Goal: Task Accomplishment & Management: Manage account settings

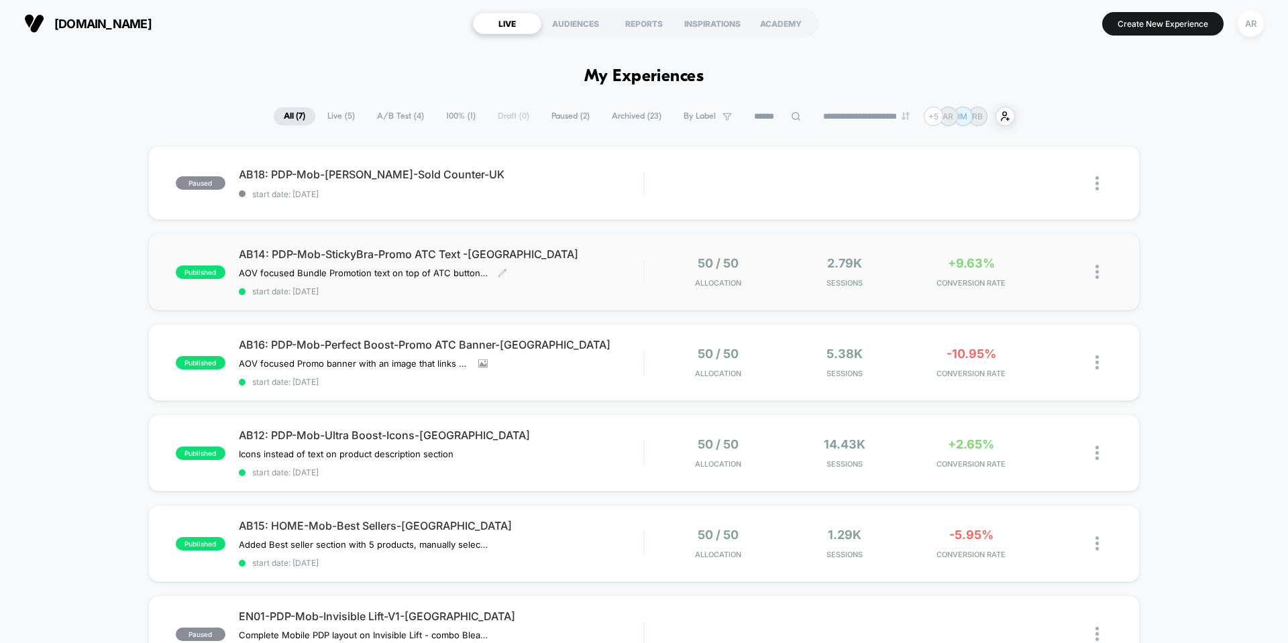
click at [380, 254] on span "AB14: PDP-Mob-StickyBra-Promo ATC Text -[GEOGRAPHIC_DATA]" at bounding box center [441, 254] width 405 height 13
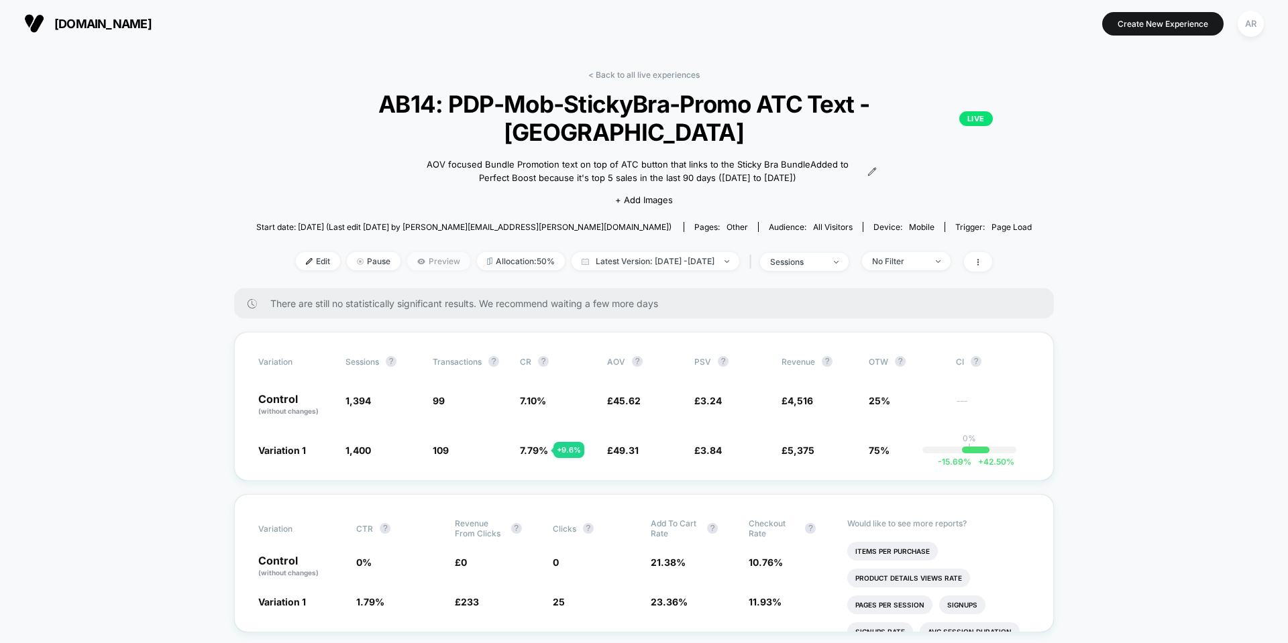
click at [407, 252] on span "Preview" at bounding box center [438, 261] width 63 height 18
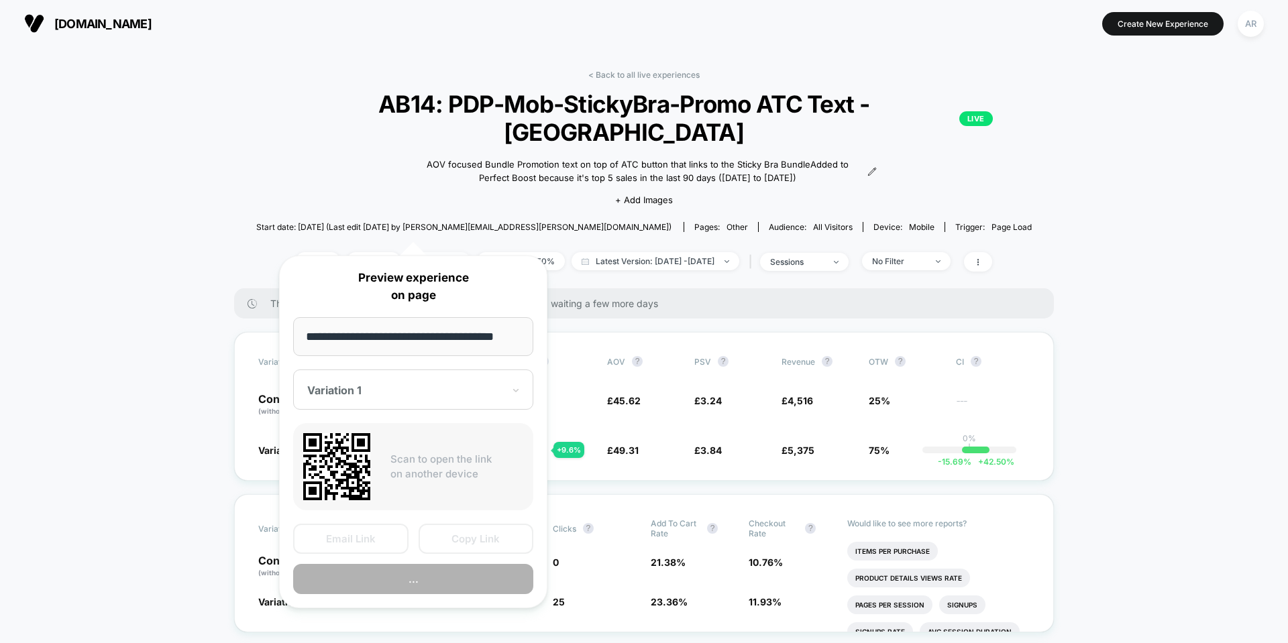
scroll to position [0, 3]
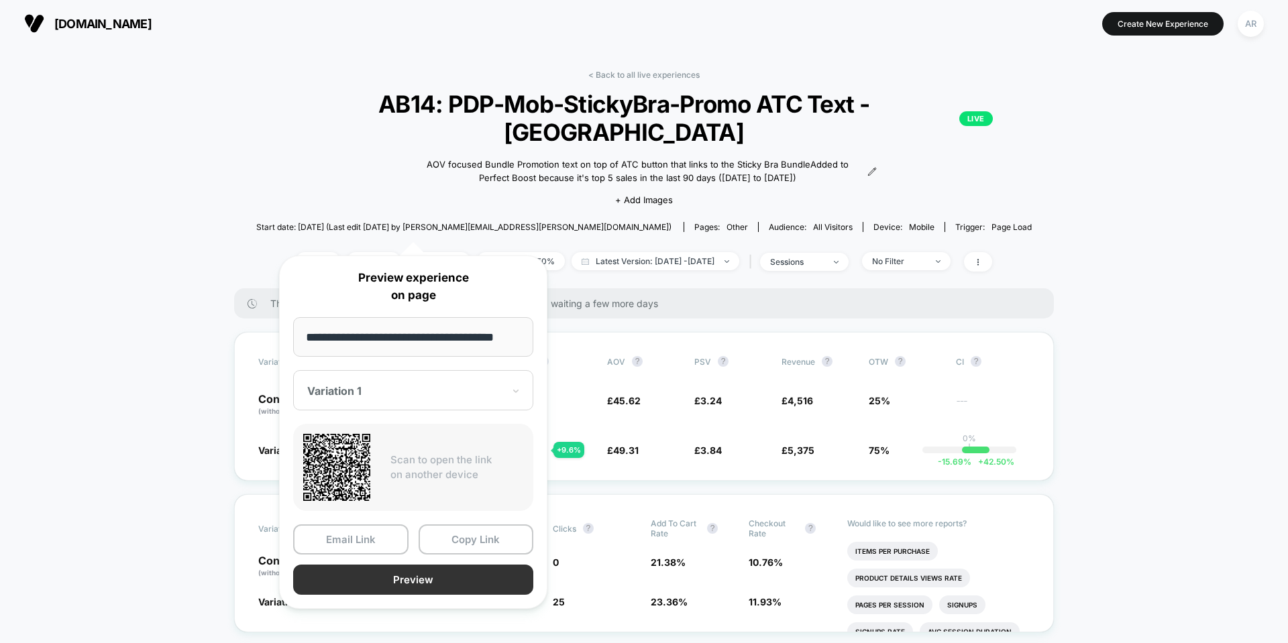
click at [406, 576] on button "Preview" at bounding box center [413, 580] width 240 height 30
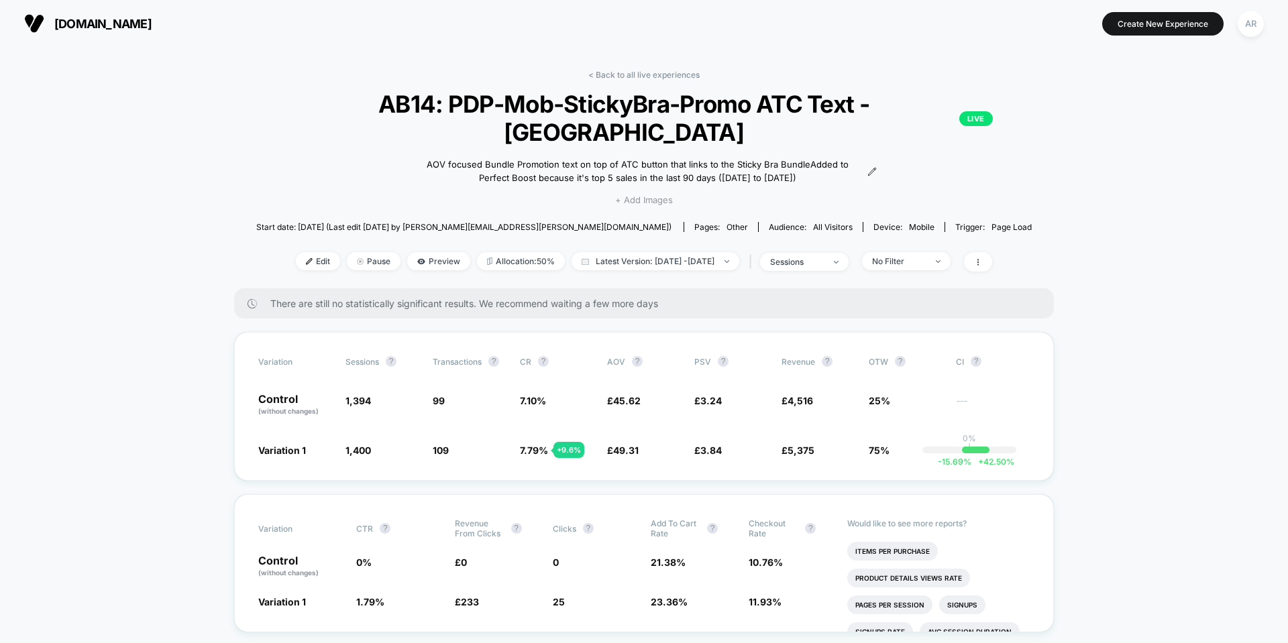
click at [657, 195] on span "+ Add Images" at bounding box center [644, 200] width 58 height 11
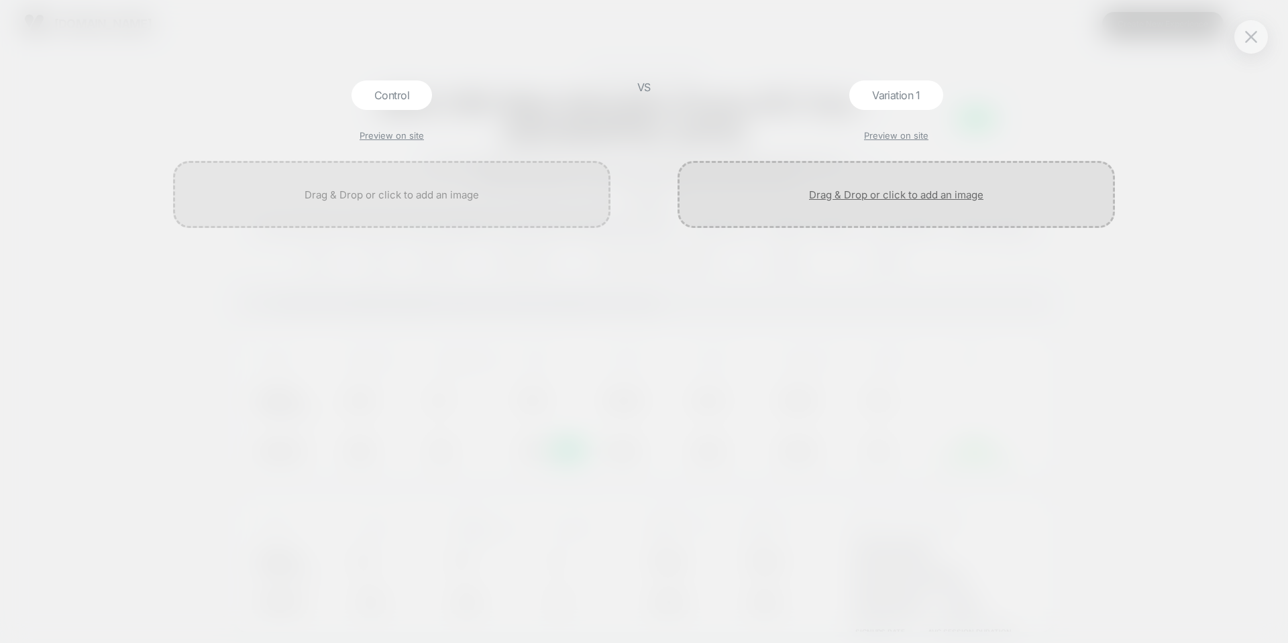
click at [888, 198] on div at bounding box center [896, 194] width 437 height 67
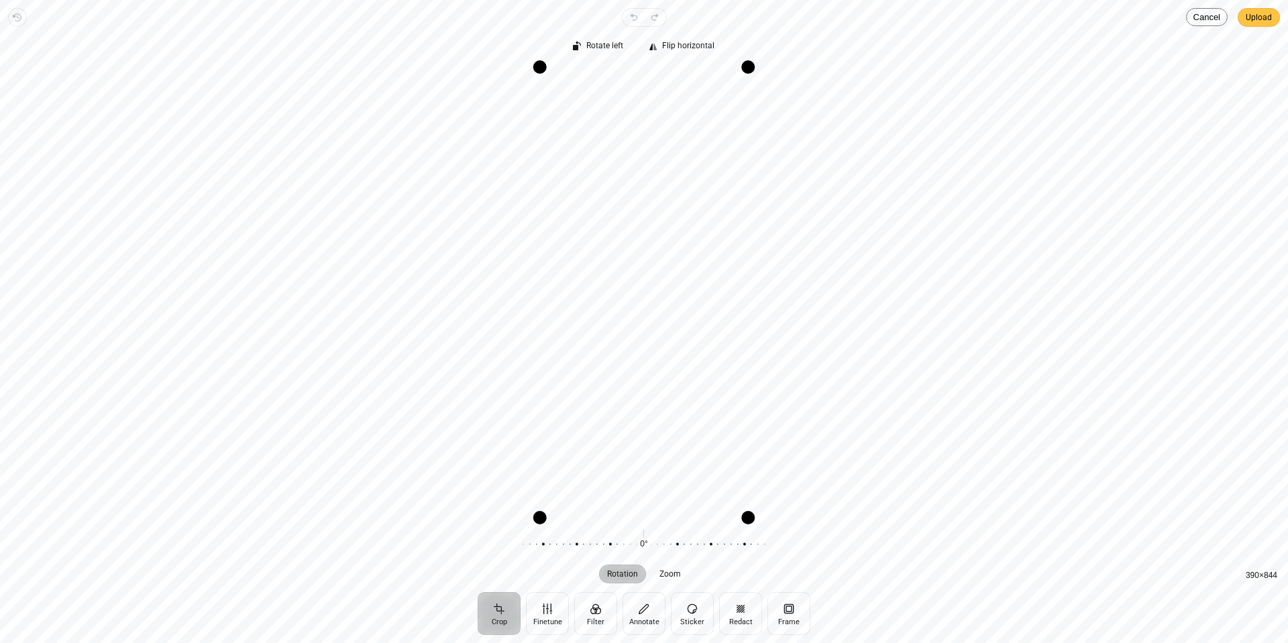
click at [1255, 14] on span "Upload" at bounding box center [1259, 17] width 26 height 16
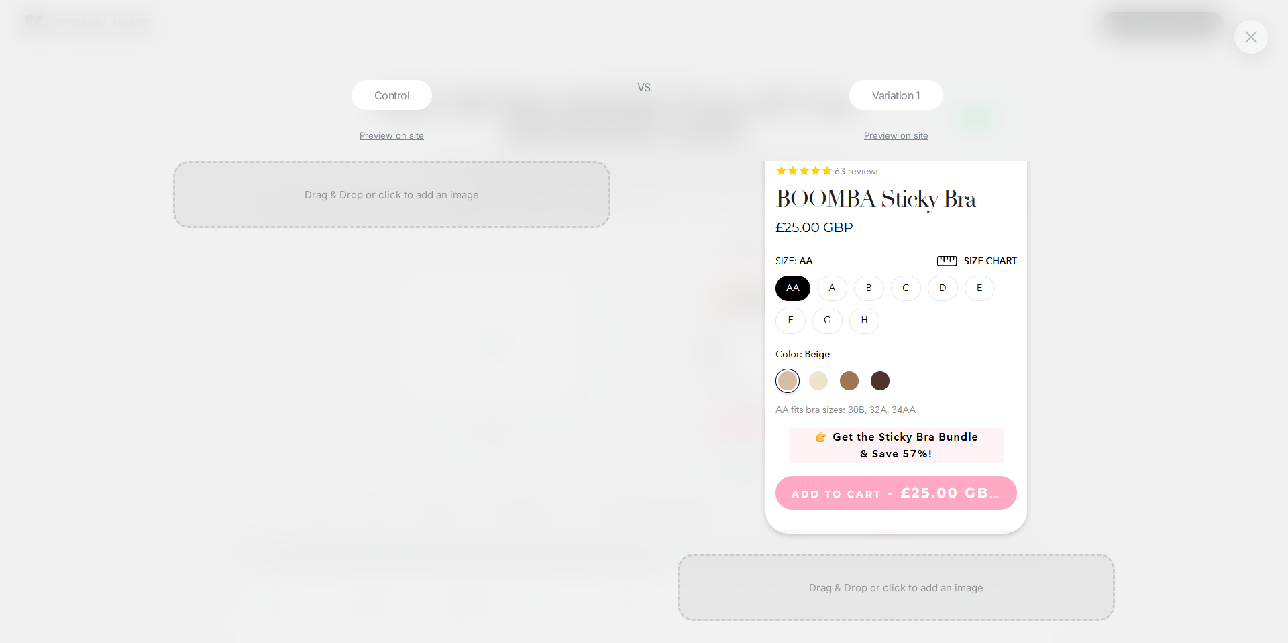
scroll to position [201, 0]
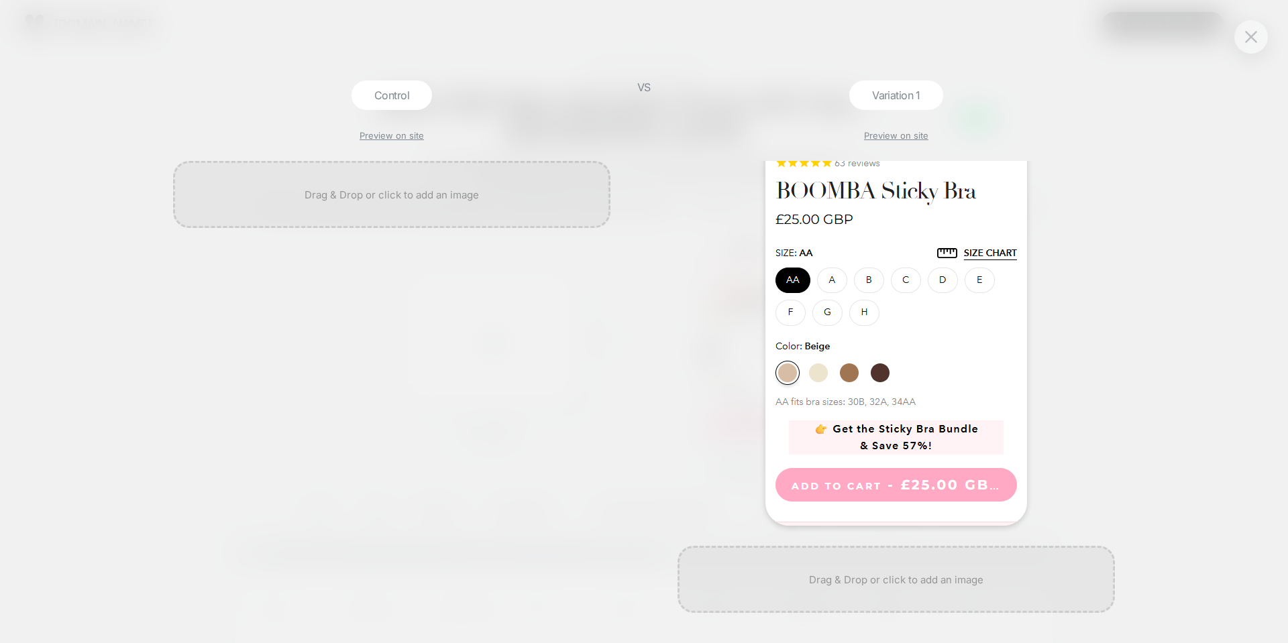
click at [1235, 44] on div "Control Preview on site VS Variation 1 Preview on site" at bounding box center [644, 321] width 1288 height 643
click at [1246, 36] on img at bounding box center [1251, 36] width 12 height 11
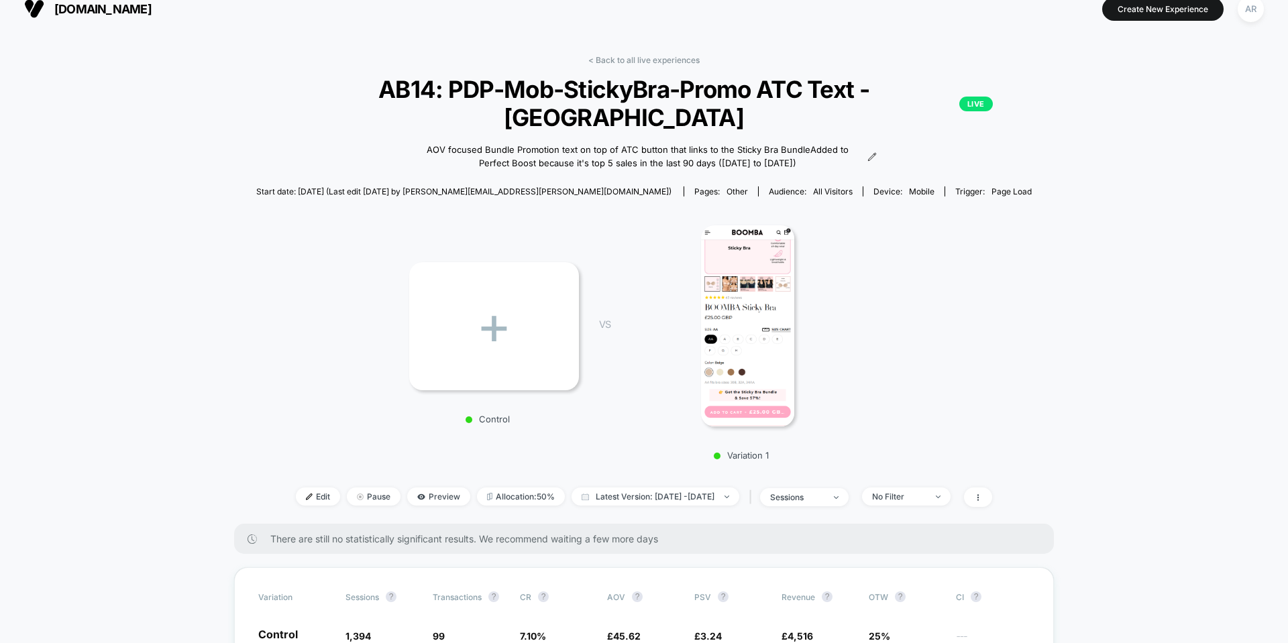
scroll to position [0, 0]
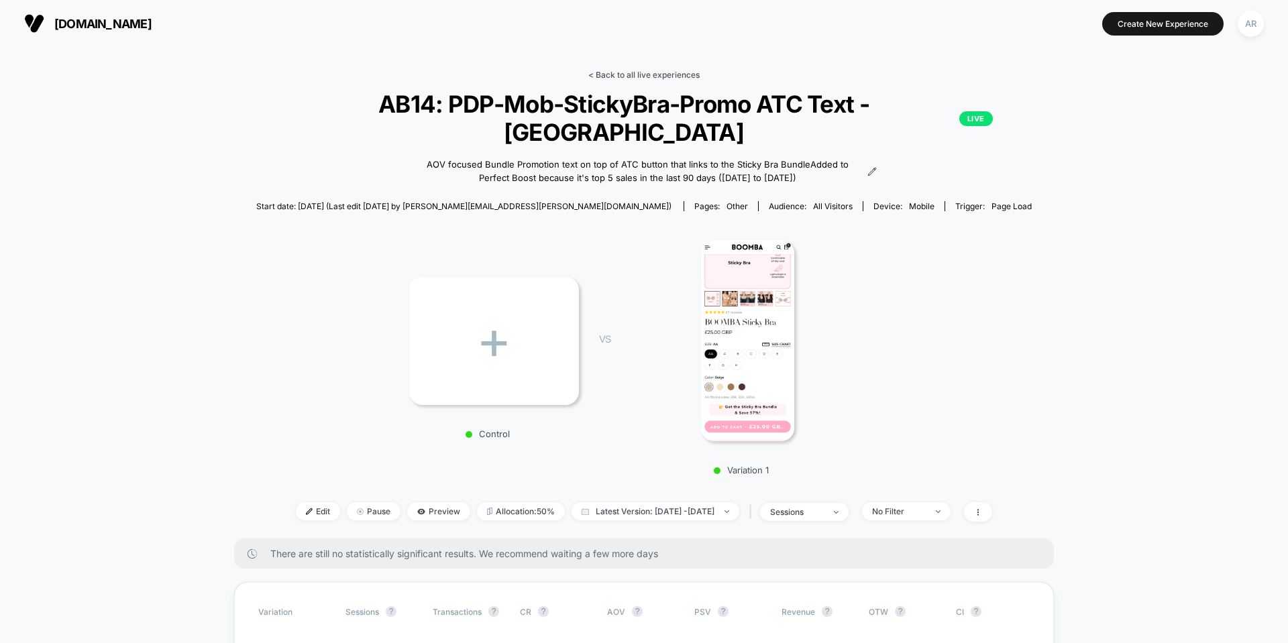
click at [621, 70] on link "< Back to all live experiences" at bounding box center [643, 75] width 111 height 10
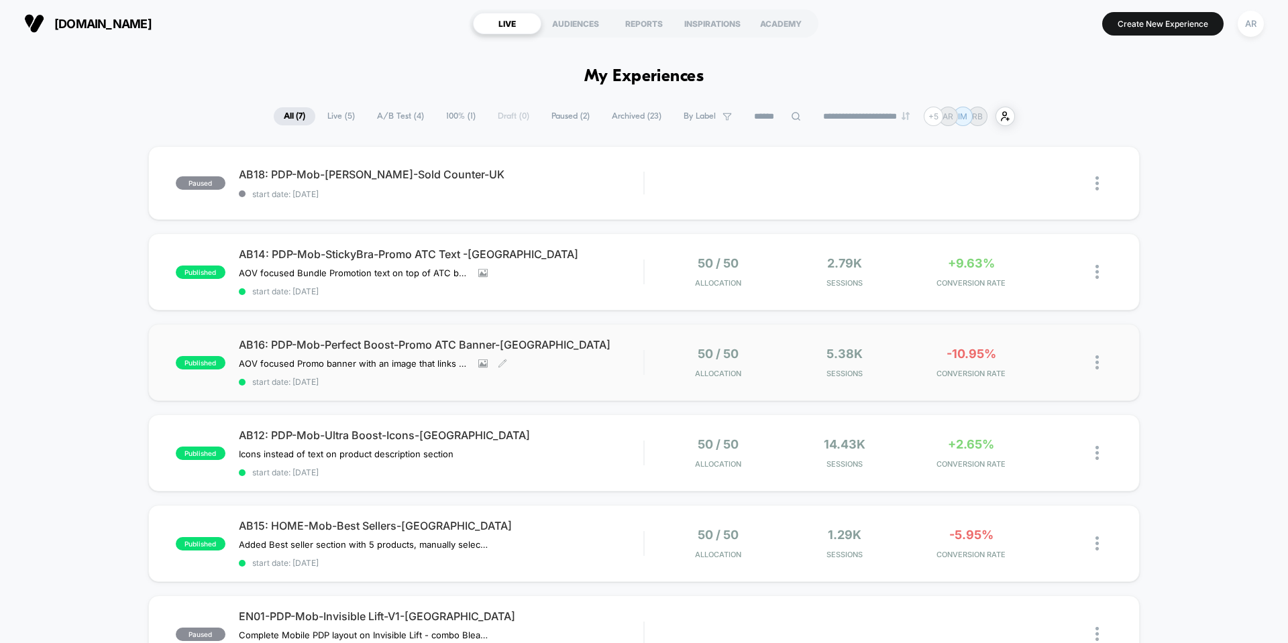
click at [478, 350] on span "AB16: PDP-Mob-Perfect Boost-Promo ATC Banner-[GEOGRAPHIC_DATA]" at bounding box center [441, 344] width 405 height 13
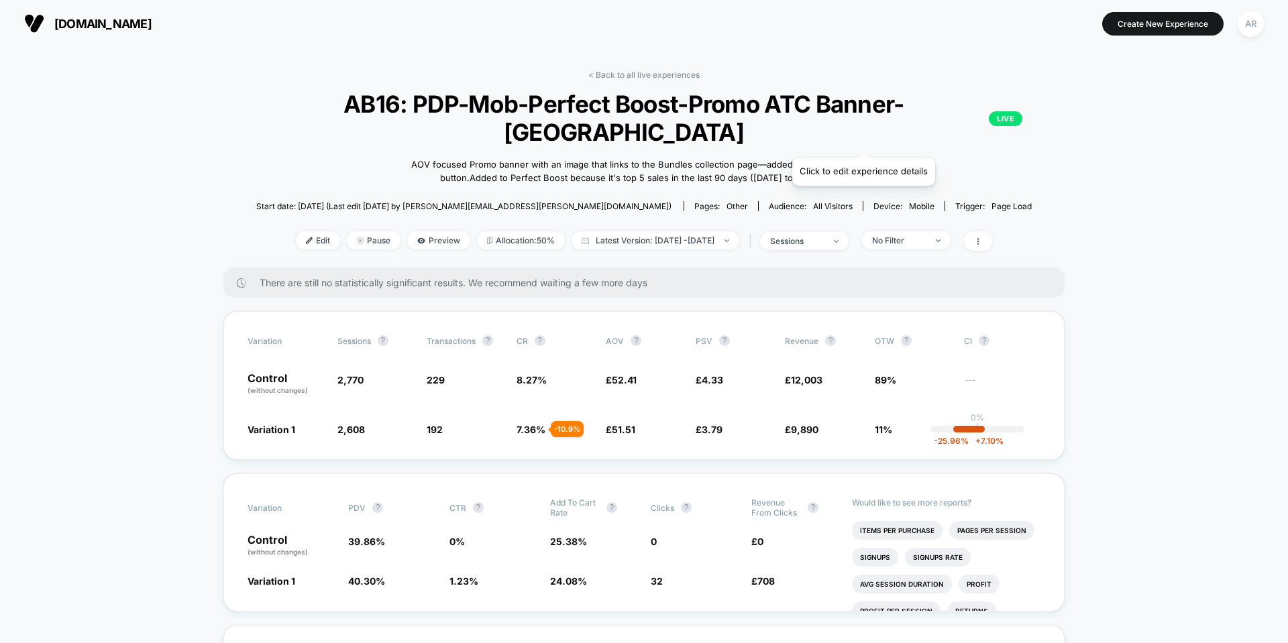
click at [887, 167] on icon at bounding box center [891, 171] width 9 height 9
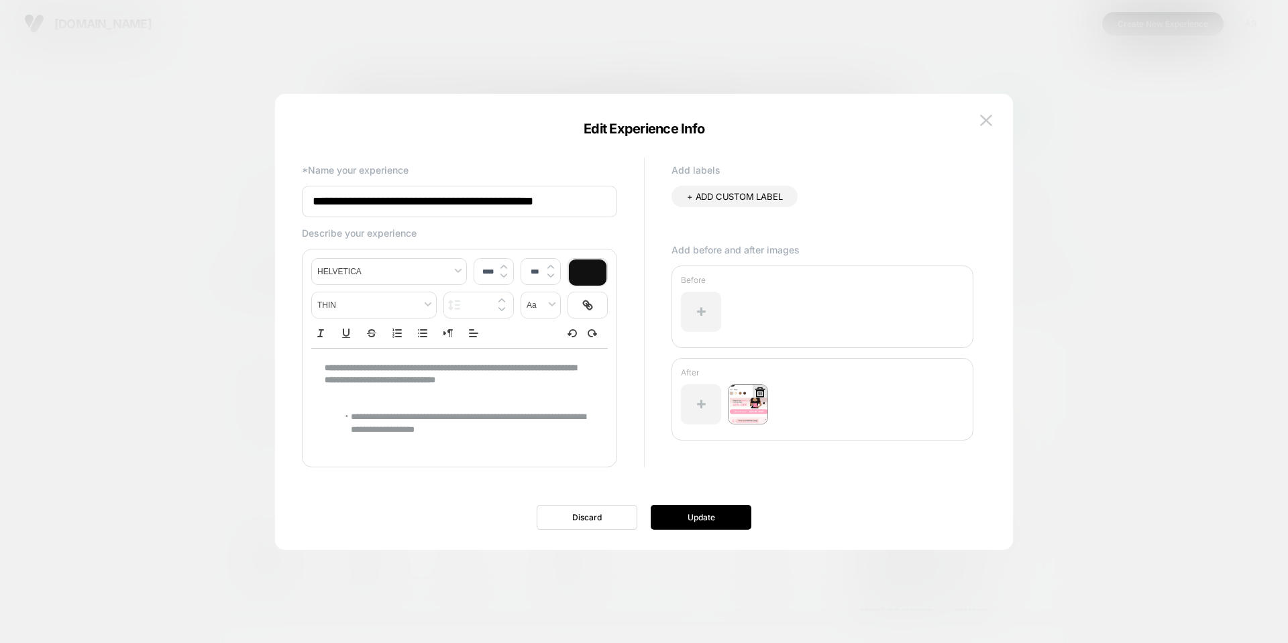
click at [761, 403] on img at bounding box center [748, 404] width 40 height 40
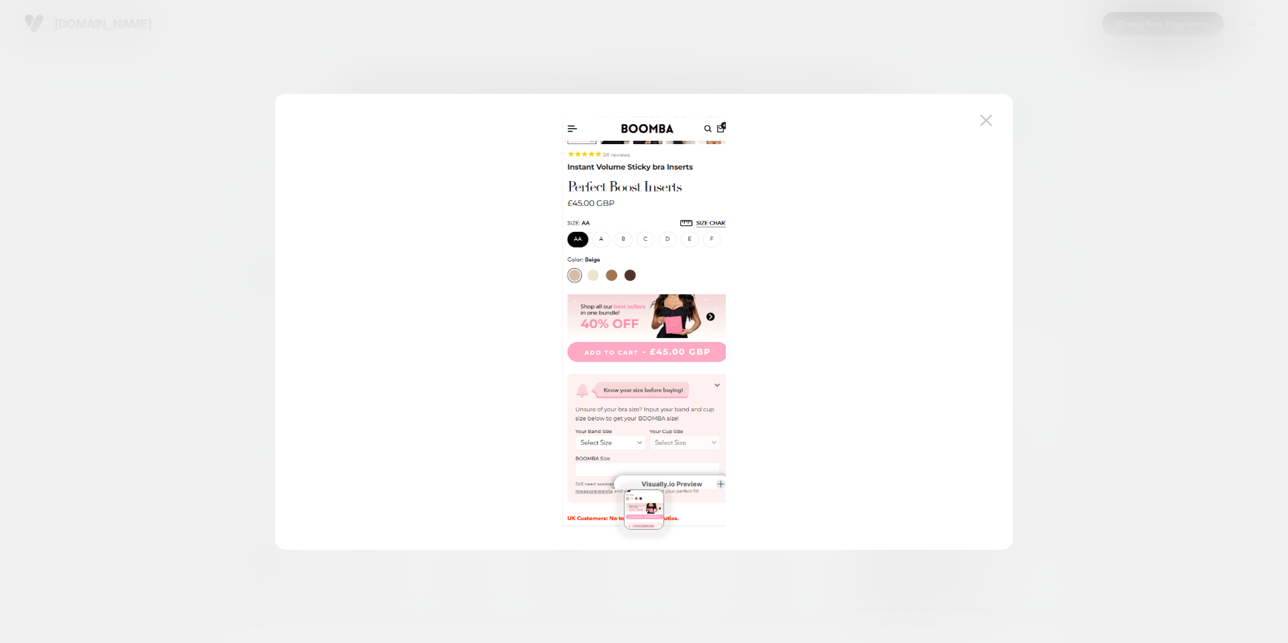
click at [996, 117] on div at bounding box center [644, 322] width 738 height 456
click at [991, 117] on img at bounding box center [986, 120] width 12 height 11
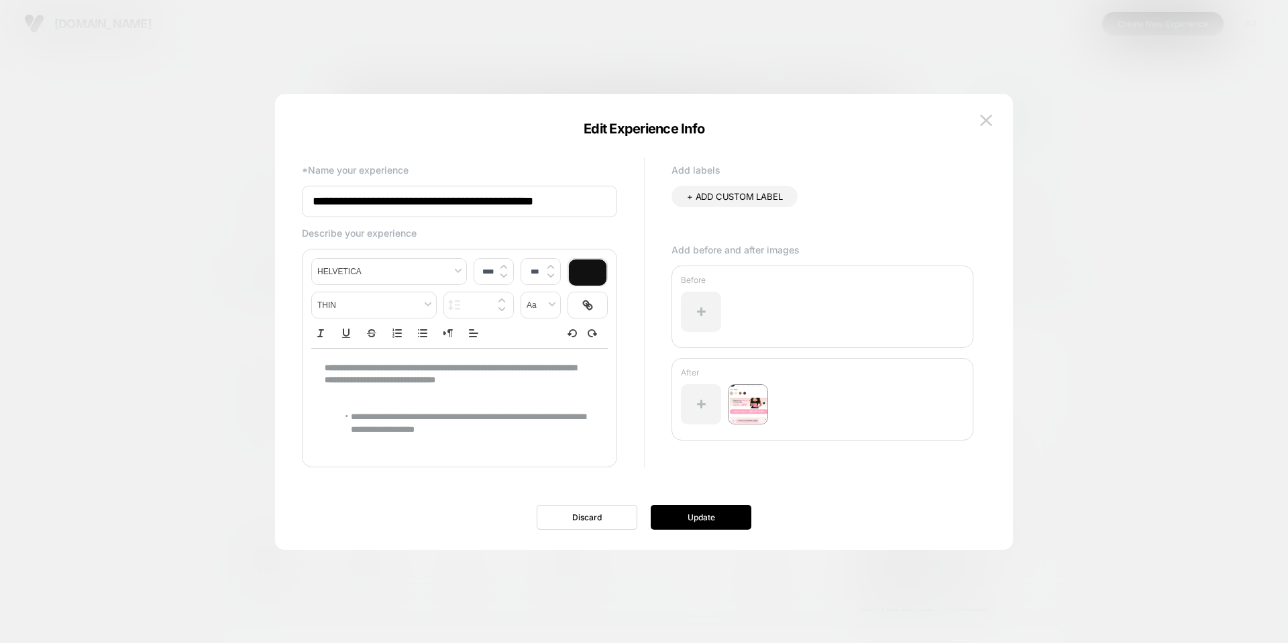
click at [969, 105] on div "**********" at bounding box center [644, 322] width 738 height 456
click at [999, 115] on div "**********" at bounding box center [644, 328] width 738 height 443
click at [983, 123] on img at bounding box center [986, 120] width 12 height 11
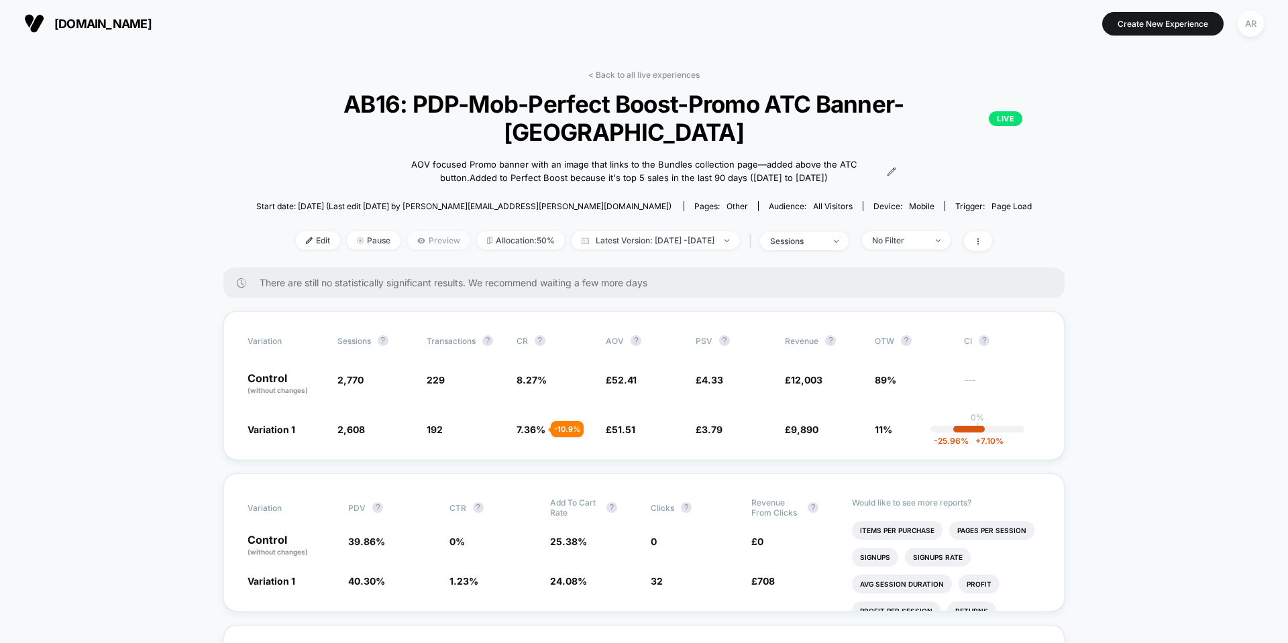
click at [408, 231] on span "Preview" at bounding box center [438, 240] width 63 height 18
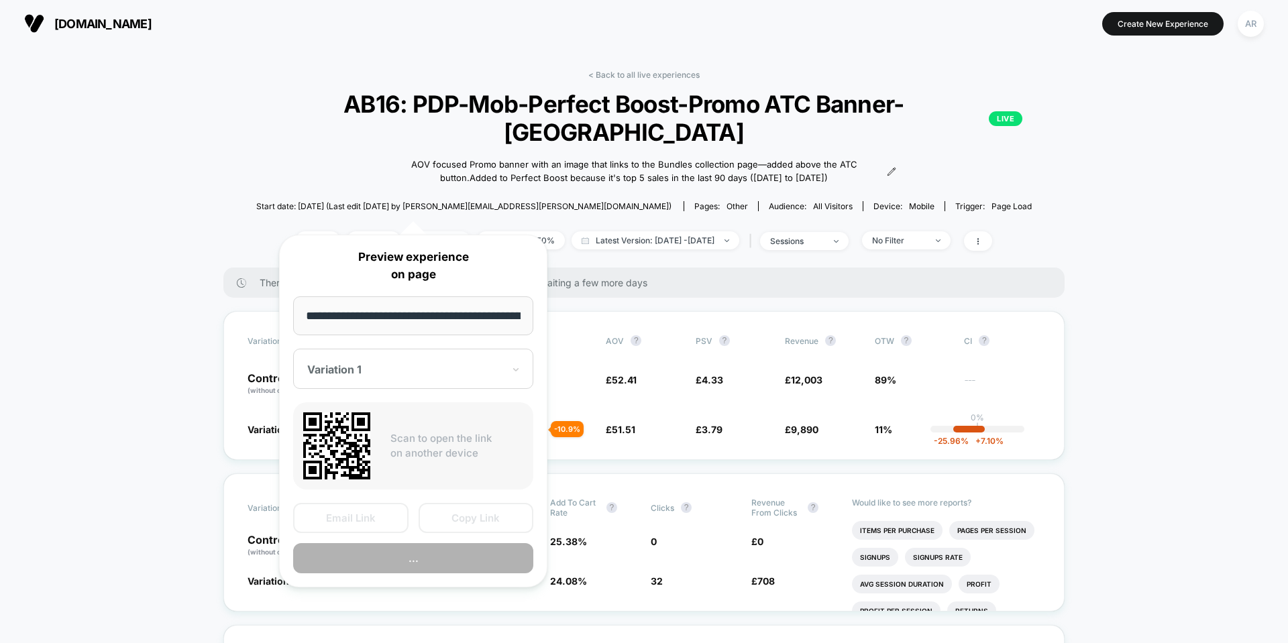
scroll to position [0, 109]
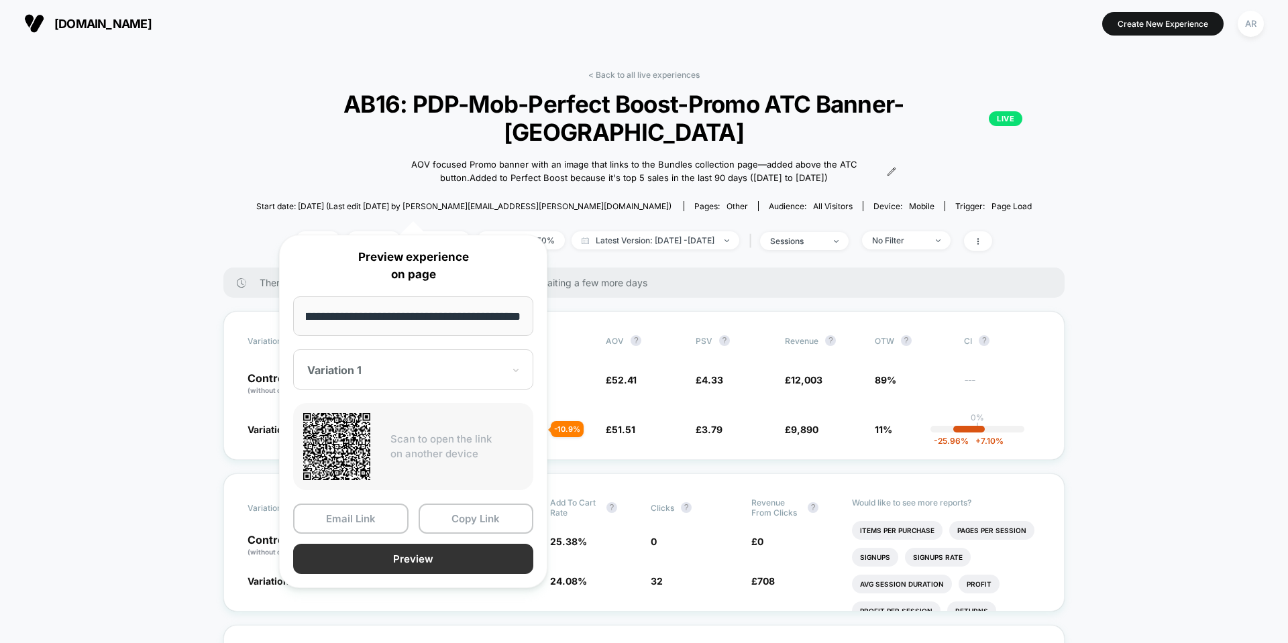
click at [364, 552] on button "Preview" at bounding box center [413, 559] width 240 height 30
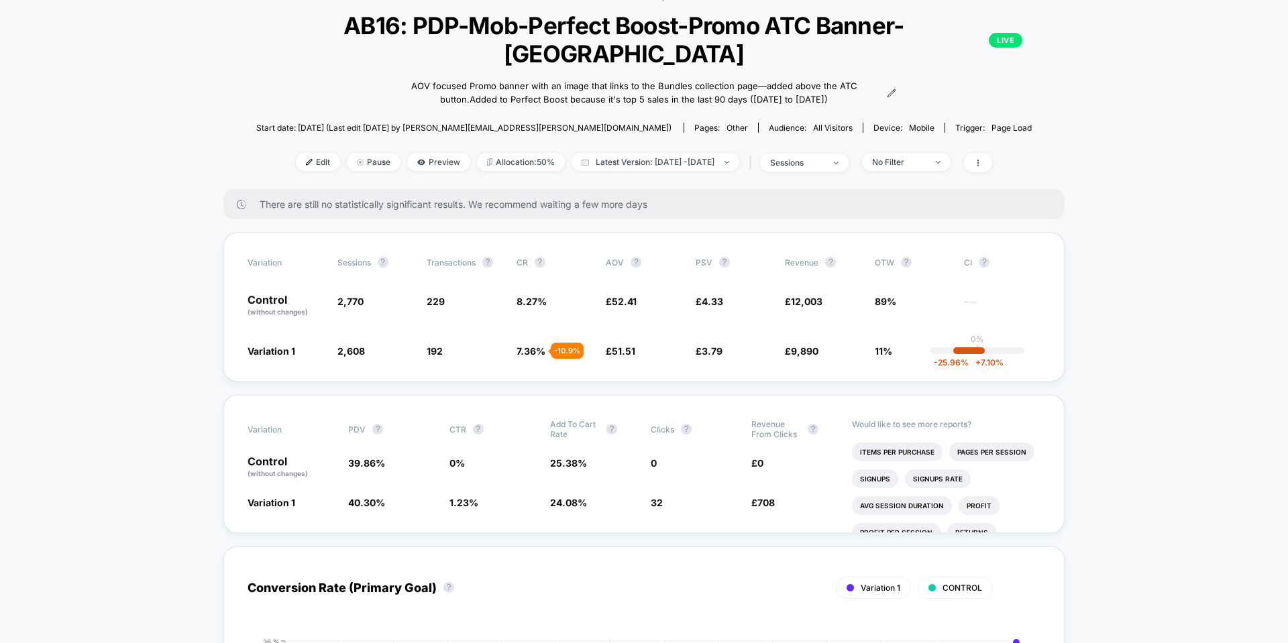
scroll to position [0, 0]
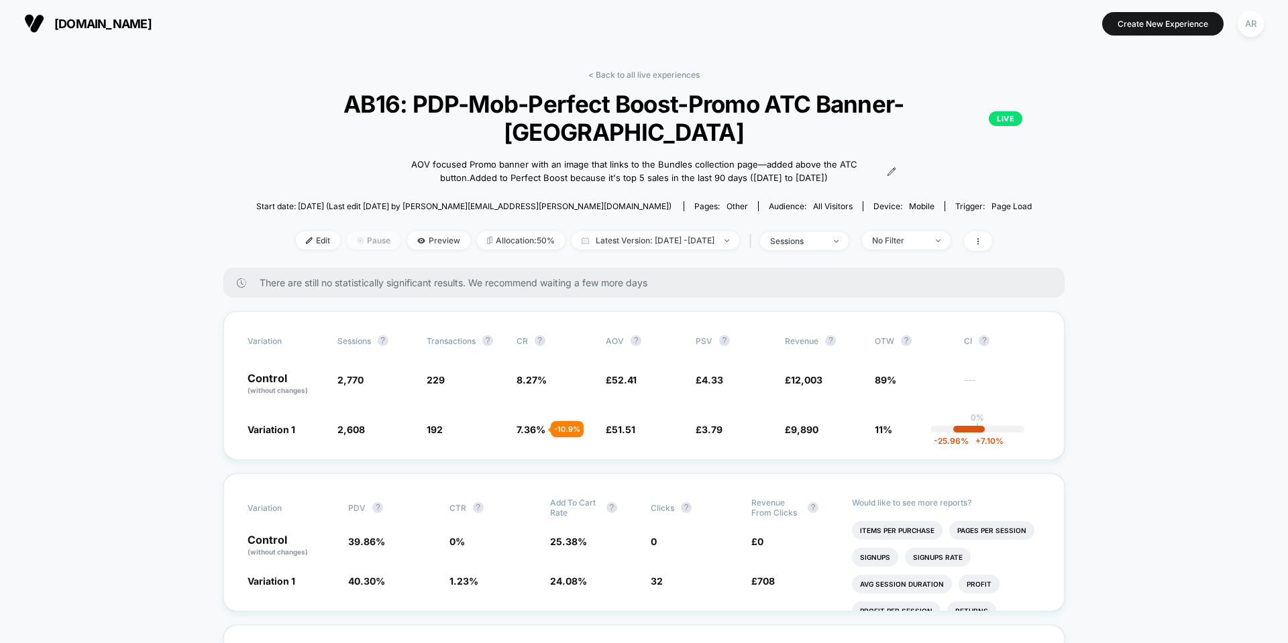
click at [356, 231] on span "Pause" at bounding box center [374, 240] width 54 height 18
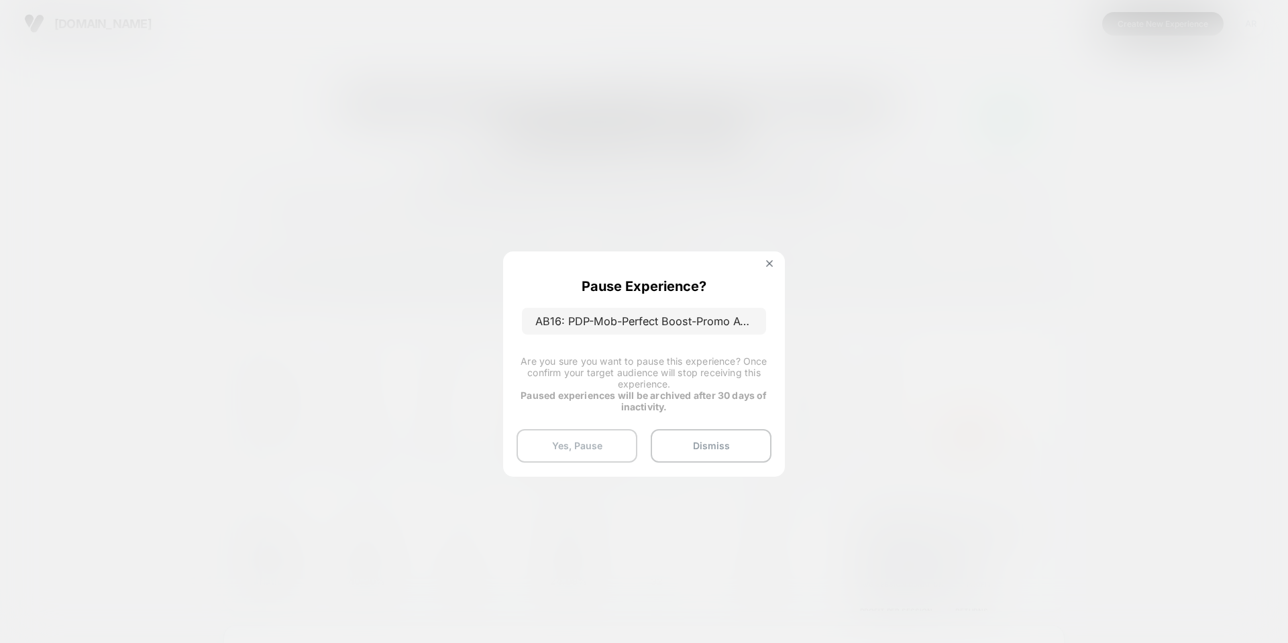
click at [558, 448] on button "Yes, Pause" at bounding box center [577, 446] width 121 height 34
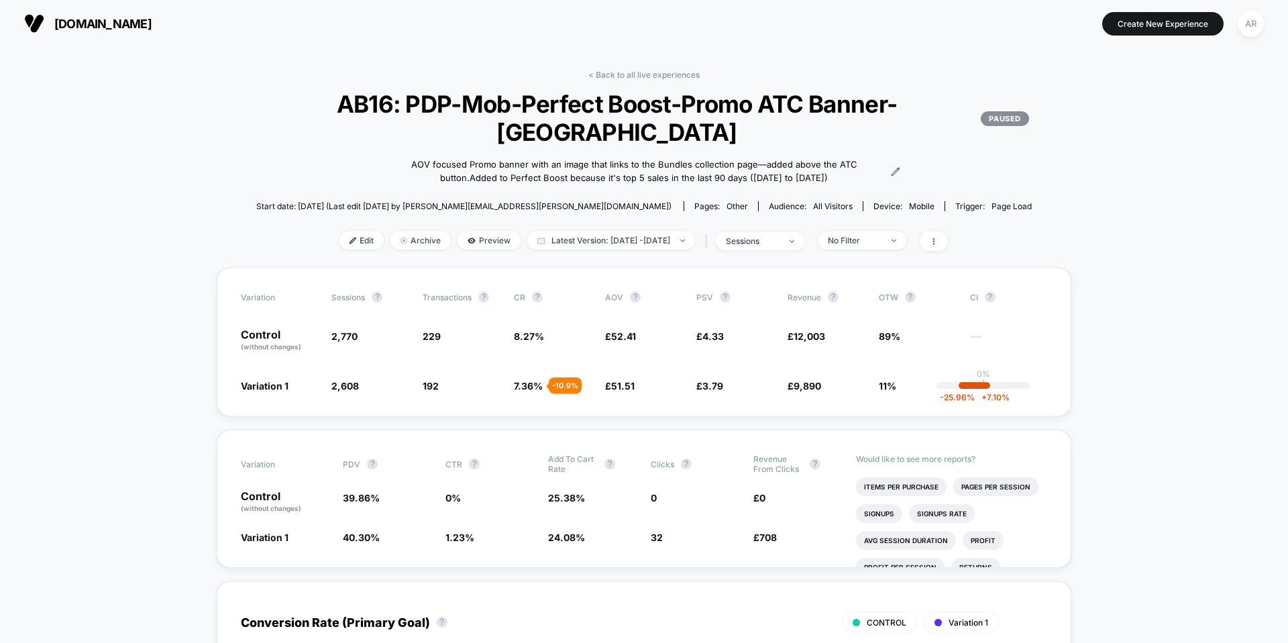
click at [826, 176] on div "AOV focused Promo banner with an image that links to the Bundles collection pag…" at bounding box center [644, 171] width 513 height 26
click at [830, 178] on div "AOV focused Promo banner with an image that links to the Bundles collection pag…" at bounding box center [644, 171] width 513 height 26
click at [835, 184] on div "AOV focused Promo banner with an image that links to the Bundles collection pag…" at bounding box center [644, 171] width 513 height 26
click at [891, 176] on icon at bounding box center [895, 171] width 9 height 9
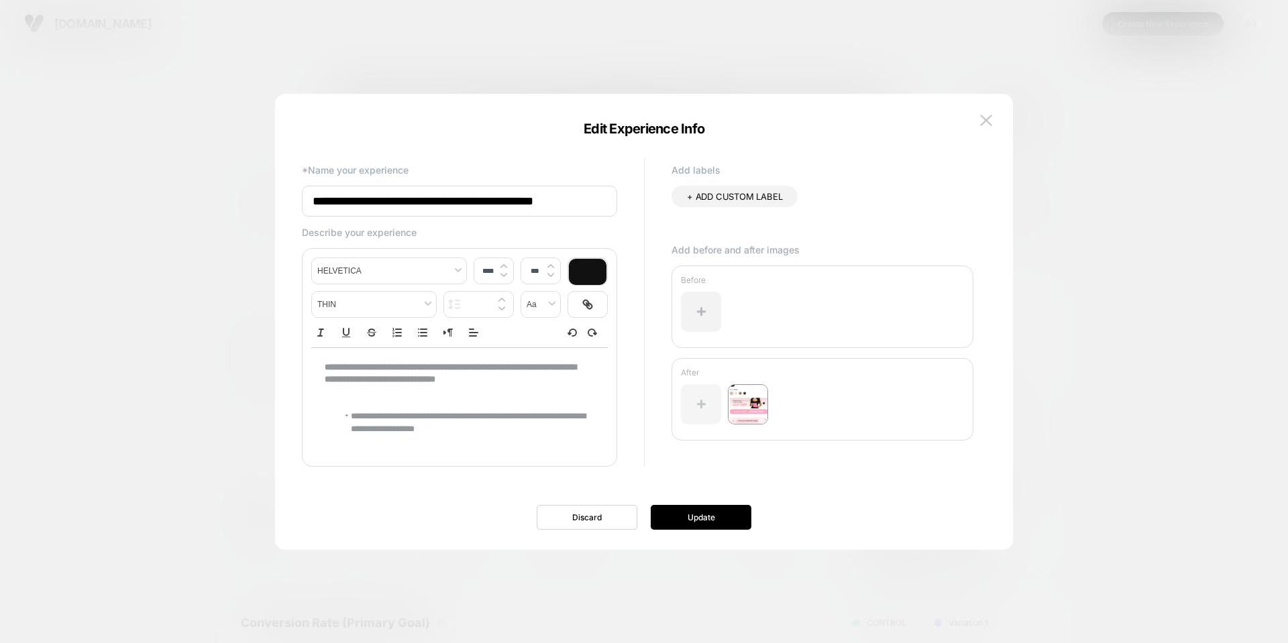
scroll to position [0, 9]
click at [710, 409] on div at bounding box center [701, 404] width 40 height 40
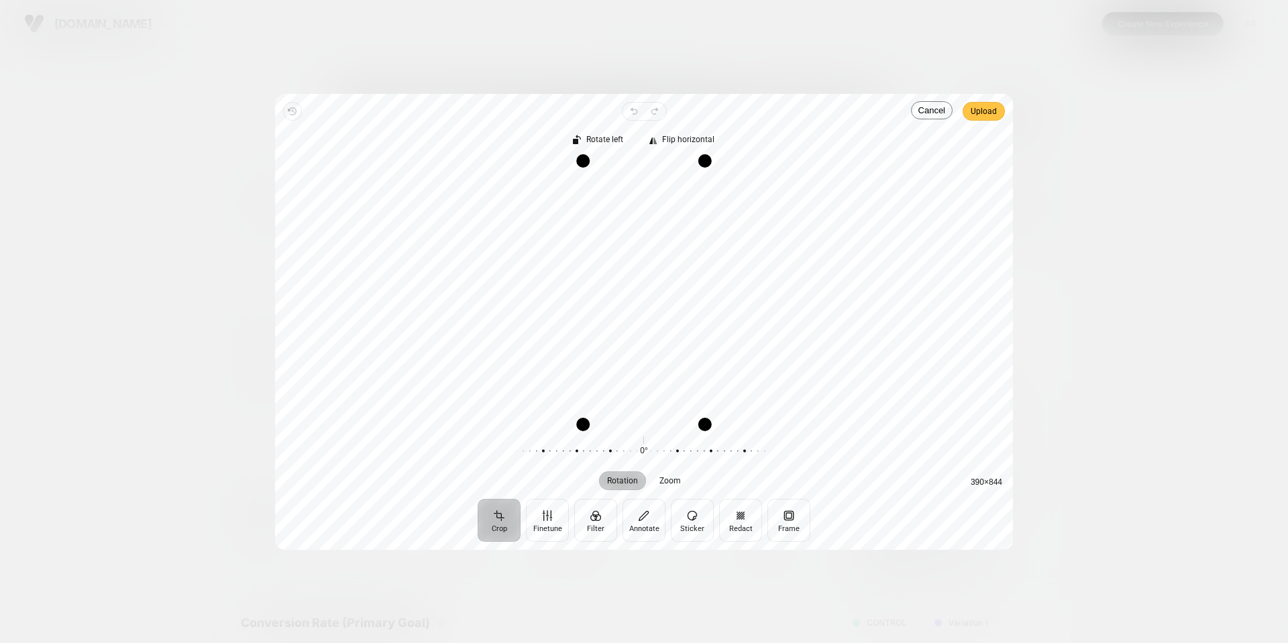
click at [982, 107] on span "Upload" at bounding box center [984, 111] width 26 height 16
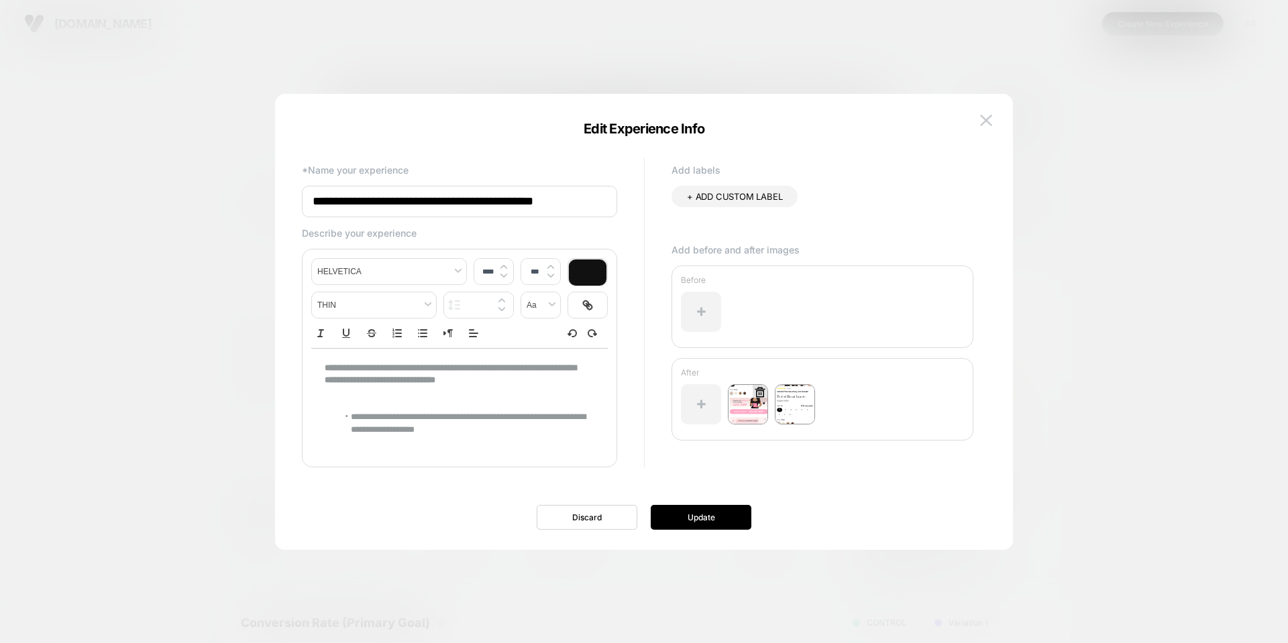
click at [755, 412] on img at bounding box center [748, 404] width 40 height 40
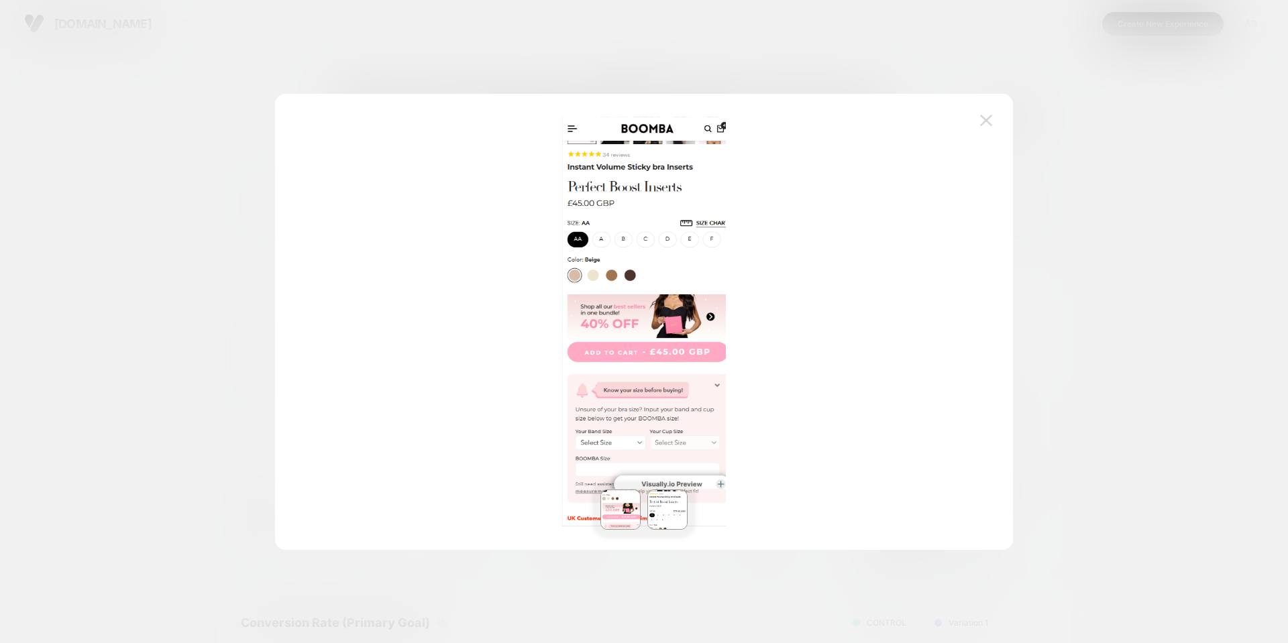
click at [989, 122] on img at bounding box center [986, 120] width 12 height 11
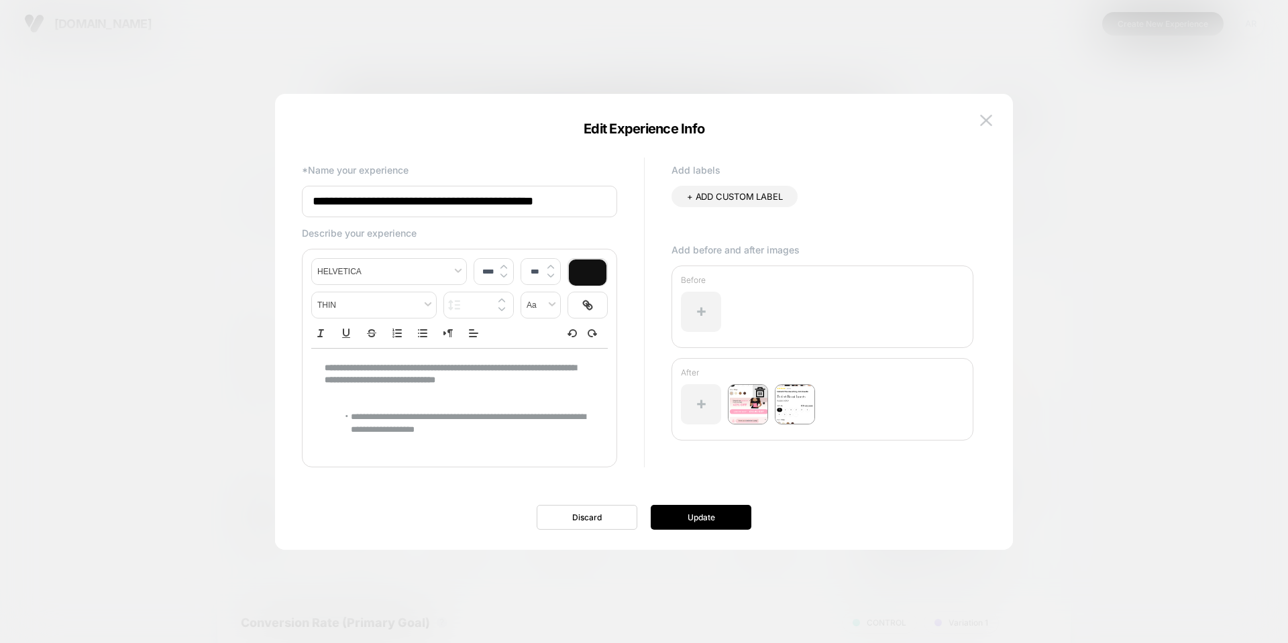
click at [747, 410] on img at bounding box center [748, 404] width 40 height 40
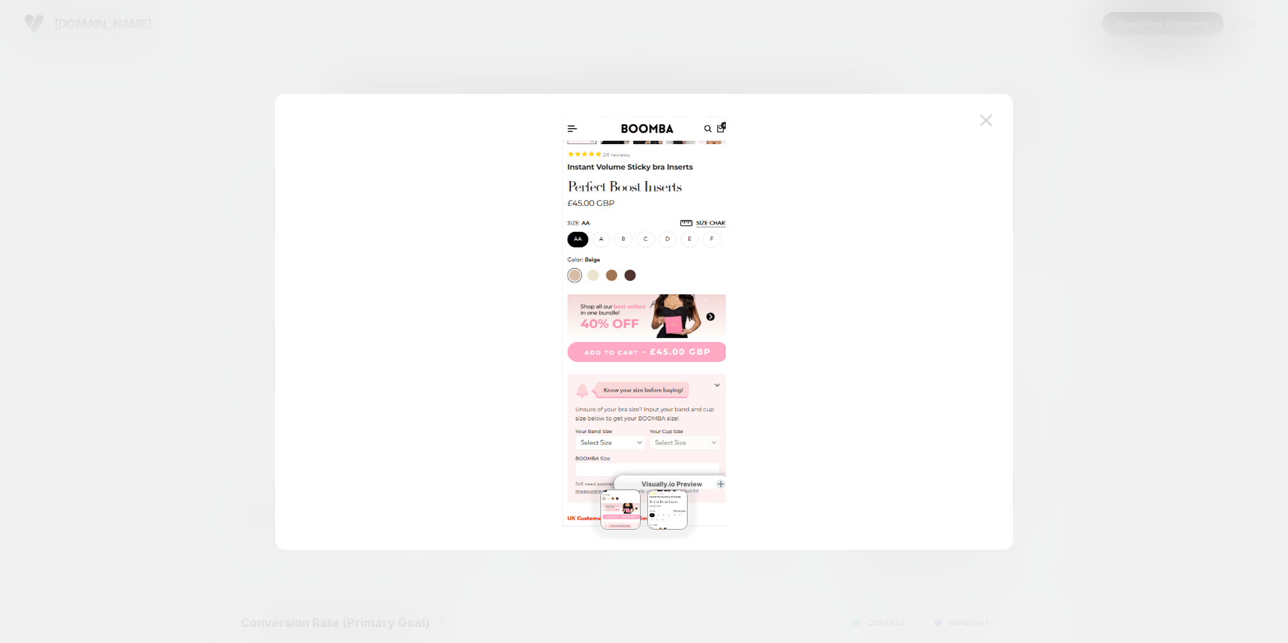
click at [986, 117] on img at bounding box center [986, 120] width 12 height 11
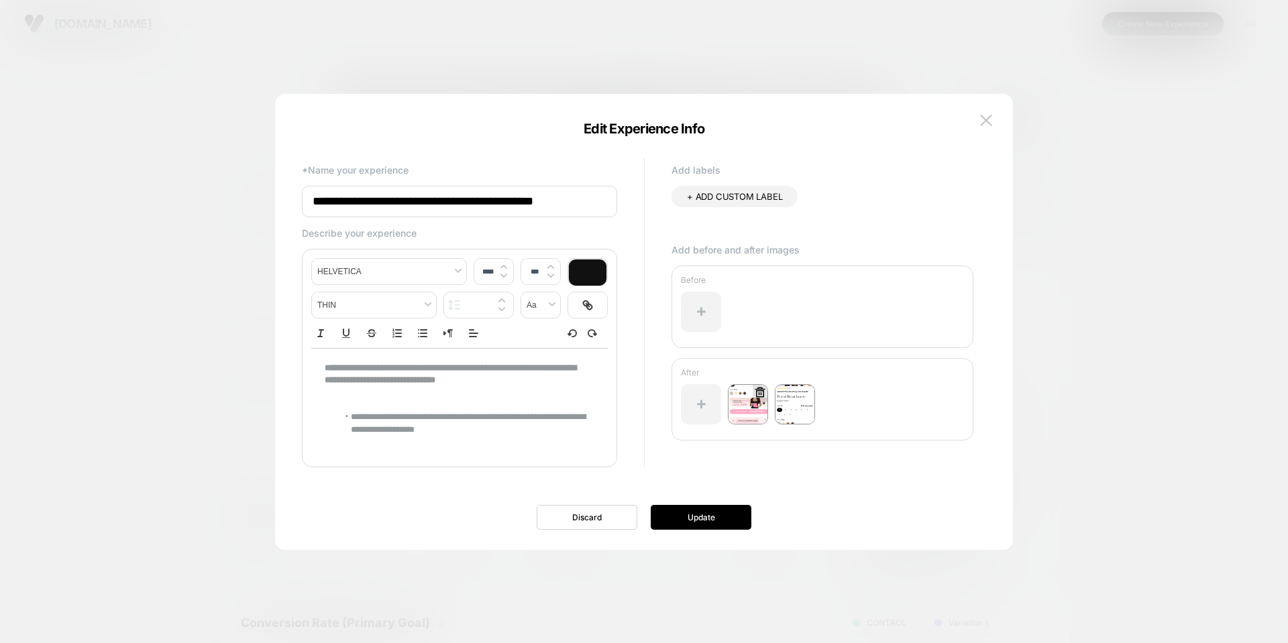
click at [757, 402] on div at bounding box center [760, 393] width 15 height 17
click at [759, 395] on icon at bounding box center [760, 392] width 10 height 10
click at [799, 462] on button "Yes" at bounding box center [797, 470] width 66 height 21
click at [730, 514] on button "Update" at bounding box center [701, 517] width 101 height 25
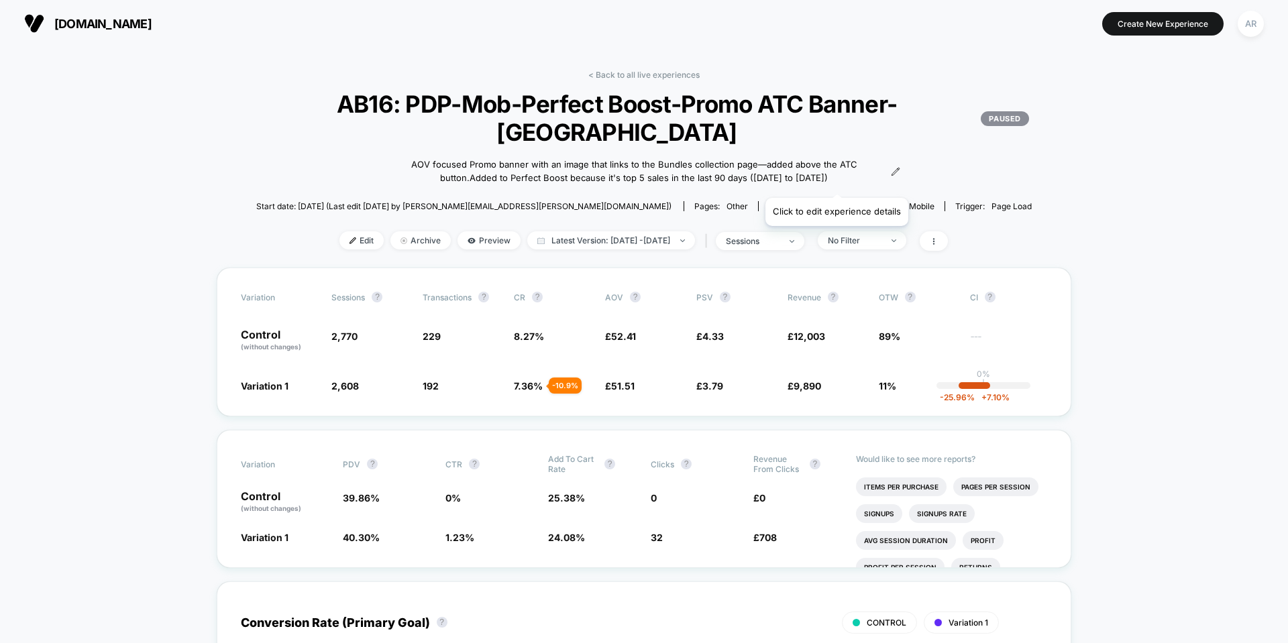
click at [891, 176] on icon at bounding box center [895, 171] width 9 height 9
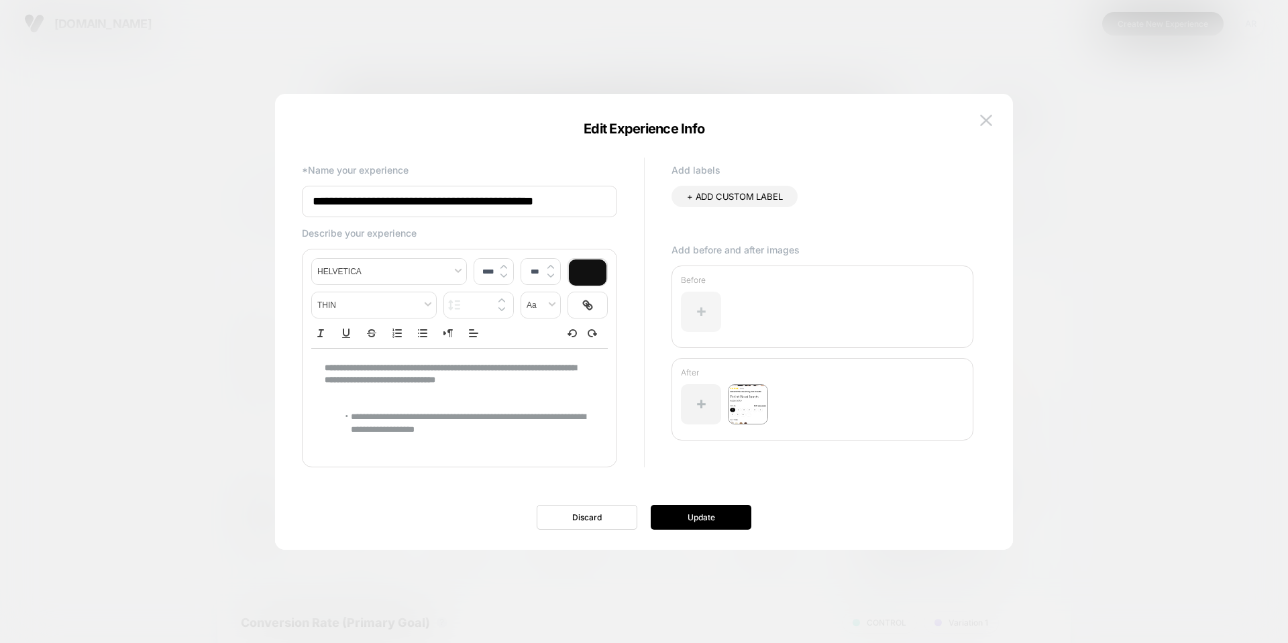
click at [690, 309] on div at bounding box center [701, 312] width 40 height 40
type input "****"
click at [419, 408] on p at bounding box center [455, 405] width 260 height 12
click at [343, 401] on li "**********" at bounding box center [461, 411] width 247 height 25
click at [346, 396] on p "To enrich screen reader interactions, please activate Accessibility in Grammarl…" at bounding box center [455, 392] width 260 height 12
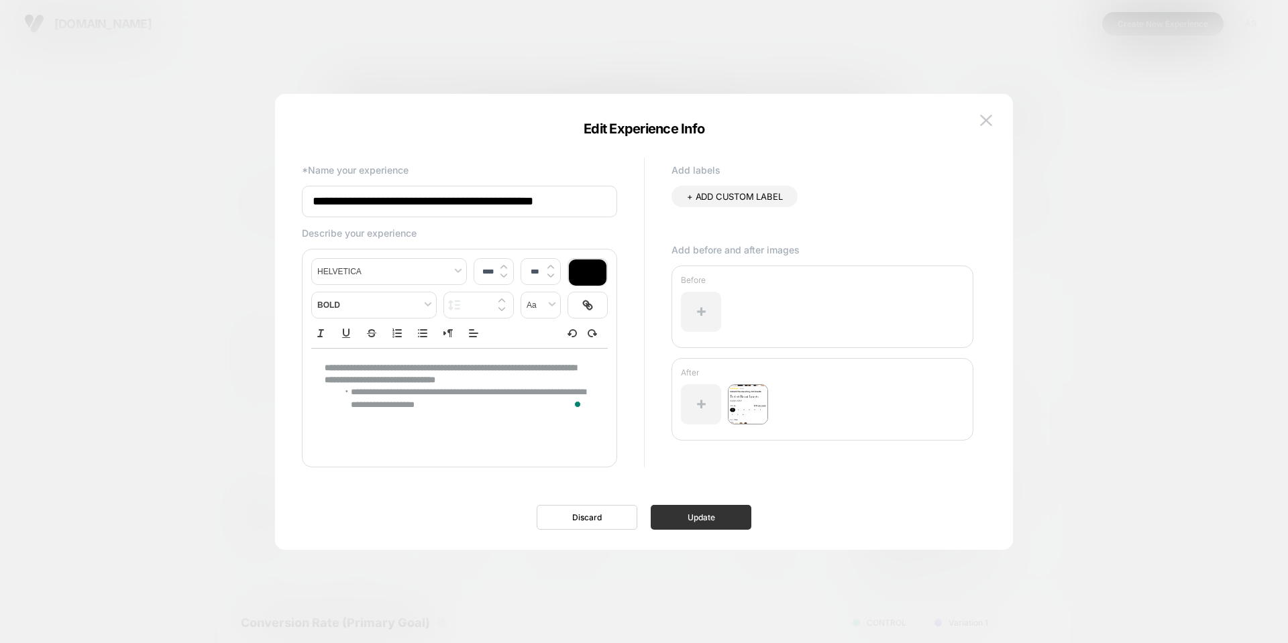
click at [702, 519] on button "Update" at bounding box center [701, 517] width 101 height 25
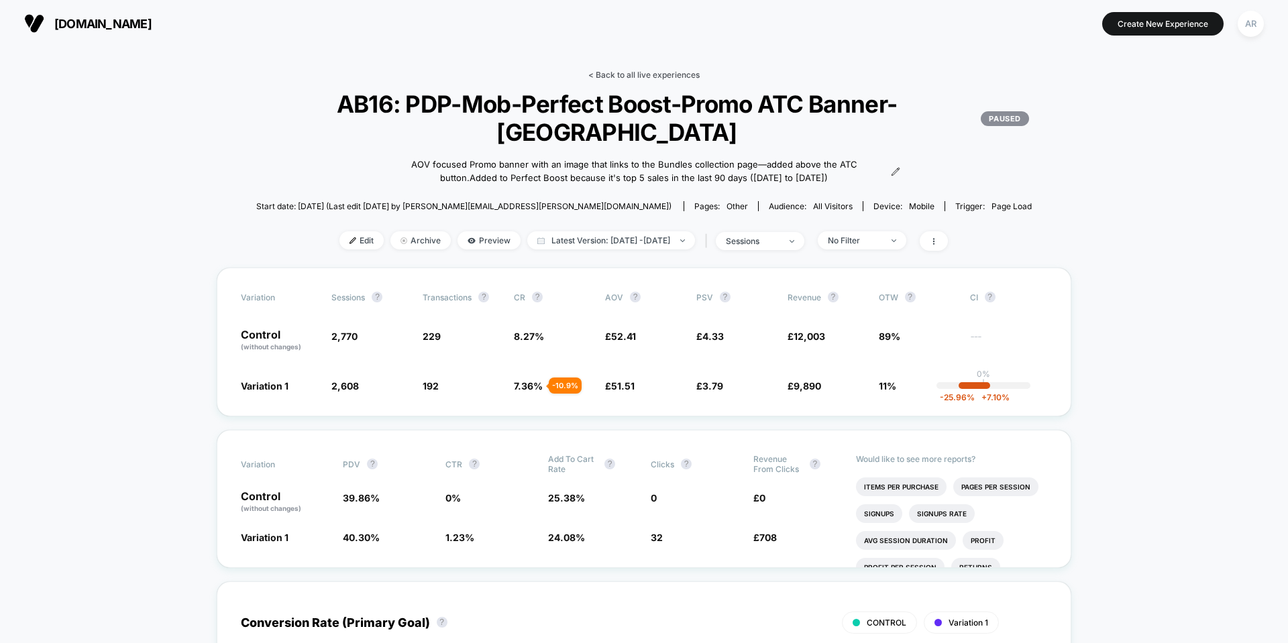
click at [628, 72] on link "< Back to all live experiences" at bounding box center [643, 75] width 111 height 10
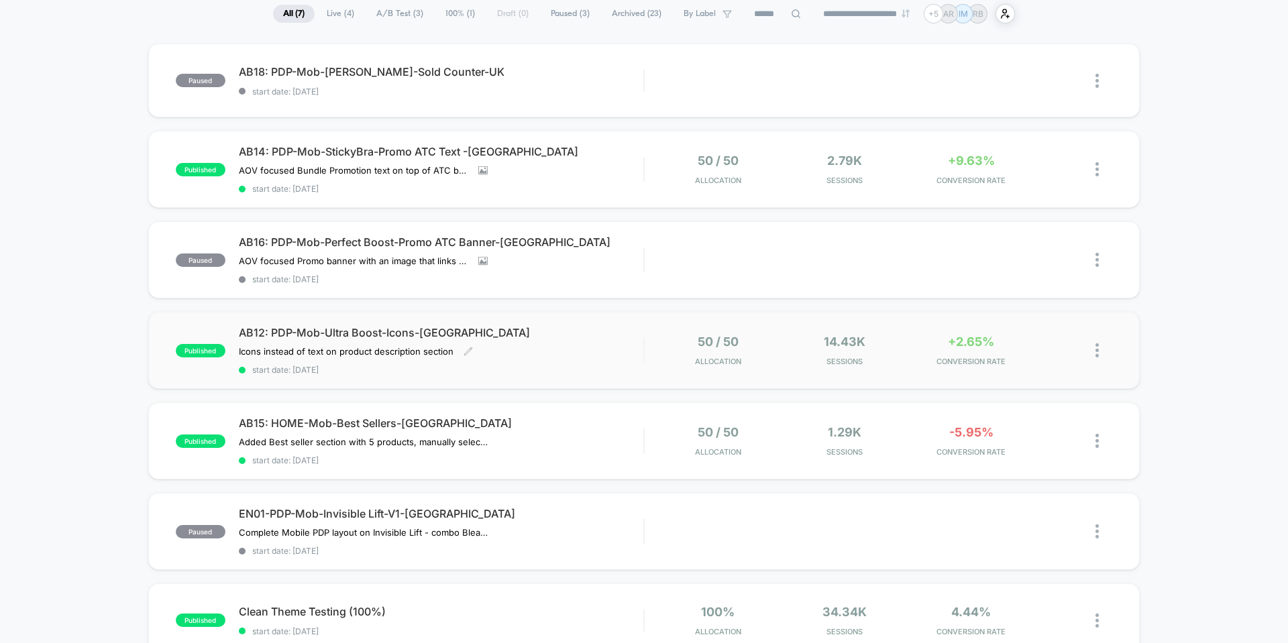
scroll to position [134, 0]
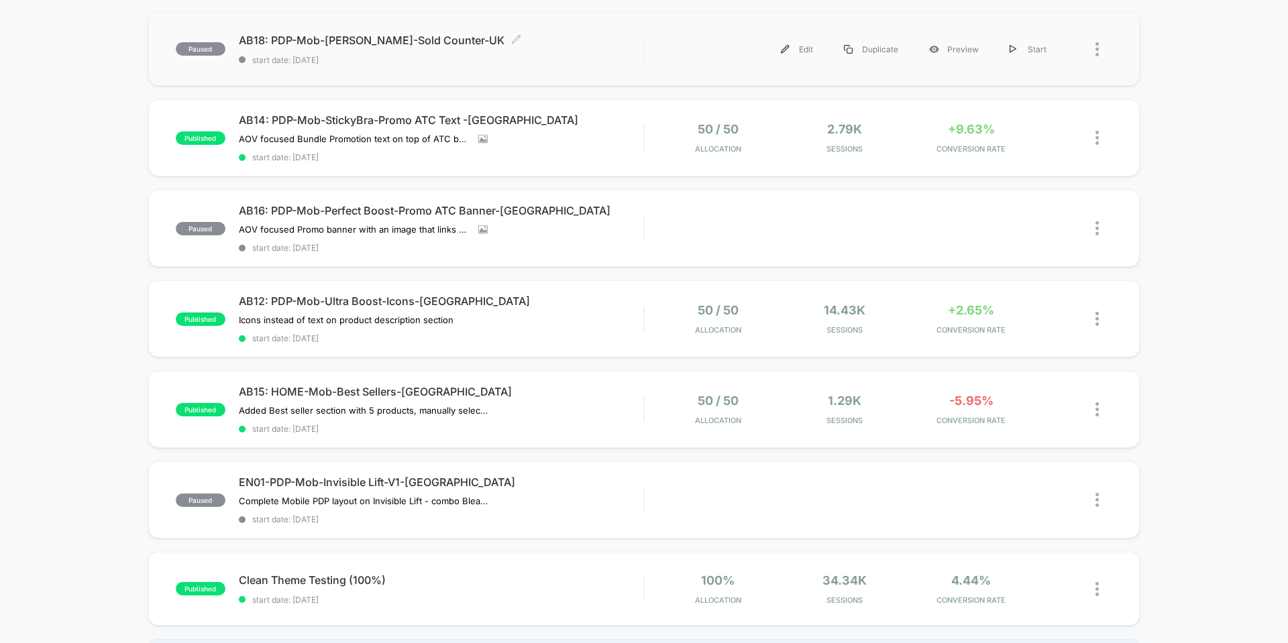
click at [388, 42] on span "AB18: PDP-Mob-[PERSON_NAME]-Sold Counter-UK Click to edit experience details" at bounding box center [441, 40] width 405 height 13
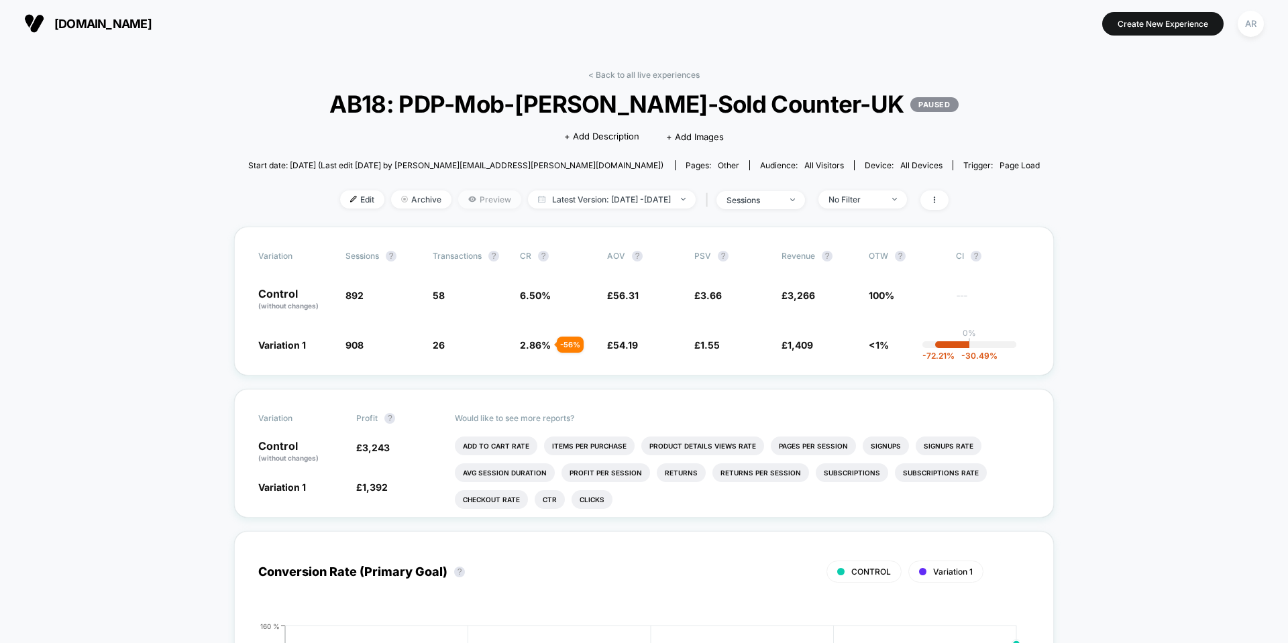
click at [468, 197] on icon at bounding box center [472, 199] width 8 height 8
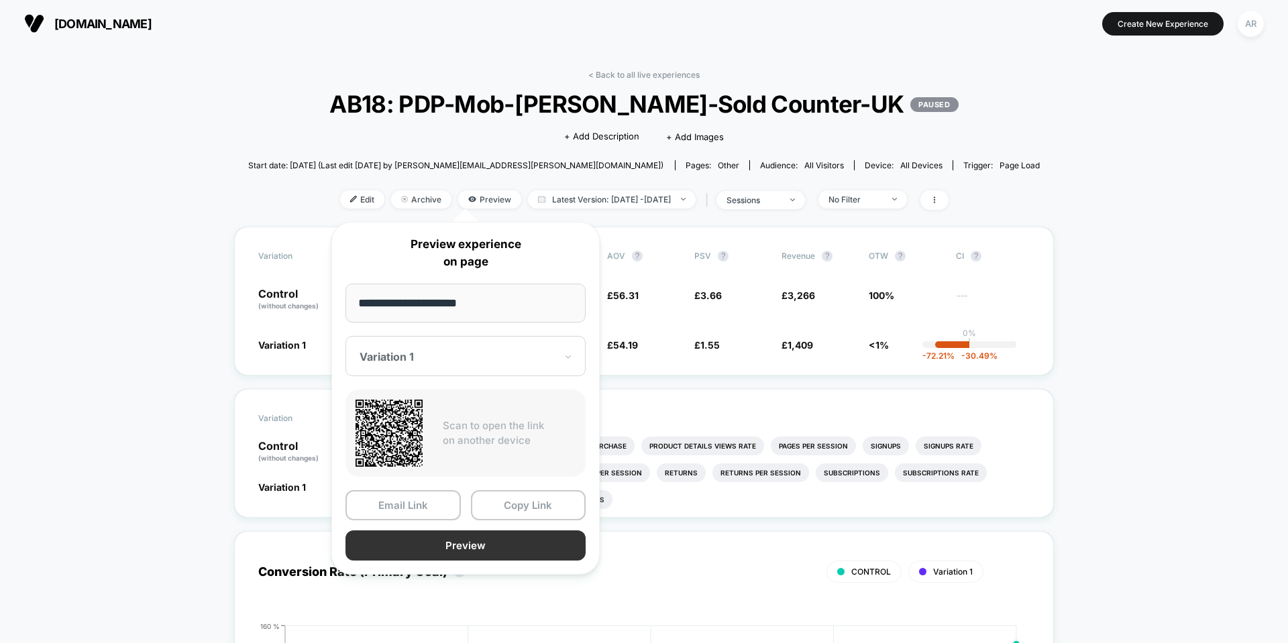
click at [439, 540] on button "Preview" at bounding box center [466, 546] width 240 height 30
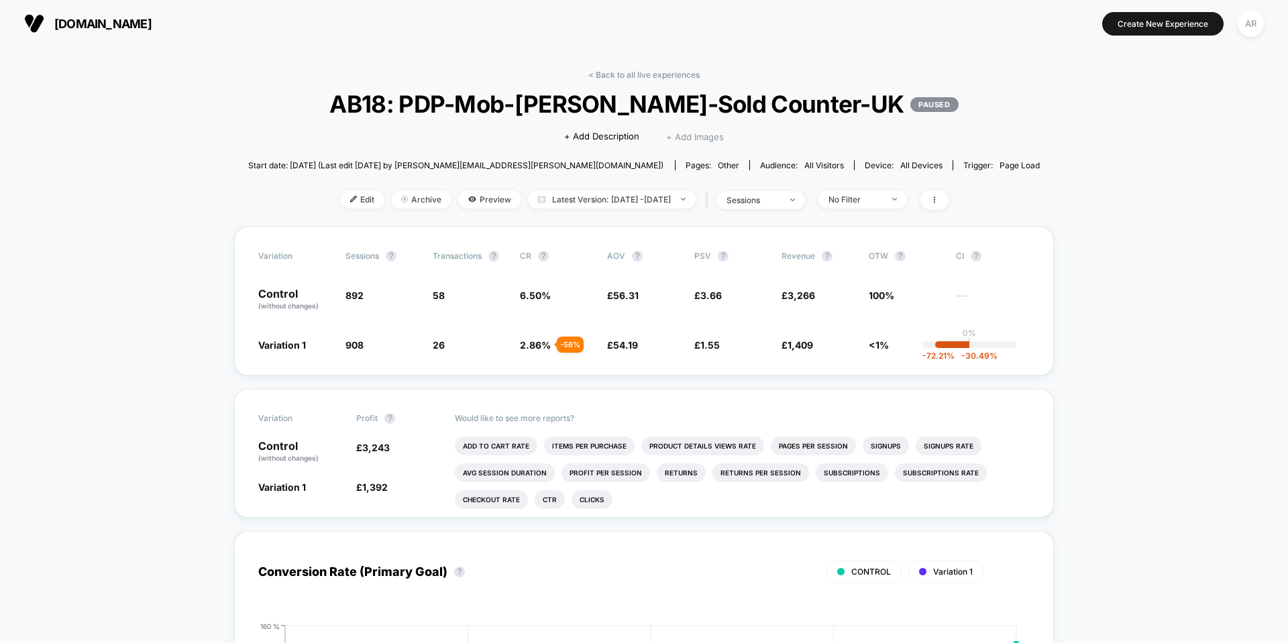
click at [700, 137] on span "+ Add Images" at bounding box center [695, 136] width 58 height 11
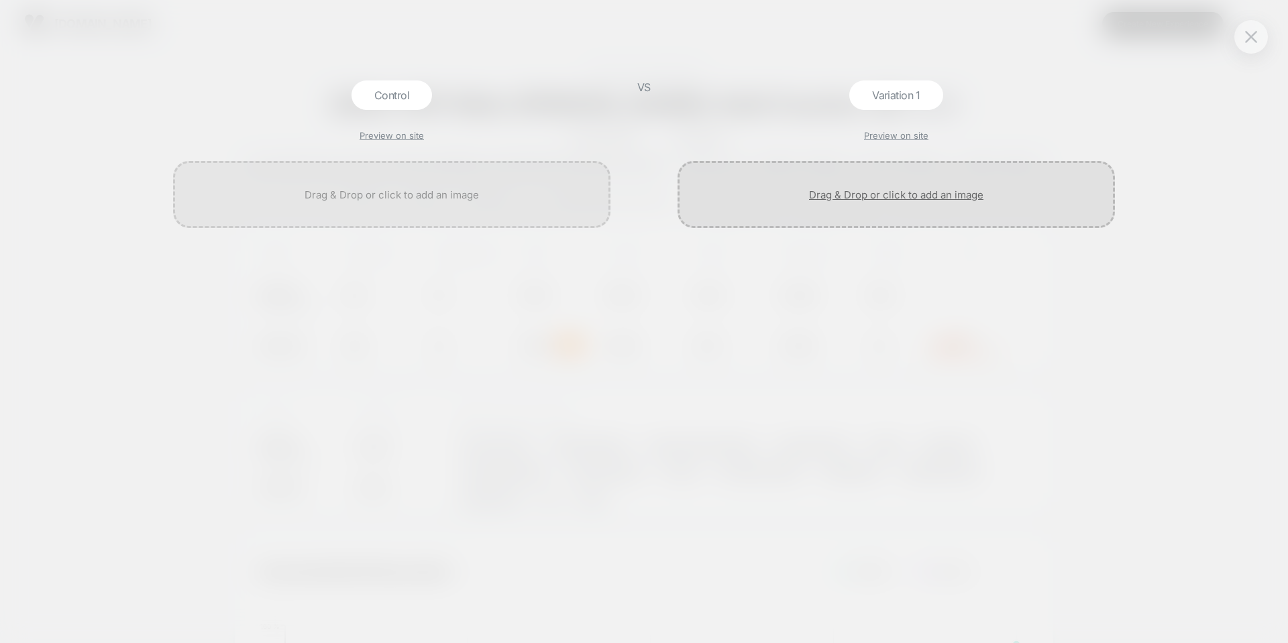
click at [858, 193] on div at bounding box center [896, 194] width 437 height 67
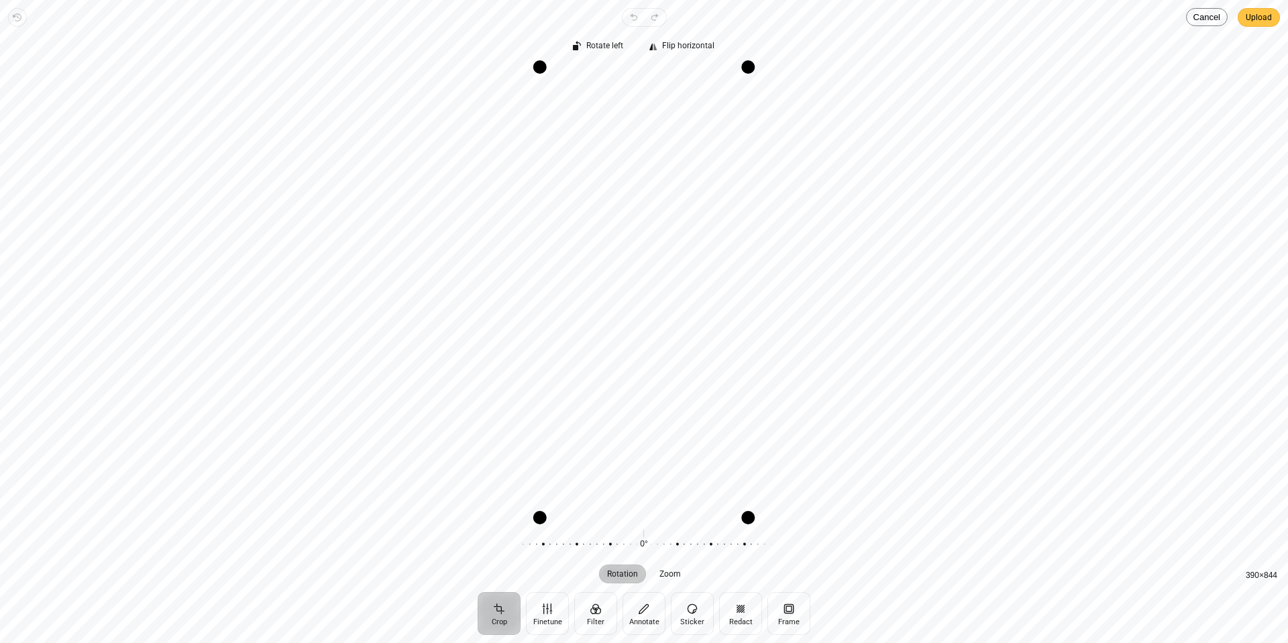
click at [1242, 15] on button "Upload" at bounding box center [1259, 17] width 42 height 19
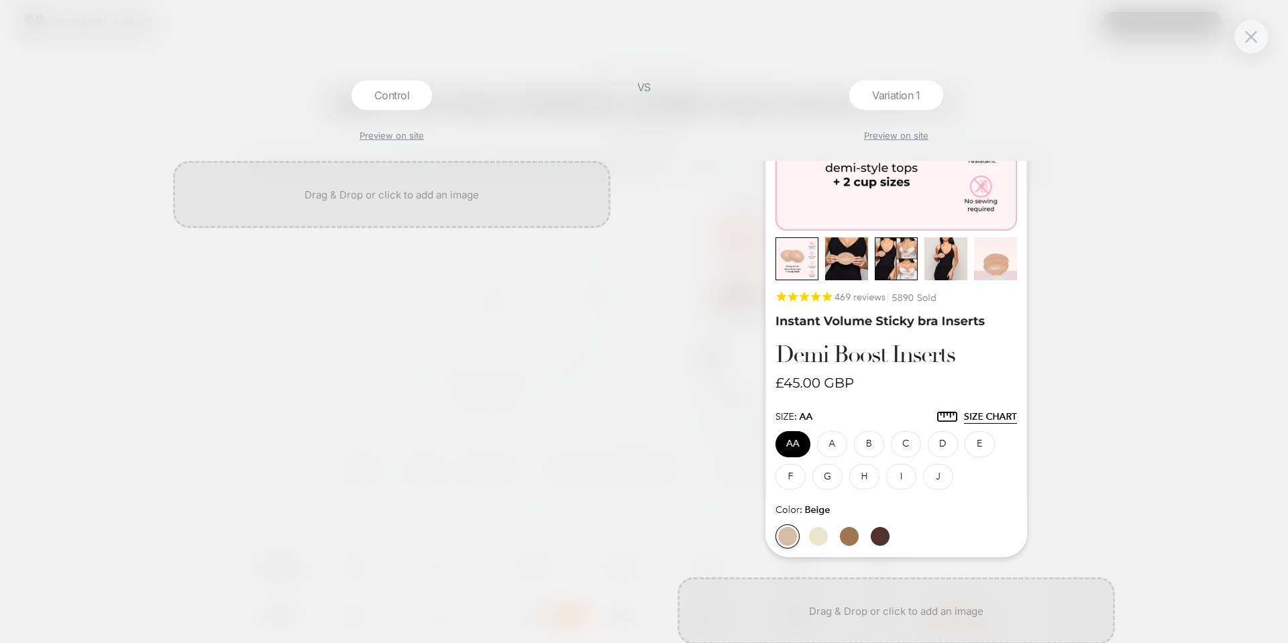
scroll to position [201, 0]
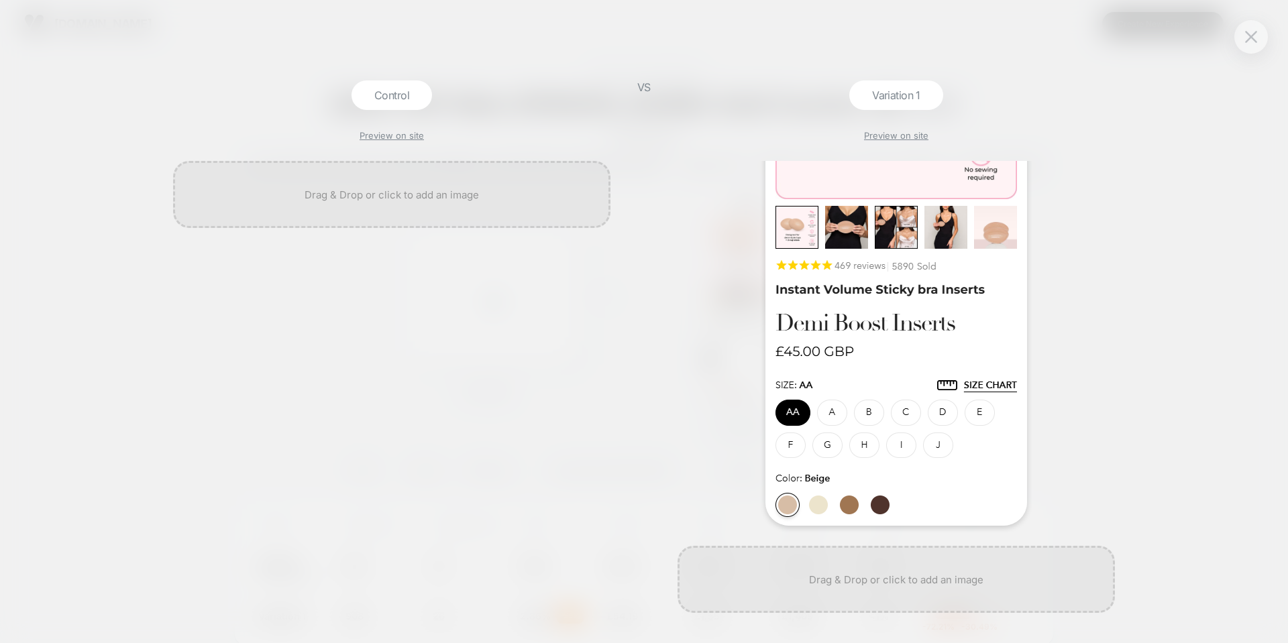
click at [877, 394] on img at bounding box center [897, 243] width 262 height 566
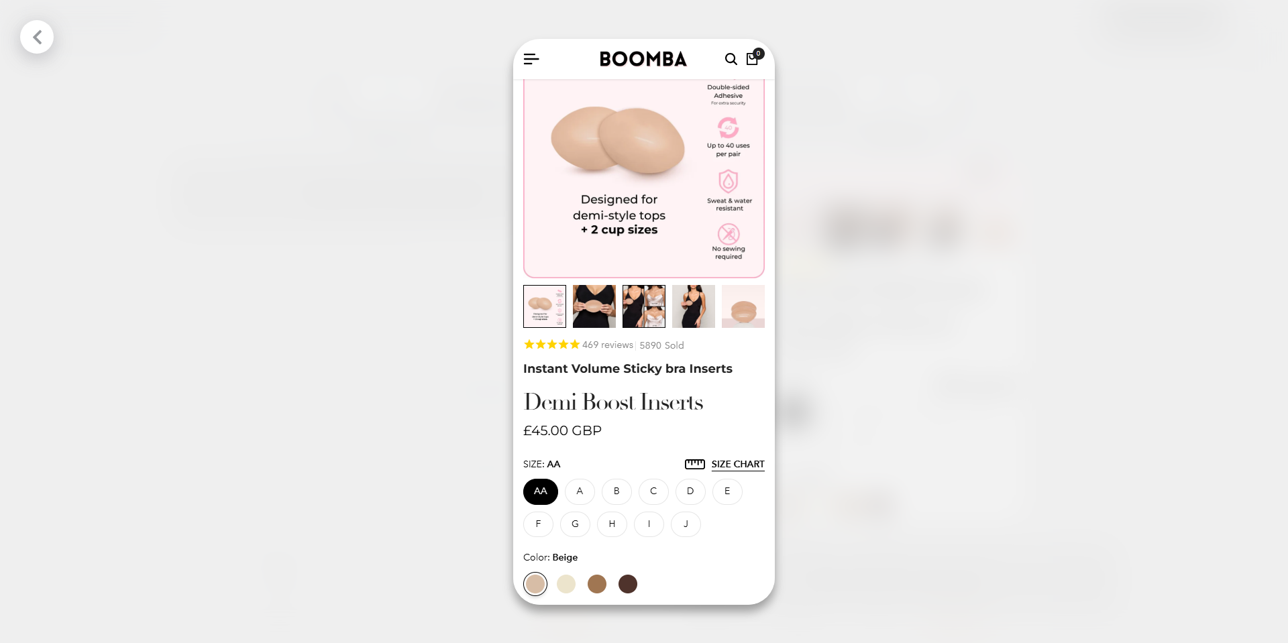
click at [1145, 144] on div at bounding box center [644, 321] width 1288 height 643
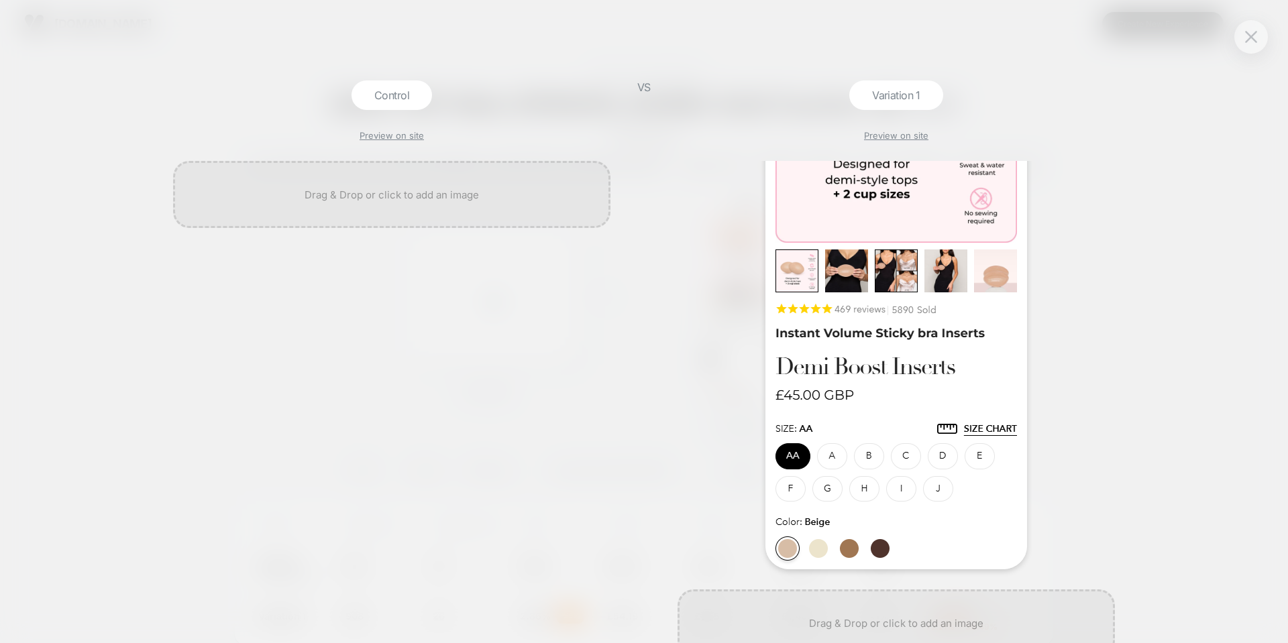
scroll to position [134, 0]
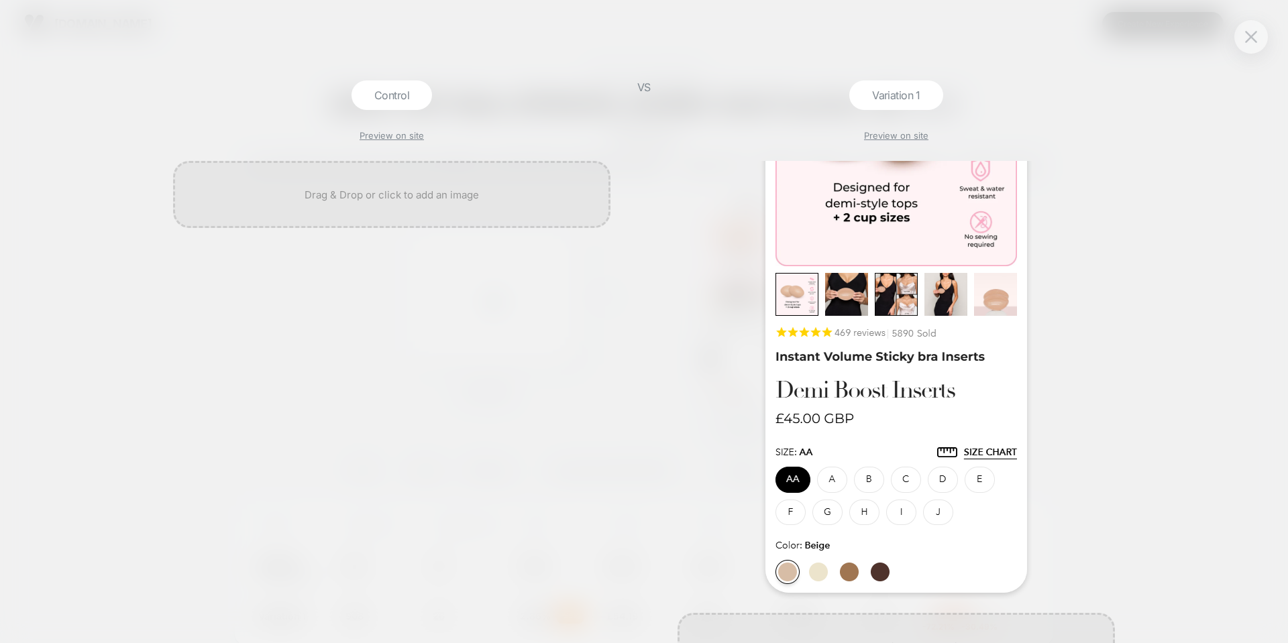
click at [1254, 47] on div at bounding box center [1251, 37] width 34 height 34
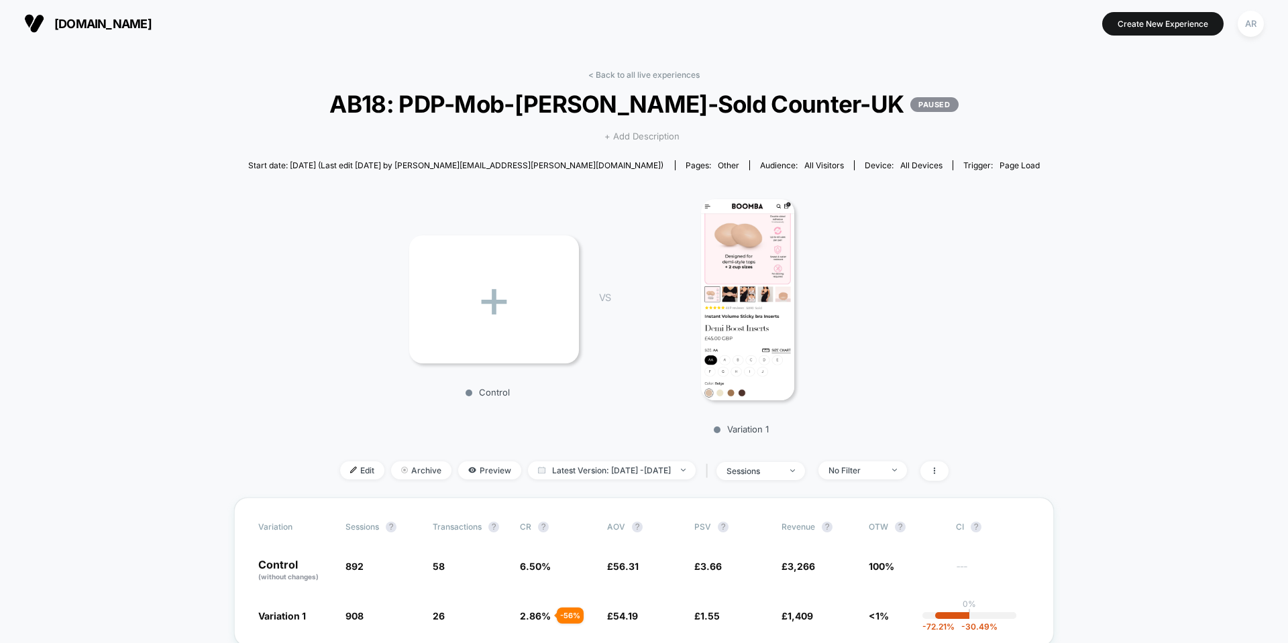
click at [627, 142] on span "+ Add Description" at bounding box center [641, 136] width 75 height 13
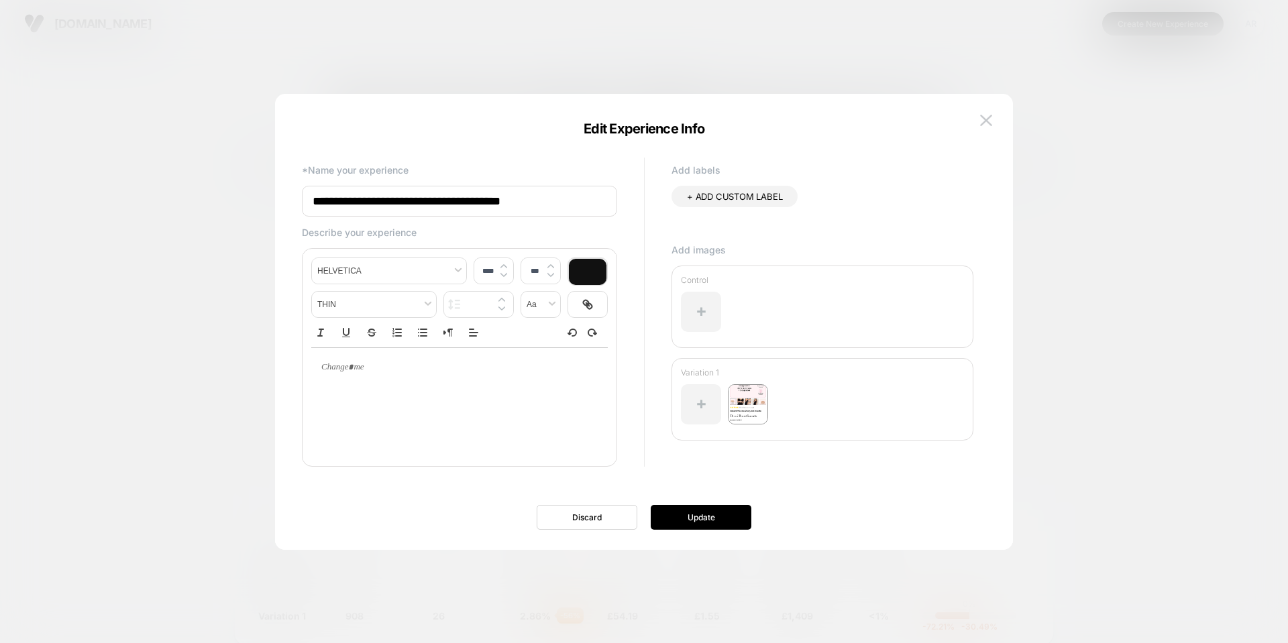
click at [399, 386] on div at bounding box center [459, 367] width 297 height 39
type input "****"
click at [753, 397] on div at bounding box center [760, 393] width 15 height 17
click at [751, 407] on img at bounding box center [748, 404] width 40 height 40
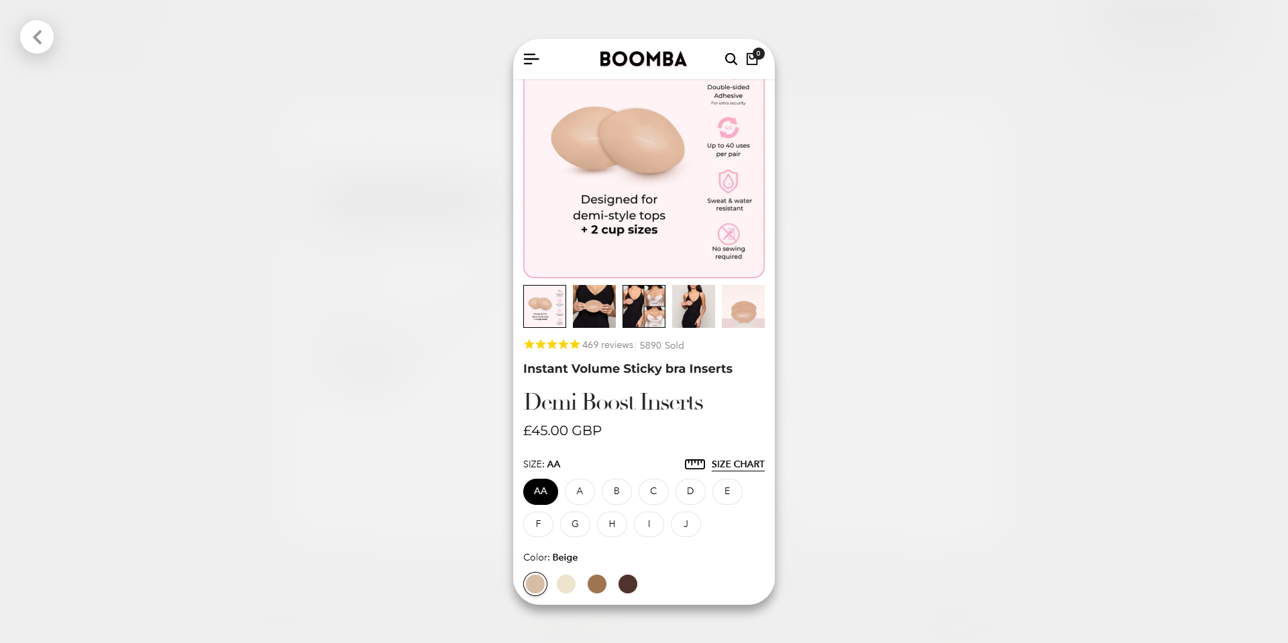
click at [817, 394] on div at bounding box center [644, 321] width 1288 height 643
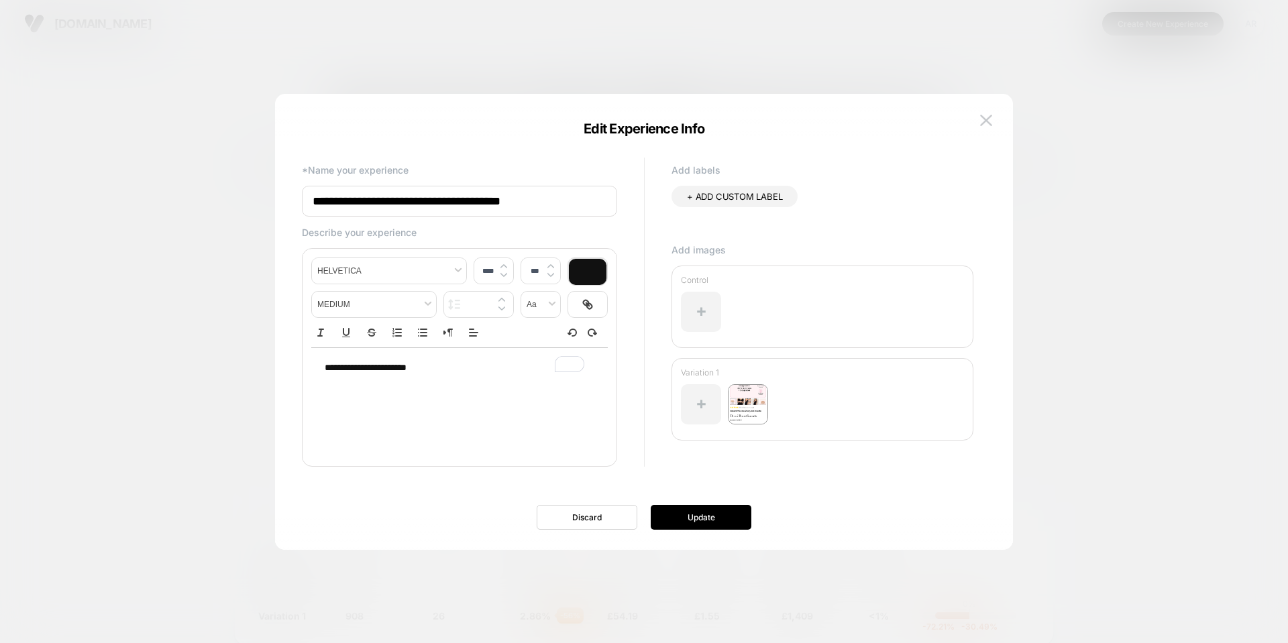
click at [407, 363] on span "**********" at bounding box center [366, 367] width 82 height 9
click at [410, 363] on p "**********" at bounding box center [455, 368] width 260 height 13
click at [711, 512] on button "Update" at bounding box center [701, 517] width 101 height 25
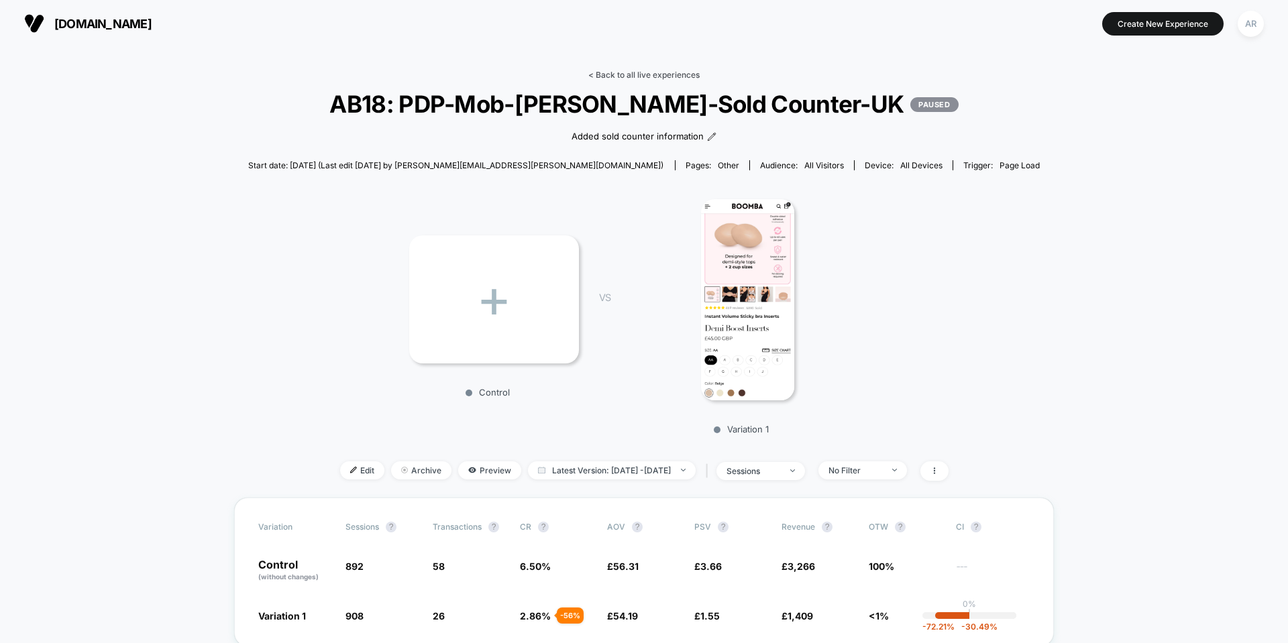
click at [622, 79] on link "< Back to all live experiences" at bounding box center [643, 75] width 111 height 10
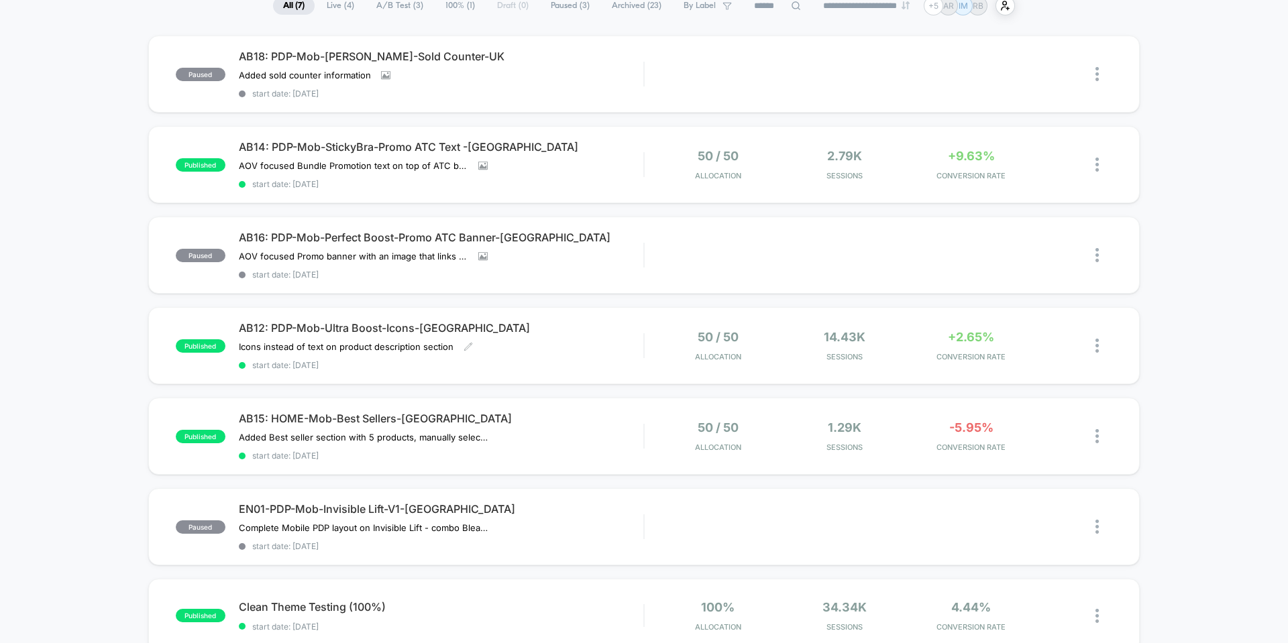
scroll to position [134, 0]
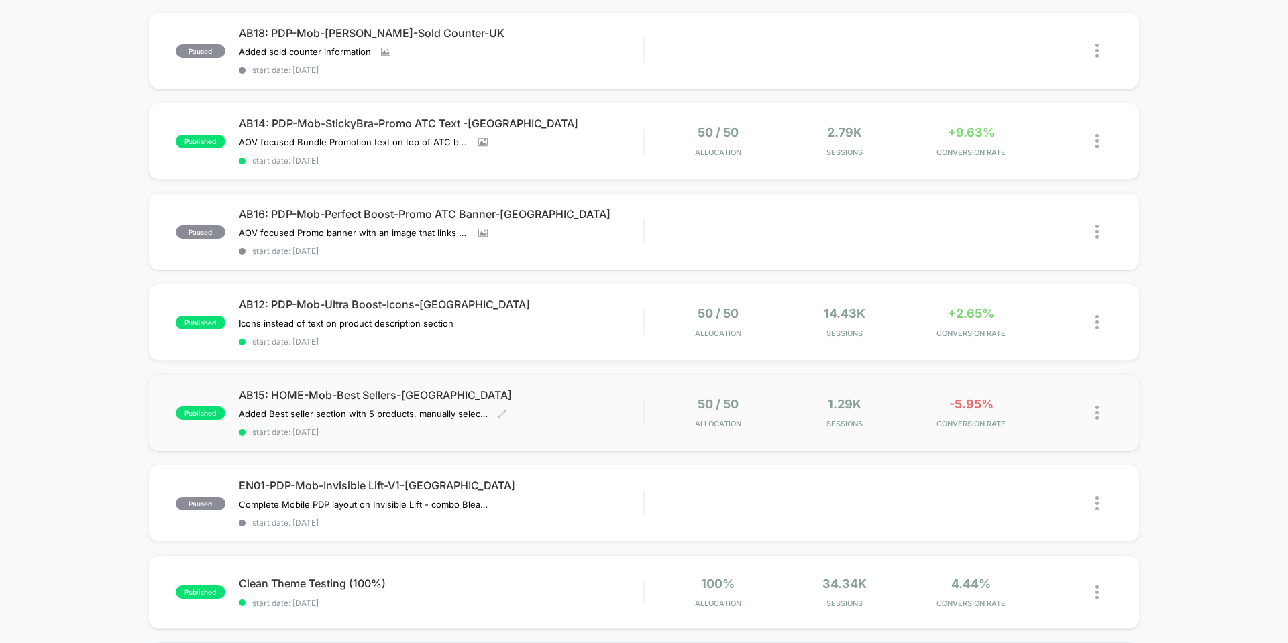
click at [549, 407] on div "AB15: HOME-Mob-Best Sellers-[GEOGRAPHIC_DATA] Added Best seller section with 5 …" at bounding box center [441, 412] width 405 height 49
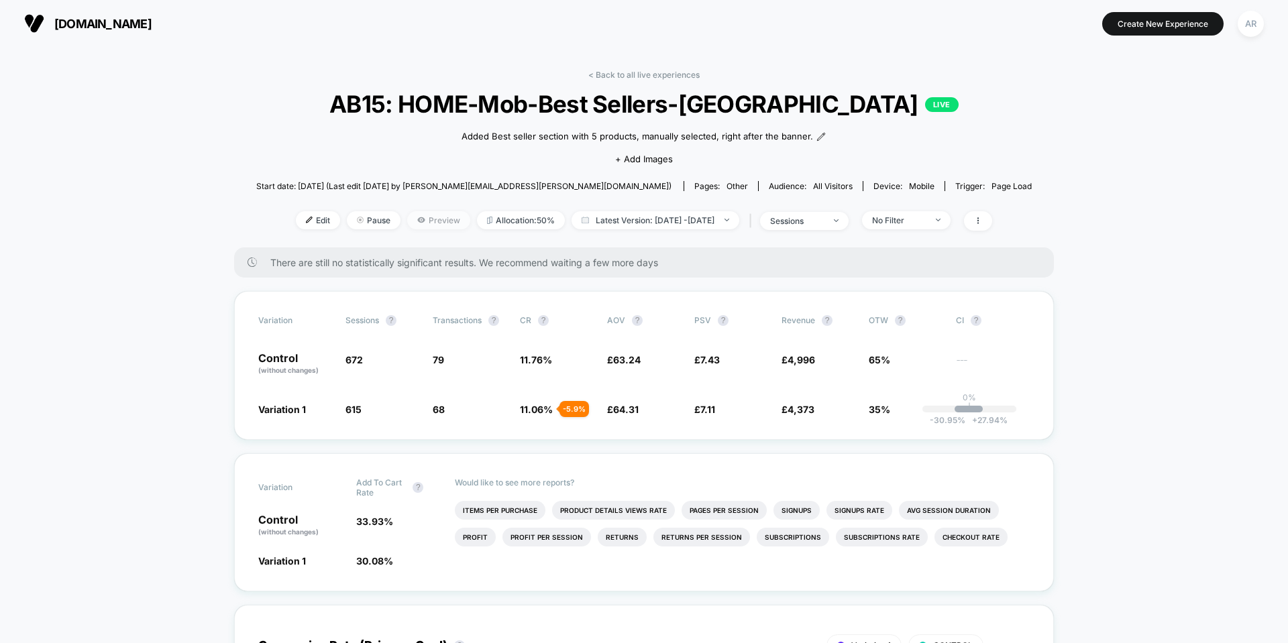
click at [414, 226] on span "Preview" at bounding box center [438, 220] width 63 height 18
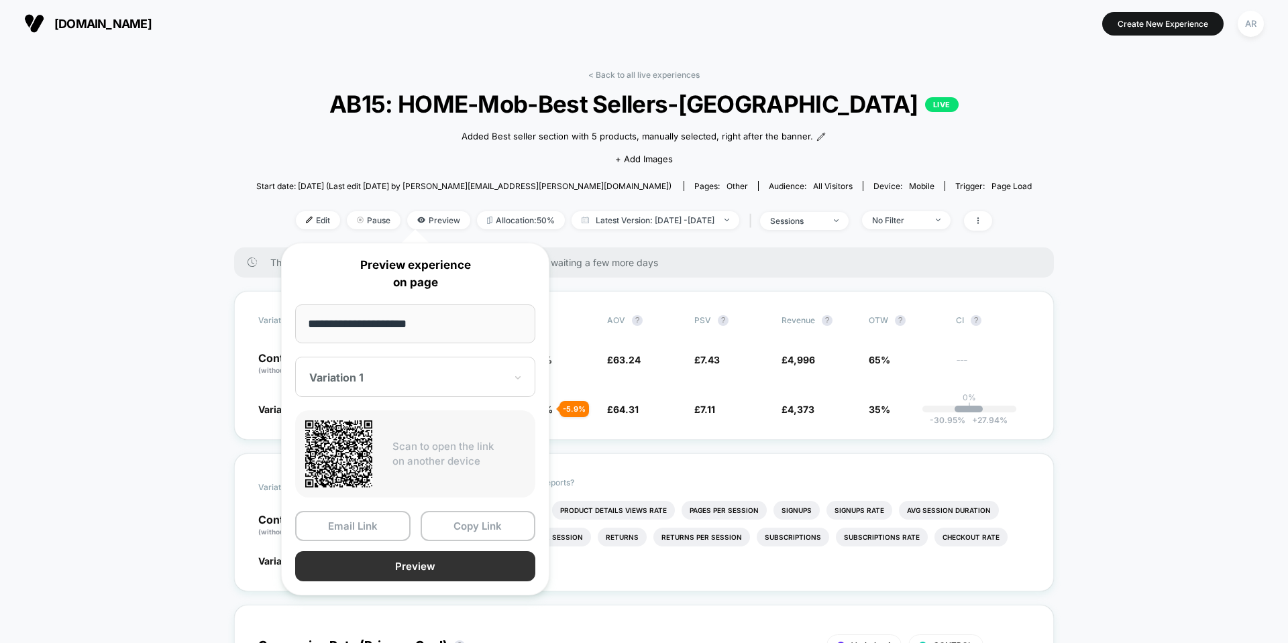
click at [405, 566] on button "Preview" at bounding box center [415, 566] width 240 height 30
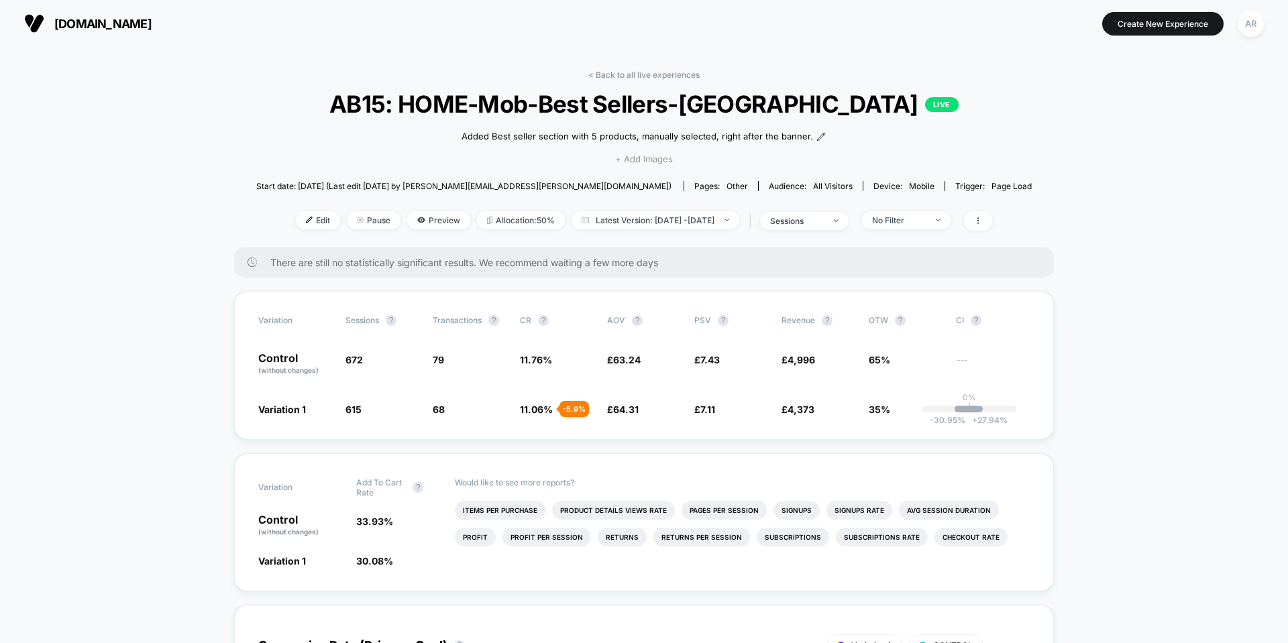
click at [653, 156] on span "+ Add Images" at bounding box center [644, 159] width 58 height 11
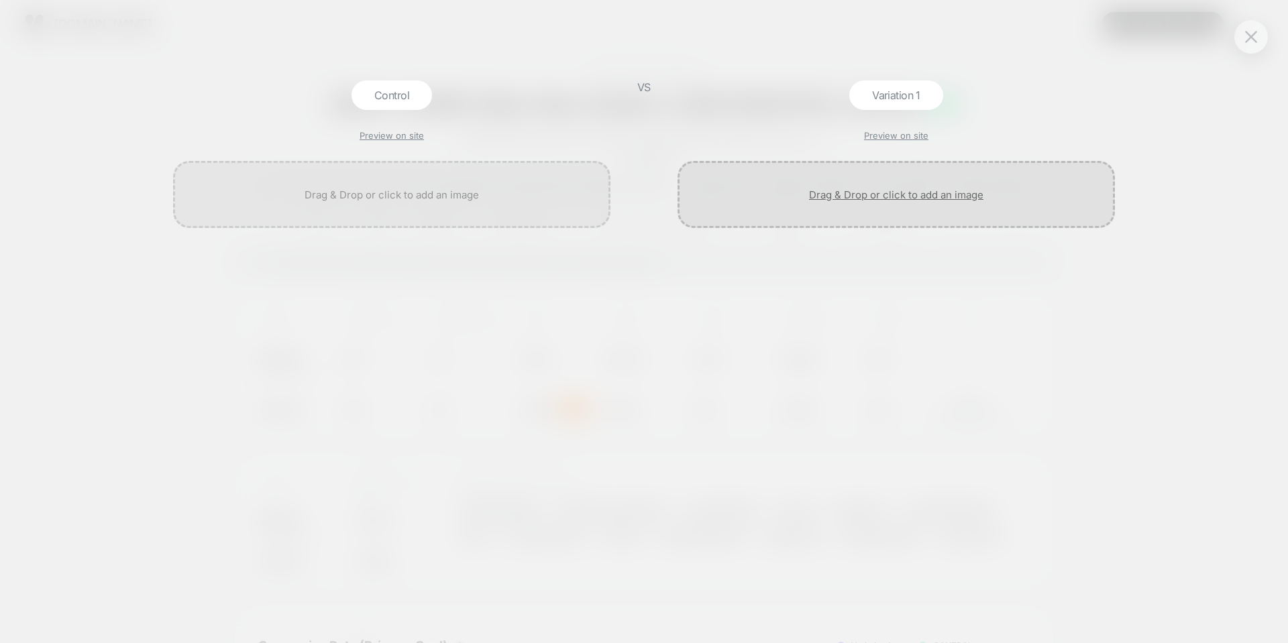
click at [885, 202] on div at bounding box center [896, 194] width 437 height 67
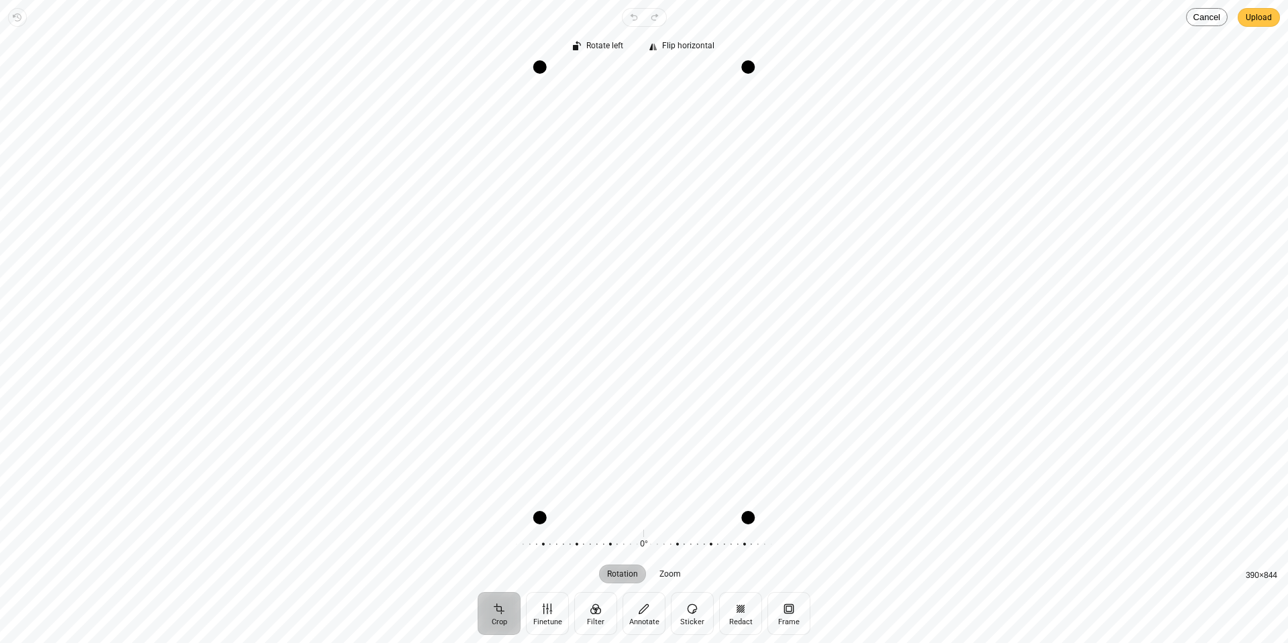
click at [1263, 16] on span "Upload" at bounding box center [1259, 17] width 26 height 16
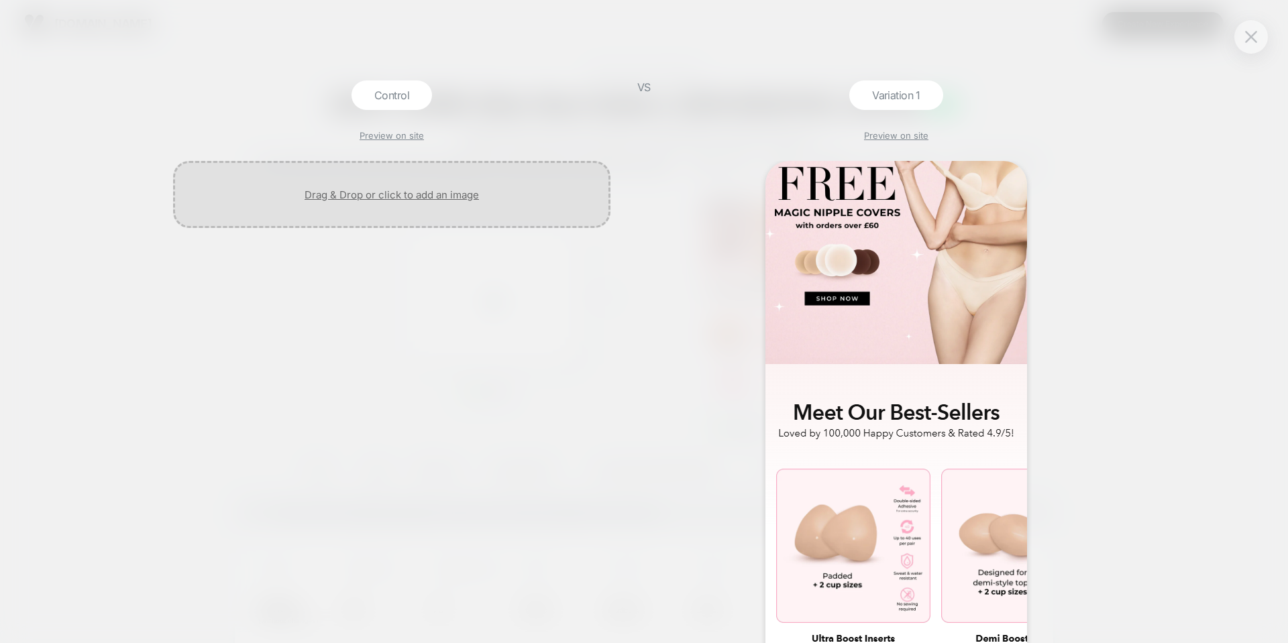
click at [383, 194] on div at bounding box center [391, 194] width 437 height 67
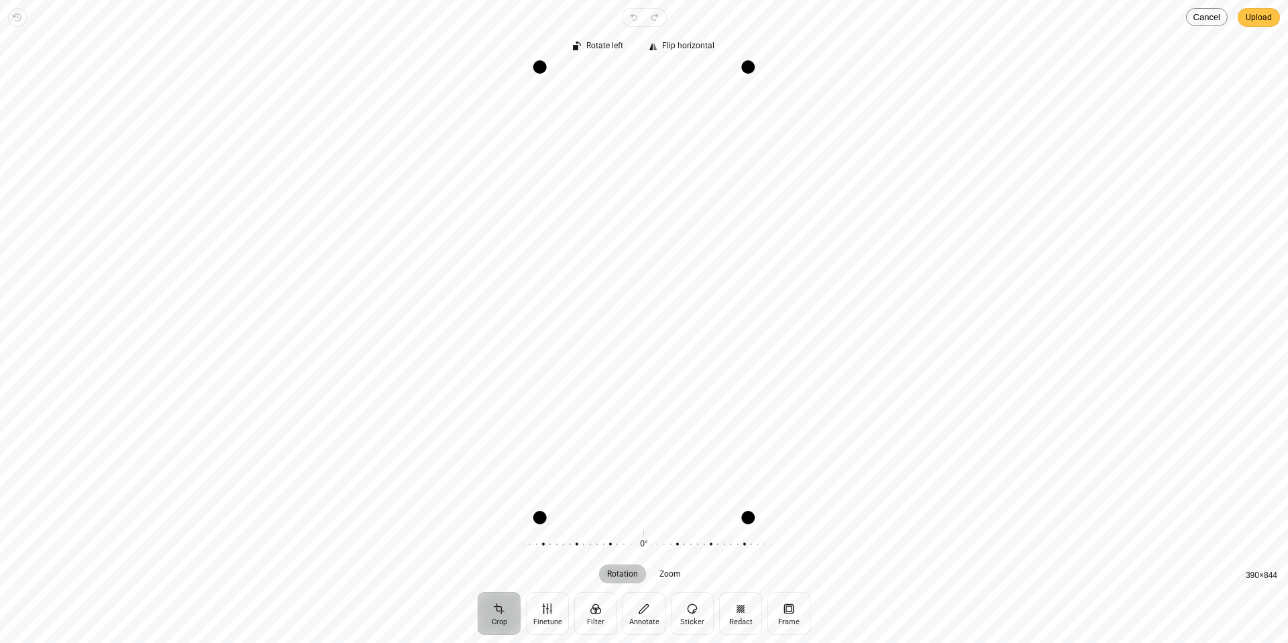
click at [1257, 20] on span "Upload" at bounding box center [1259, 17] width 26 height 16
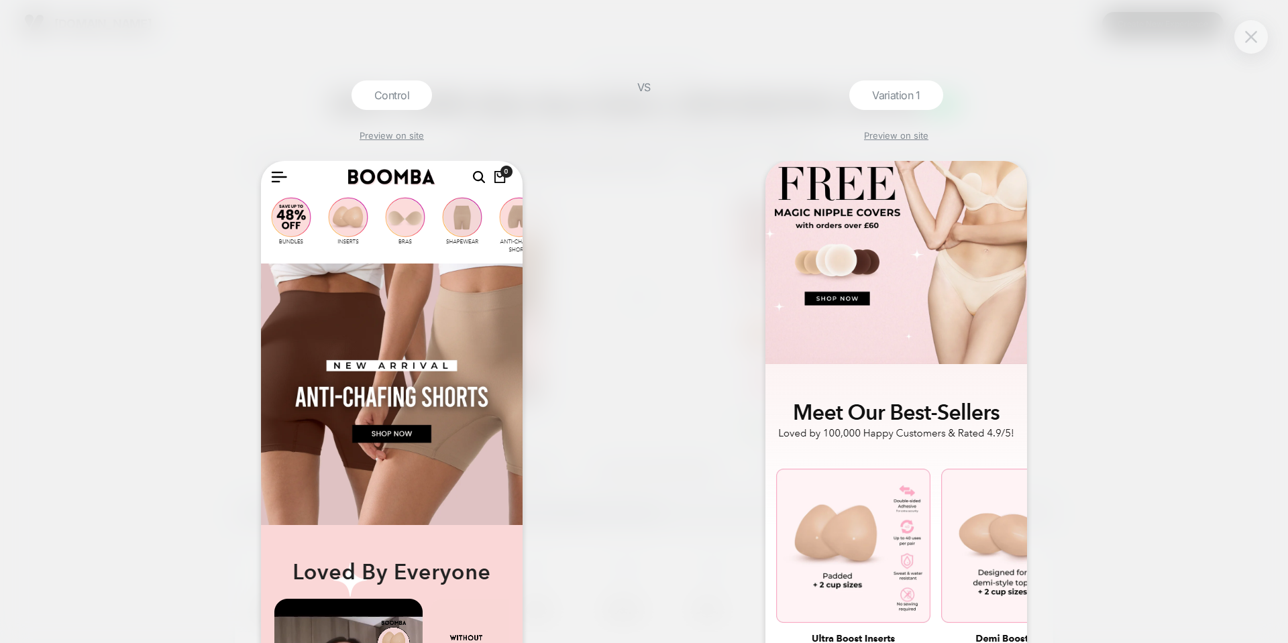
click at [1255, 44] on button at bounding box center [1251, 37] width 20 height 20
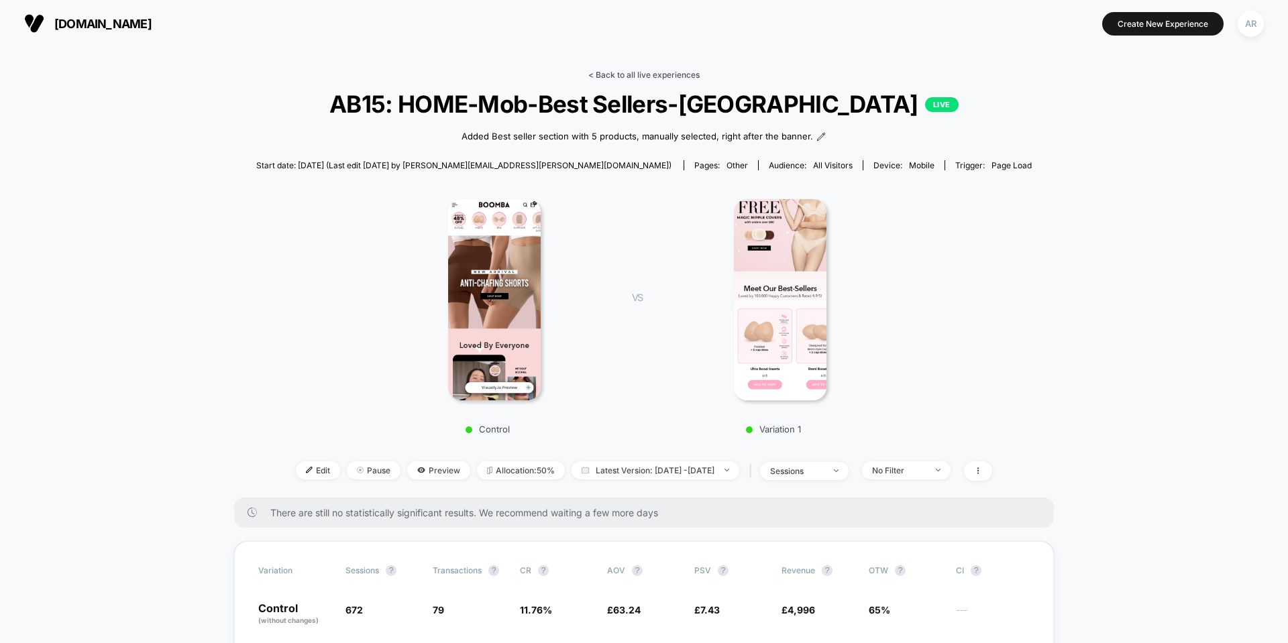
click at [633, 78] on link "< Back to all live experiences" at bounding box center [643, 75] width 111 height 10
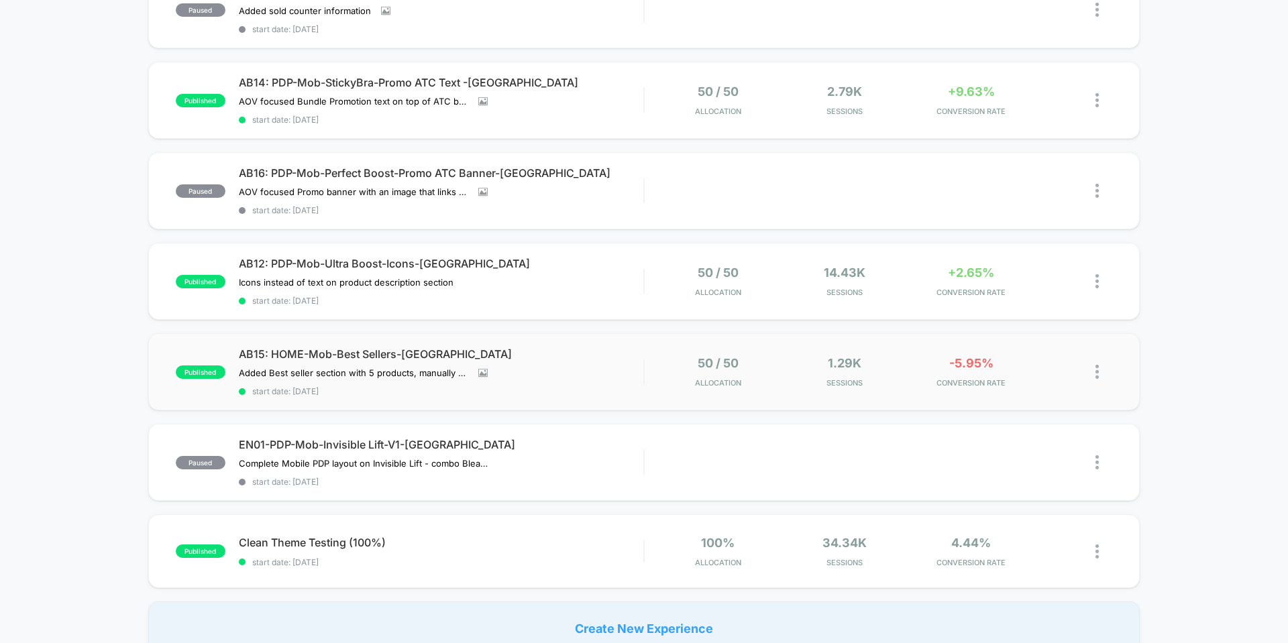
scroll to position [201, 0]
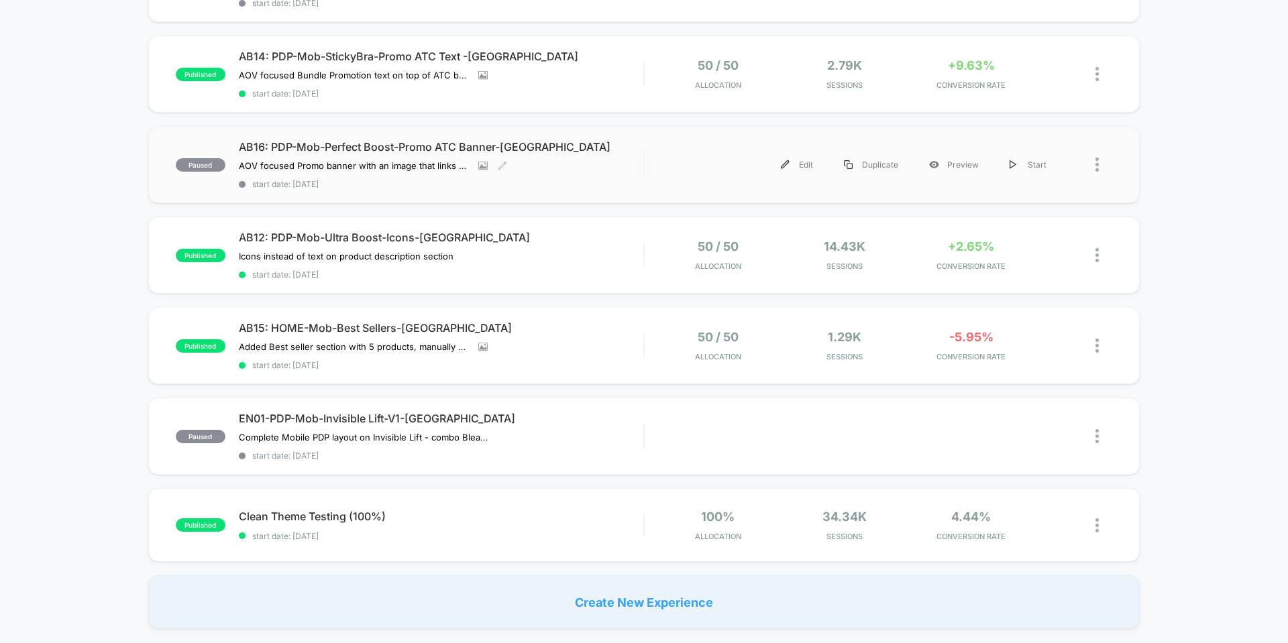
click at [360, 142] on span "AB16: PDP-Mob-Perfect Boost-Promo ATC Banner-[GEOGRAPHIC_DATA]" at bounding box center [441, 146] width 405 height 13
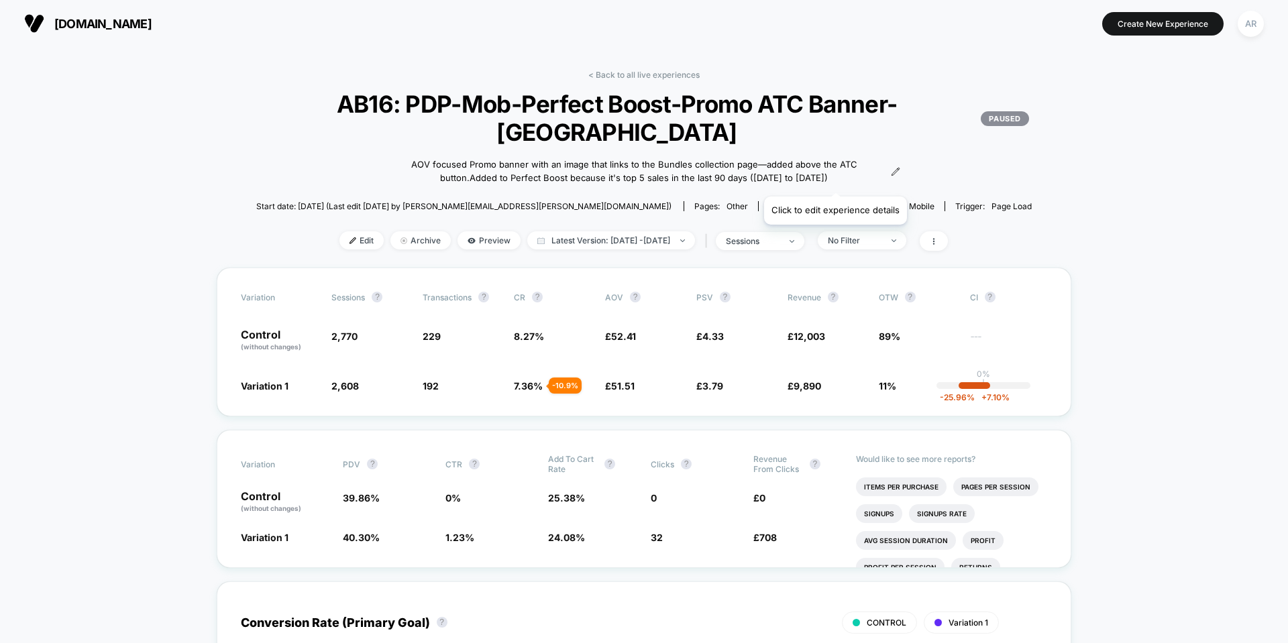
click at [891, 176] on icon at bounding box center [895, 171] width 9 height 9
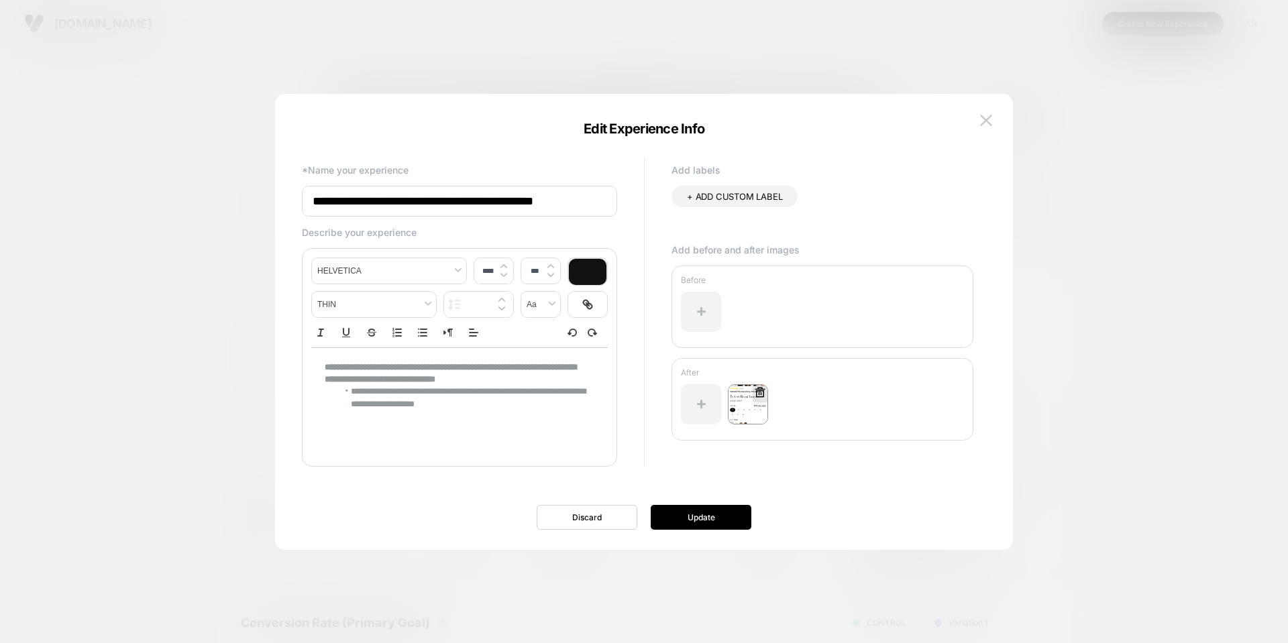
scroll to position [0, 9]
click at [1061, 282] on div at bounding box center [644, 321] width 1288 height 643
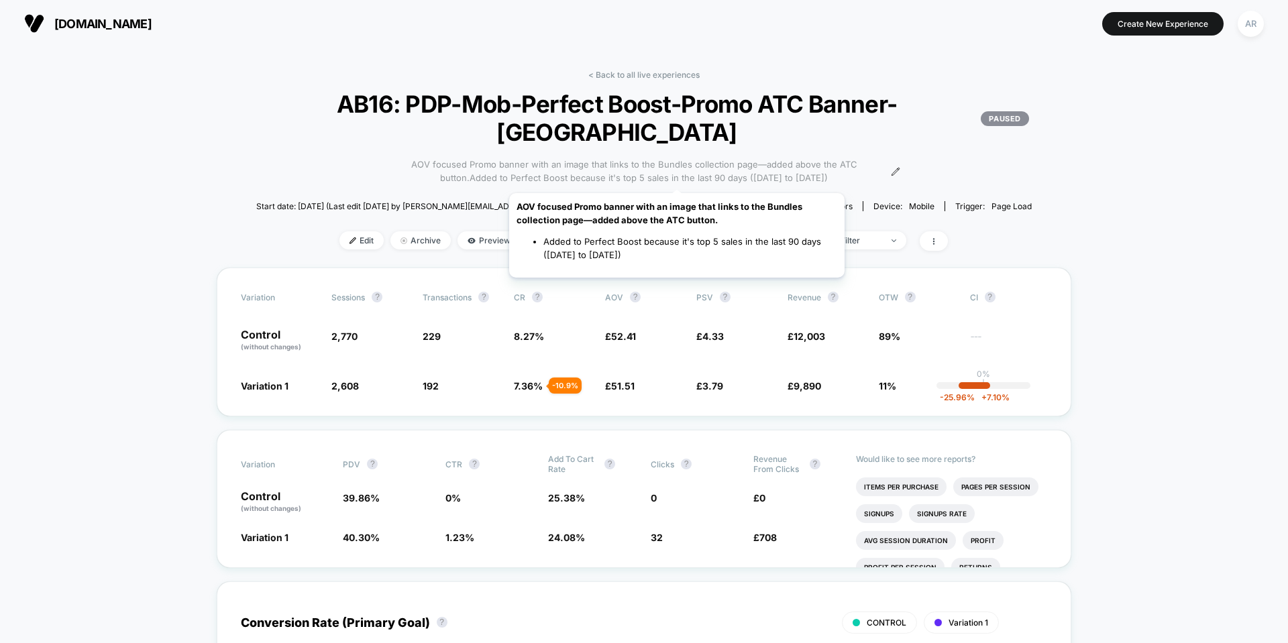
click at [677, 176] on span "AOV focused Promo banner with an image that links to the Bundles collection pag…" at bounding box center [635, 171] width 494 height 26
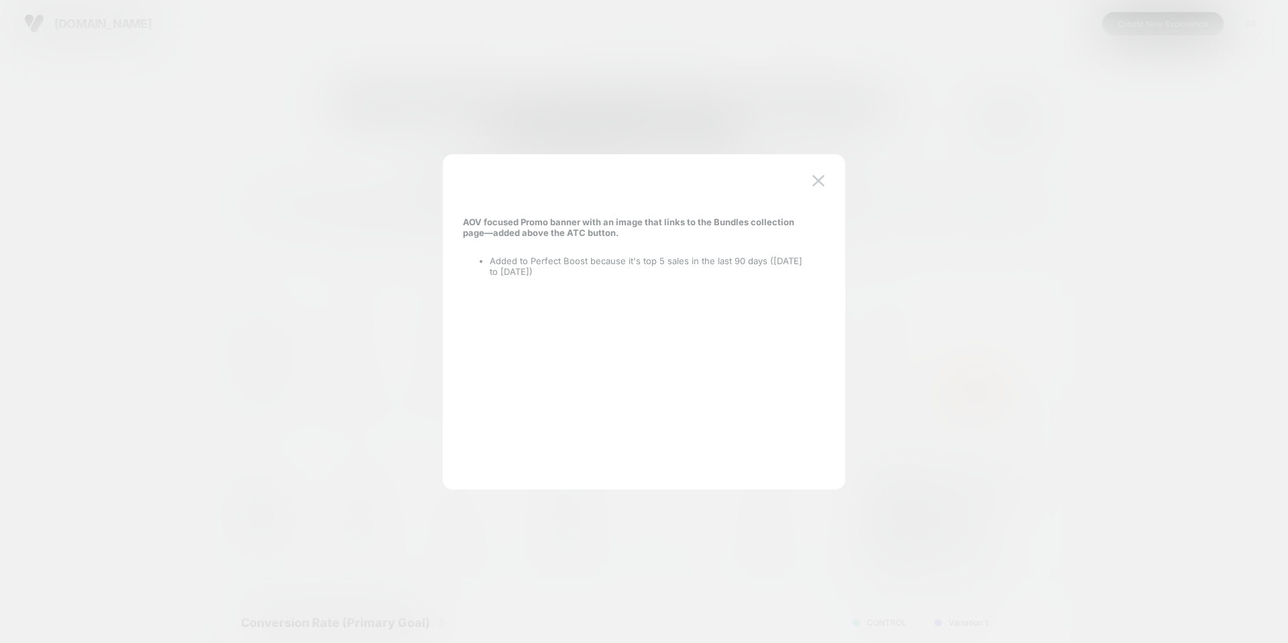
click at [1005, 168] on div at bounding box center [644, 321] width 1288 height 643
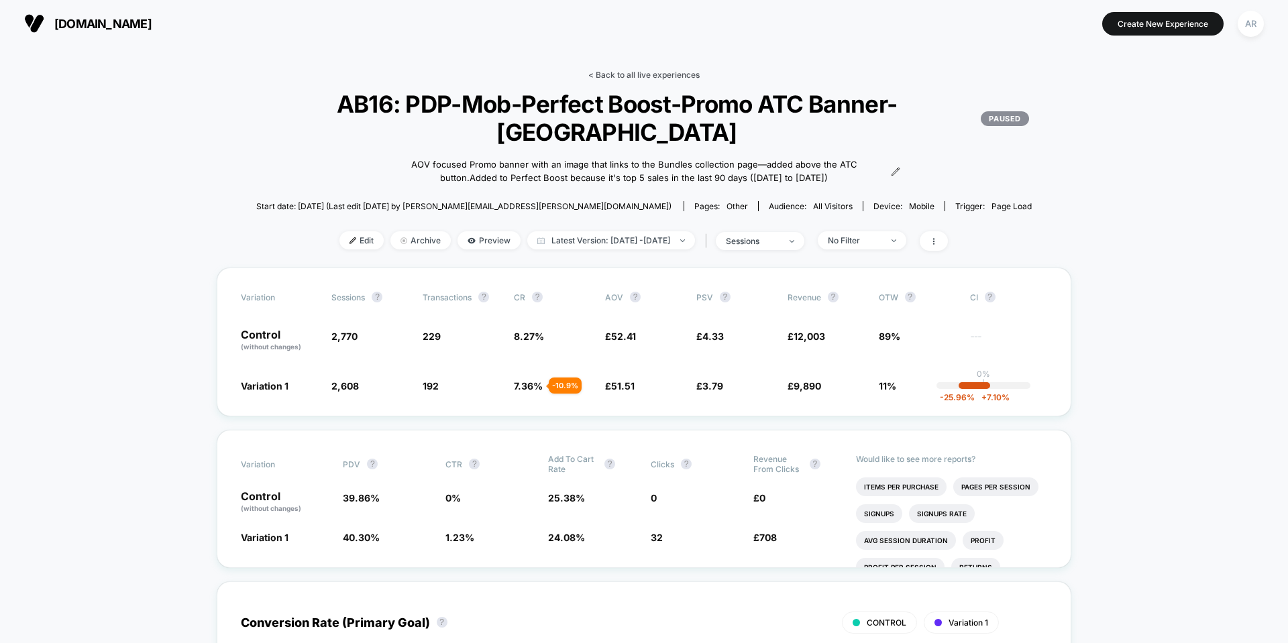
click at [660, 75] on link "< Back to all live experiences" at bounding box center [643, 75] width 111 height 10
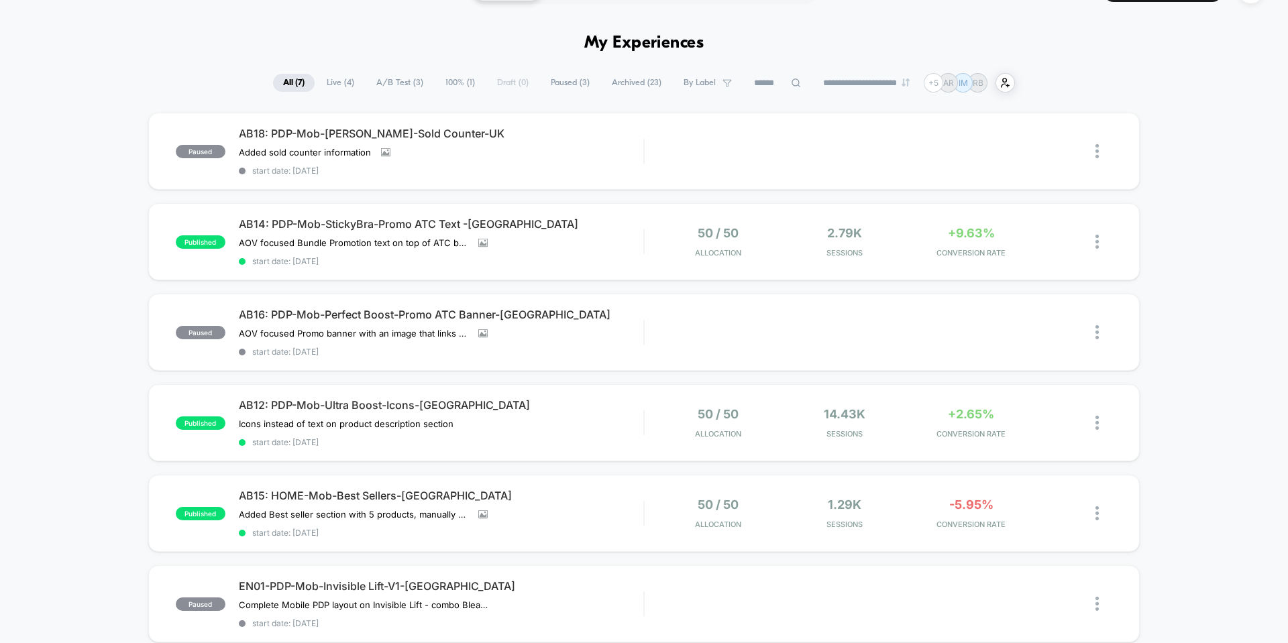
scroll to position [67, 0]
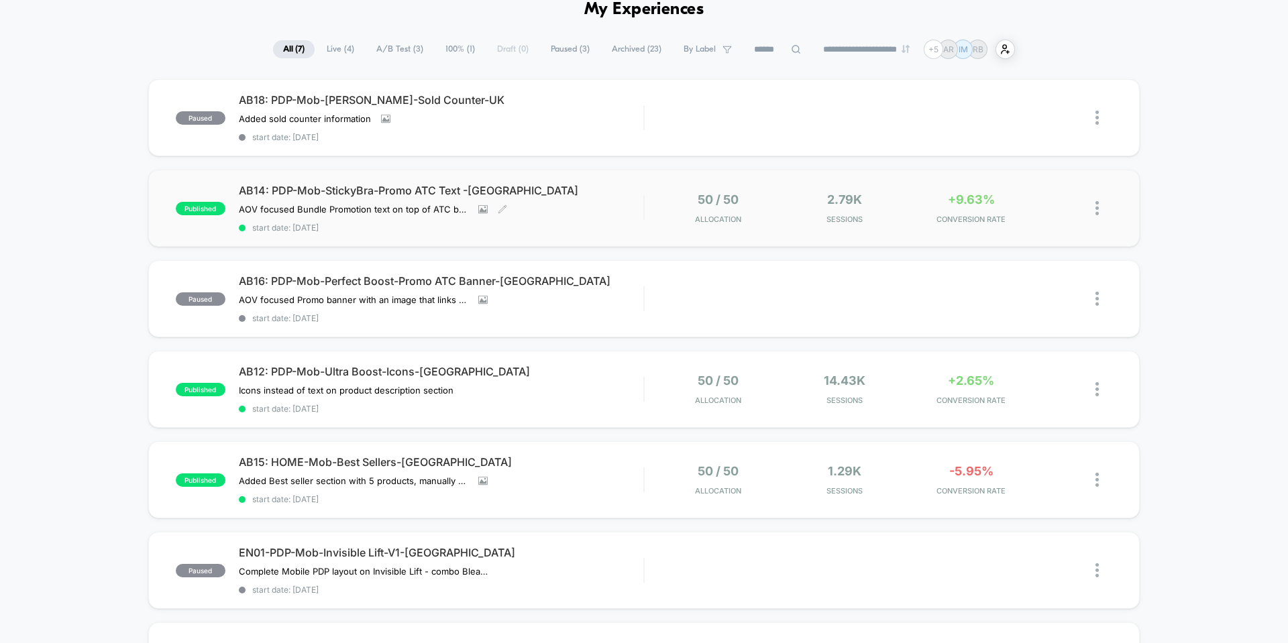
click at [416, 197] on span "AB14: PDP-Mob-StickyBra-Promo ATC Text -[GEOGRAPHIC_DATA]" at bounding box center [441, 190] width 405 height 13
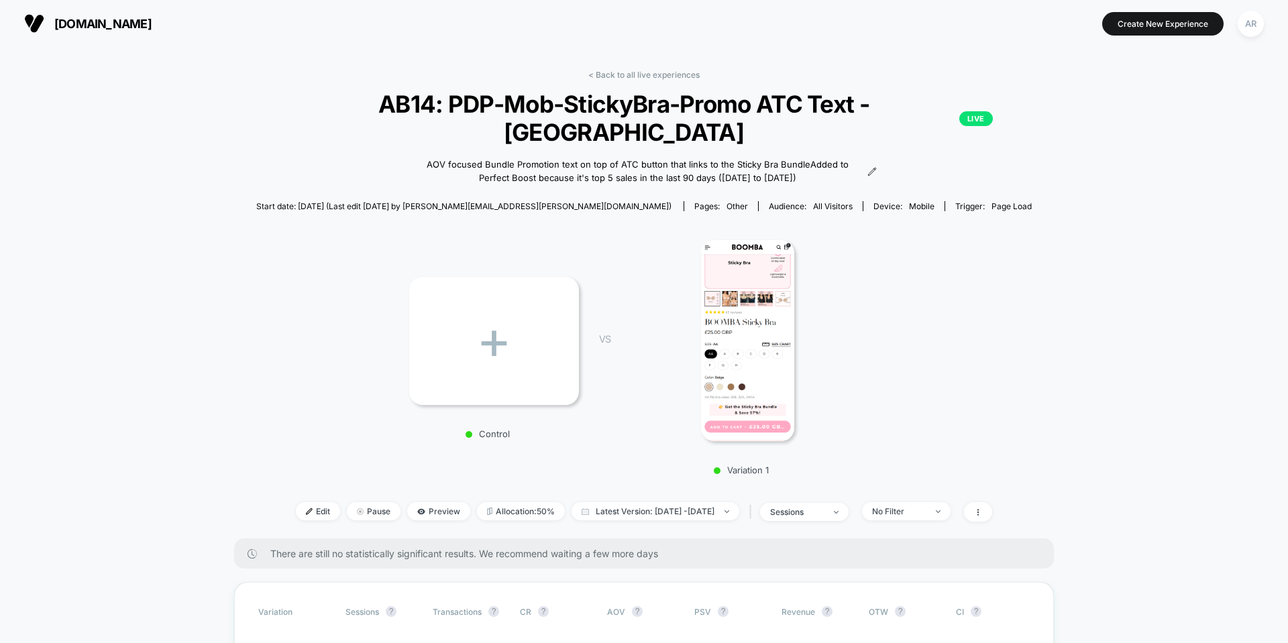
click at [527, 329] on div "+" at bounding box center [494, 341] width 170 height 128
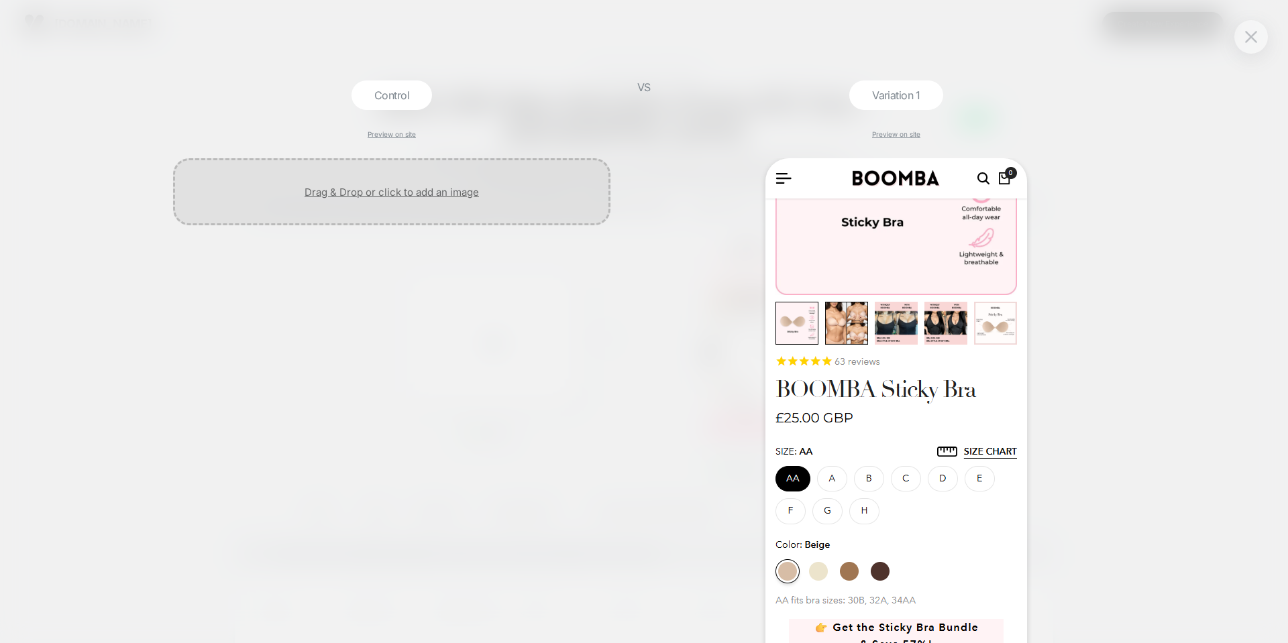
click at [402, 188] on div at bounding box center [391, 191] width 437 height 67
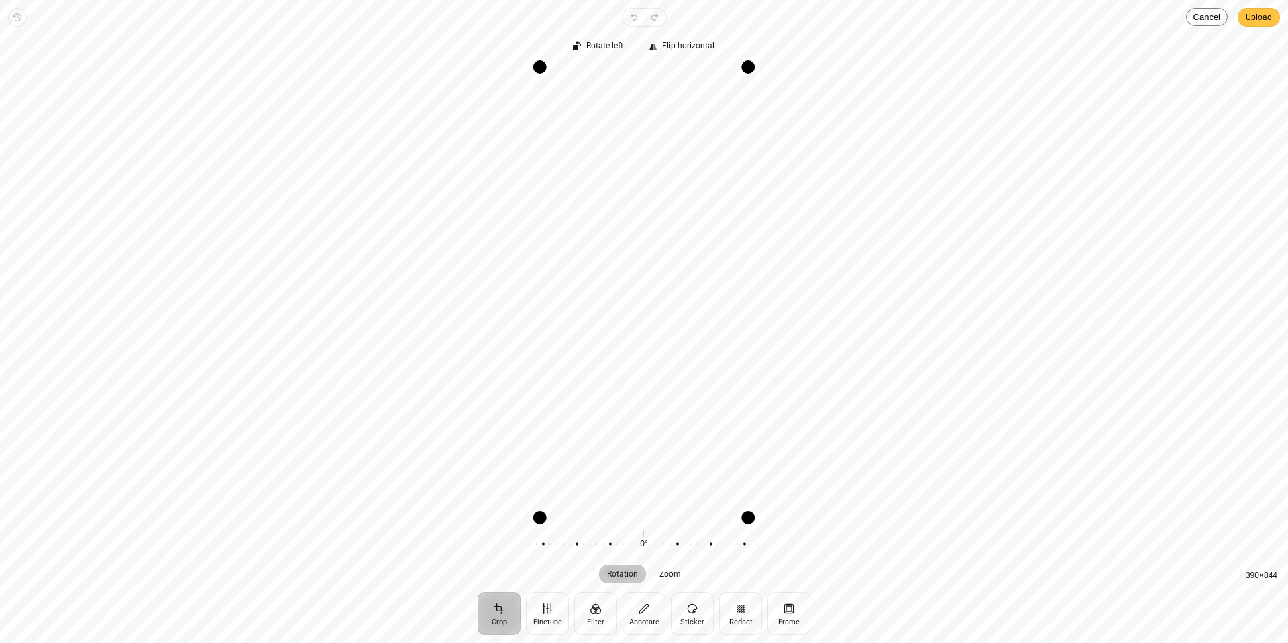
click at [1255, 18] on span "Upload" at bounding box center [1259, 17] width 26 height 16
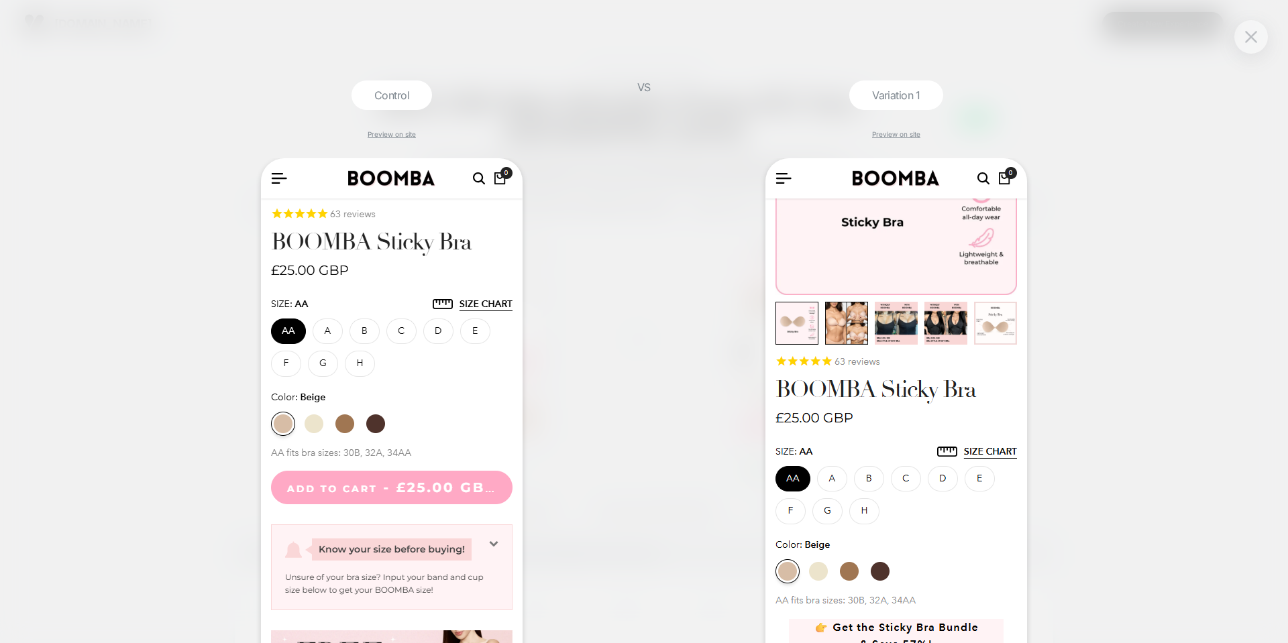
click at [1222, 65] on div "Control Preview on site VS Variation 1 Preview on site" at bounding box center [644, 321] width 1288 height 643
click at [1273, 38] on div "Control Preview on site VS Variation 1 Preview on site" at bounding box center [644, 321] width 1288 height 643
click at [1265, 39] on div at bounding box center [1251, 37] width 34 height 34
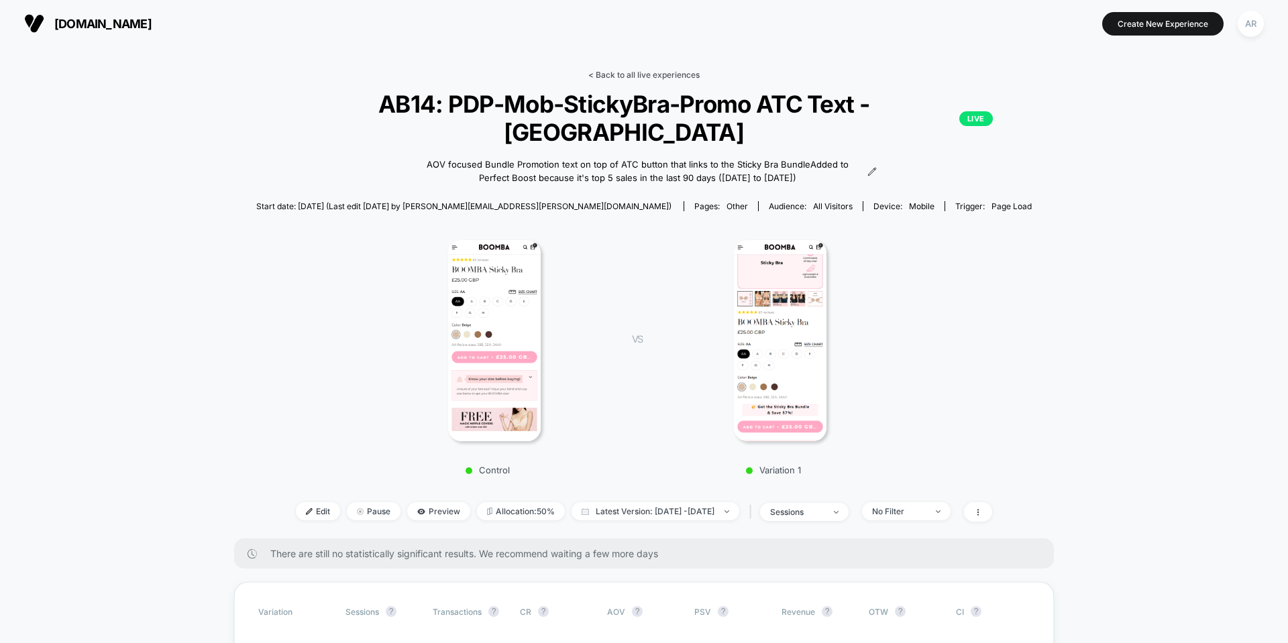
click at [641, 76] on link "< Back to all live experiences" at bounding box center [643, 75] width 111 height 10
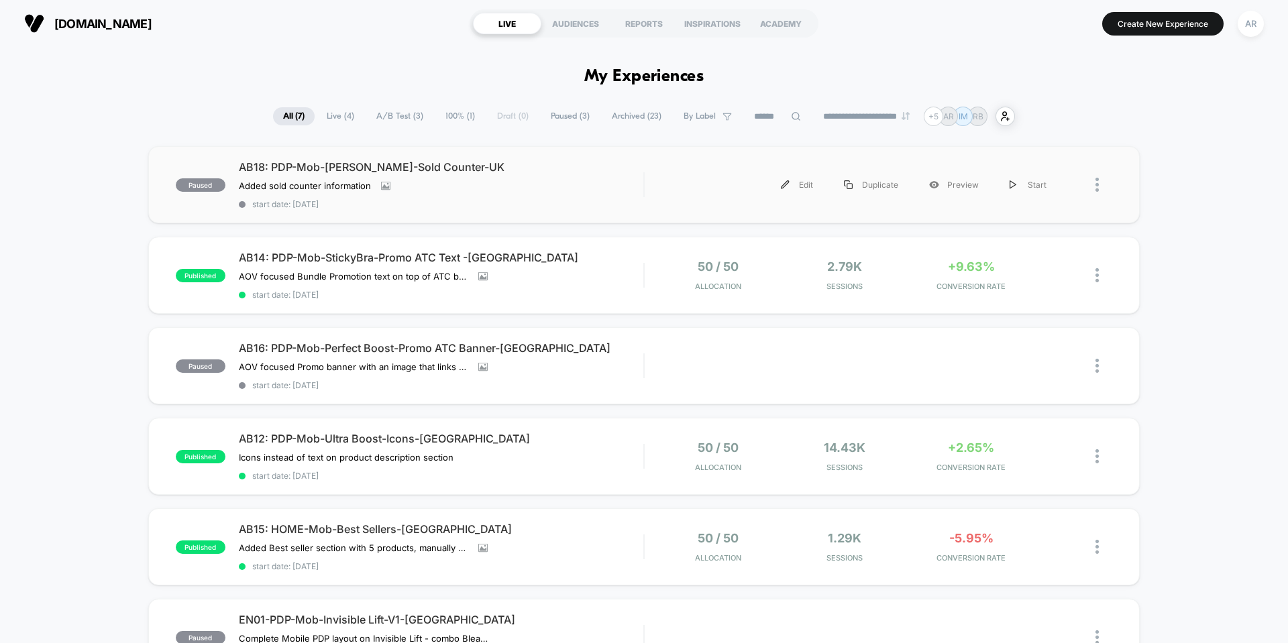
scroll to position [67, 0]
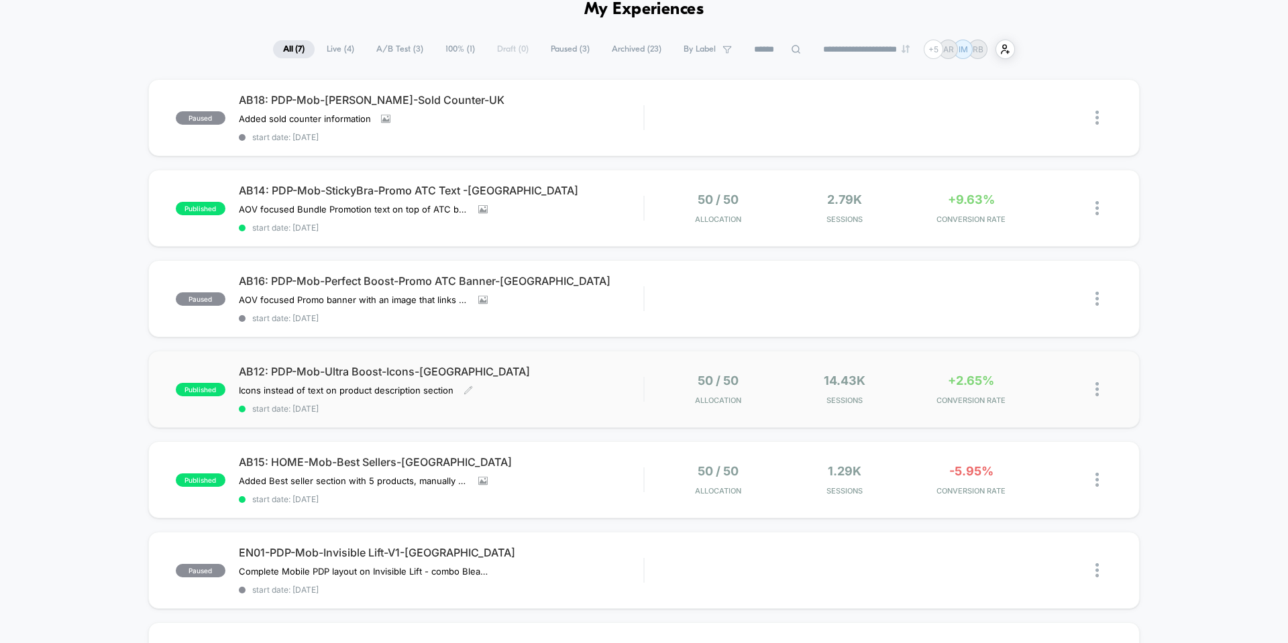
click at [426, 368] on span "AB12: PDP-Mob-Ultra Boost-Icons-[GEOGRAPHIC_DATA]" at bounding box center [441, 371] width 405 height 13
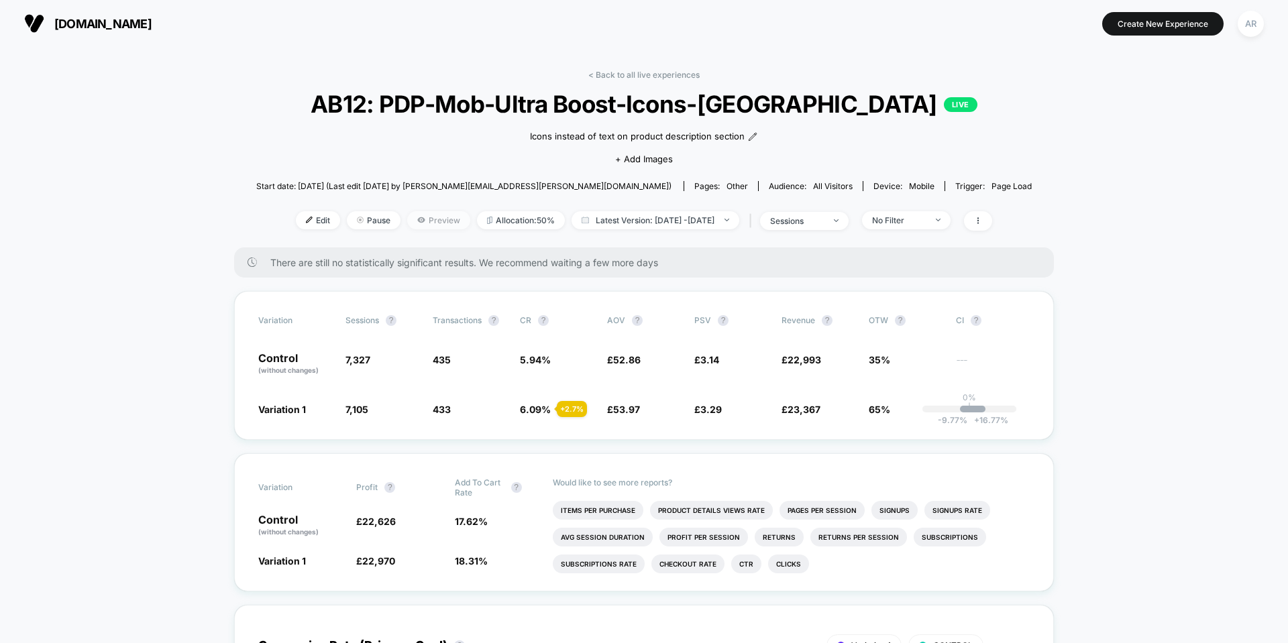
click at [417, 223] on icon at bounding box center [421, 220] width 8 height 8
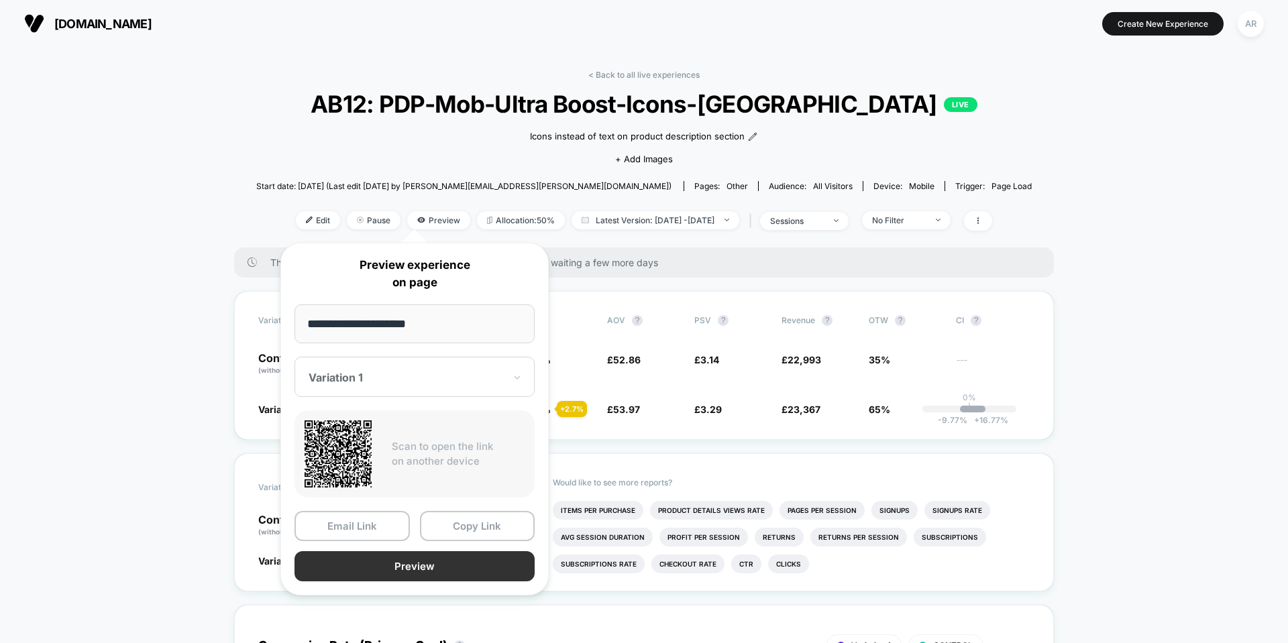
click at [423, 562] on button "Preview" at bounding box center [415, 566] width 240 height 30
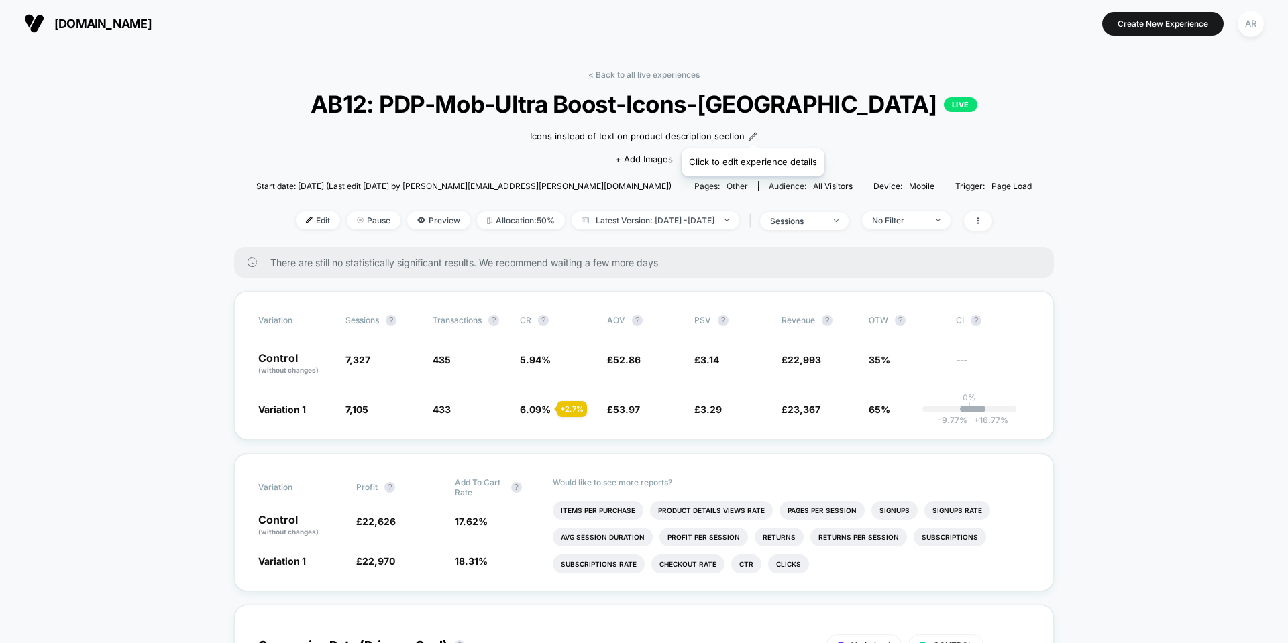
click at [750, 132] on icon at bounding box center [752, 136] width 9 height 9
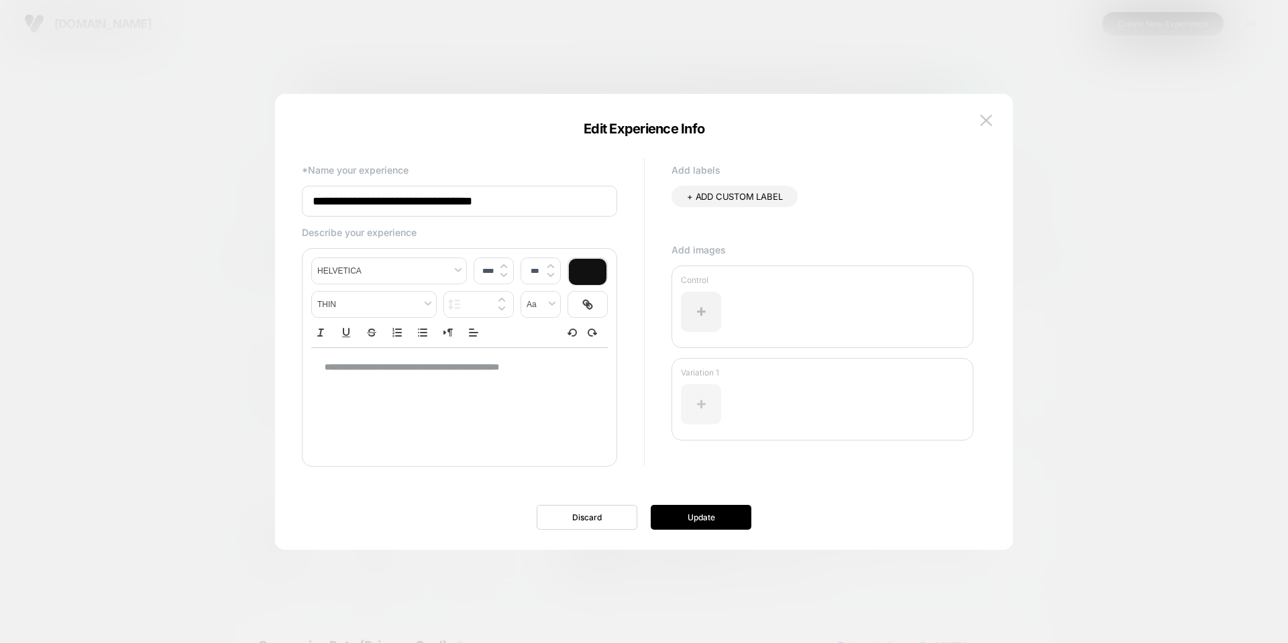
click at [716, 398] on div at bounding box center [701, 404] width 40 height 40
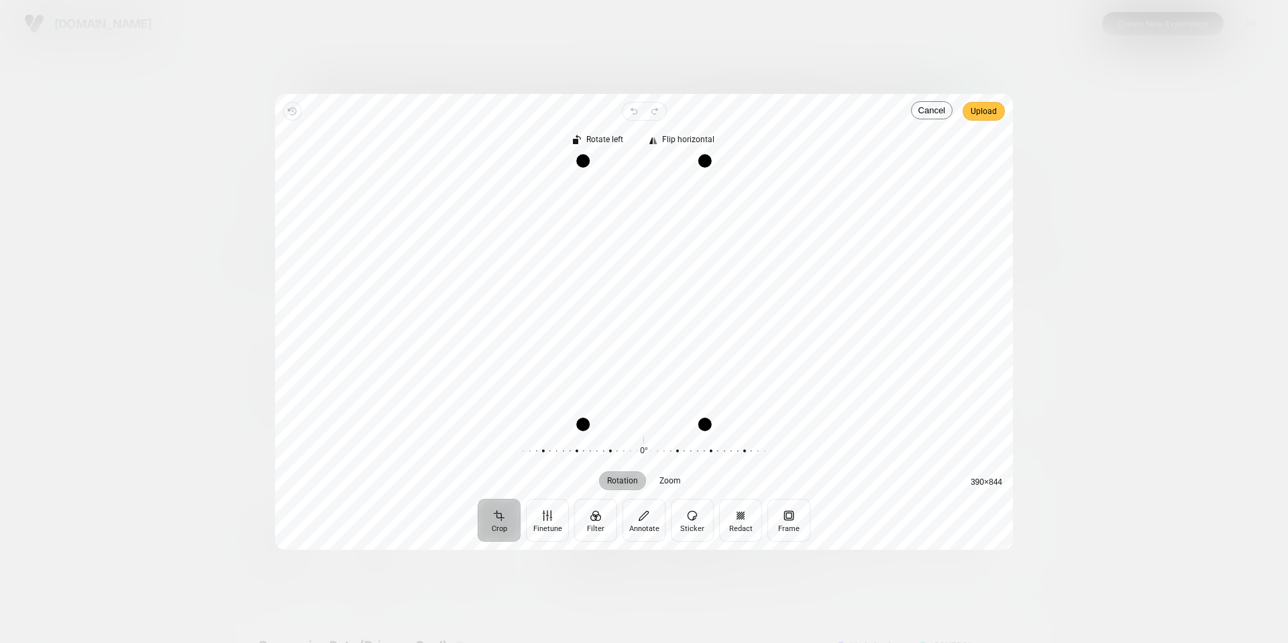
click at [982, 105] on span "Upload" at bounding box center [984, 111] width 26 height 16
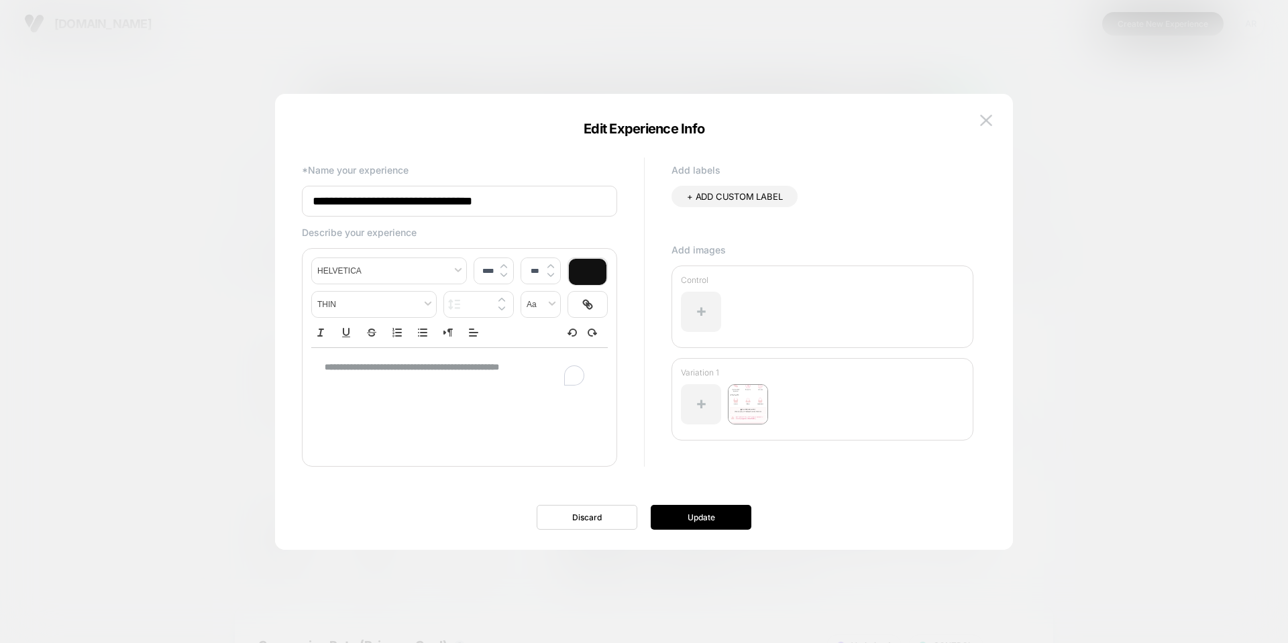
click at [326, 367] on strong "**********" at bounding box center [412, 367] width 174 height 9
type input "****"
click at [324, 372] on div "**********" at bounding box center [459, 374] width 297 height 52
click at [711, 509] on button "Update" at bounding box center [701, 517] width 101 height 25
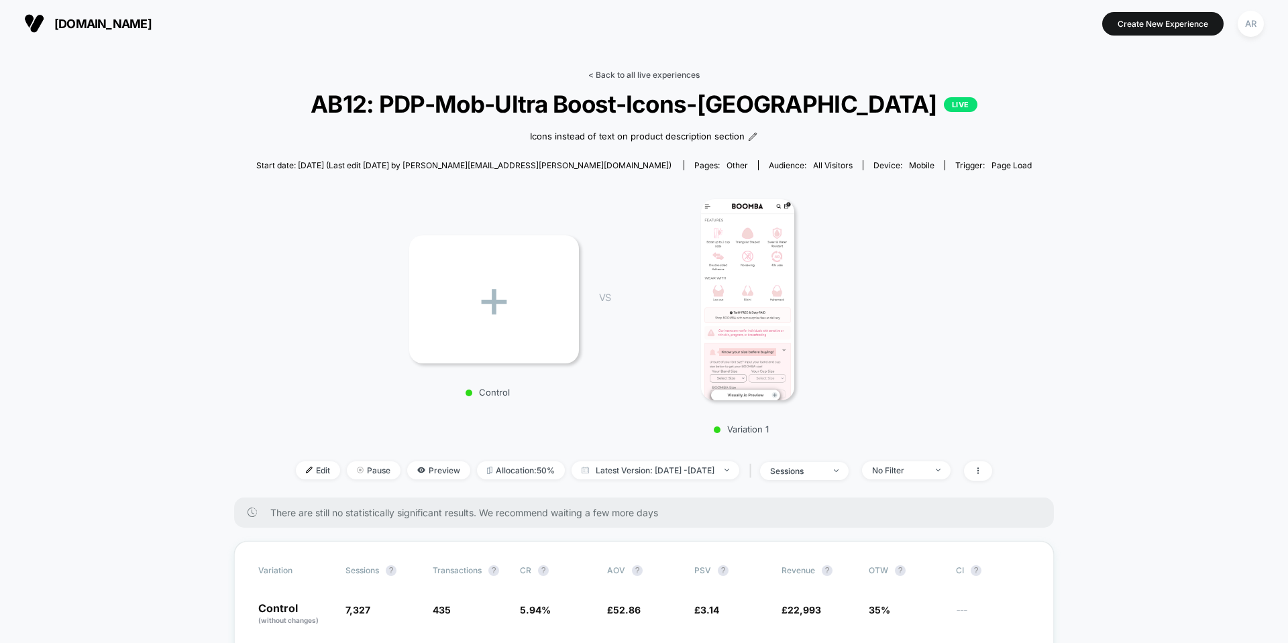
click at [638, 76] on link "< Back to all live experiences" at bounding box center [643, 75] width 111 height 10
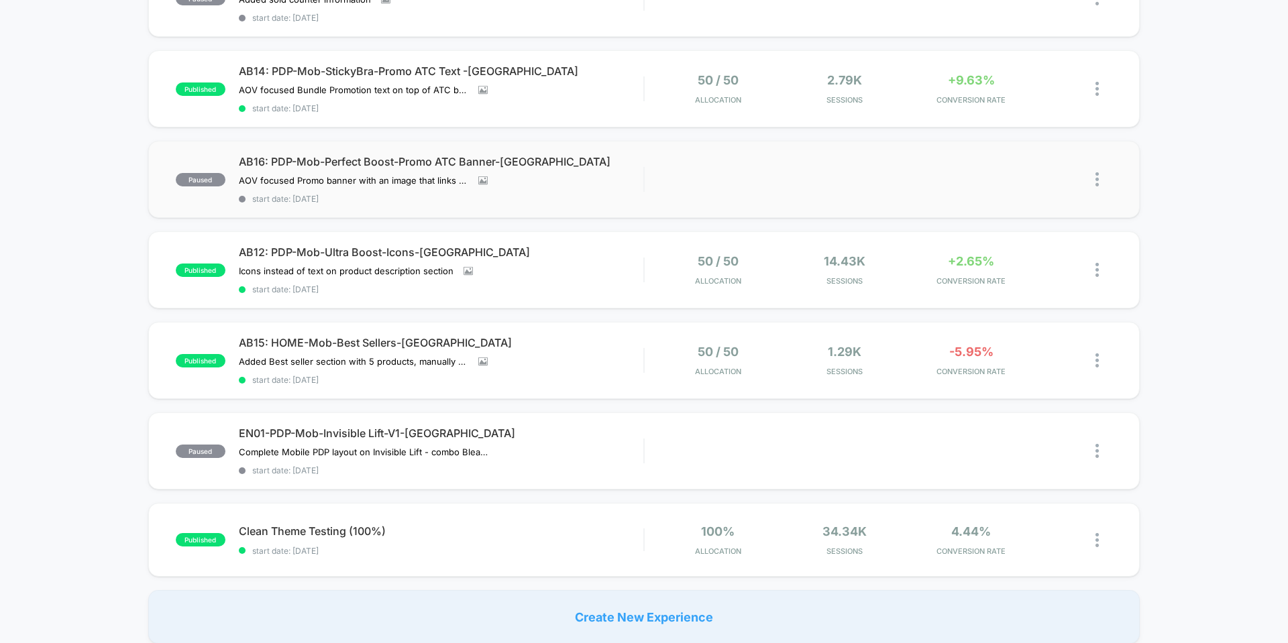
scroll to position [268, 0]
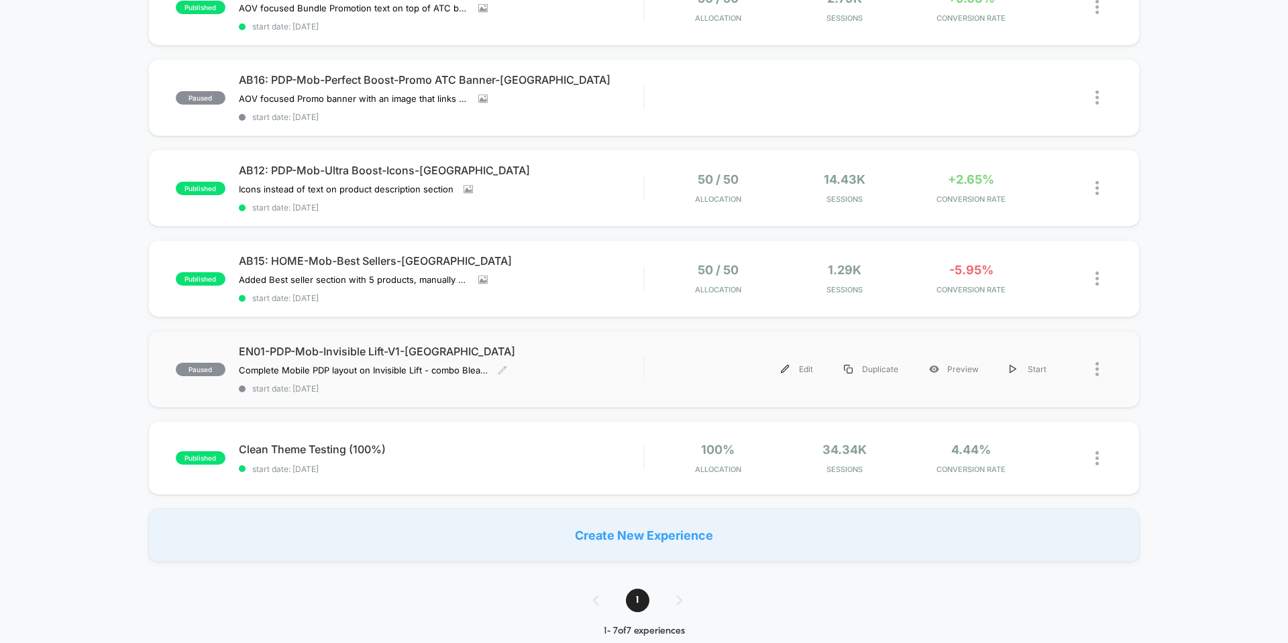
click at [356, 354] on span "EN01-PDP-Mob-Invisible Lift-V1-[GEOGRAPHIC_DATA]" at bounding box center [441, 351] width 405 height 13
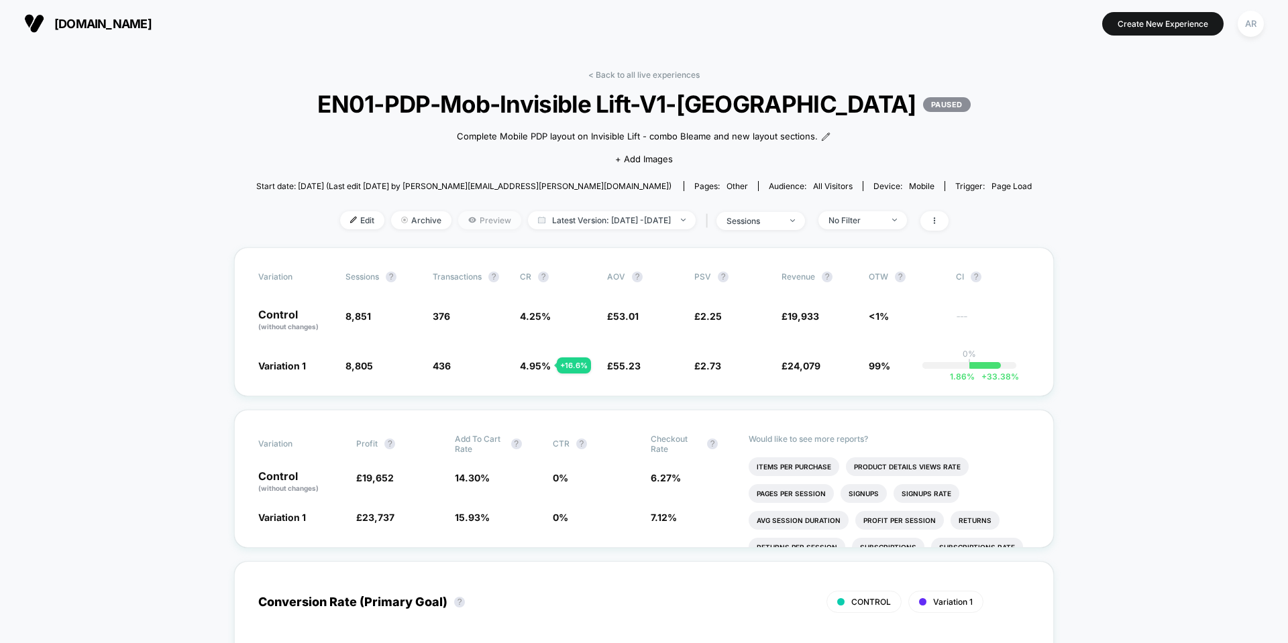
click at [467, 223] on span "Preview" at bounding box center [489, 220] width 63 height 18
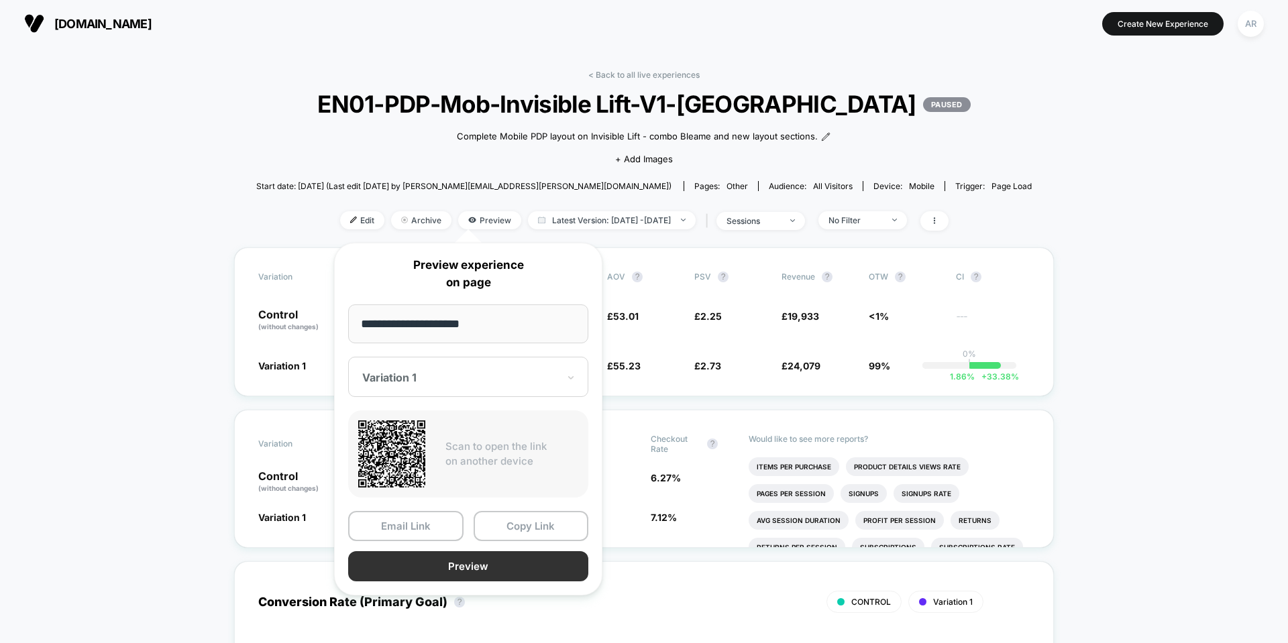
click at [433, 568] on button "Preview" at bounding box center [468, 566] width 240 height 30
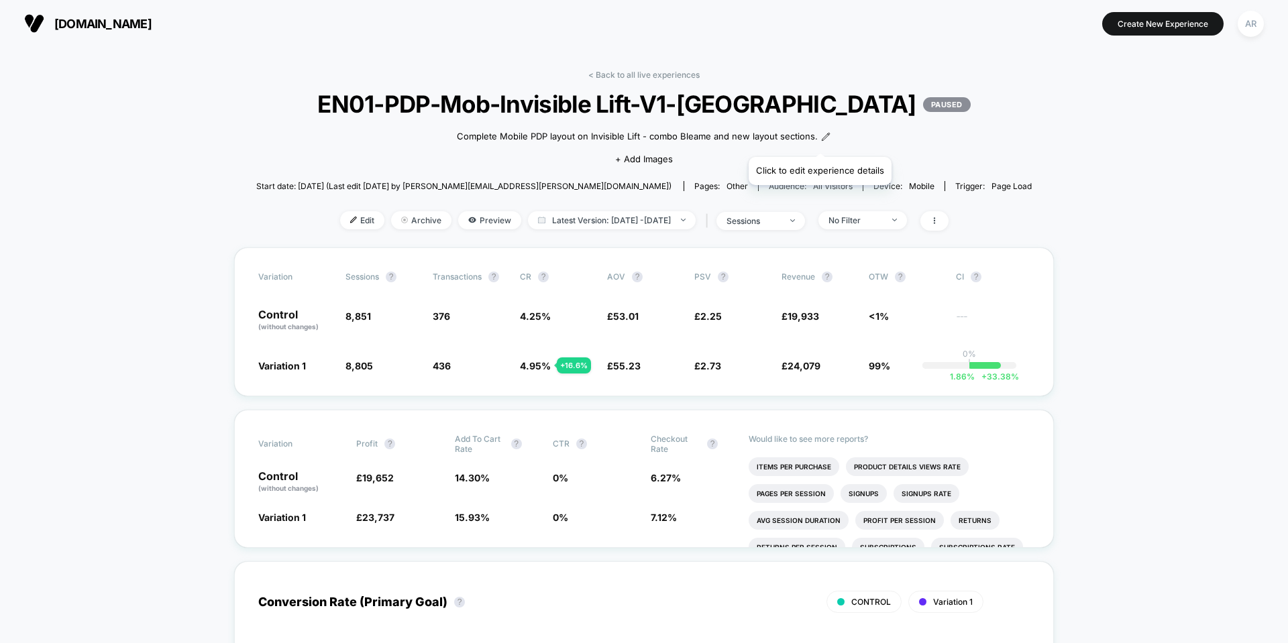
click at [821, 140] on icon at bounding box center [825, 136] width 9 height 9
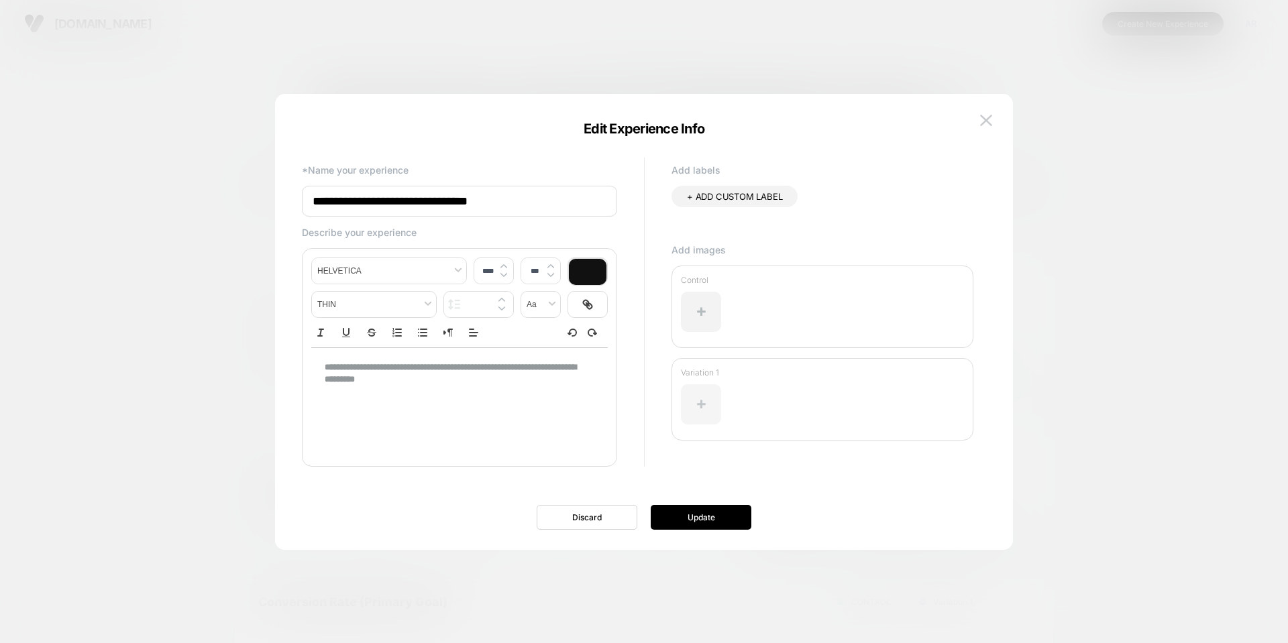
click at [709, 389] on div at bounding box center [701, 404] width 40 height 40
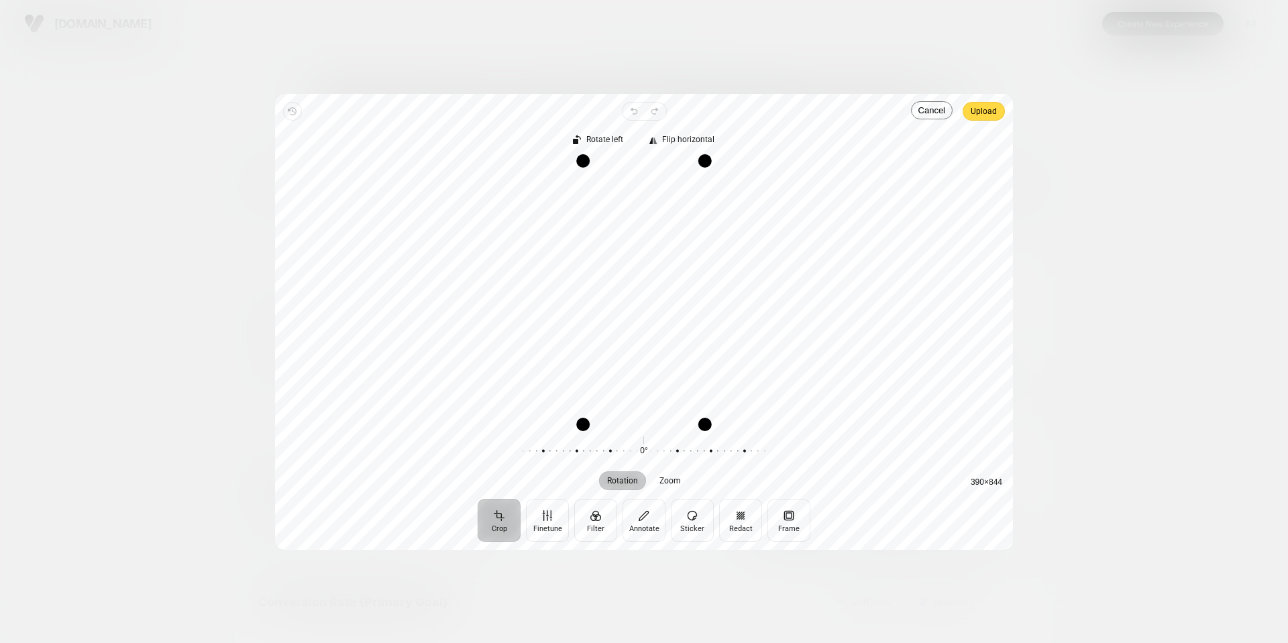
click at [1027, 258] on div at bounding box center [644, 321] width 1288 height 643
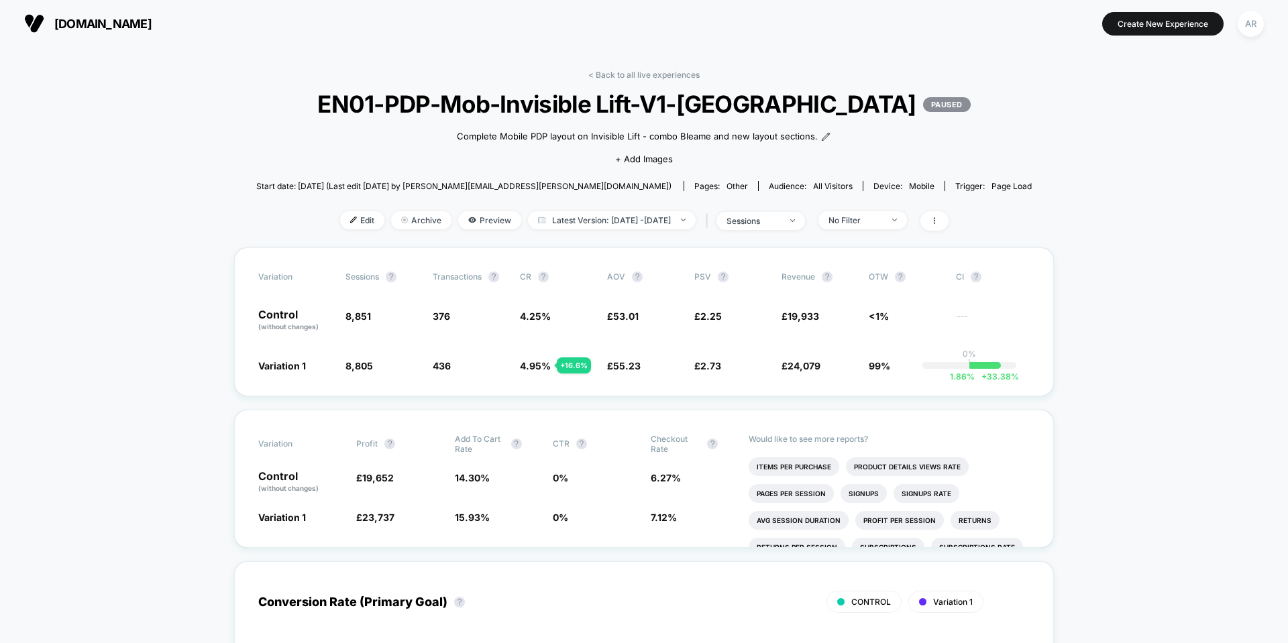
click at [814, 146] on div "Complete Mobile PDP layout on Invisible Lift - combo Bleame and new layout sect…" at bounding box center [643, 146] width 465 height 56
click at [821, 134] on icon at bounding box center [825, 136] width 9 height 9
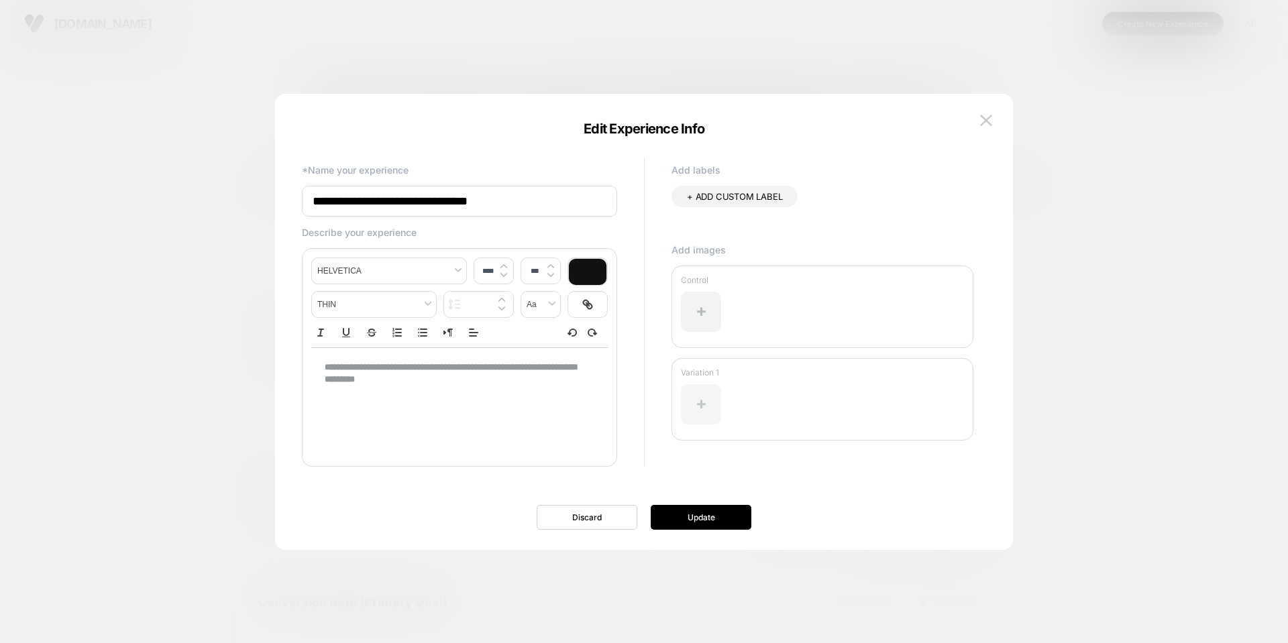
click at [715, 387] on div at bounding box center [701, 404] width 40 height 40
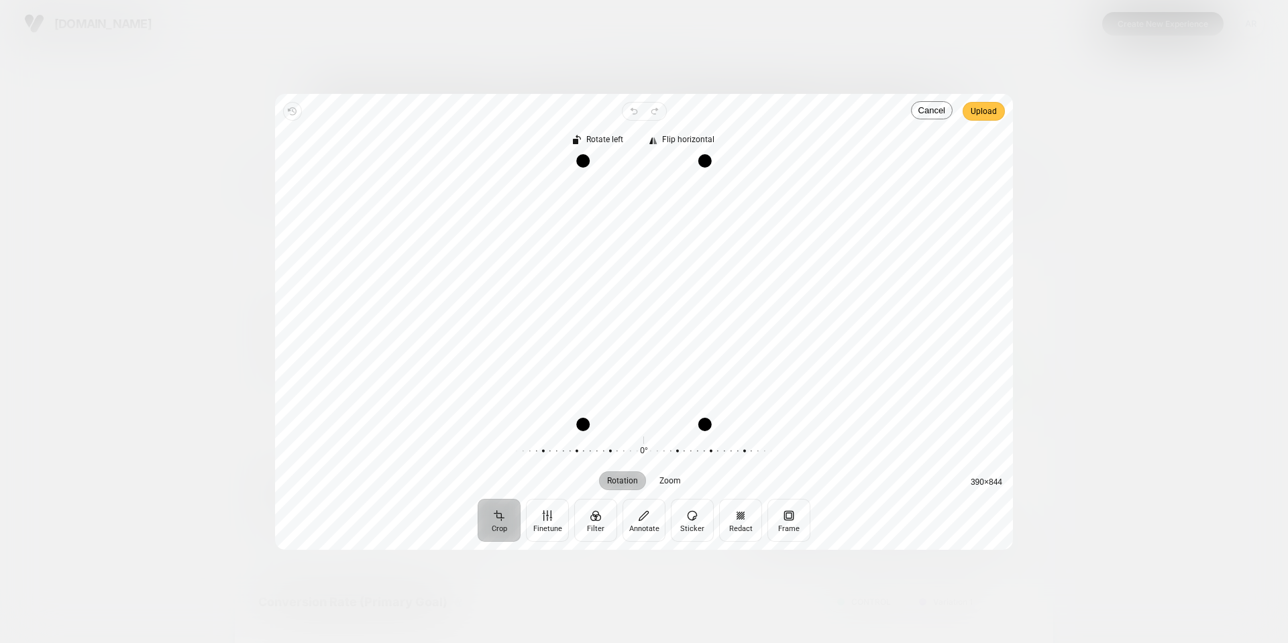
click at [977, 115] on span "Upload" at bounding box center [984, 111] width 26 height 16
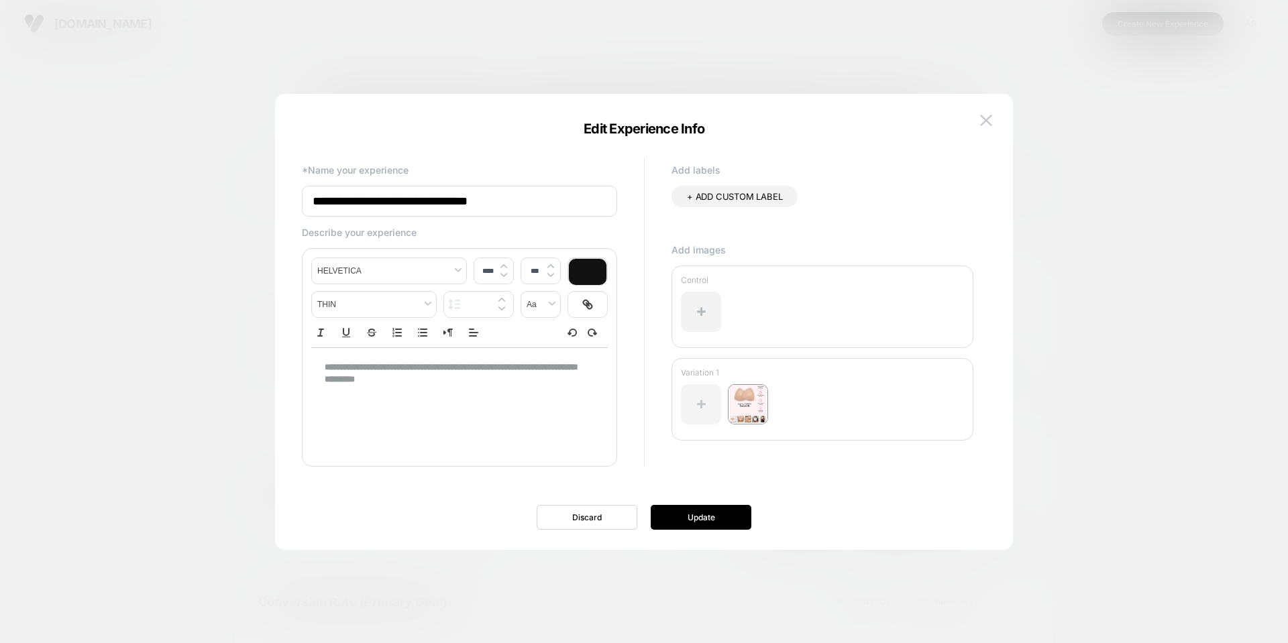
click at [693, 405] on div at bounding box center [701, 404] width 40 height 40
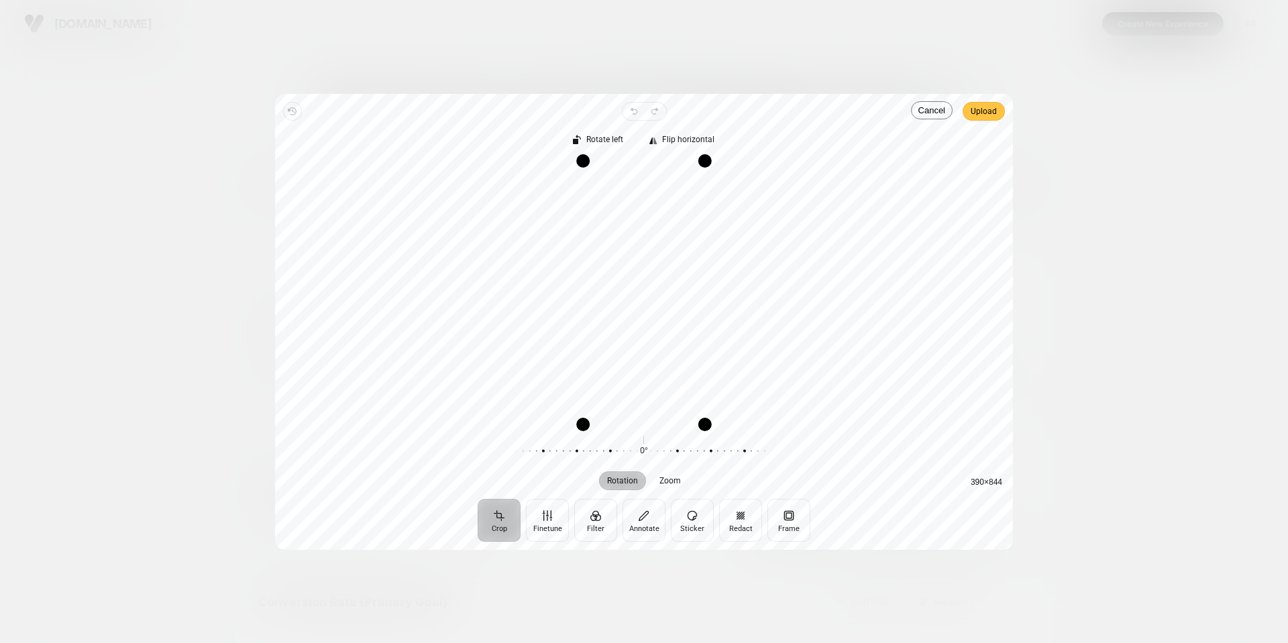
click at [990, 111] on span "Upload" at bounding box center [984, 111] width 26 height 16
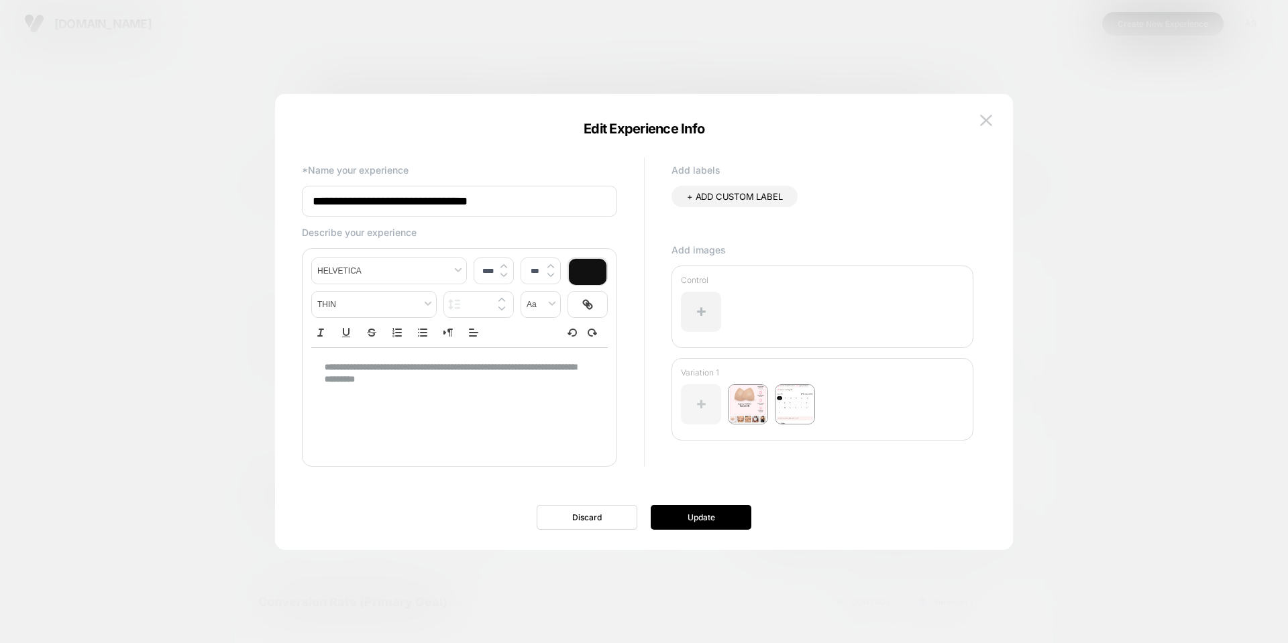
click at [690, 408] on div at bounding box center [701, 404] width 40 height 40
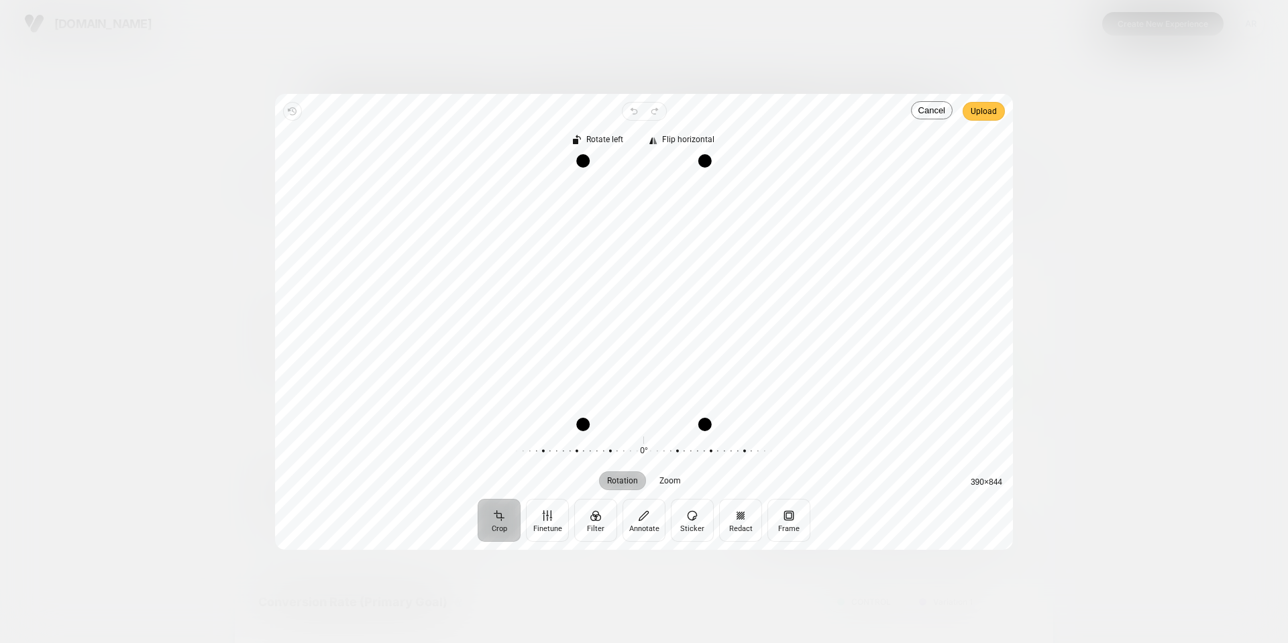
click at [984, 112] on span "Upload" at bounding box center [984, 111] width 26 height 16
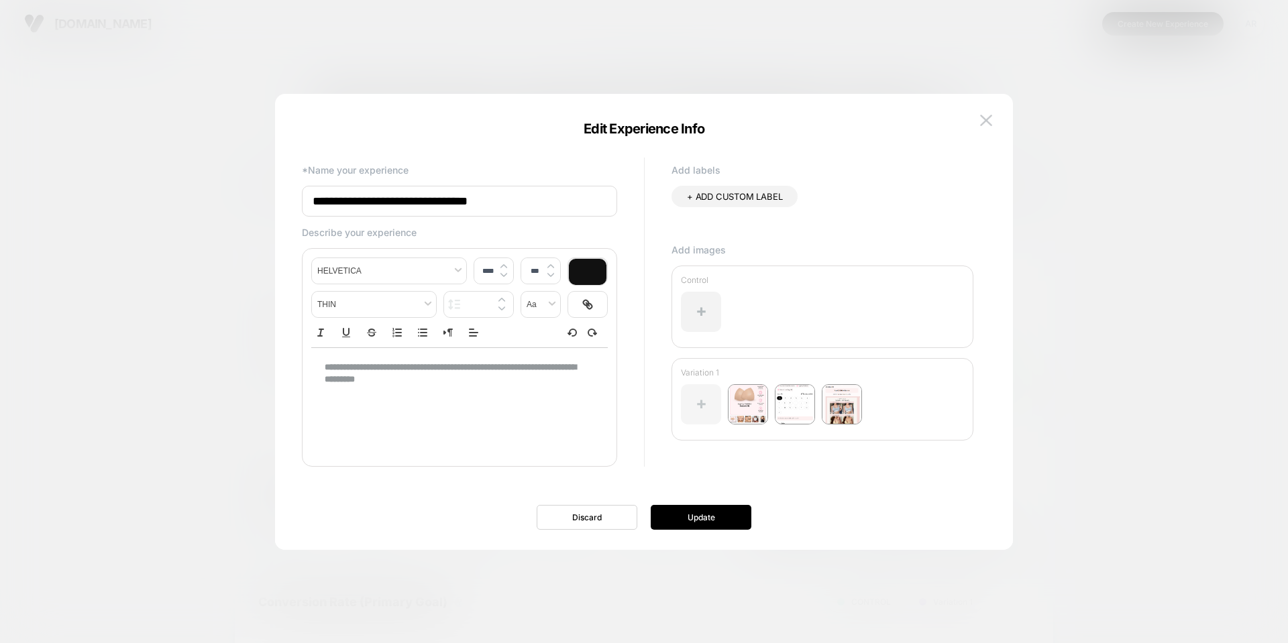
click at [702, 411] on div at bounding box center [701, 404] width 40 height 40
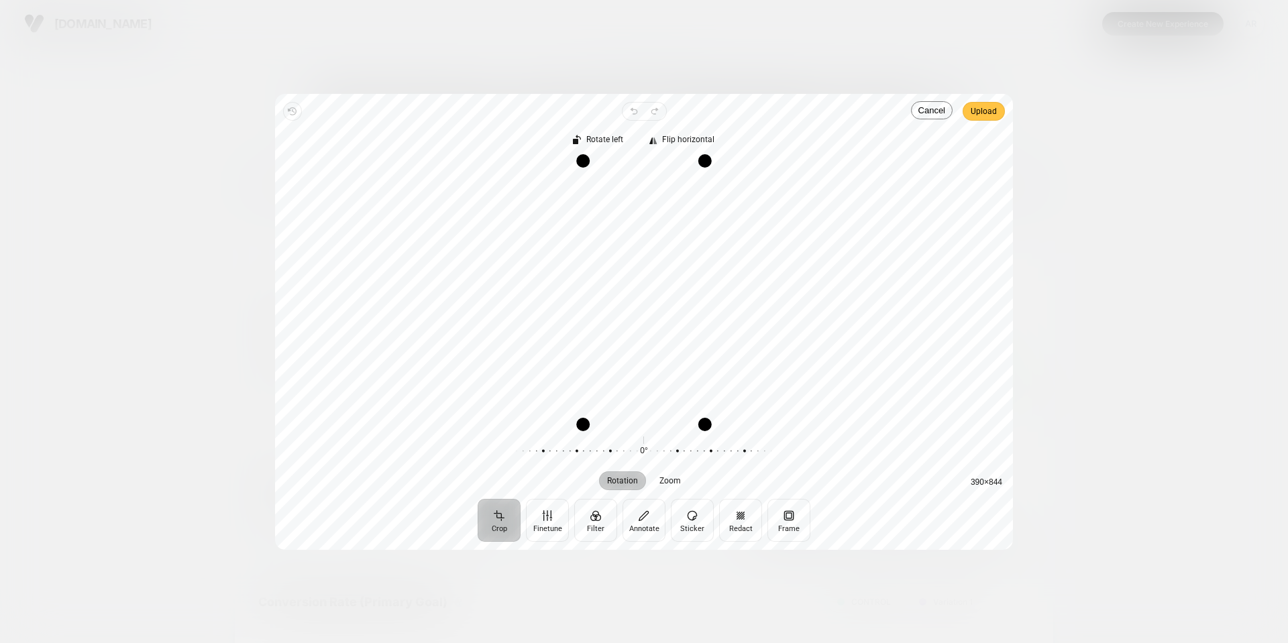
click at [990, 113] on span "Upload" at bounding box center [984, 111] width 26 height 16
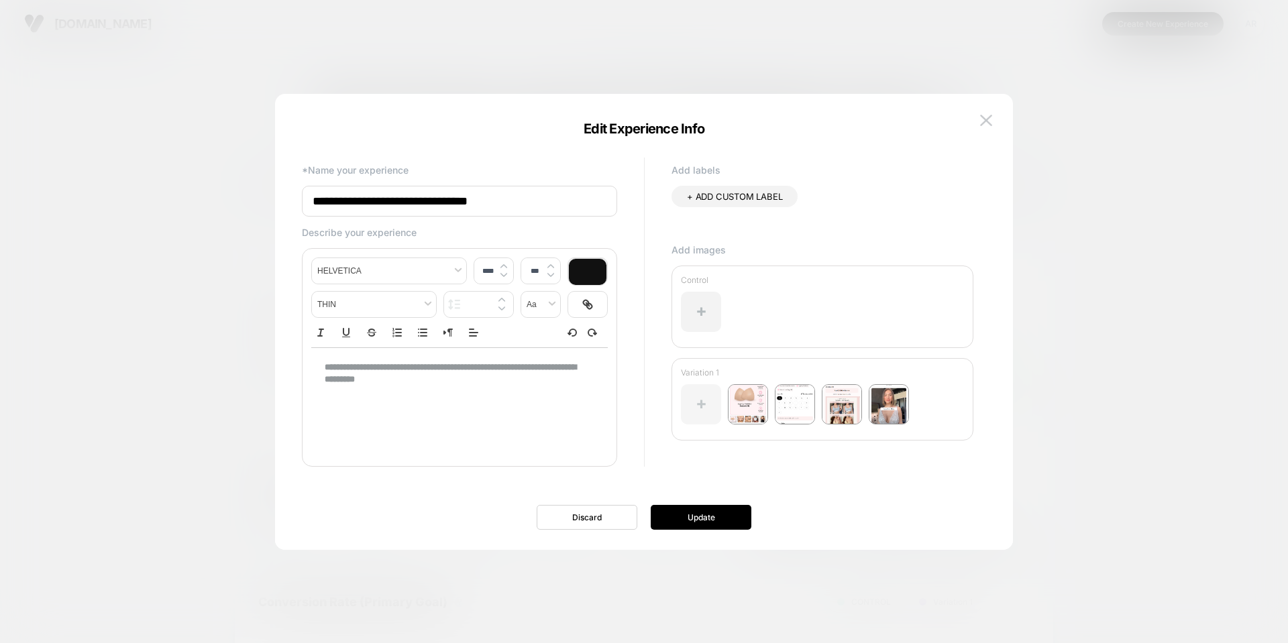
click at [713, 417] on div at bounding box center [701, 404] width 40 height 40
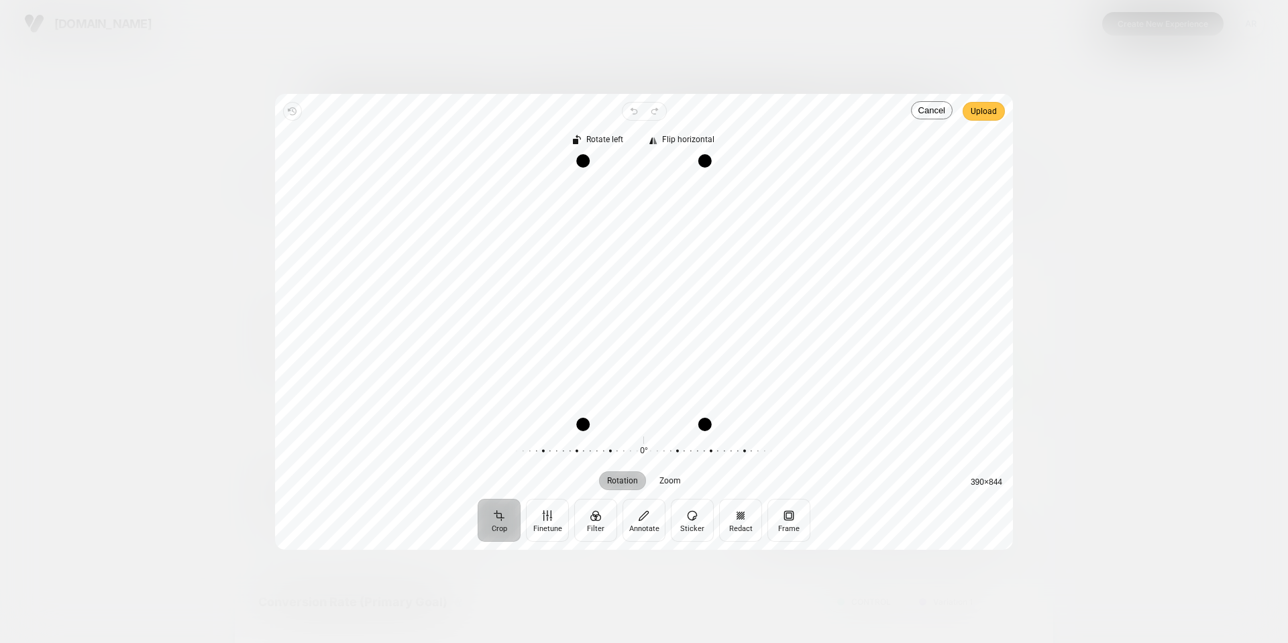
click at [978, 115] on span "Upload" at bounding box center [984, 111] width 26 height 16
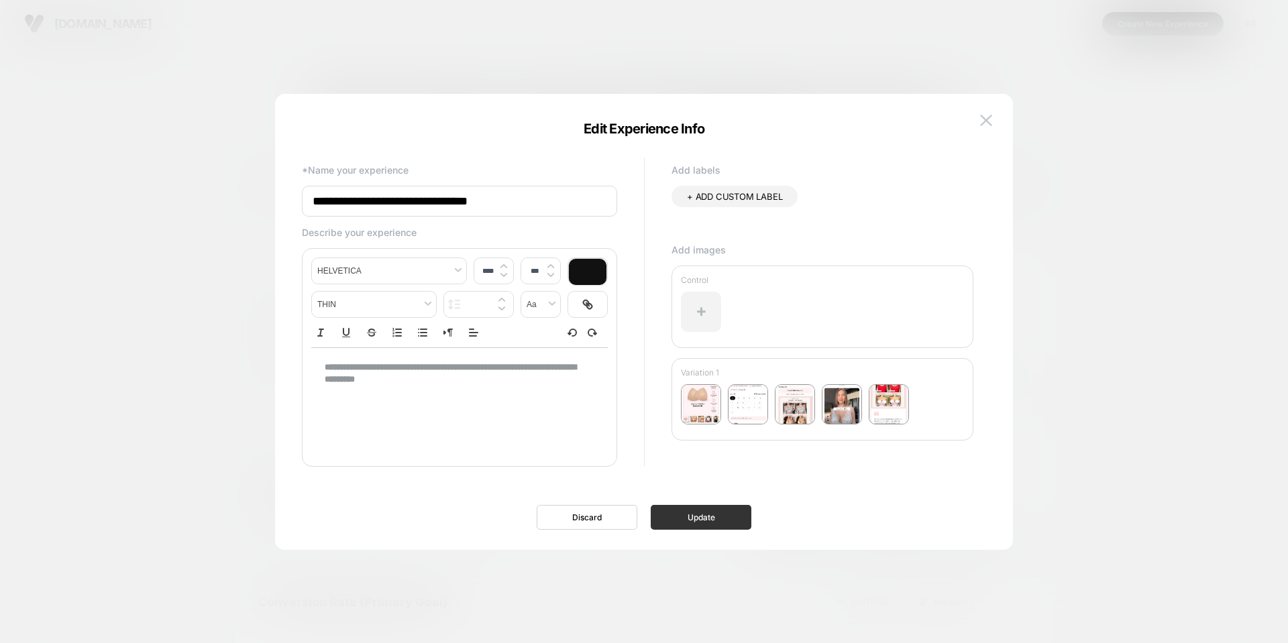
click at [717, 515] on button "Update" at bounding box center [701, 517] width 101 height 25
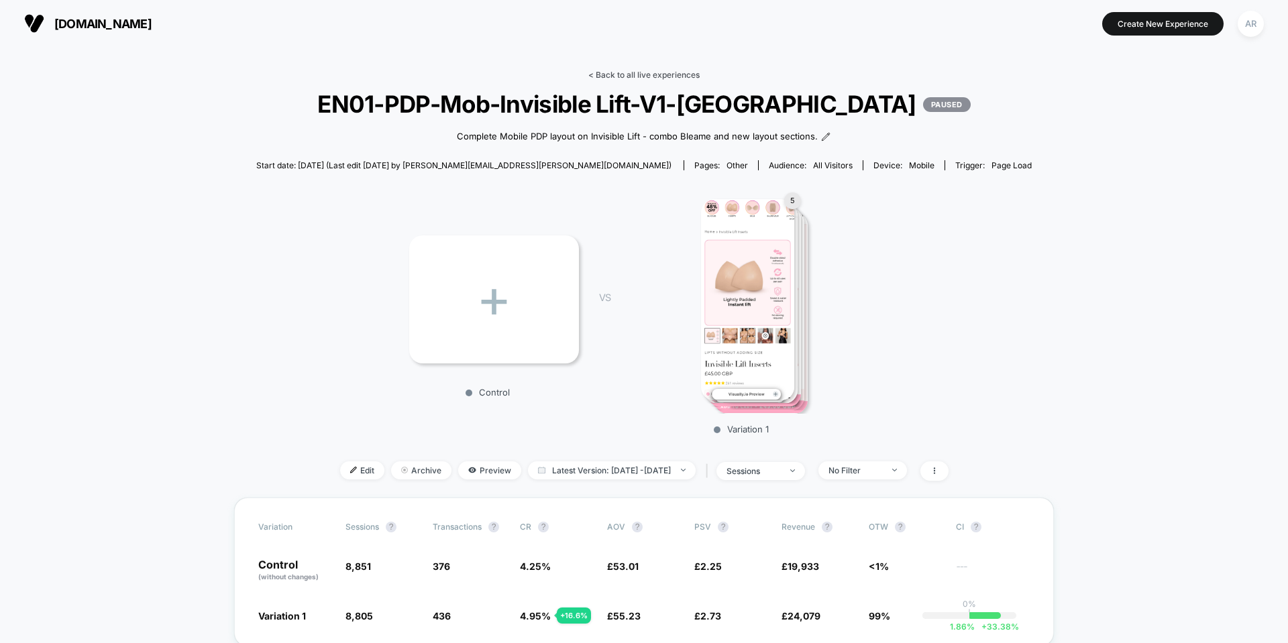
click at [664, 76] on link "< Back to all live experiences" at bounding box center [643, 75] width 111 height 10
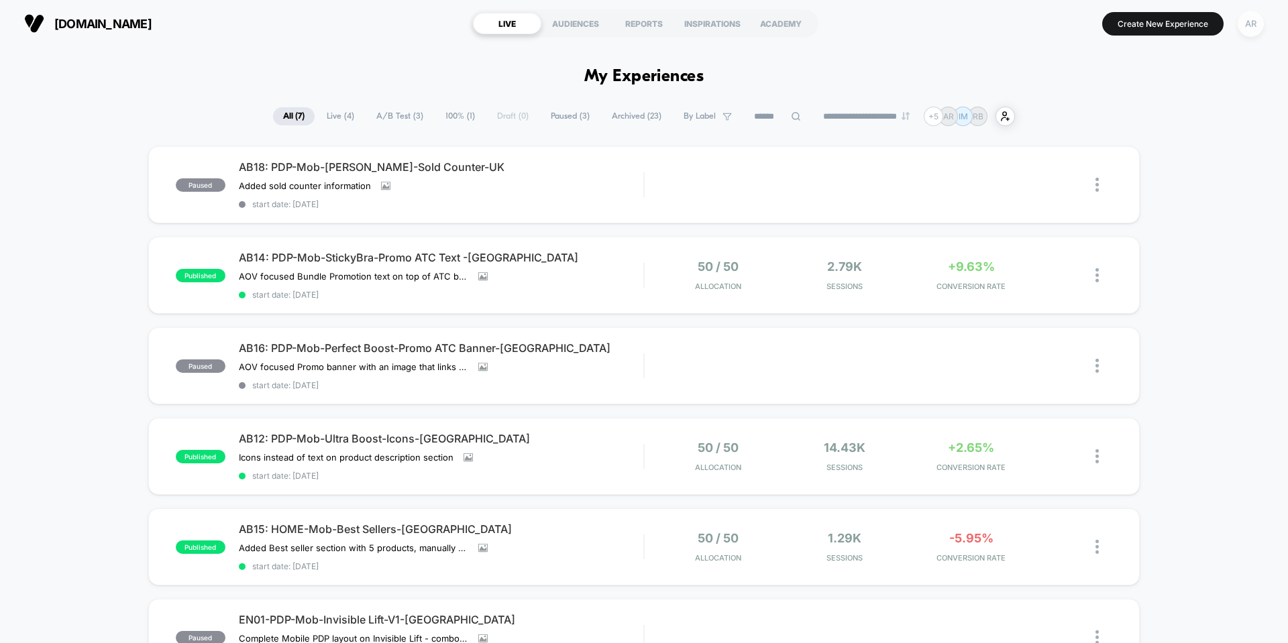
click at [1257, 22] on div "AR" at bounding box center [1251, 24] width 26 height 26
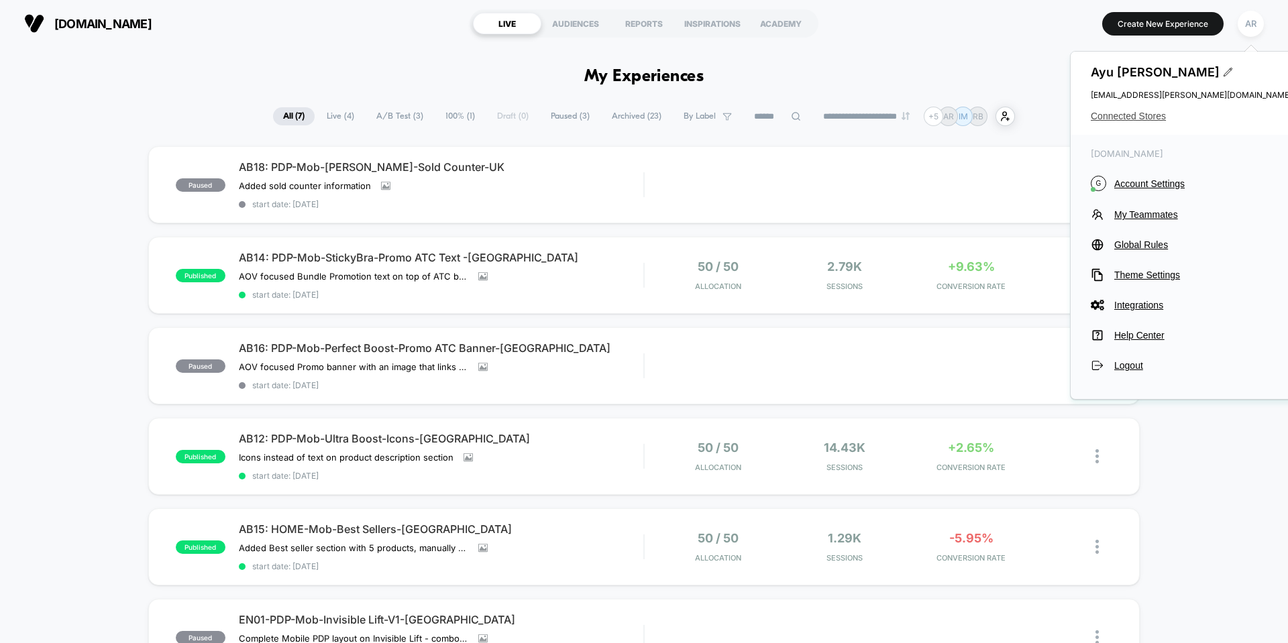
click at [1141, 113] on span "Connected Stores" at bounding box center [1191, 116] width 201 height 11
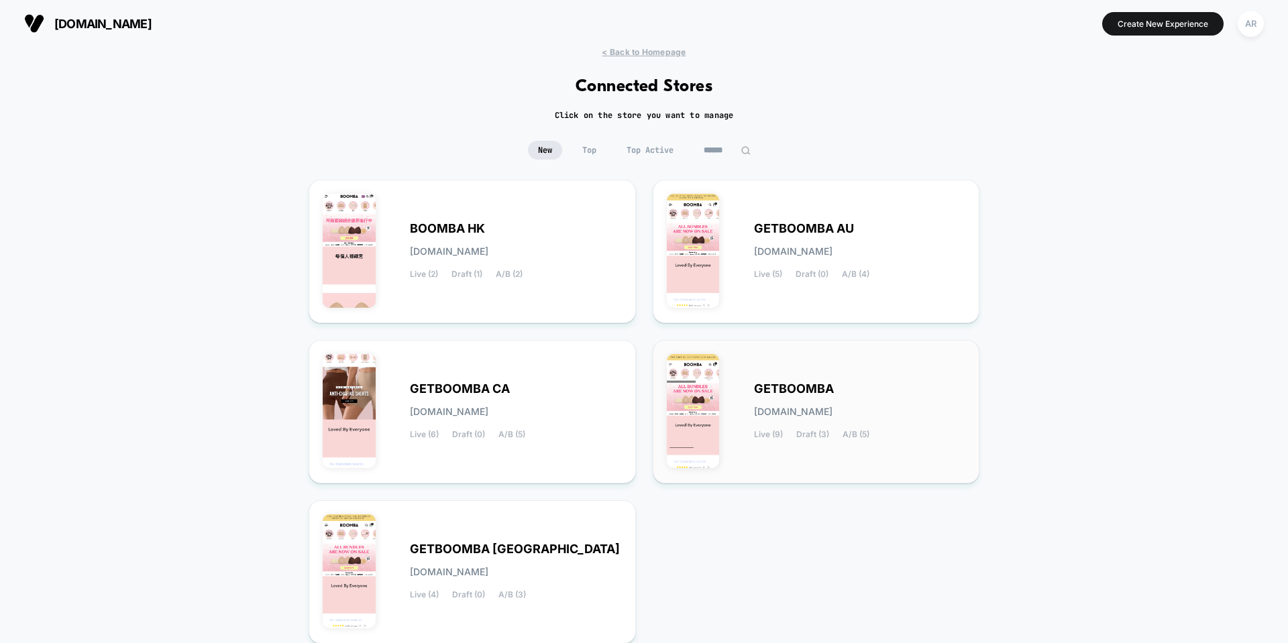
click at [772, 384] on span "GETBOOMBA" at bounding box center [794, 388] width 80 height 9
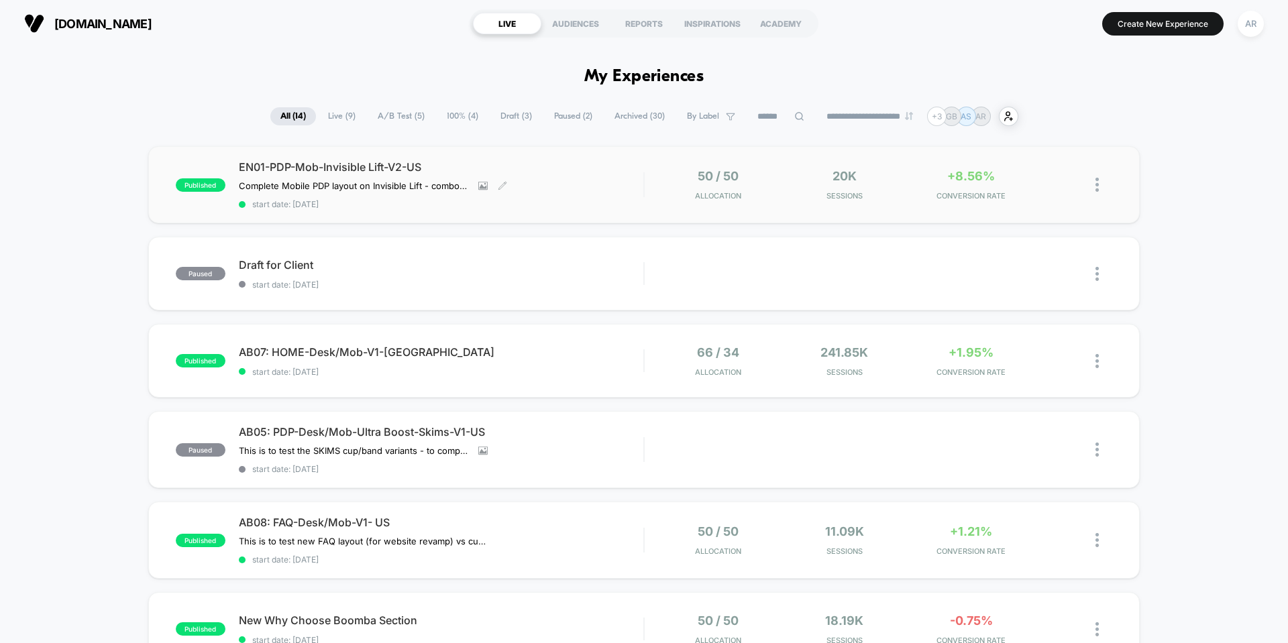
click at [543, 202] on span "start date: [DATE]" at bounding box center [441, 204] width 405 height 10
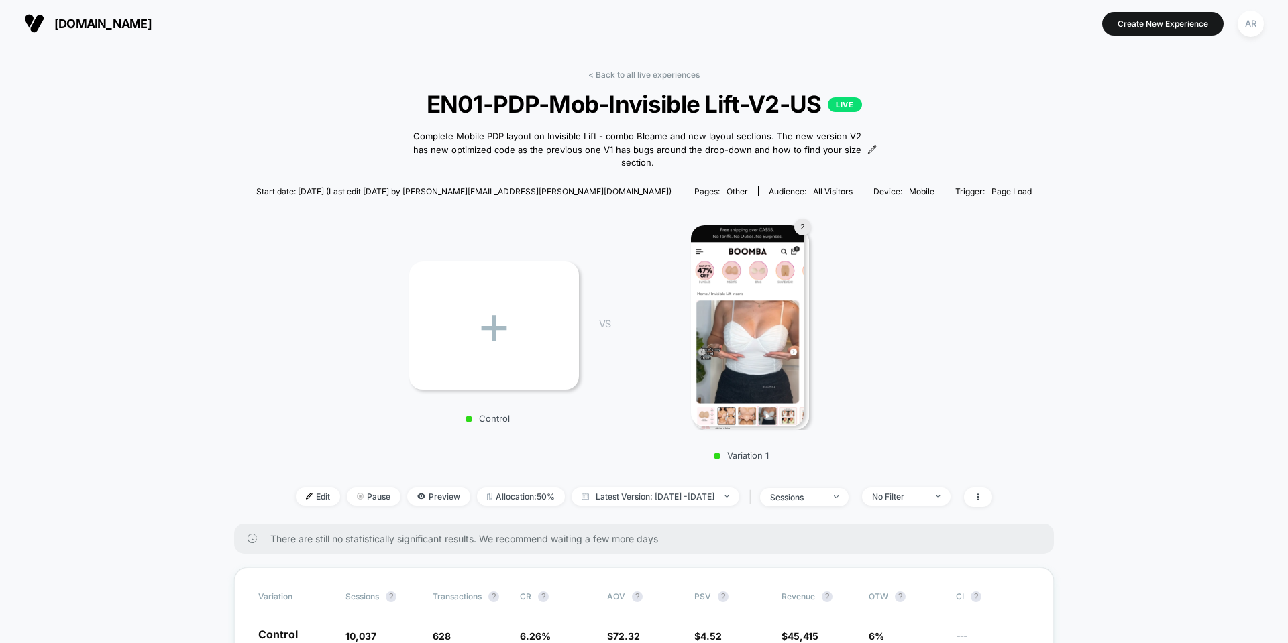
click at [770, 280] on img at bounding box center [747, 325] width 113 height 201
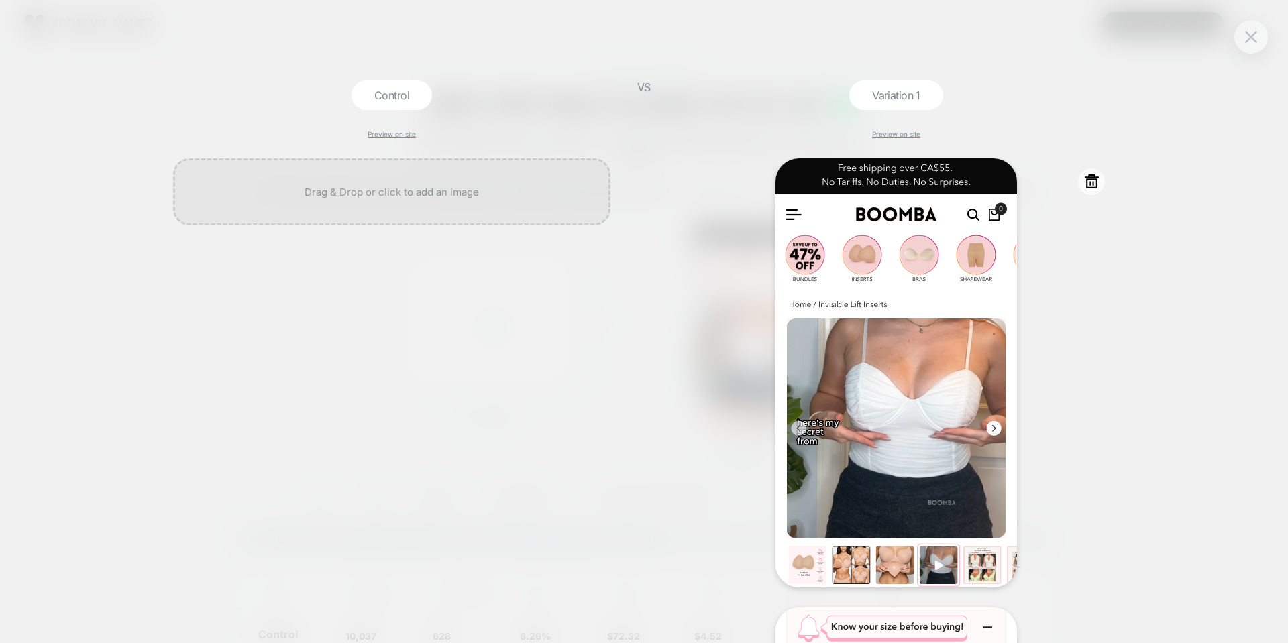
click at [907, 337] on img at bounding box center [897, 372] width 242 height 429
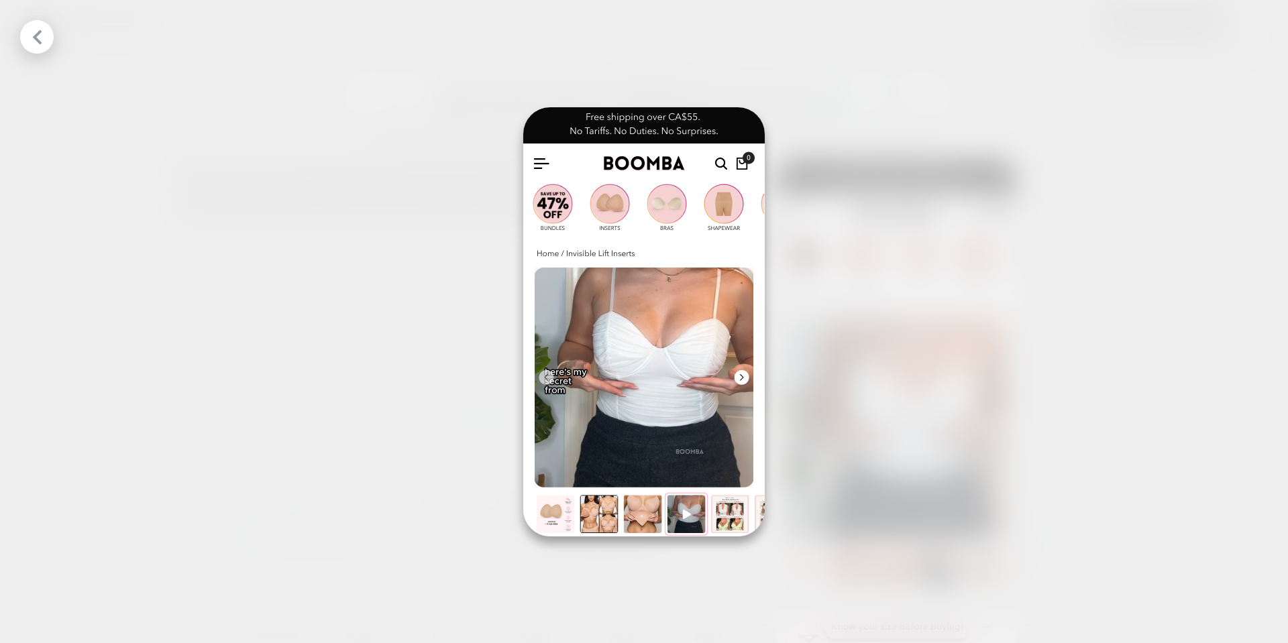
click at [742, 376] on img at bounding box center [644, 321] width 242 height 429
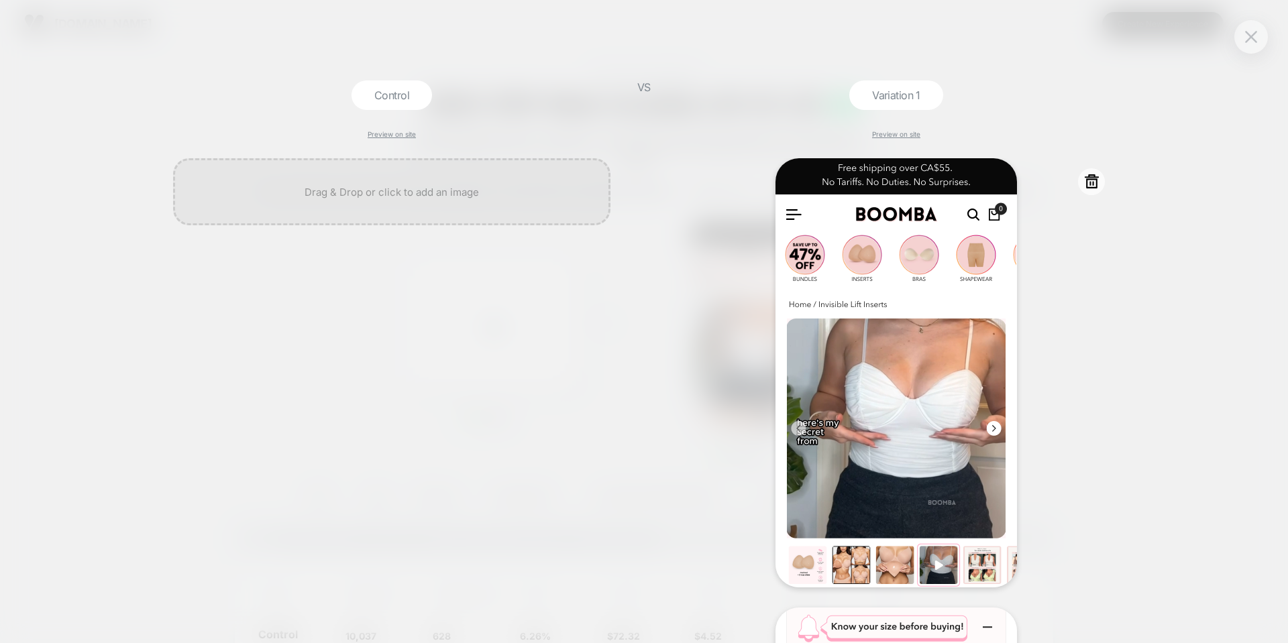
click at [1093, 194] on div at bounding box center [1091, 181] width 27 height 27
click at [1093, 185] on icon at bounding box center [1092, 181] width 14 height 14
click at [1098, 370] on div at bounding box center [896, 372] width 437 height 429
click at [1138, 409] on div "Control Preview on site VS Variation 1 Preview on site" at bounding box center [644, 321] width 1288 height 643
click at [1244, 32] on button at bounding box center [1251, 37] width 20 height 20
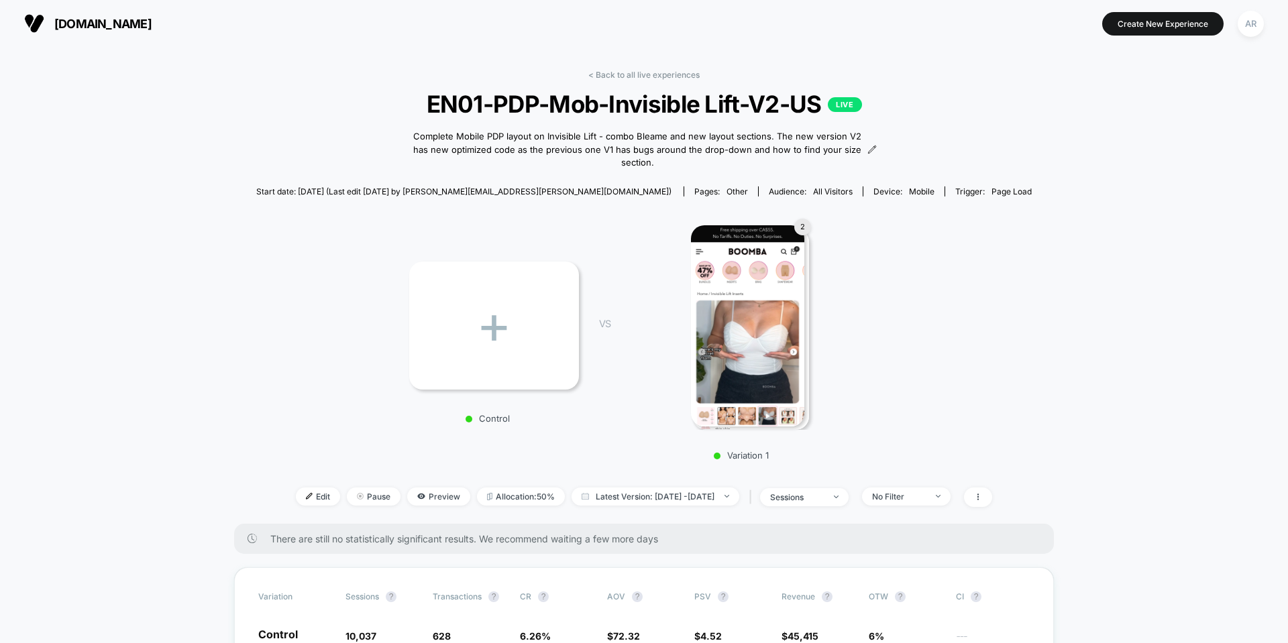
click at [754, 317] on img at bounding box center [747, 325] width 113 height 201
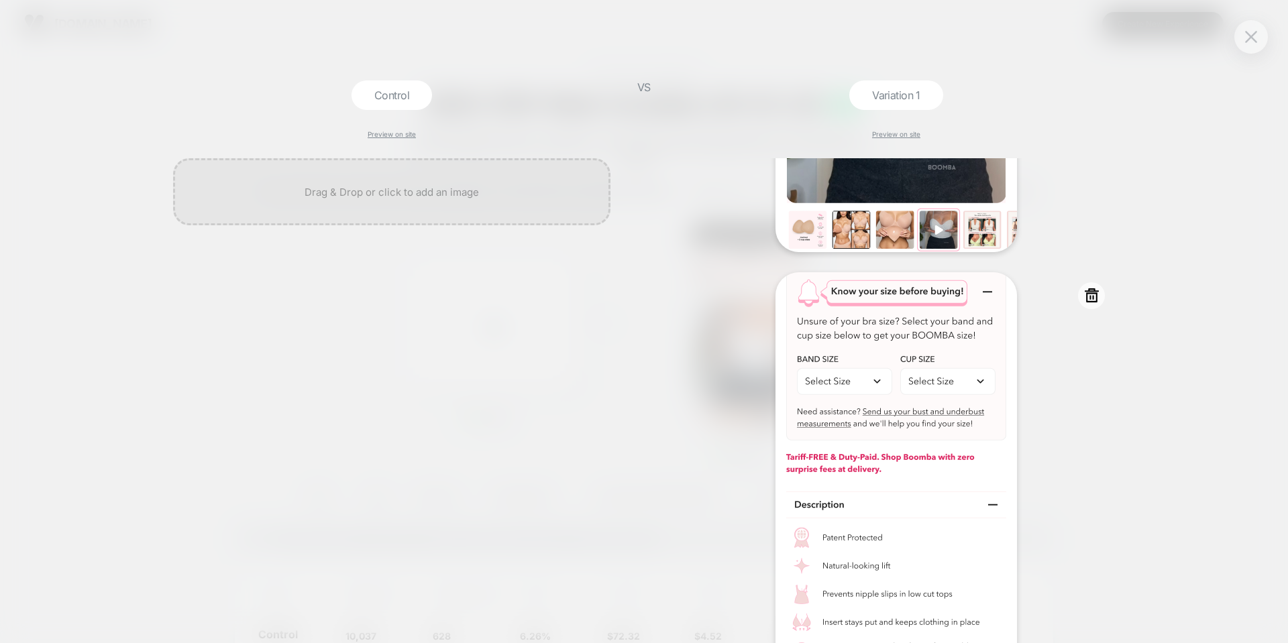
click at [1045, 391] on div at bounding box center [896, 481] width 437 height 419
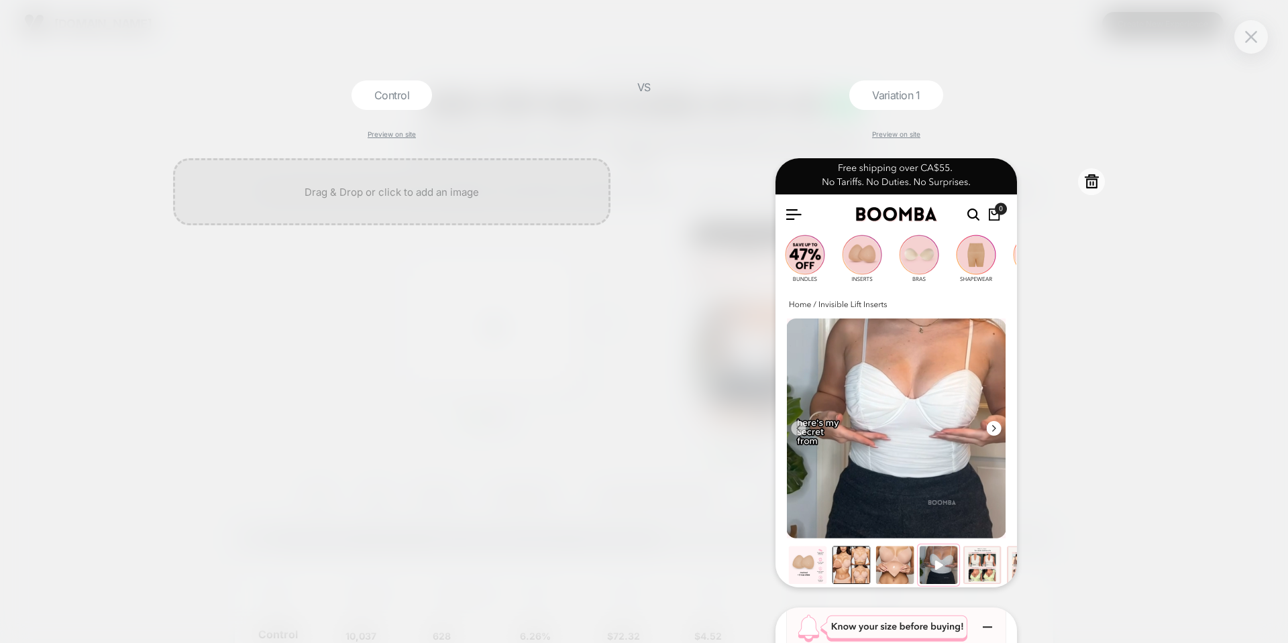
click at [1051, 203] on div at bounding box center [896, 372] width 437 height 429
click at [1085, 180] on icon at bounding box center [1092, 181] width 17 height 17
click at [1114, 270] on button "Yes" at bounding box center [1128, 262] width 66 height 21
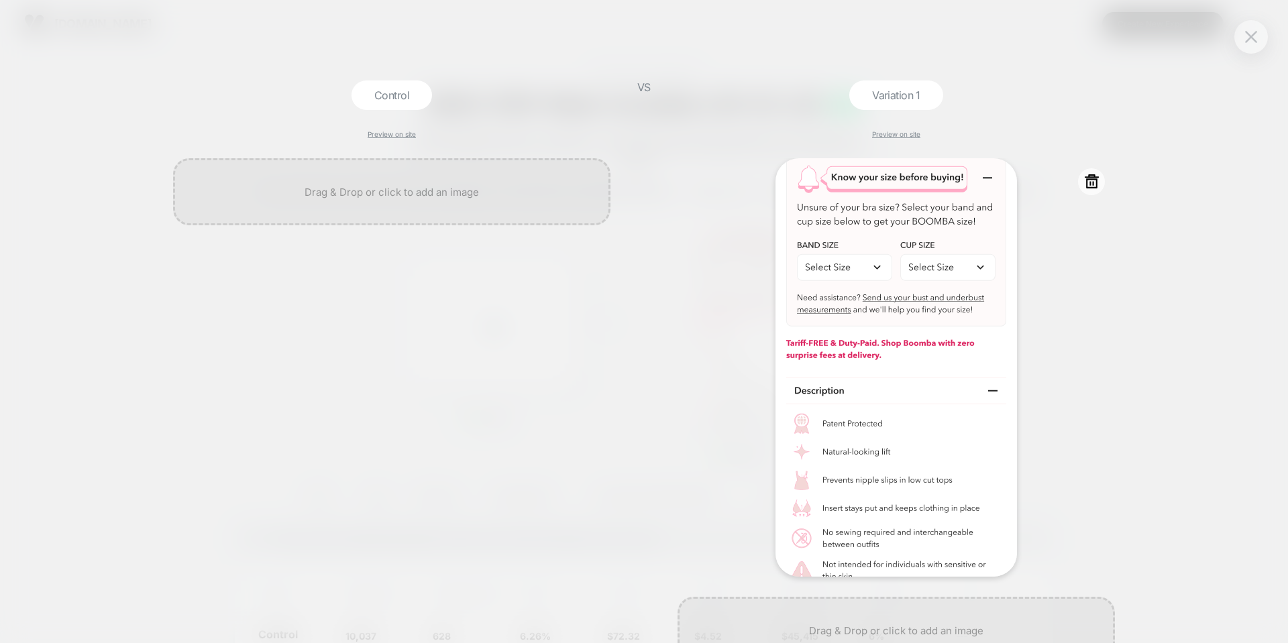
click at [1098, 179] on icon at bounding box center [1092, 181] width 17 height 17
click at [1143, 266] on button "Yes" at bounding box center [1128, 262] width 66 height 21
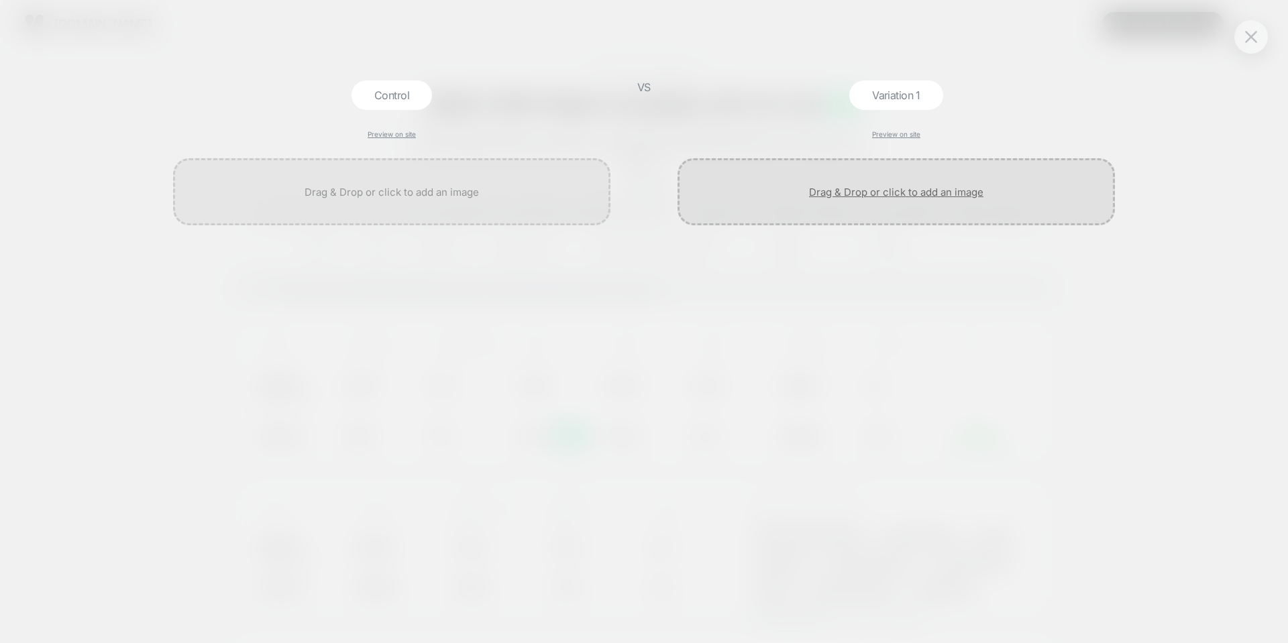
click at [885, 191] on div at bounding box center [896, 191] width 437 height 67
click at [896, 130] on div "Variation 1 Preview on site" at bounding box center [896, 362] width 451 height 563
click at [896, 134] on link "Preview on site" at bounding box center [896, 134] width 48 height 8
click at [578, 356] on div at bounding box center [391, 400] width 451 height 485
click at [1261, 38] on div at bounding box center [1251, 37] width 34 height 34
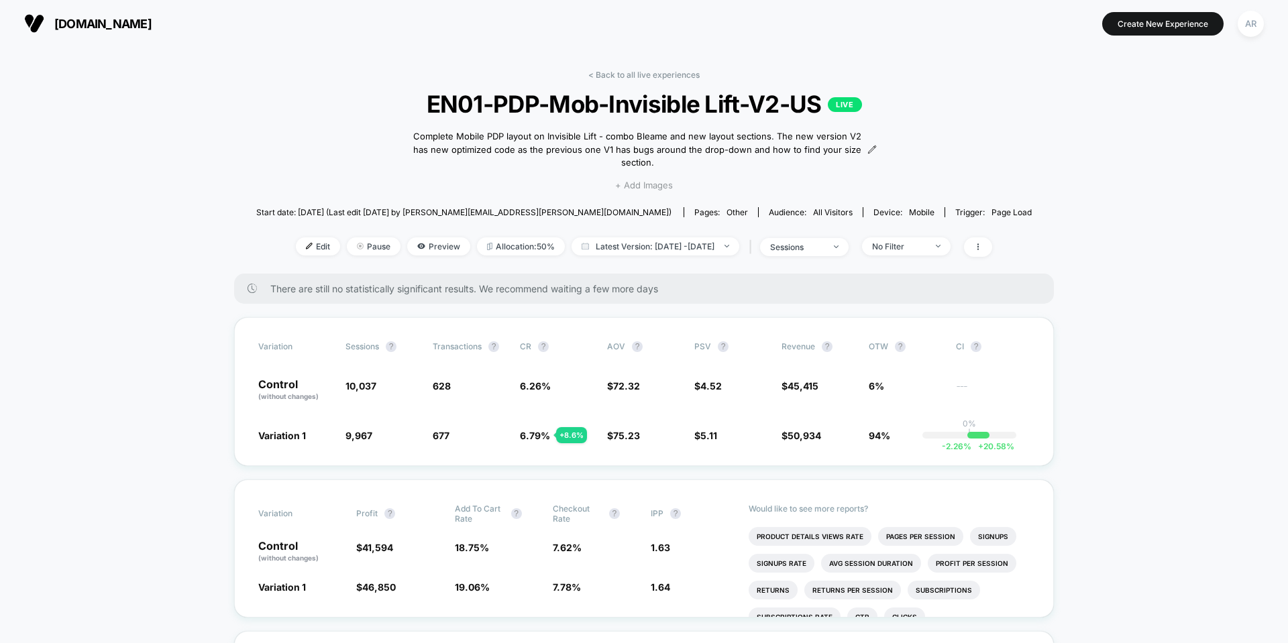
click at [656, 188] on span "+ Add Images" at bounding box center [644, 185] width 58 height 11
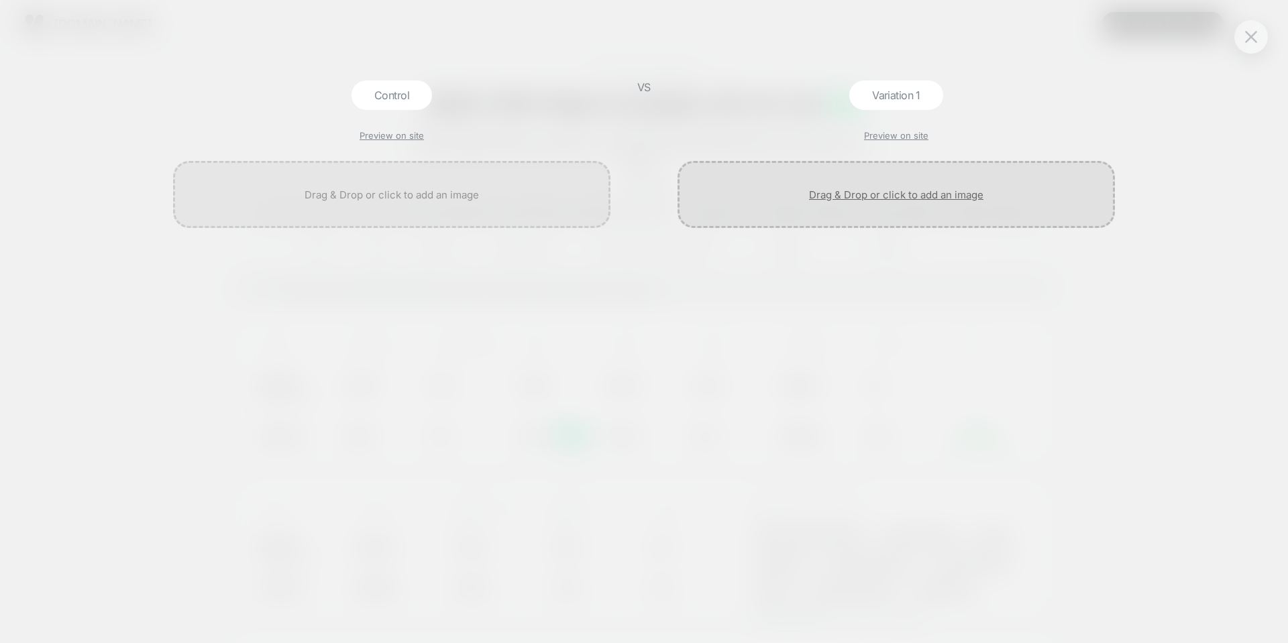
click at [874, 199] on div at bounding box center [896, 194] width 437 height 67
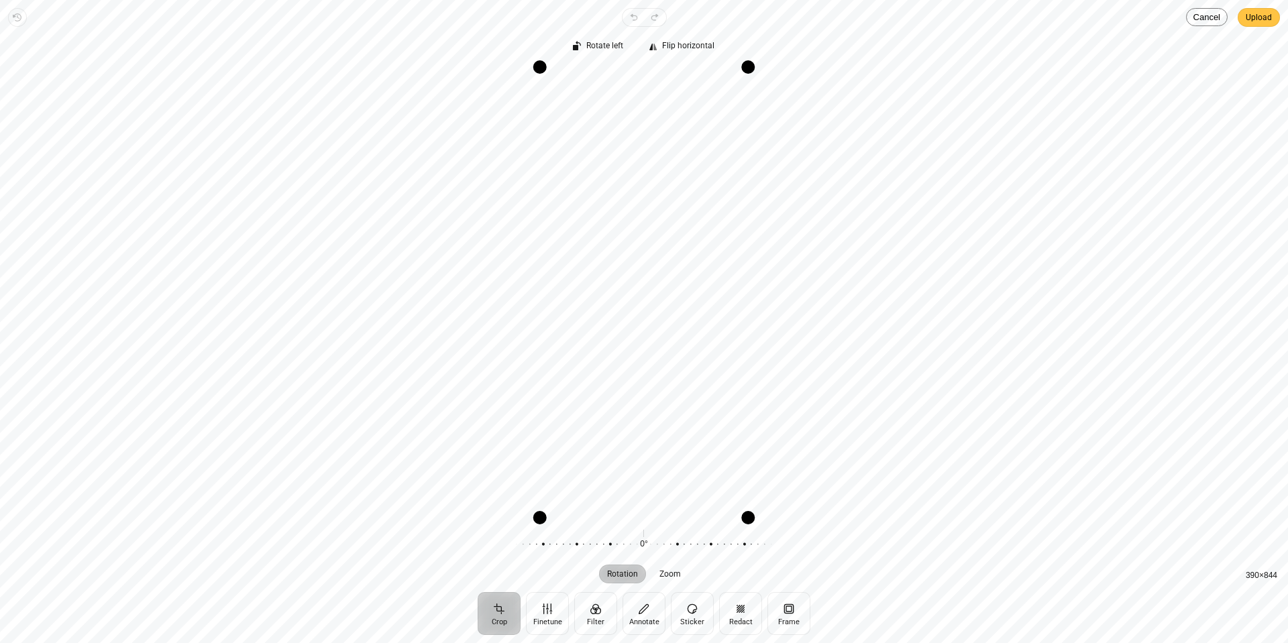
click at [1259, 21] on span "Upload" at bounding box center [1259, 17] width 26 height 16
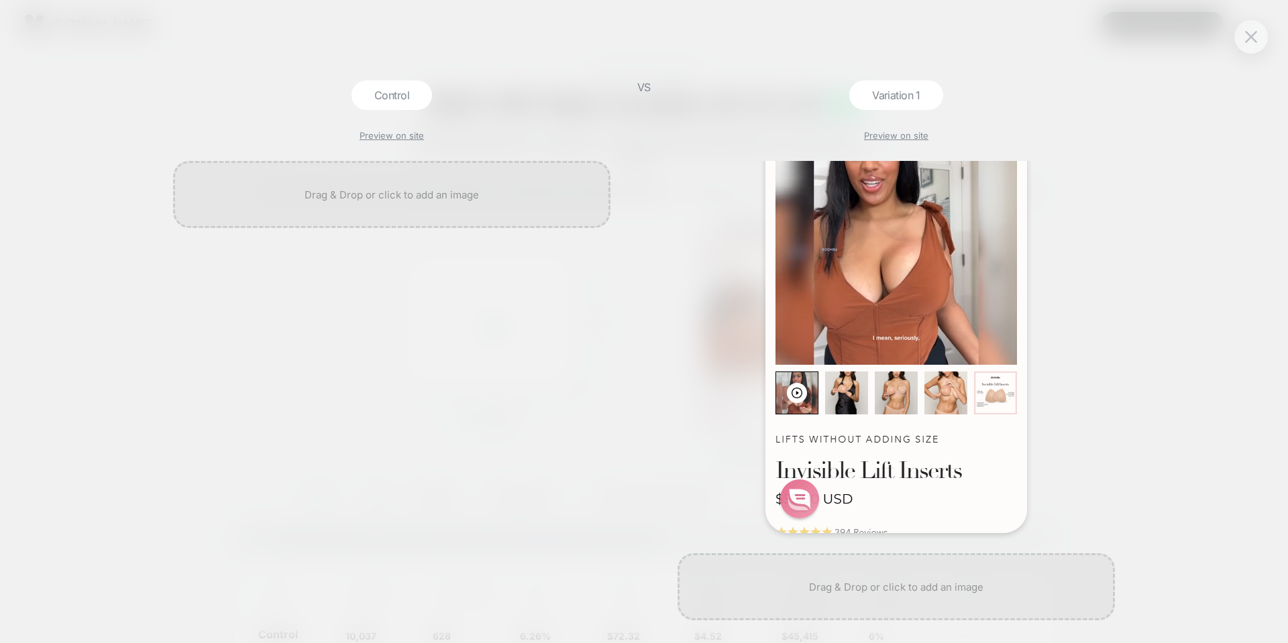
scroll to position [205, 0]
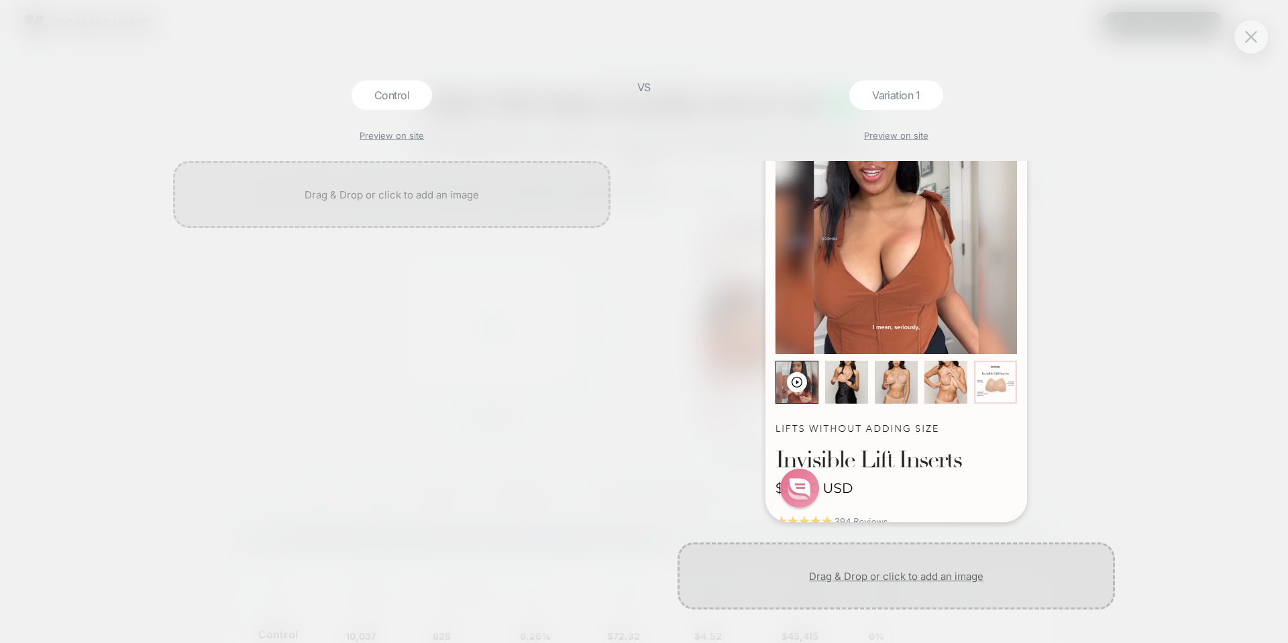
click at [925, 570] on div at bounding box center [896, 576] width 437 height 67
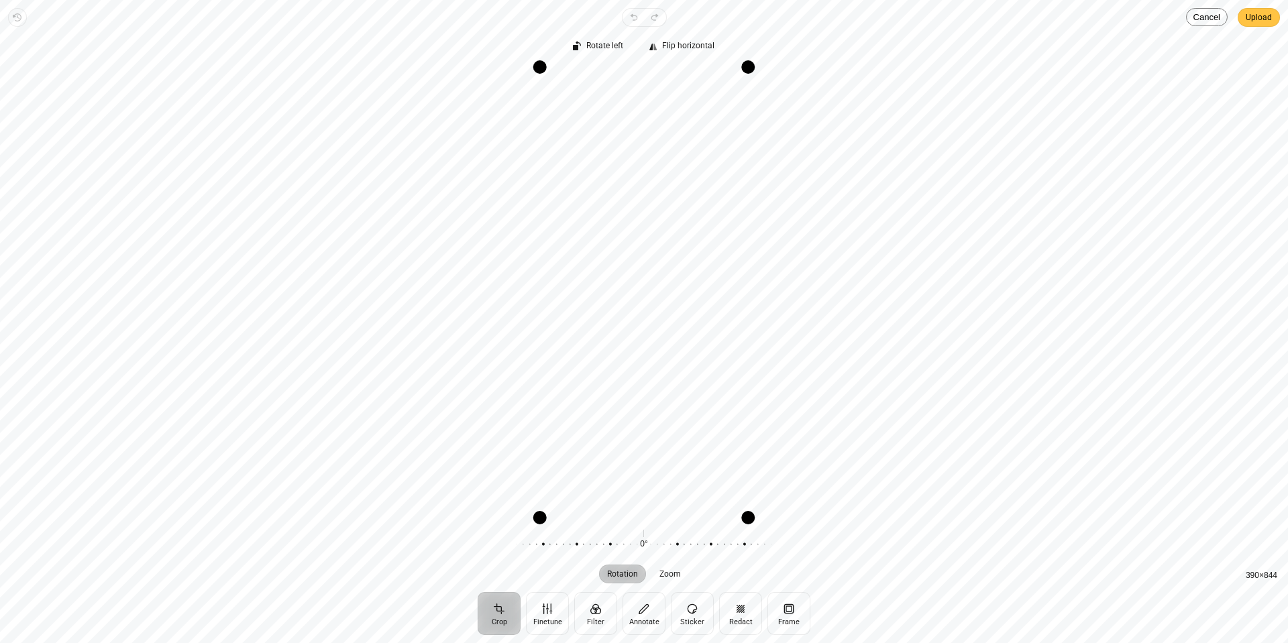
click at [1259, 11] on span "Upload" at bounding box center [1259, 17] width 26 height 16
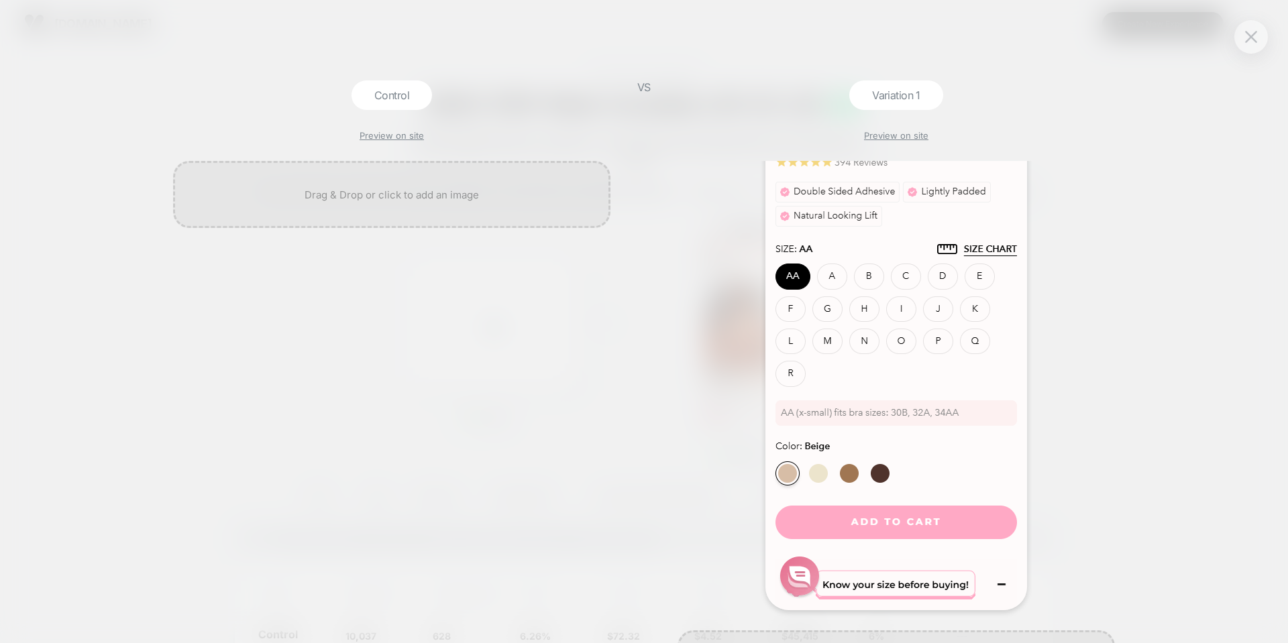
scroll to position [791, 0]
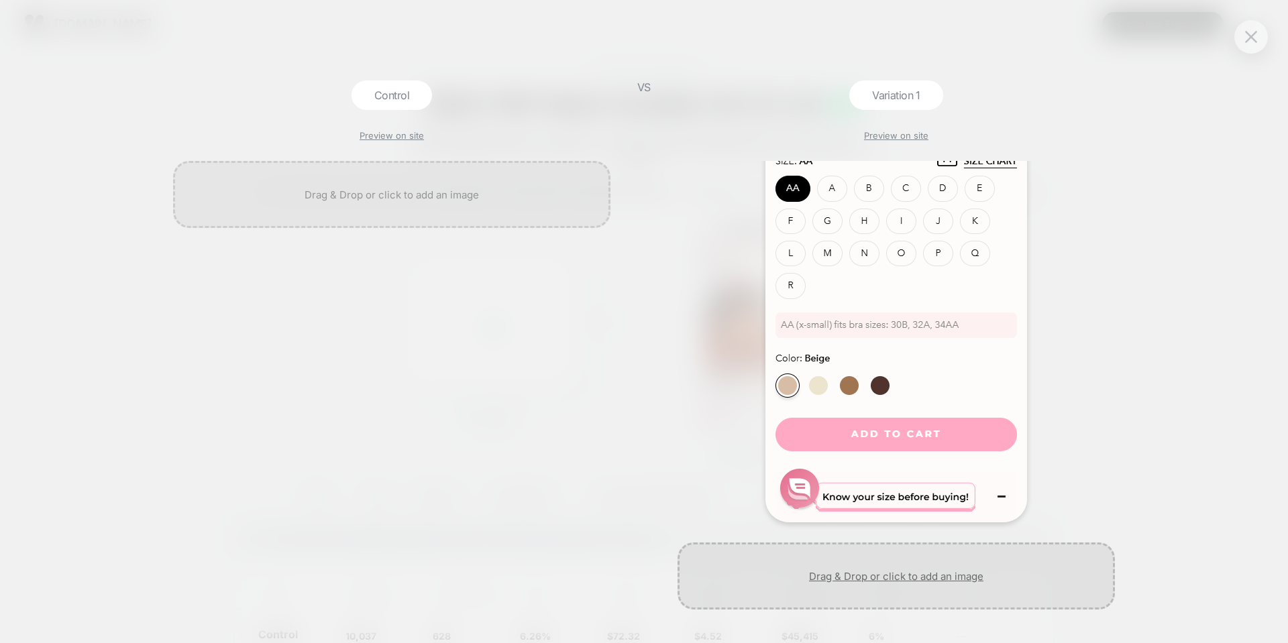
click at [900, 580] on div at bounding box center [896, 576] width 437 height 67
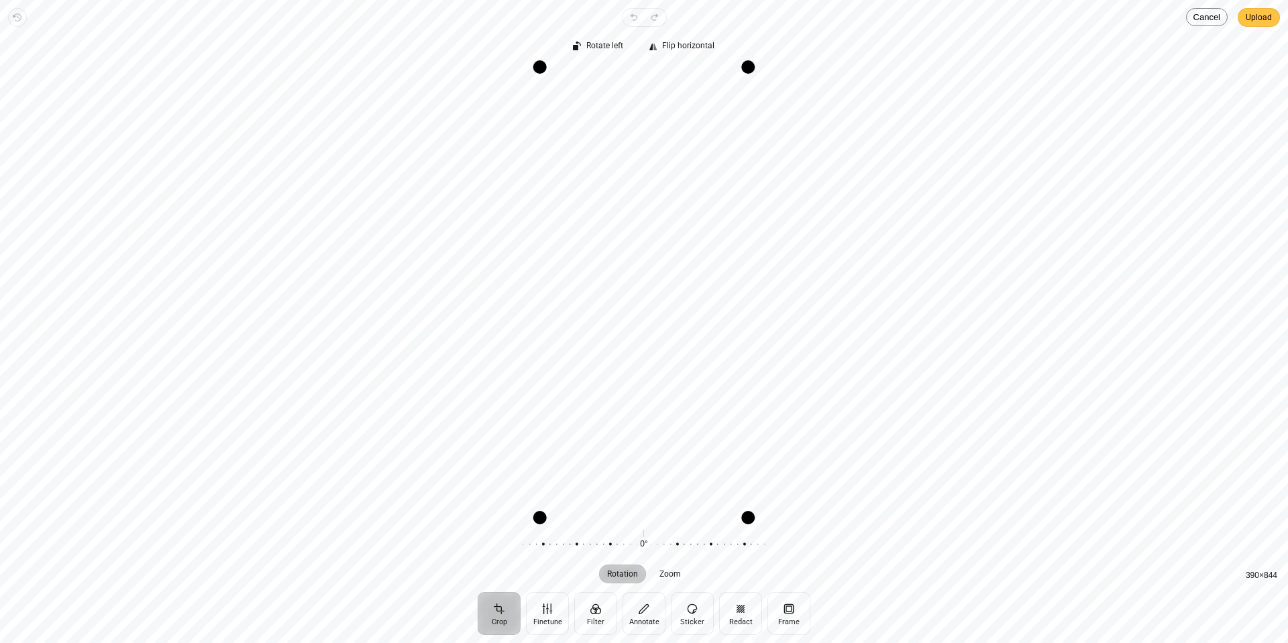
click at [1263, 20] on span "Upload" at bounding box center [1259, 17] width 26 height 16
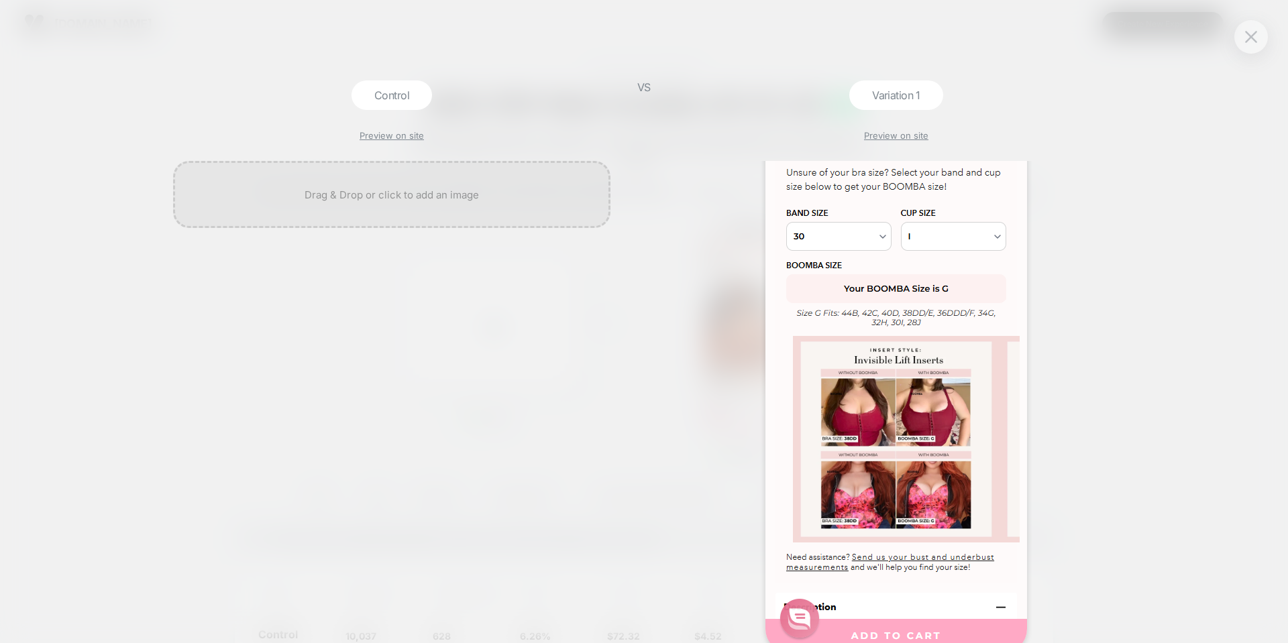
scroll to position [1377, 0]
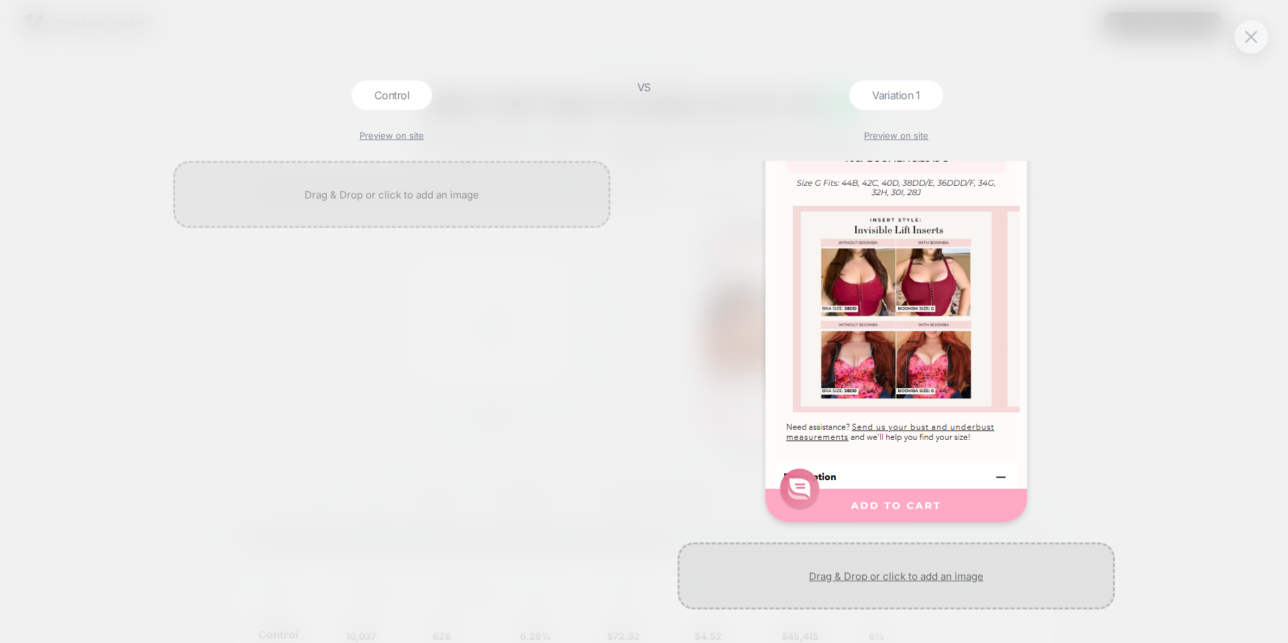
click at [914, 586] on div at bounding box center [896, 576] width 437 height 67
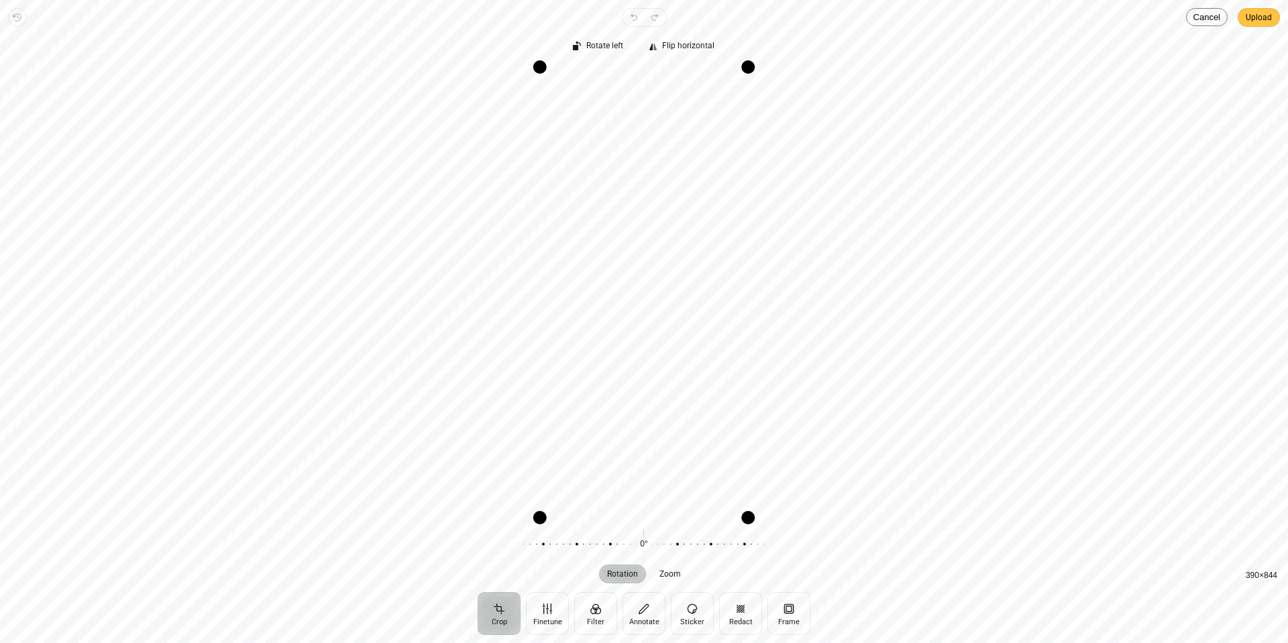
click at [1257, 17] on span "Upload" at bounding box center [1259, 17] width 26 height 16
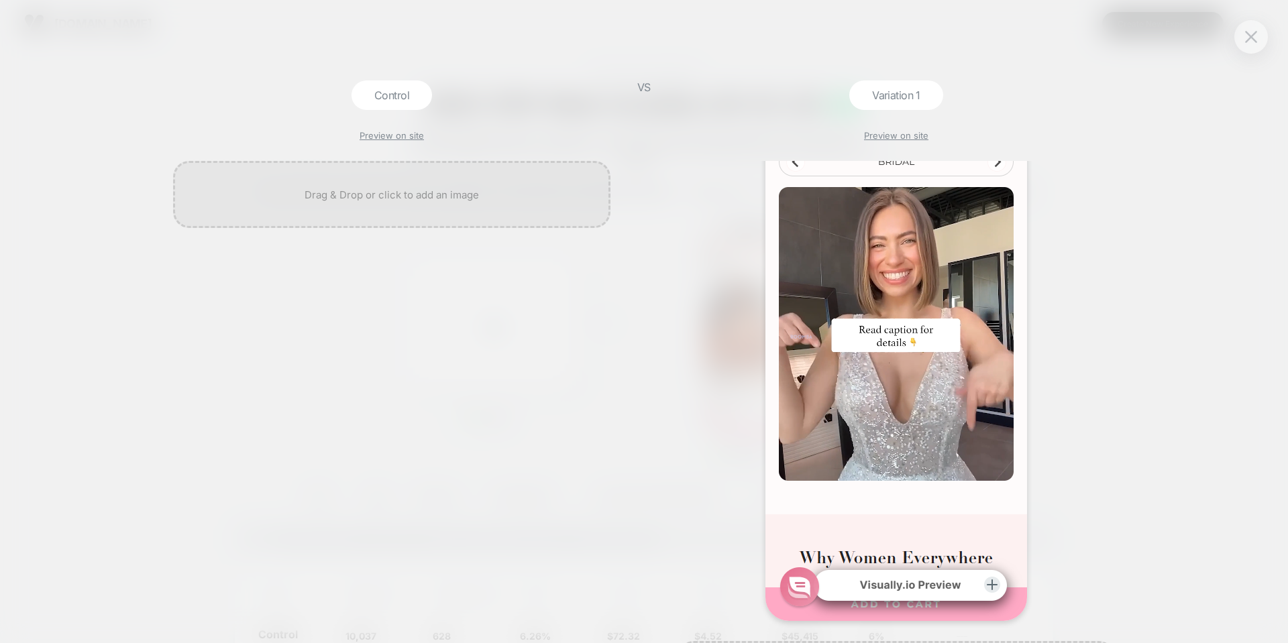
scroll to position [1964, 0]
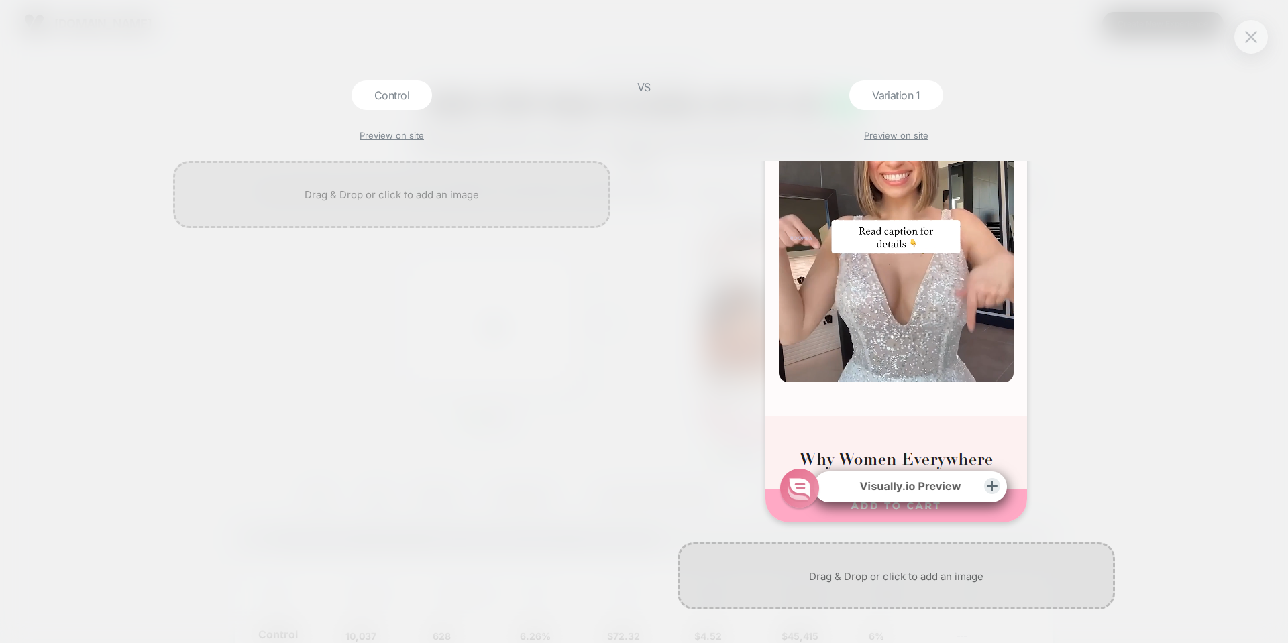
click at [911, 572] on div at bounding box center [896, 576] width 437 height 67
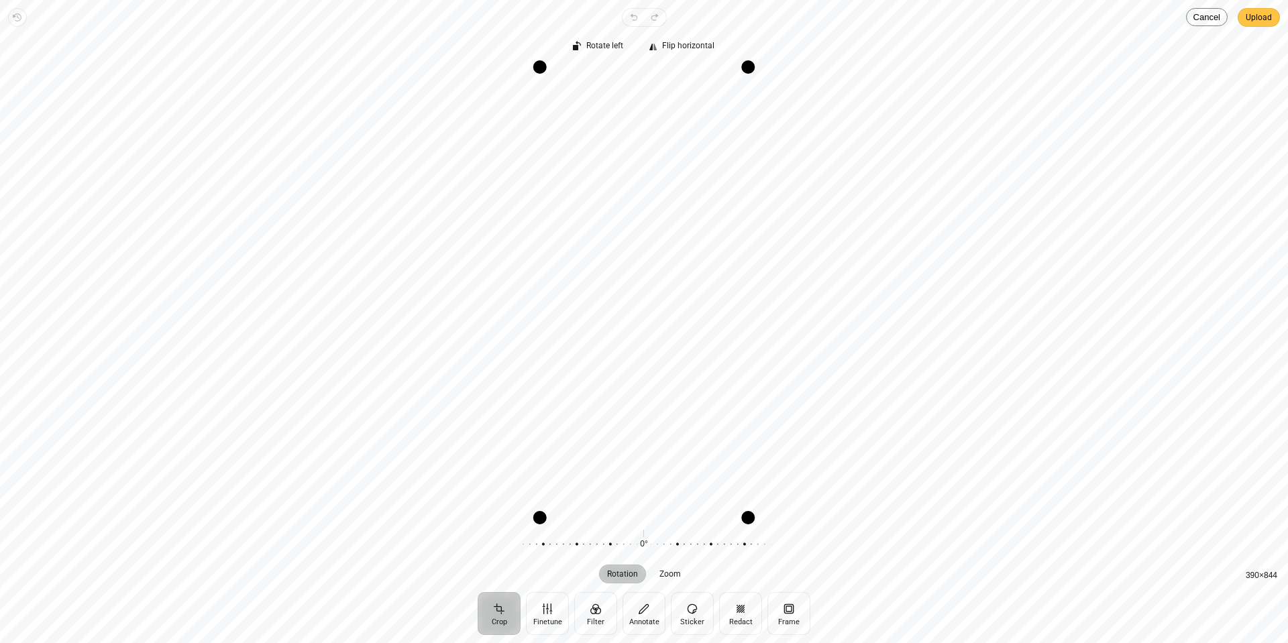
click at [1277, 17] on button "Upload" at bounding box center [1259, 17] width 42 height 19
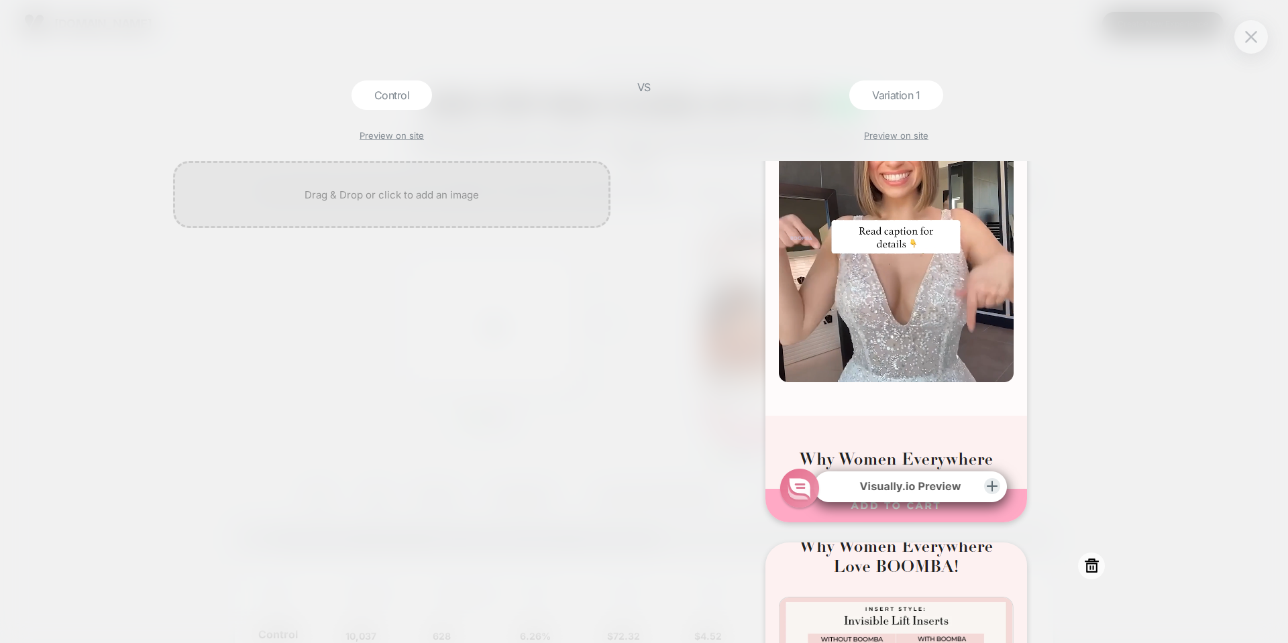
scroll to position [2433, 0]
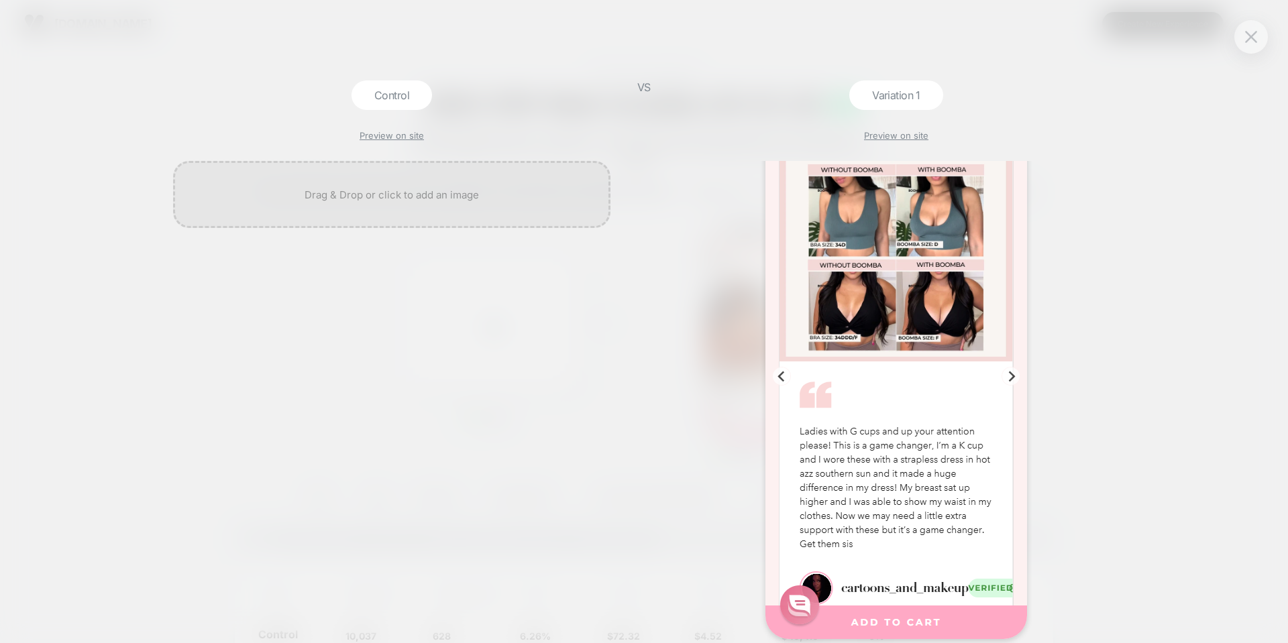
click at [1240, 40] on div at bounding box center [1251, 37] width 34 height 34
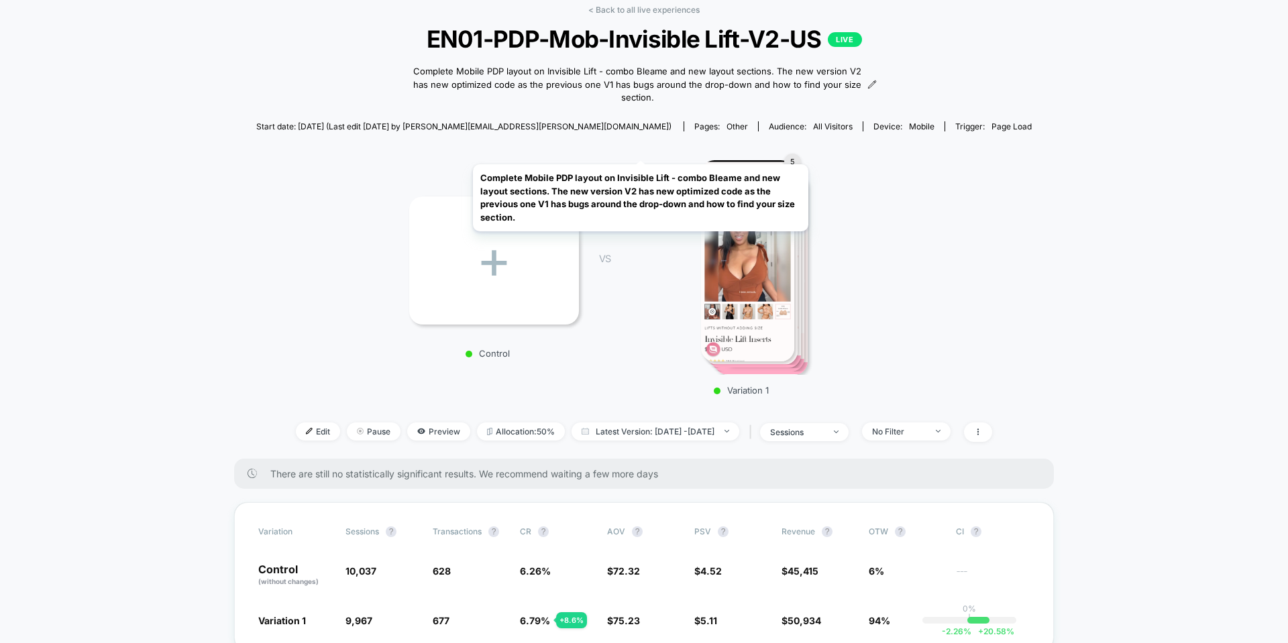
scroll to position [0, 0]
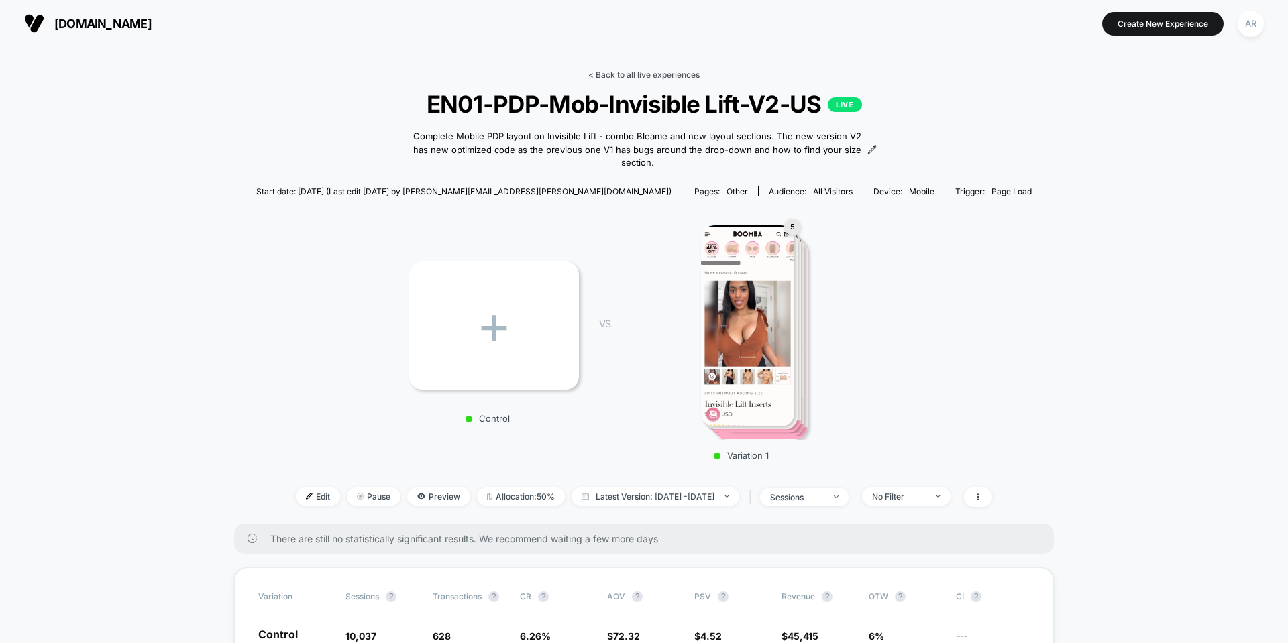
click at [641, 79] on link "< Back to all live experiences" at bounding box center [643, 75] width 111 height 10
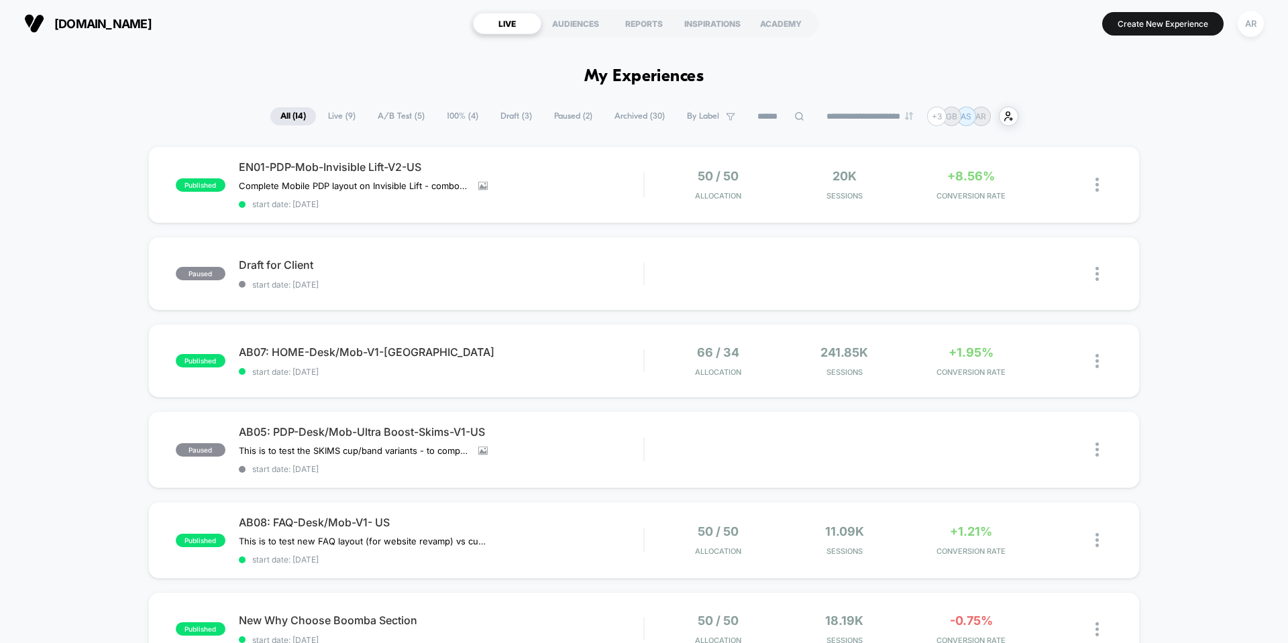
scroll to position [67, 0]
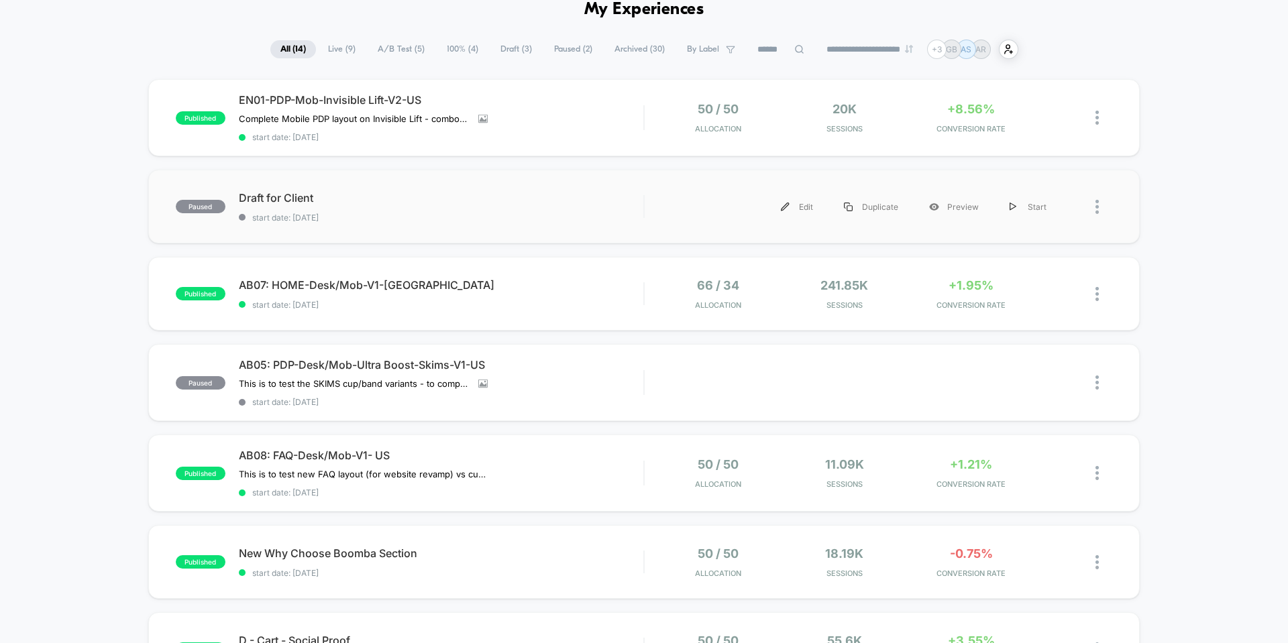
click at [1101, 209] on div at bounding box center [1104, 207] width 17 height 30
click at [1035, 287] on div "Archive" at bounding box center [1028, 284] width 121 height 30
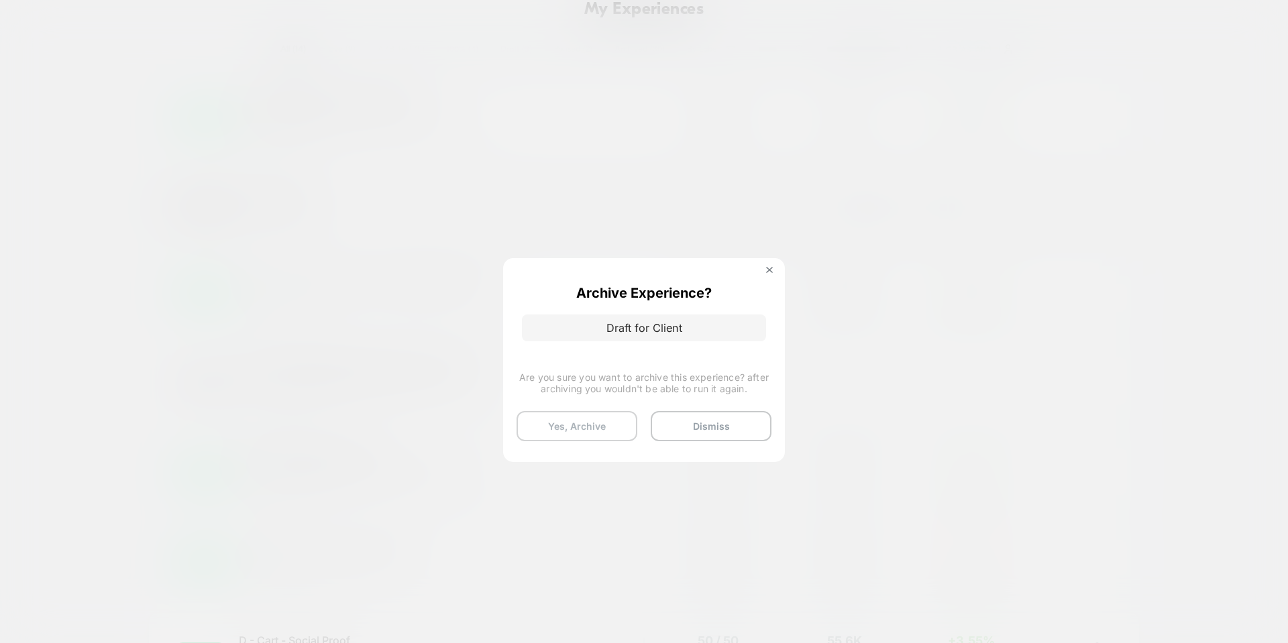
click at [588, 429] on button "Yes, Archive" at bounding box center [577, 426] width 121 height 30
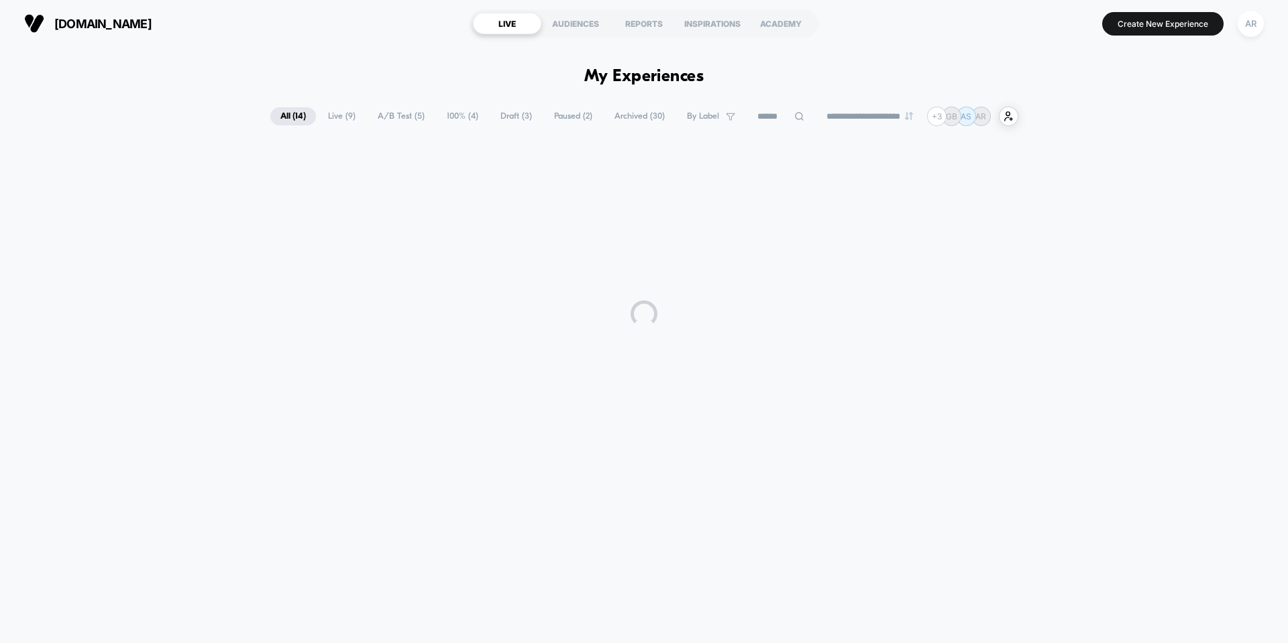
scroll to position [0, 0]
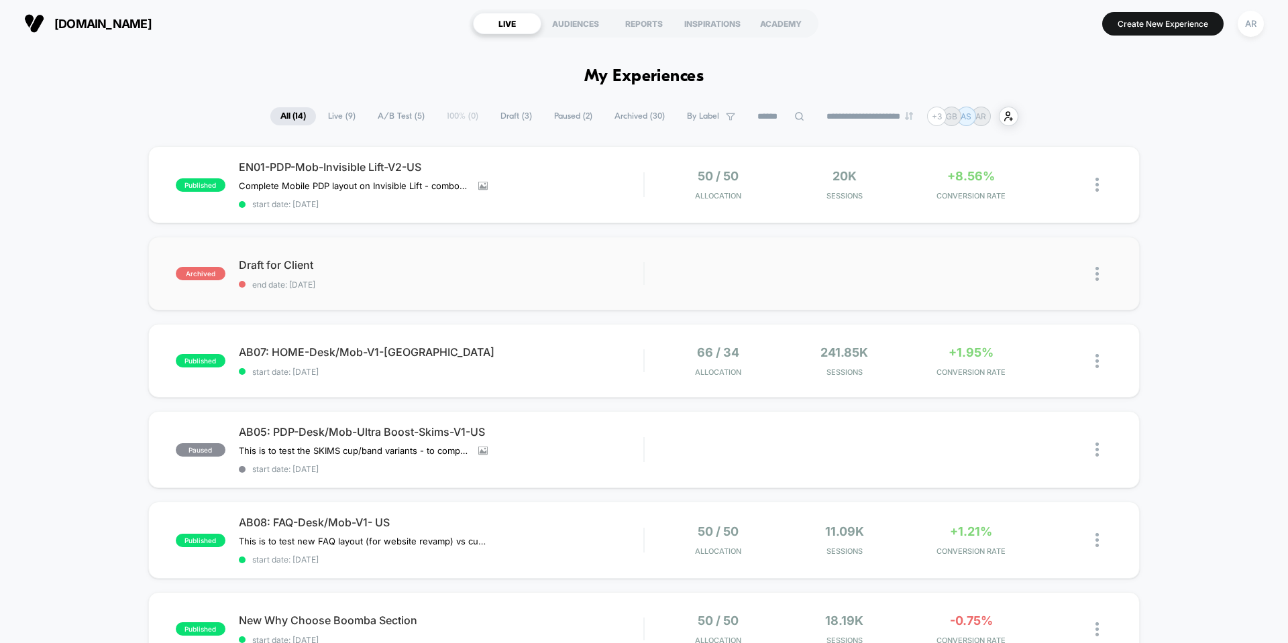
click at [1096, 273] on img at bounding box center [1097, 274] width 3 height 14
click at [1063, 324] on div "Delete" at bounding box center [1028, 320] width 121 height 30
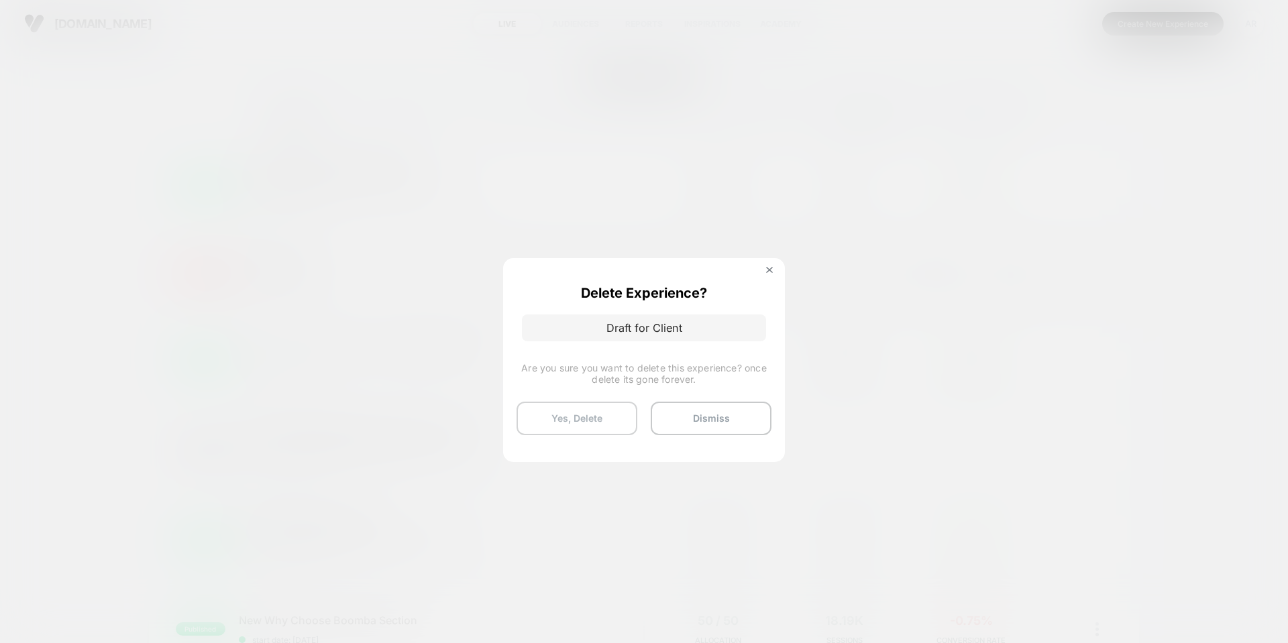
click at [576, 416] on button "Yes, Delete" at bounding box center [577, 419] width 121 height 34
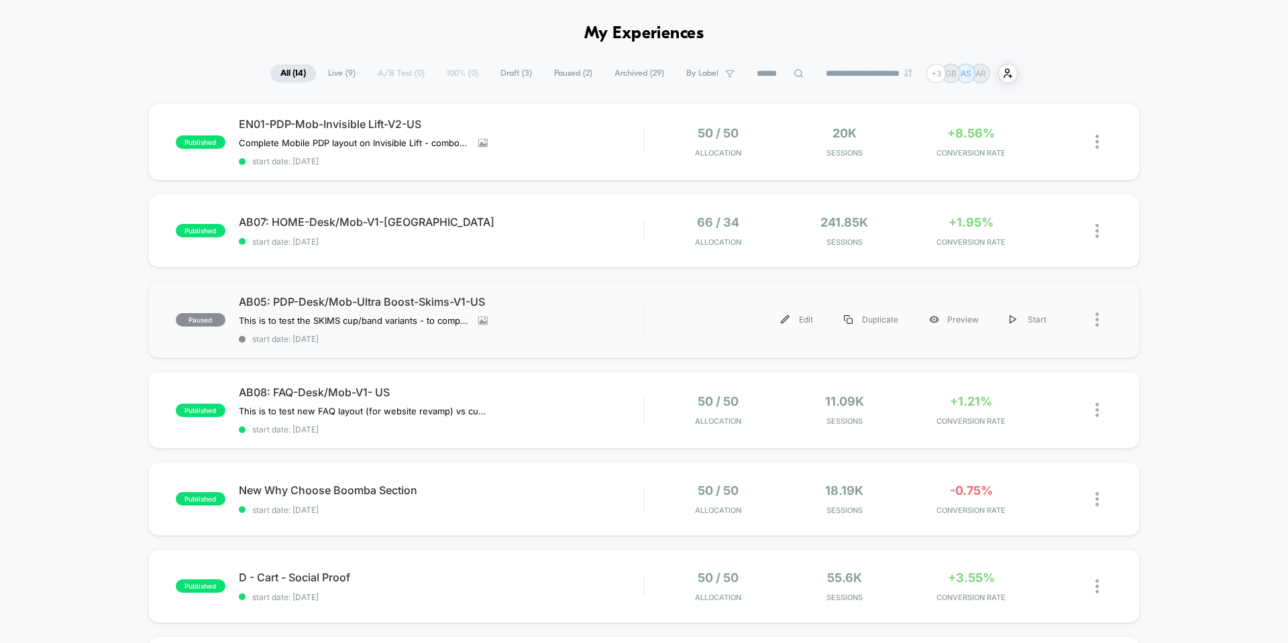
scroll to position [67, 0]
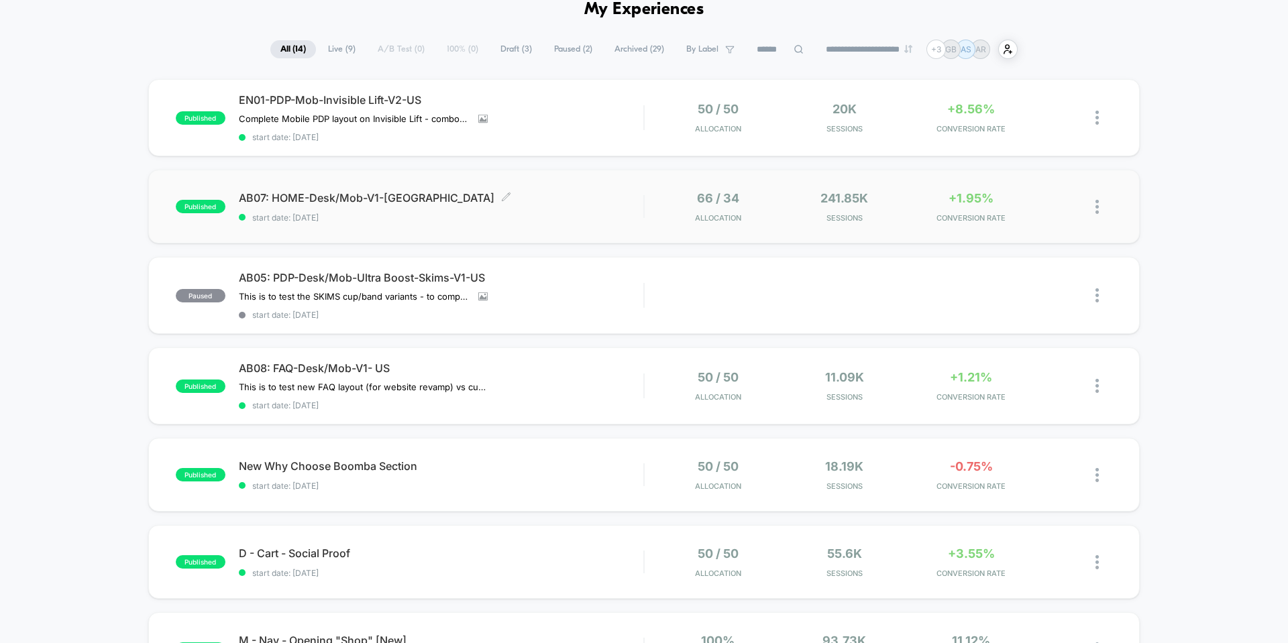
click at [346, 196] on span "AB07: HOME-Desk/Mob-V1-US Click to edit experience details" at bounding box center [441, 197] width 405 height 13
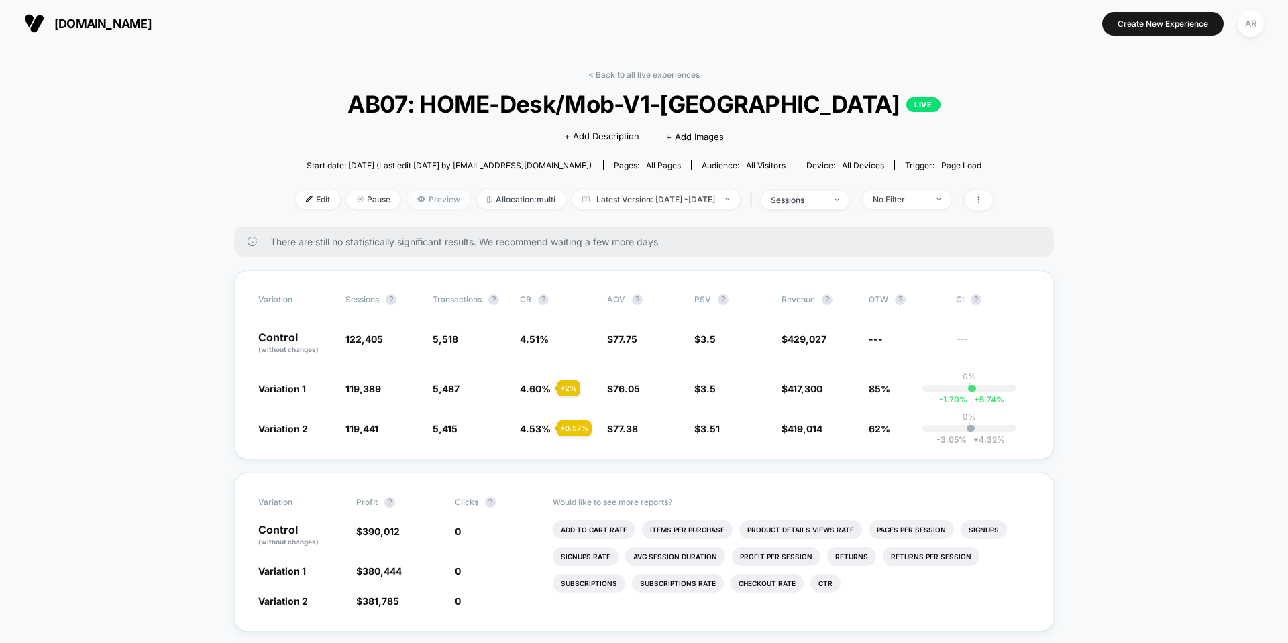
click at [410, 205] on span "Preview" at bounding box center [438, 200] width 63 height 18
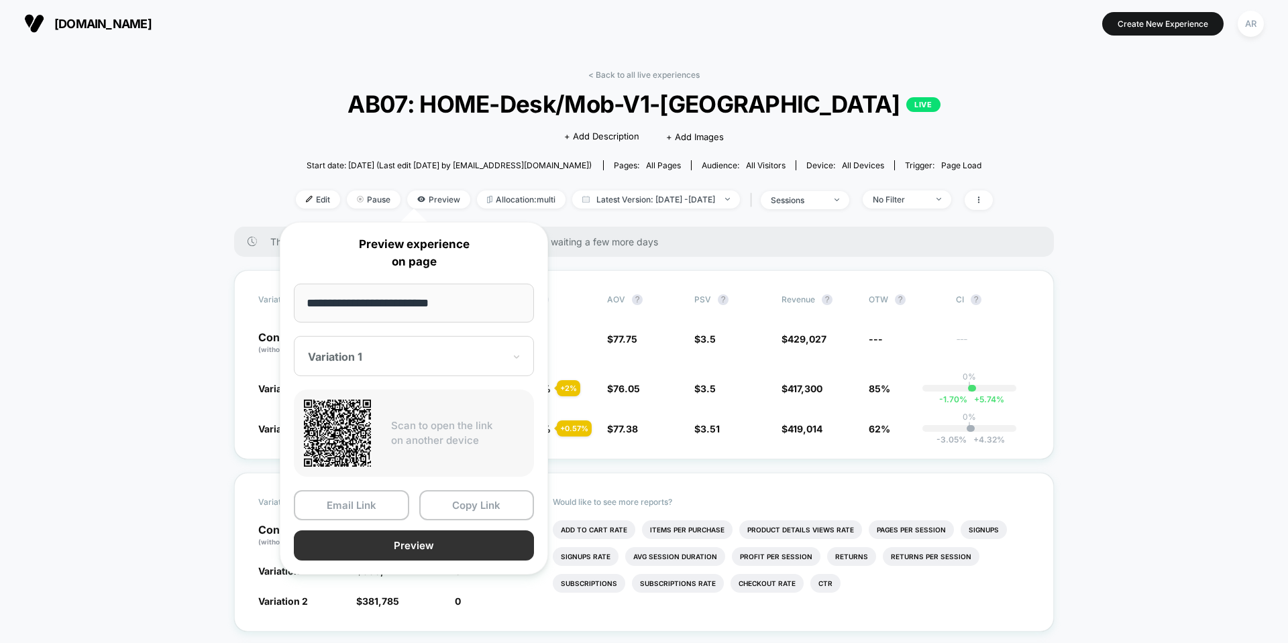
click at [415, 548] on button "Preview" at bounding box center [414, 546] width 240 height 30
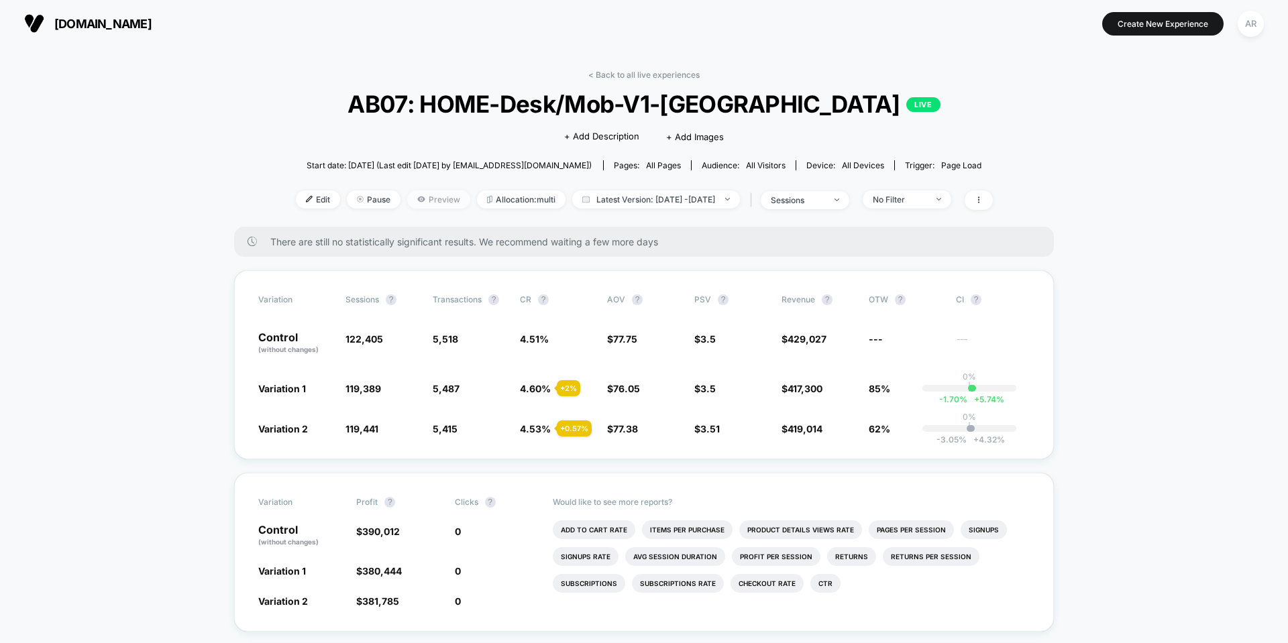
click at [421, 195] on span "Preview" at bounding box center [438, 200] width 63 height 18
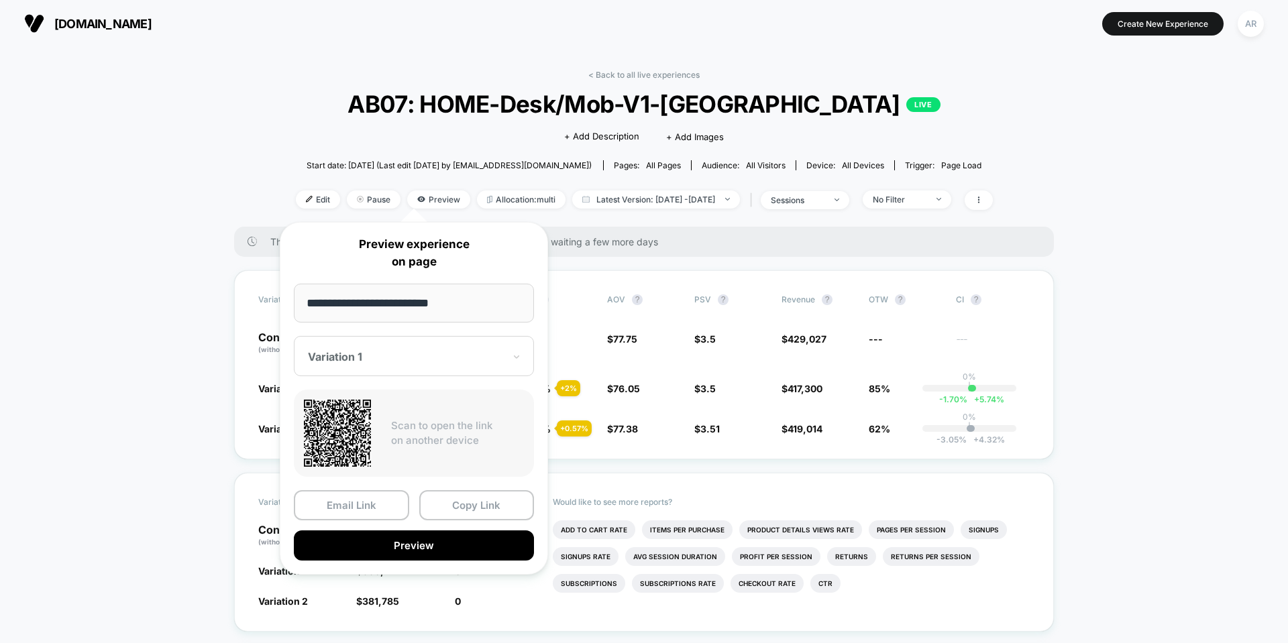
click at [394, 362] on div at bounding box center [406, 356] width 196 height 13
click at [380, 423] on div "Variation 2" at bounding box center [414, 427] width 227 height 24
click at [401, 543] on button "Preview" at bounding box center [414, 546] width 240 height 30
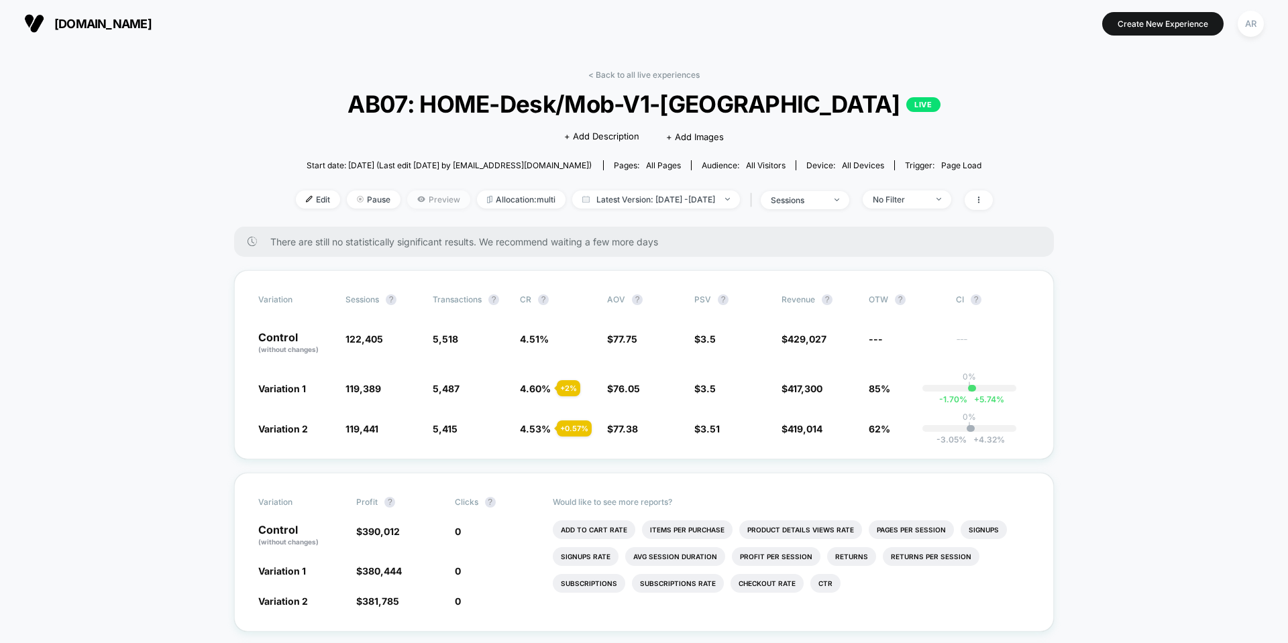
click at [417, 198] on icon at bounding box center [421, 199] width 8 height 8
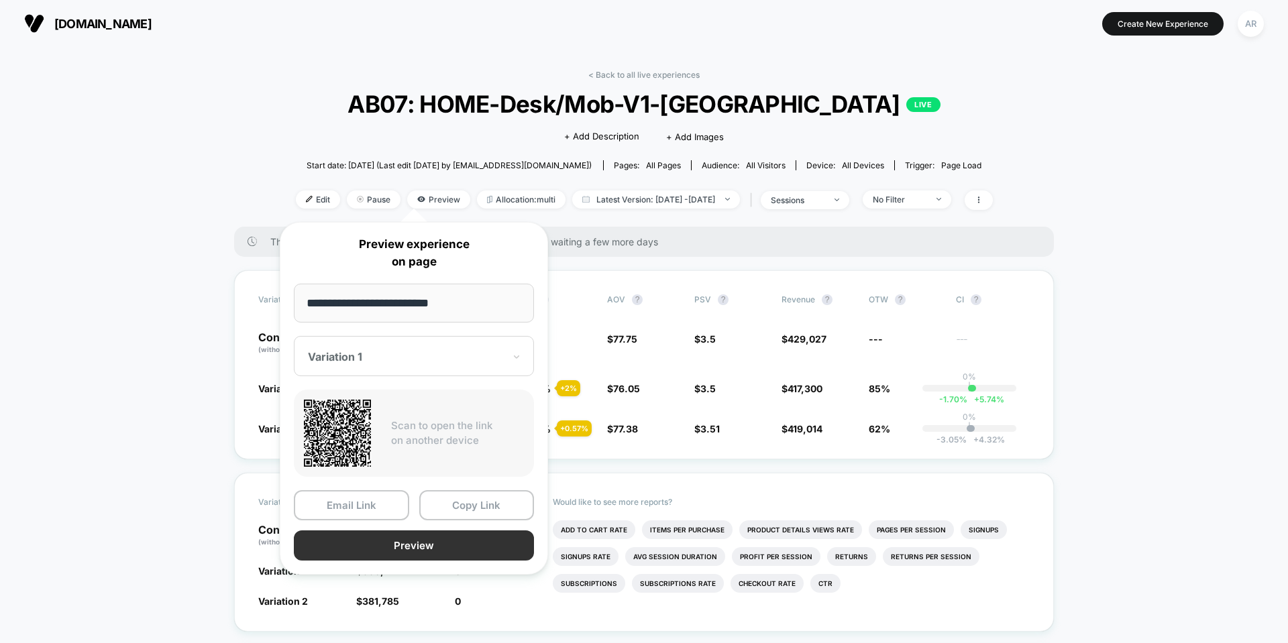
click at [377, 543] on button "Preview" at bounding box center [414, 546] width 240 height 30
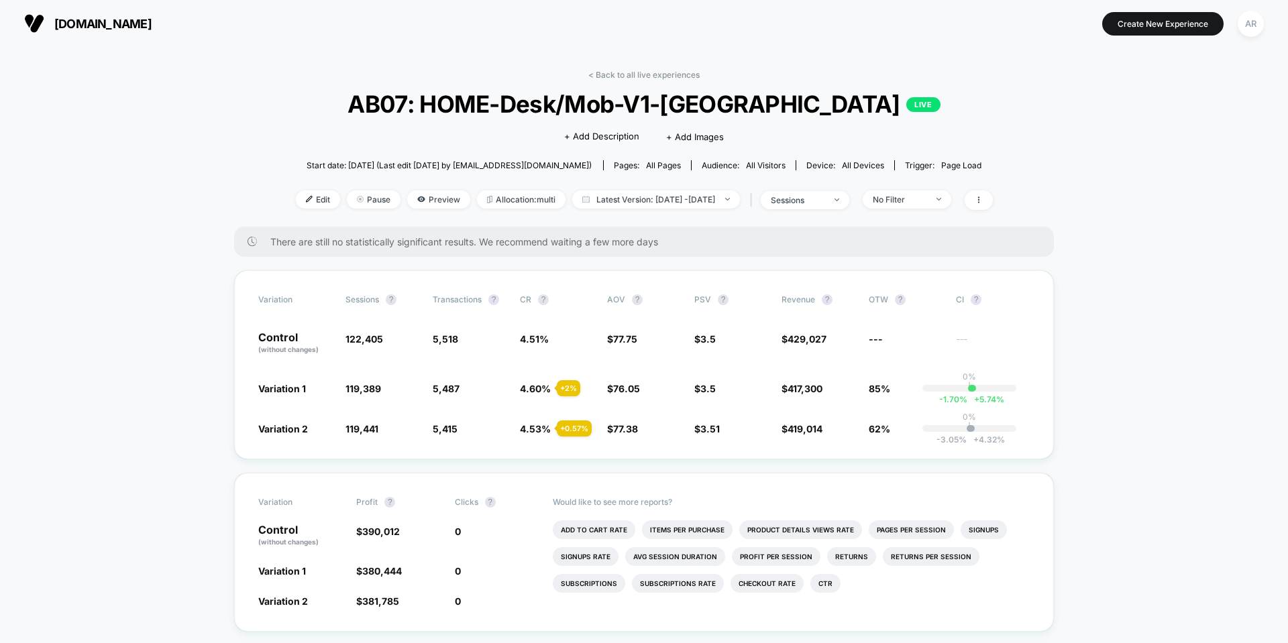
click at [431, 189] on div "< Back to all live experiences AB07: HOME-Desk/Mob-V1-US LIVE Click to edit exp…" at bounding box center [644, 148] width 697 height 157
click at [430, 201] on span "Preview" at bounding box center [438, 200] width 63 height 18
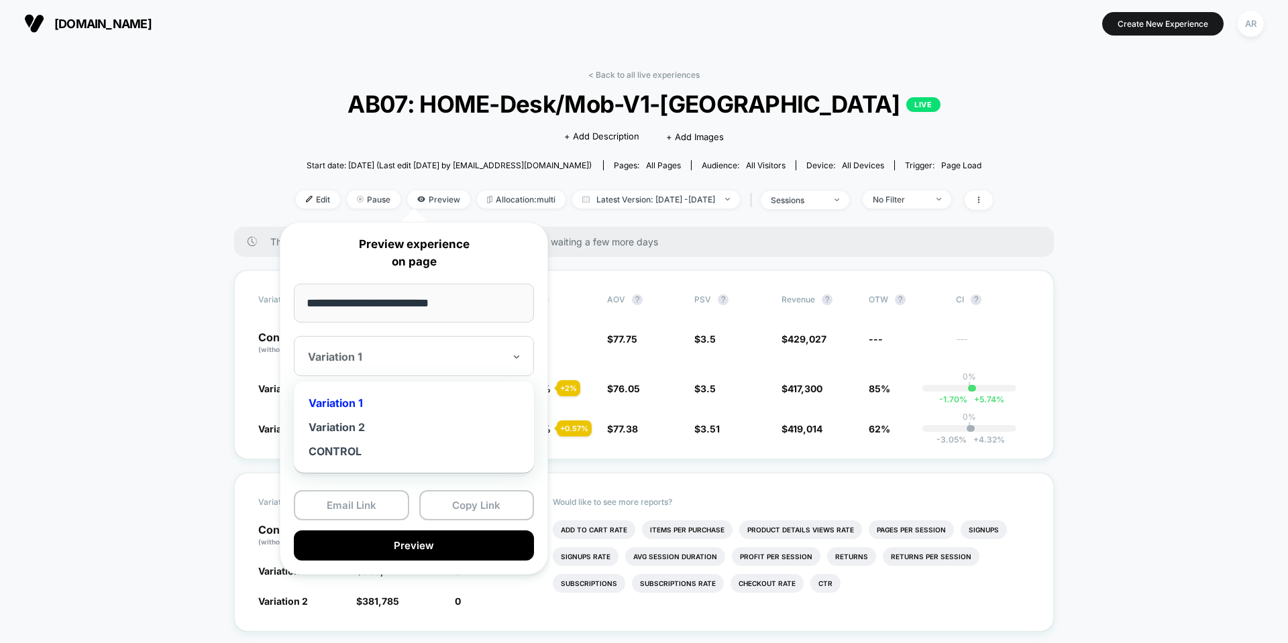
click at [452, 341] on div "Variation 1" at bounding box center [414, 356] width 240 height 40
click at [421, 445] on div "CONTROL" at bounding box center [414, 451] width 227 height 24
click at [405, 550] on button "Preview" at bounding box center [414, 546] width 240 height 30
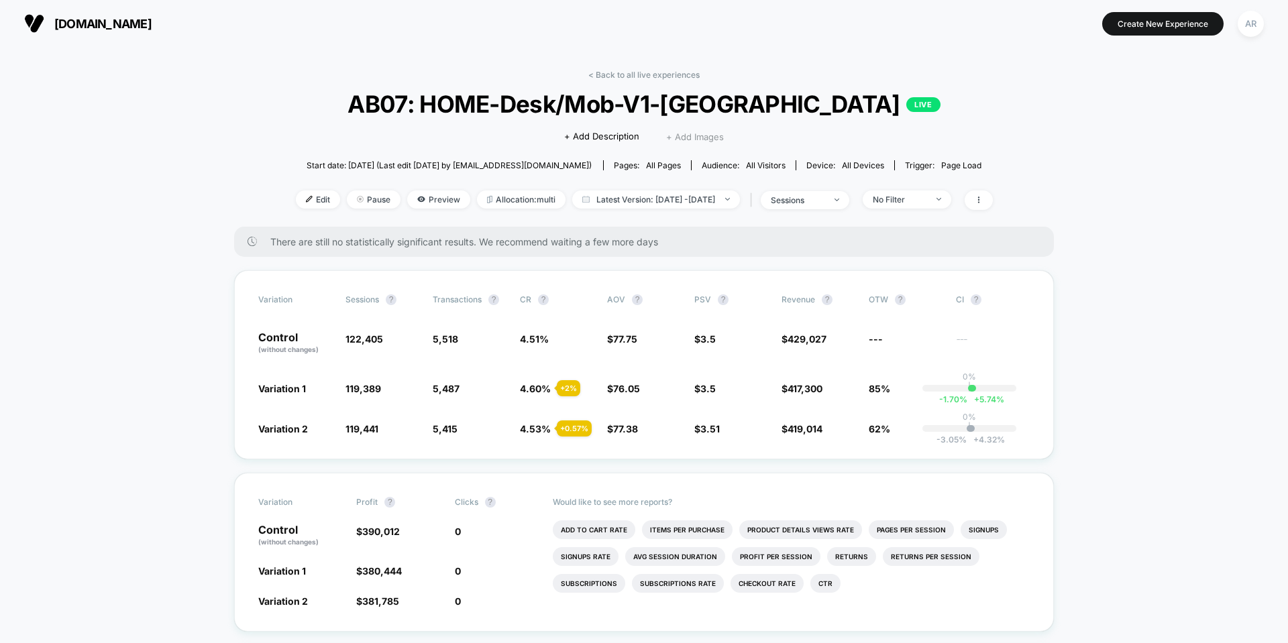
click at [675, 135] on span "+ Add Images" at bounding box center [695, 136] width 58 height 11
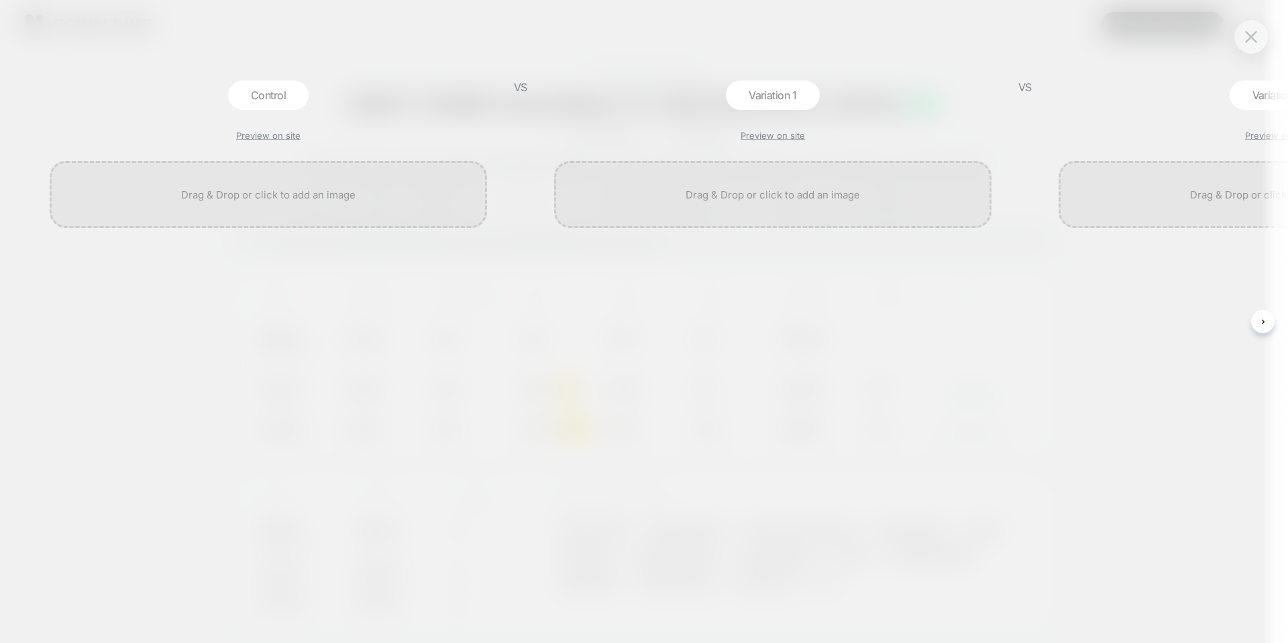
scroll to position [0, 1]
click at [848, 200] on div at bounding box center [772, 194] width 437 height 67
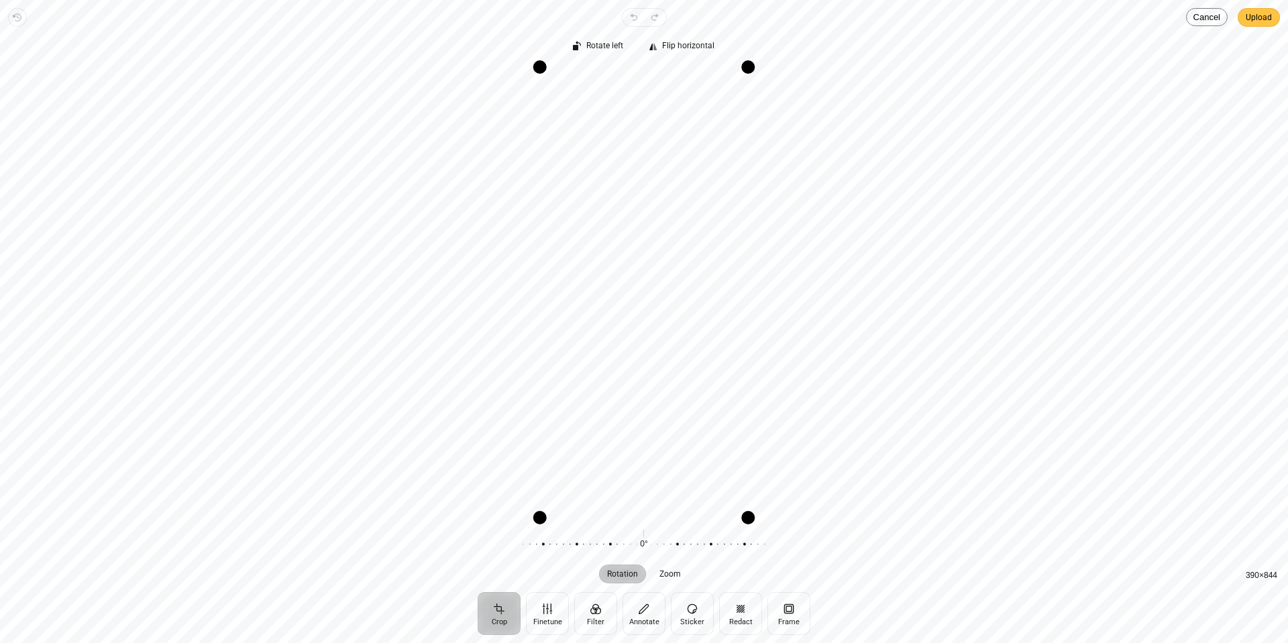
click at [1263, 21] on span "Upload" at bounding box center [1259, 17] width 26 height 16
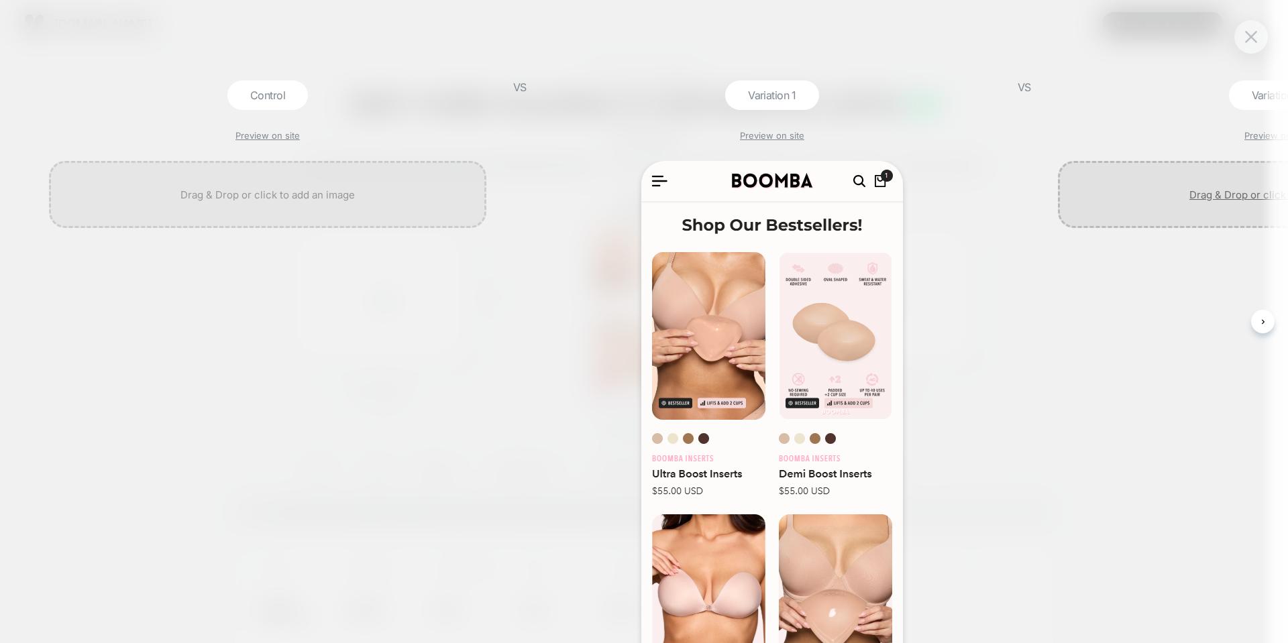
click at [1206, 191] on div at bounding box center [1276, 194] width 437 height 67
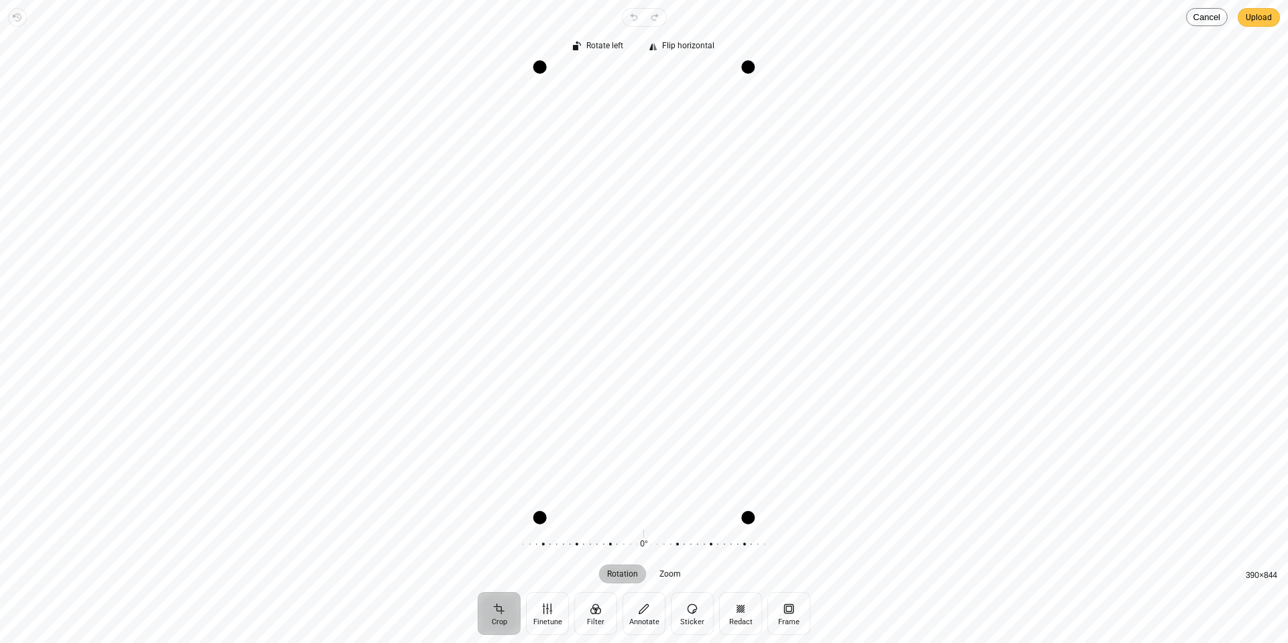
click at [1257, 15] on span "Upload" at bounding box center [1259, 17] width 26 height 16
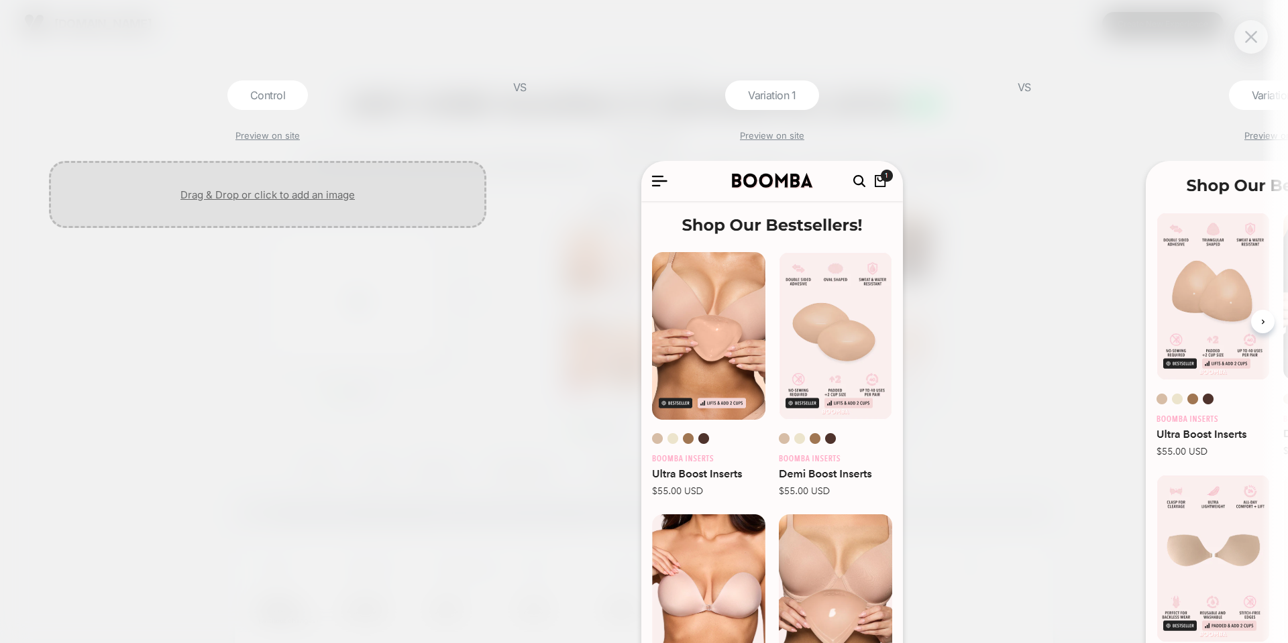
click at [290, 185] on div at bounding box center [267, 194] width 437 height 67
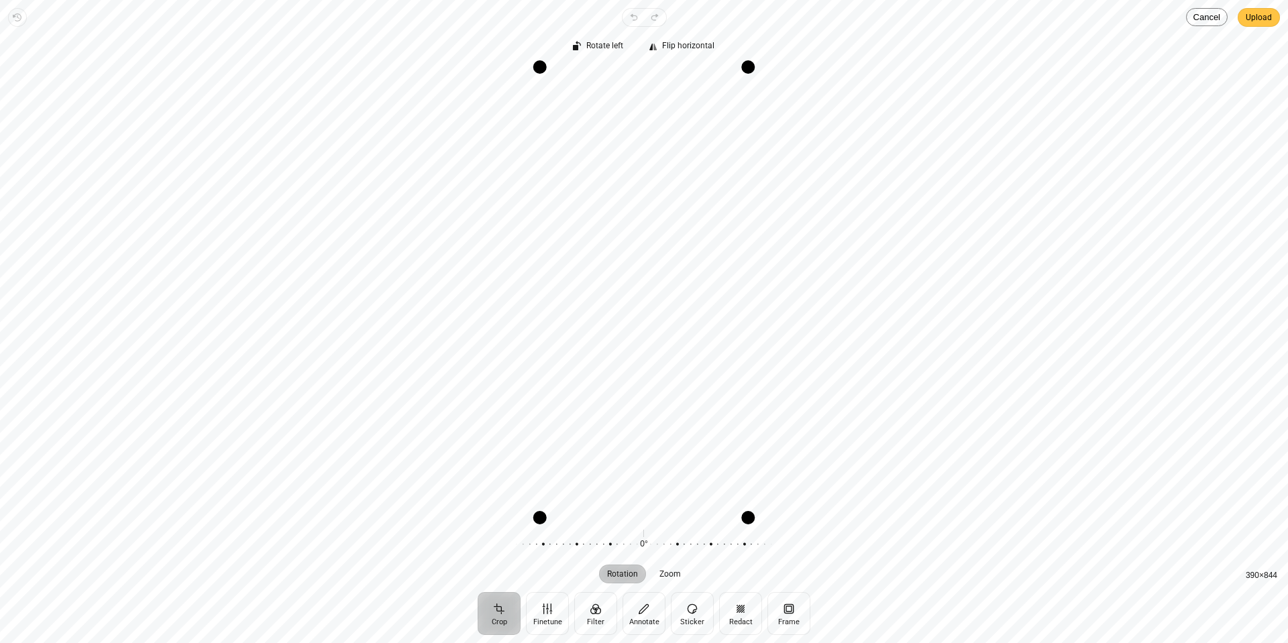
click at [1271, 14] on span "Upload" at bounding box center [1259, 17] width 26 height 16
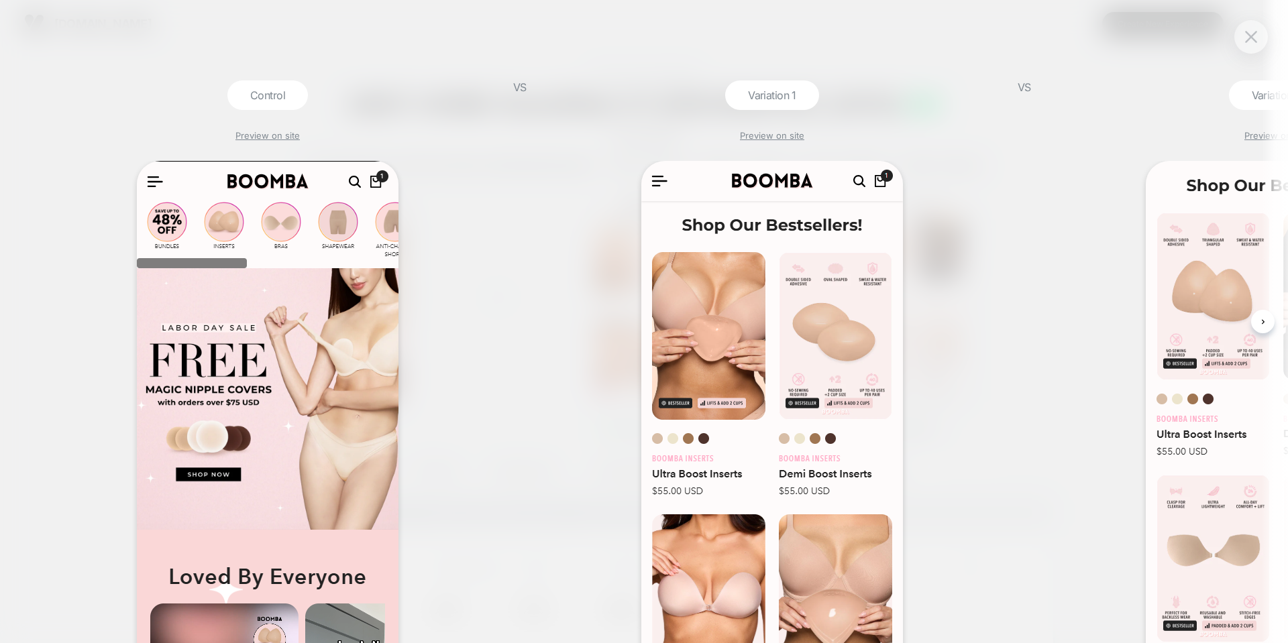
click at [1261, 35] on div at bounding box center [1251, 37] width 34 height 34
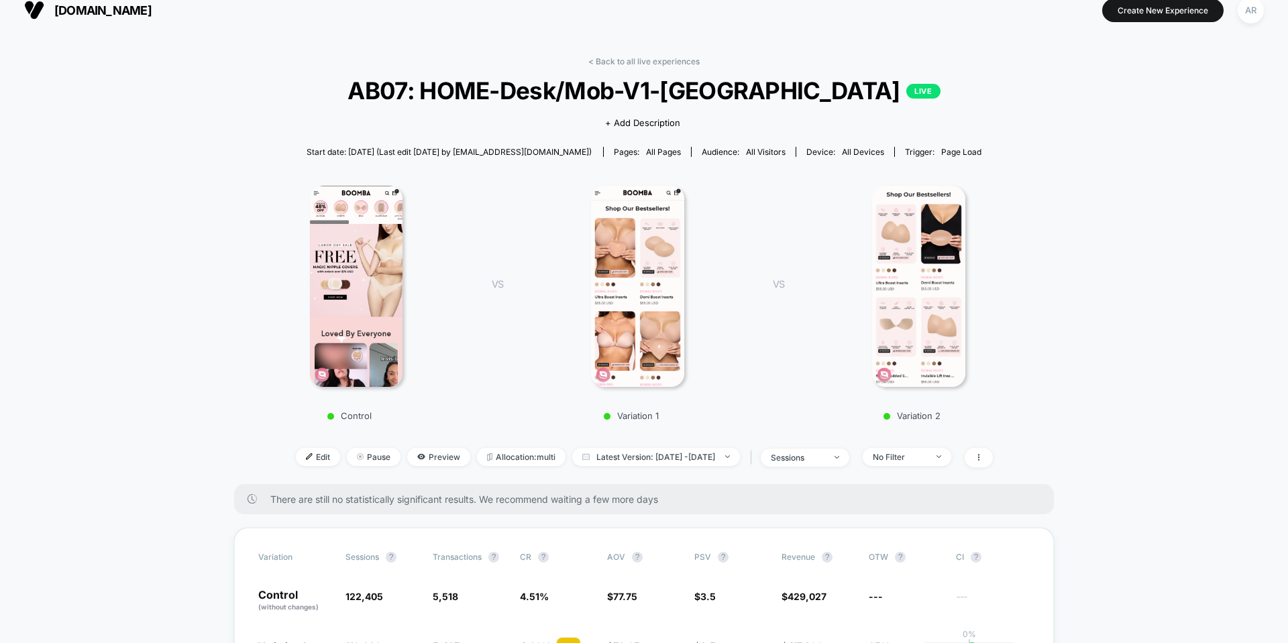
scroll to position [0, 0]
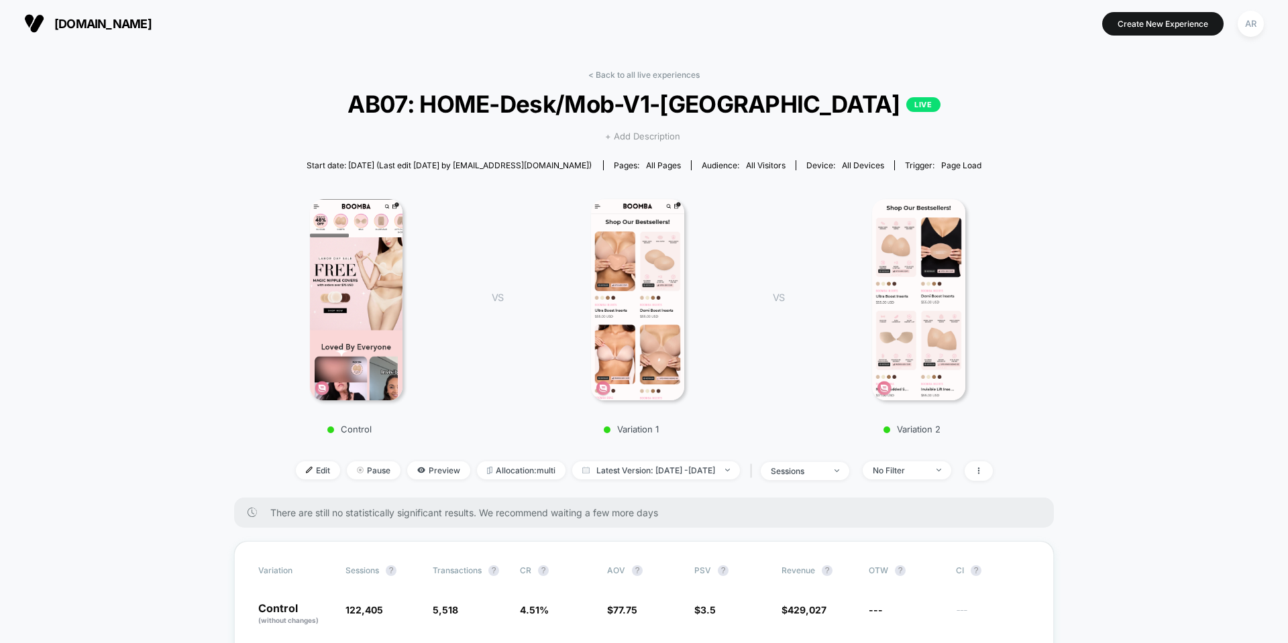
click at [624, 132] on span "+ Add Description" at bounding box center [642, 136] width 75 height 13
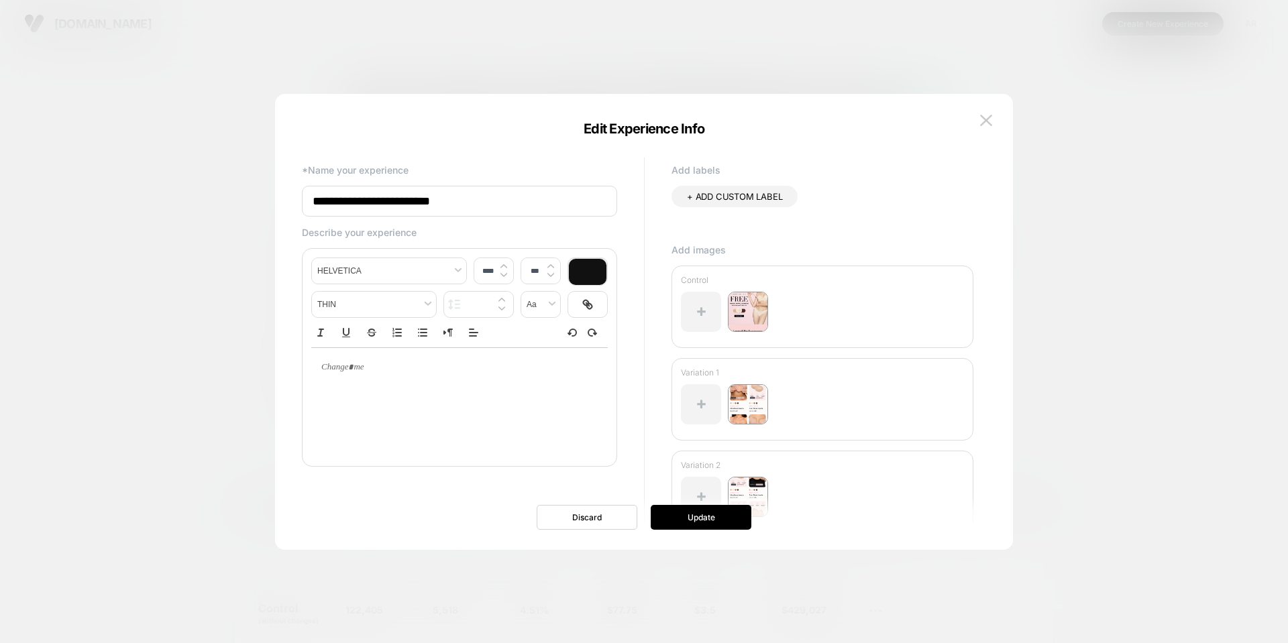
type input "****"
click at [405, 369] on p at bounding box center [455, 368] width 260 height 12
type input "****"
click at [717, 521] on button "Update" at bounding box center [701, 517] width 101 height 25
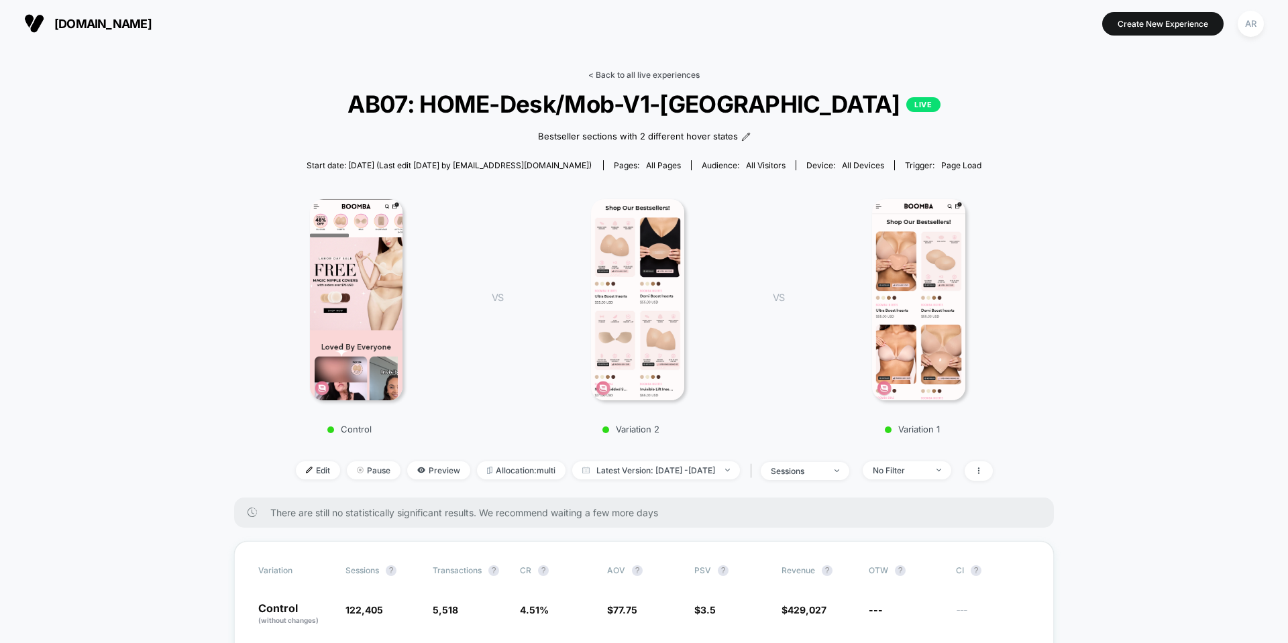
click at [609, 72] on link "< Back to all live experiences" at bounding box center [643, 75] width 111 height 10
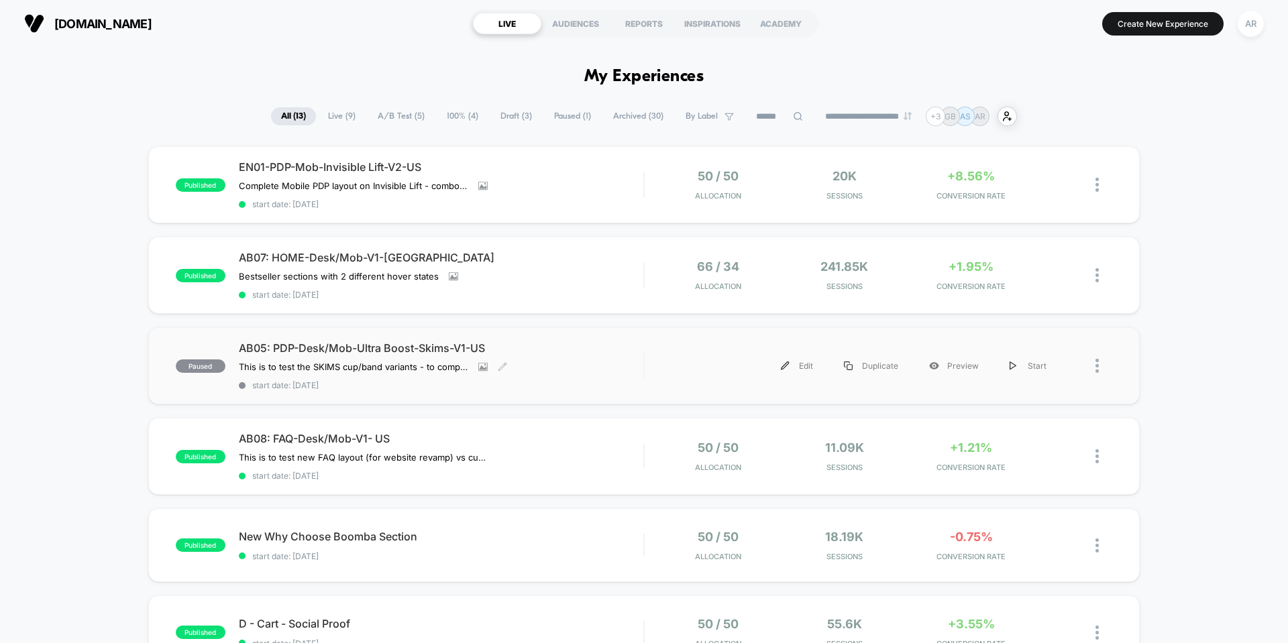
click at [425, 345] on span "AB05: PDP-Desk/Mob-Ultra Boost-Skims-V1-US" at bounding box center [441, 347] width 405 height 13
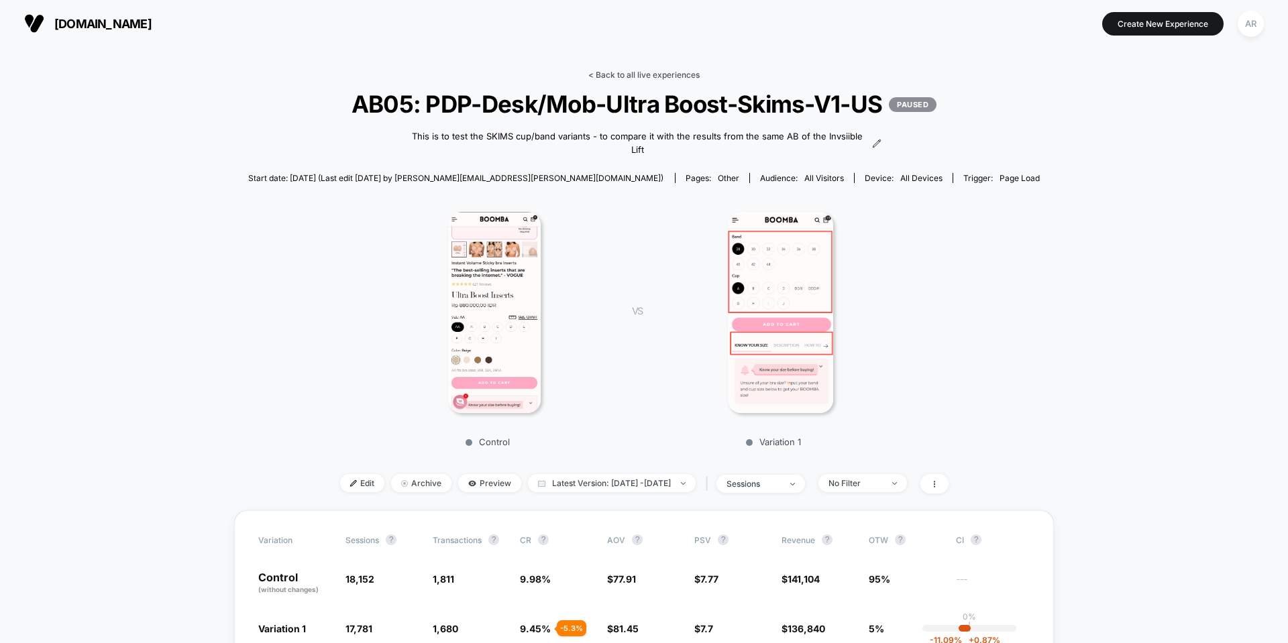
click at [635, 75] on link "< Back to all live experiences" at bounding box center [643, 75] width 111 height 10
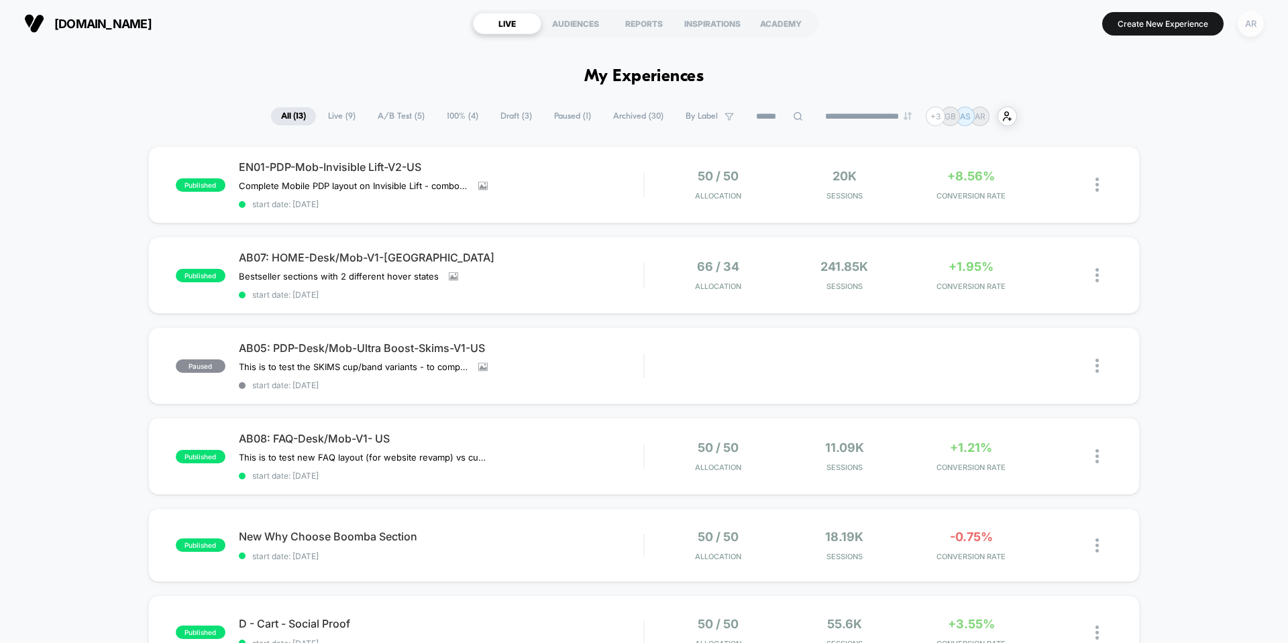
click at [1239, 28] on div "AR" at bounding box center [1251, 24] width 26 height 26
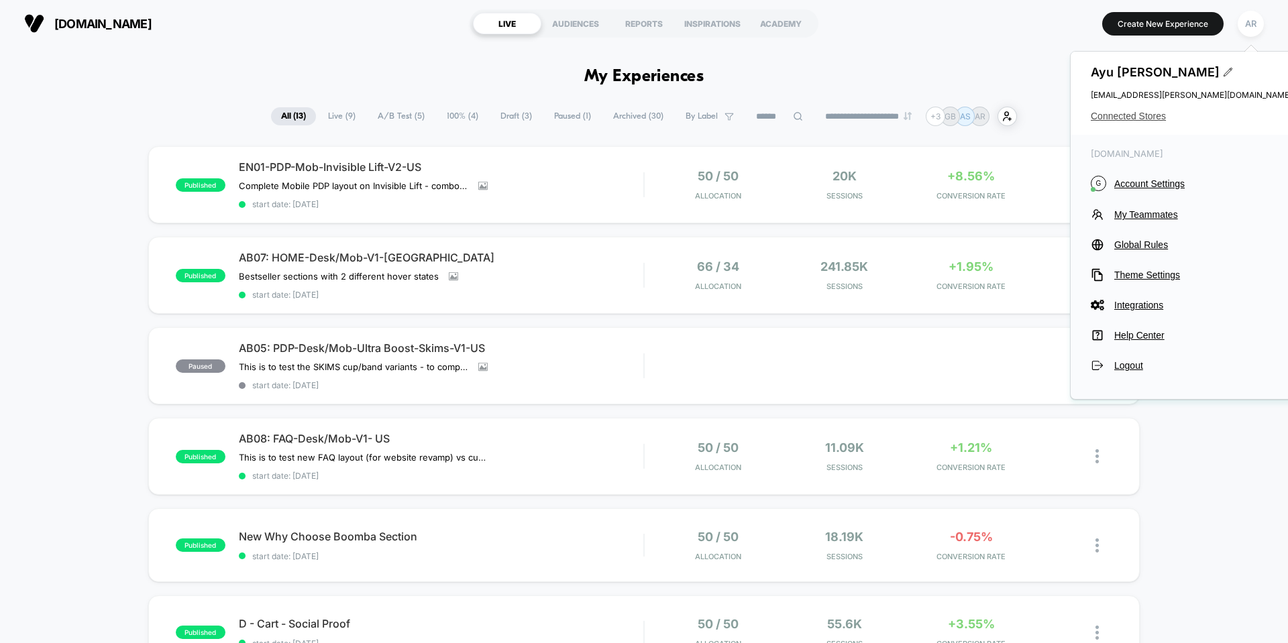
click at [1157, 113] on span "Connected Stores" at bounding box center [1191, 116] width 201 height 11
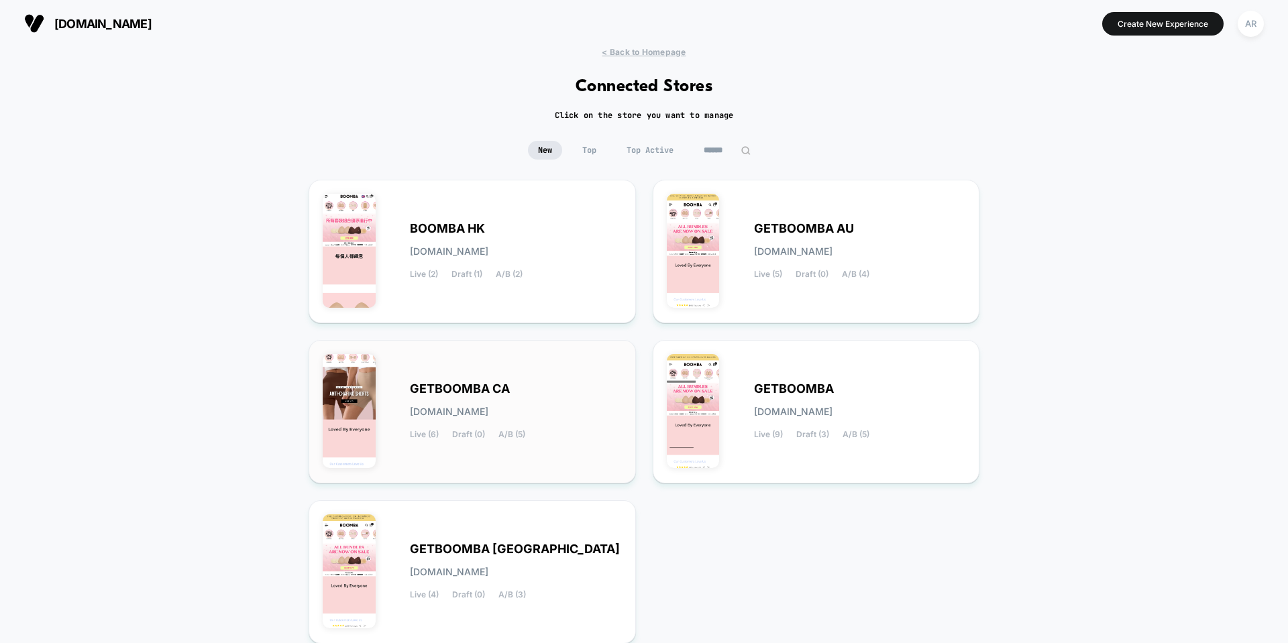
click at [537, 387] on div "GETBOOMBA CA [DOMAIN_NAME] Live (6) Draft (0) A/B (5)" at bounding box center [516, 411] width 212 height 55
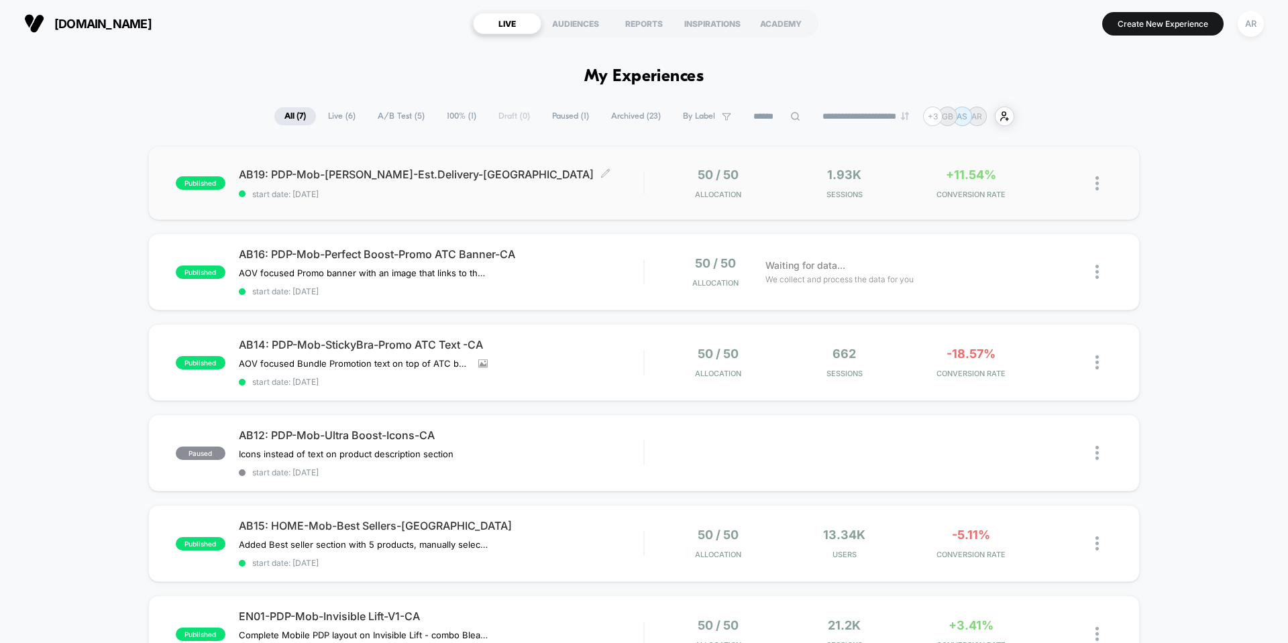
scroll to position [67, 0]
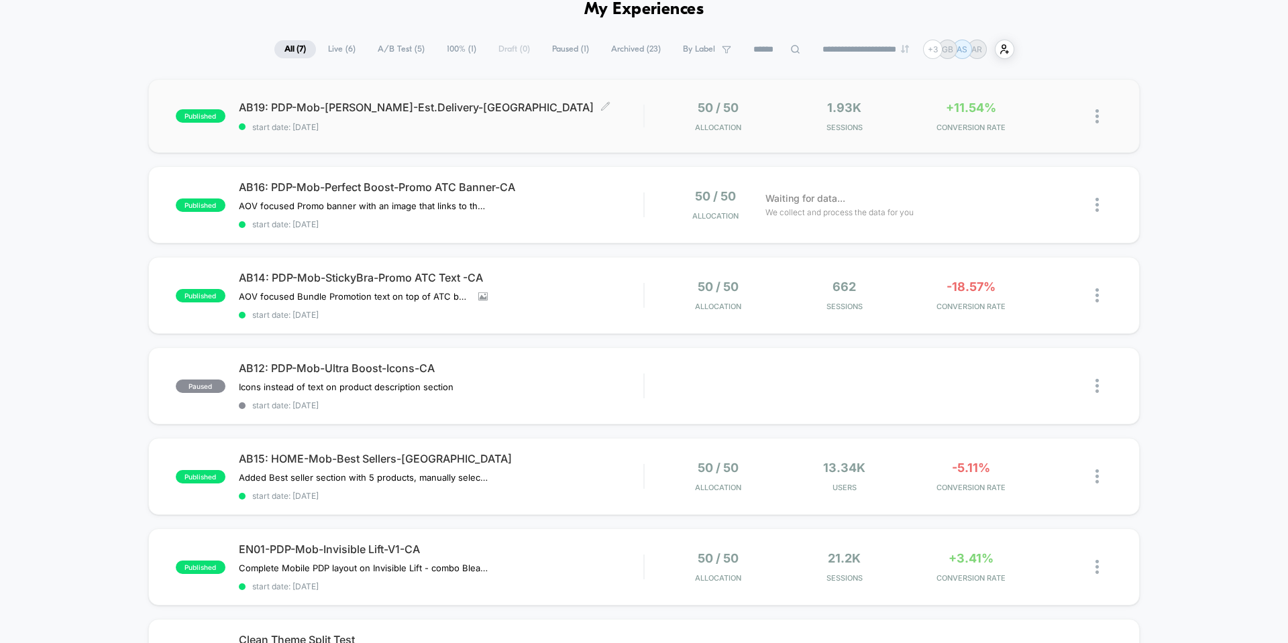
click at [378, 108] on span "AB19: PDP-Mob-[PERSON_NAME]-Est.Delivery-CA Click to edit experience details" at bounding box center [441, 107] width 405 height 13
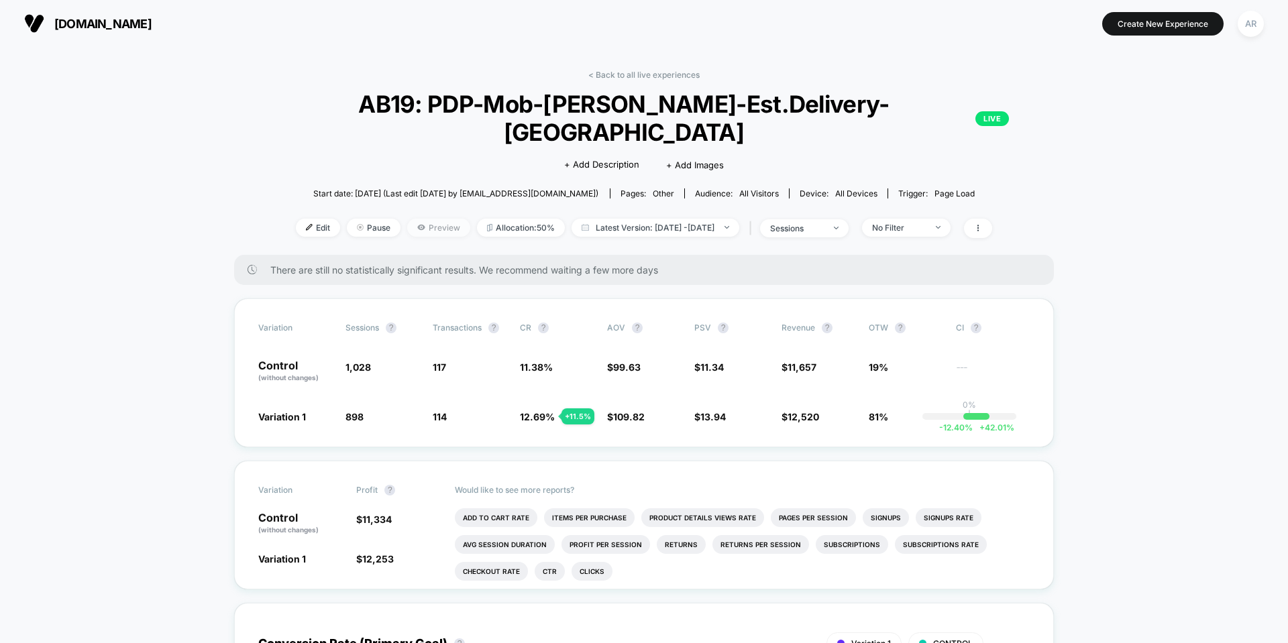
click at [417, 219] on span "Preview" at bounding box center [438, 228] width 63 height 18
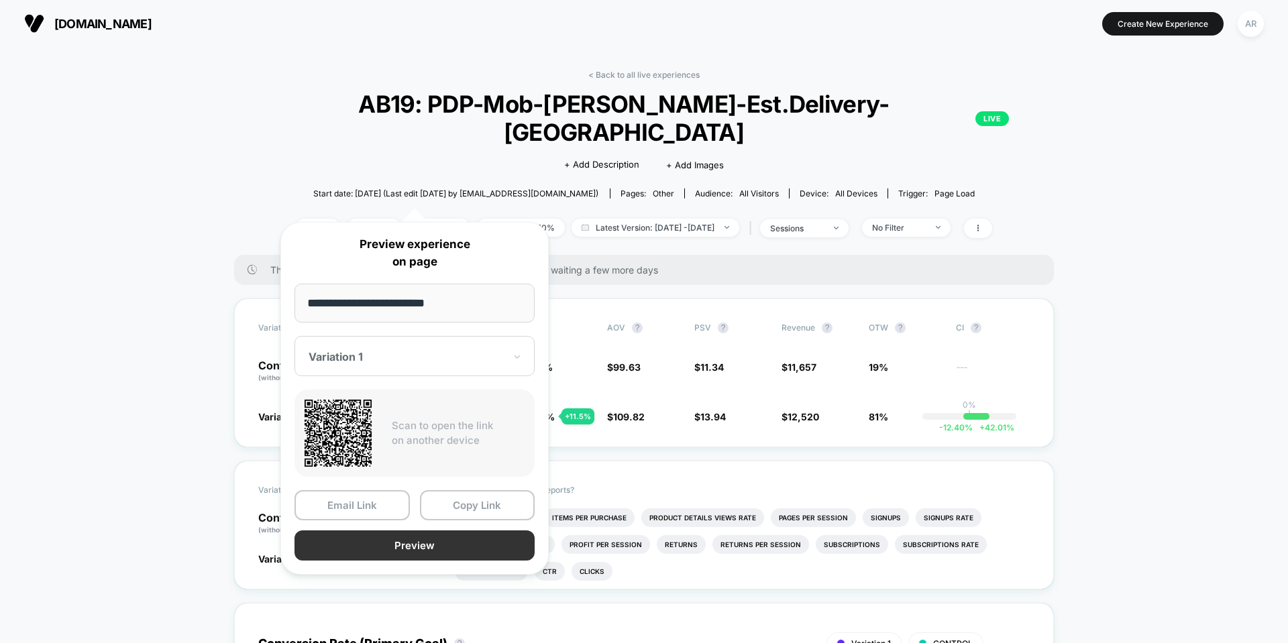
click at [388, 540] on button "Preview" at bounding box center [415, 546] width 240 height 30
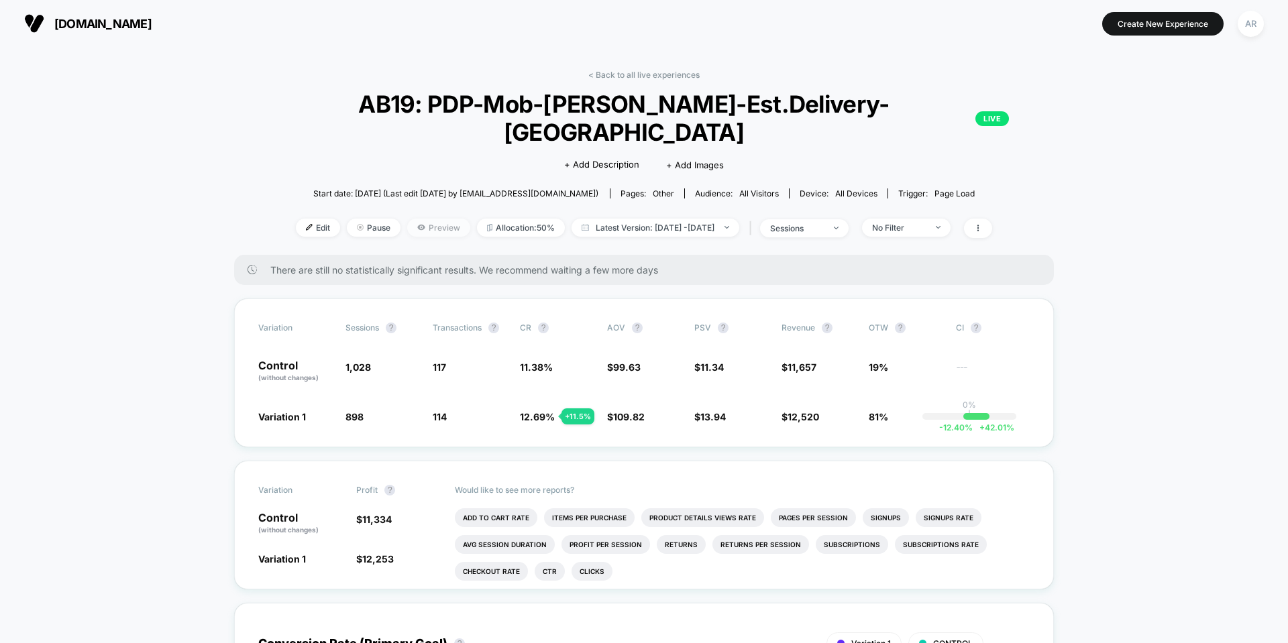
click at [415, 219] on span "Preview" at bounding box center [438, 228] width 63 height 18
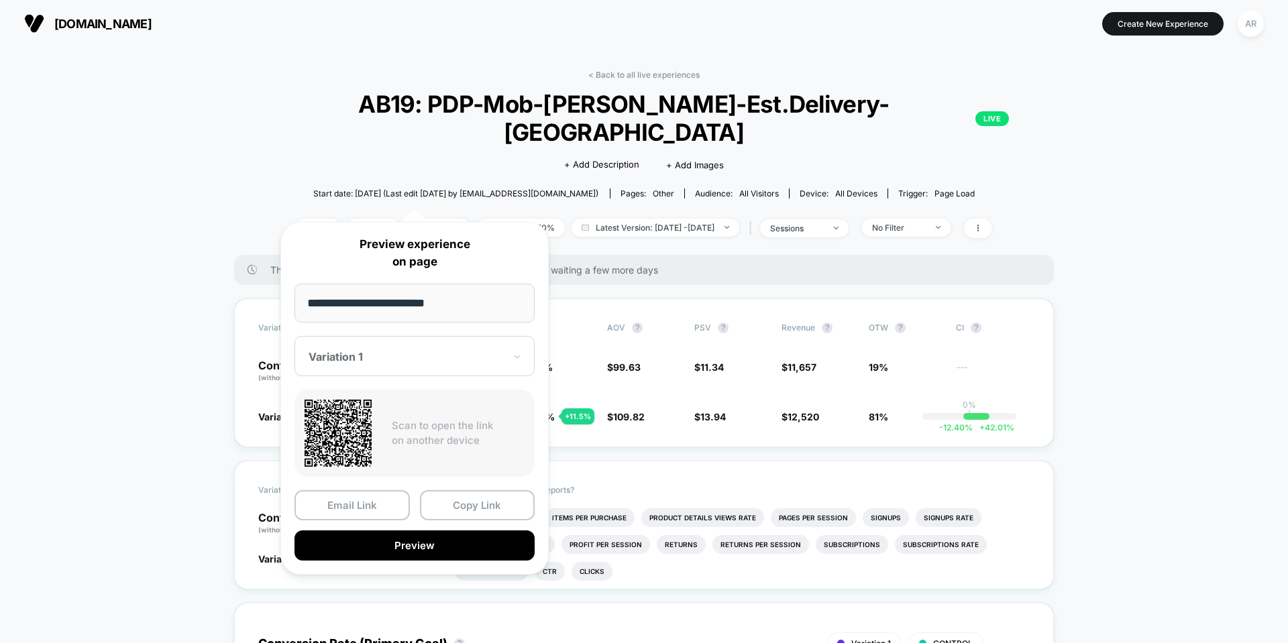
click at [423, 350] on div "Variation 1" at bounding box center [406, 357] width 199 height 16
click at [390, 429] on div "CONTROL" at bounding box center [414, 427] width 227 height 24
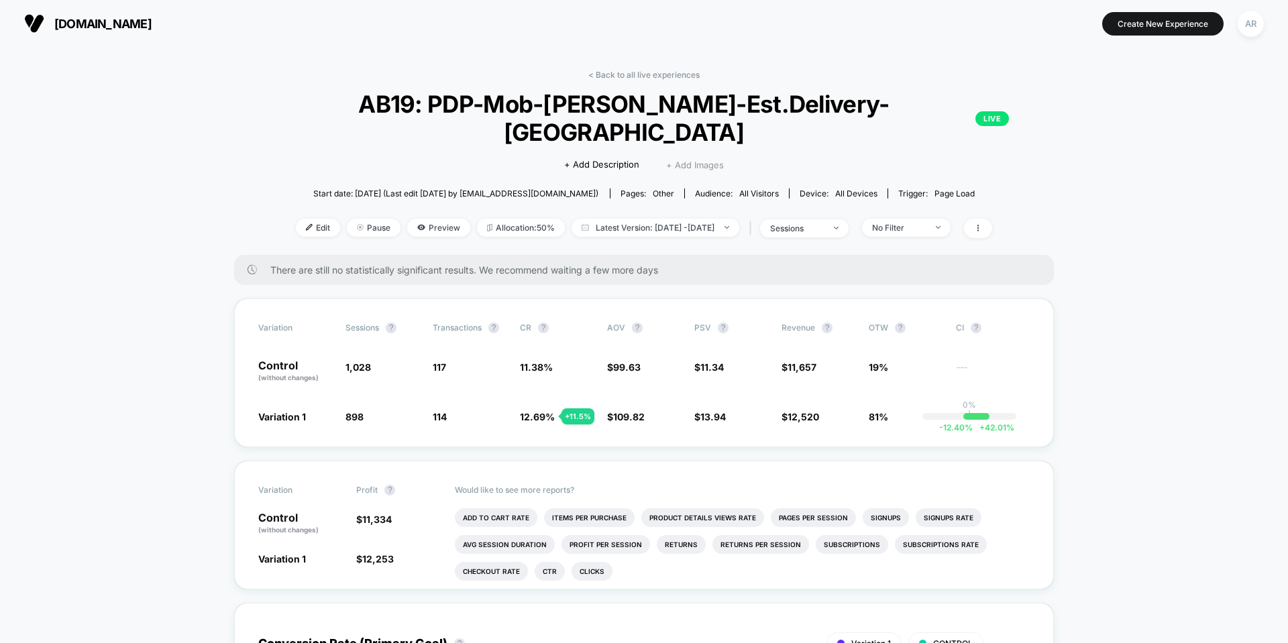
click at [706, 160] on span "+ Add Images" at bounding box center [695, 165] width 58 height 11
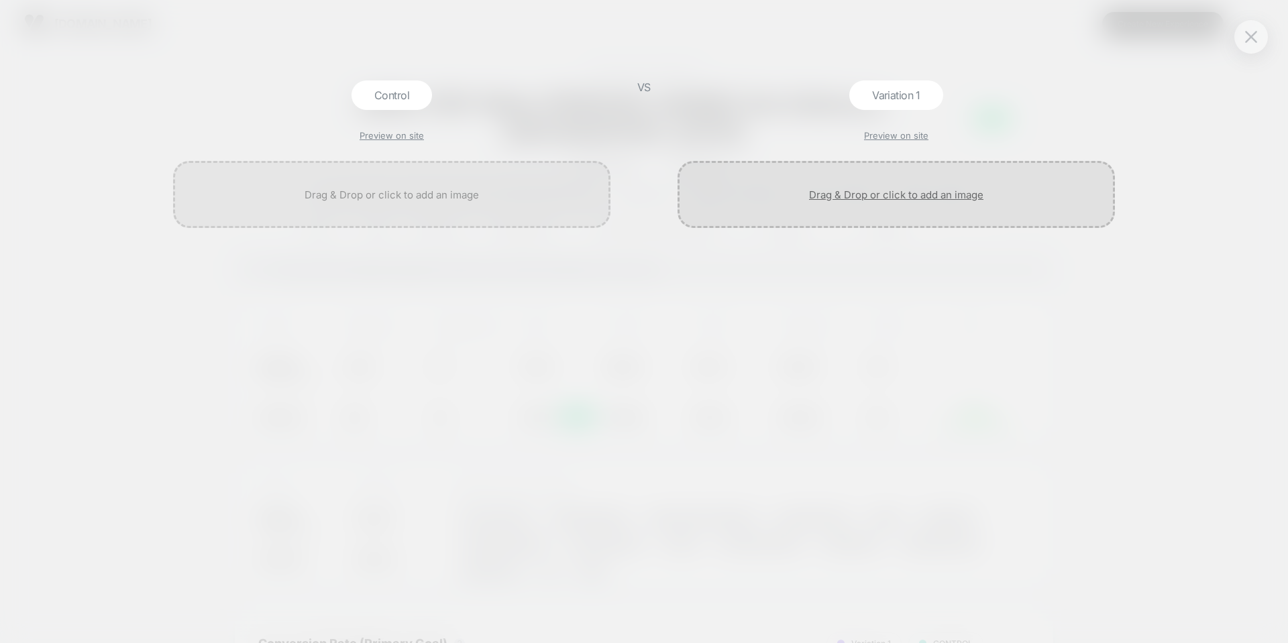
click at [806, 191] on div at bounding box center [896, 194] width 437 height 67
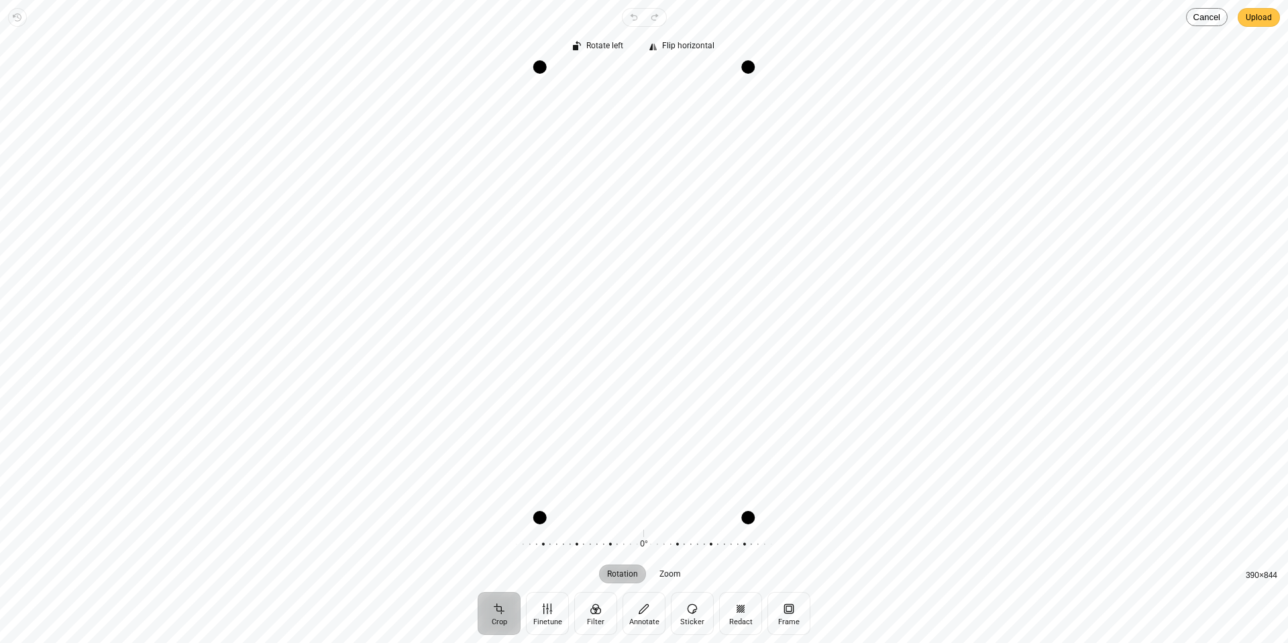
click at [1267, 11] on span "Upload" at bounding box center [1259, 17] width 26 height 16
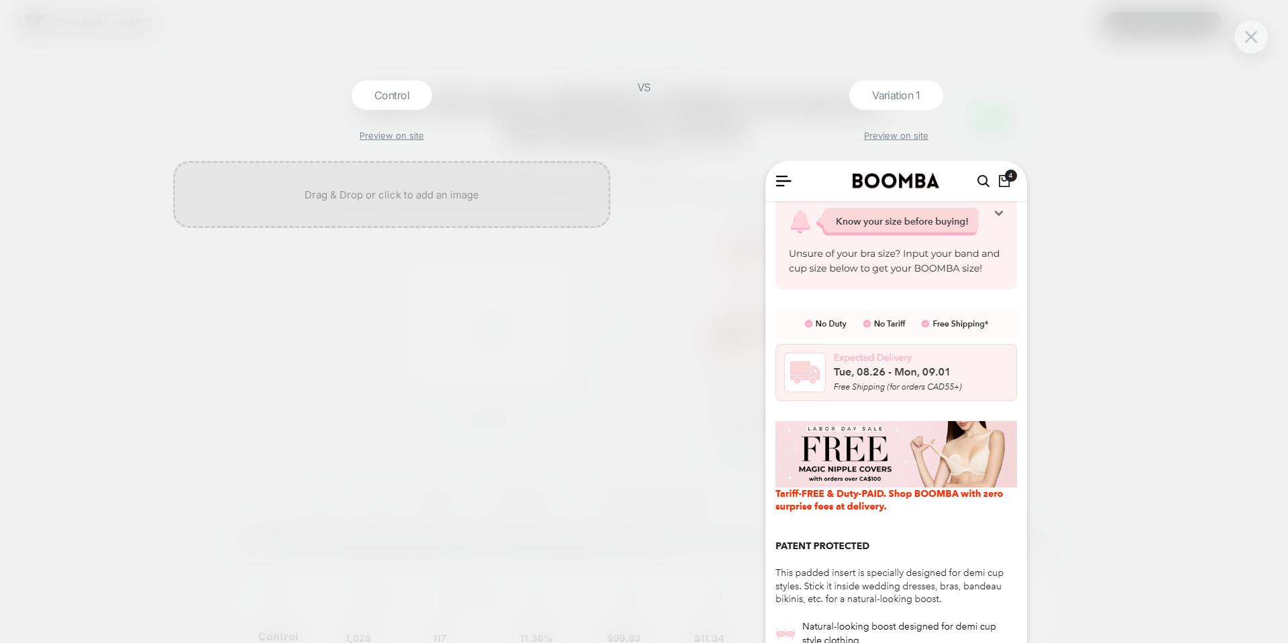
click at [904, 44] on div "Control Preview on site VS Variation 1 Preview on site" at bounding box center [644, 321] width 1288 height 643
click at [1250, 31] on img at bounding box center [1251, 36] width 12 height 11
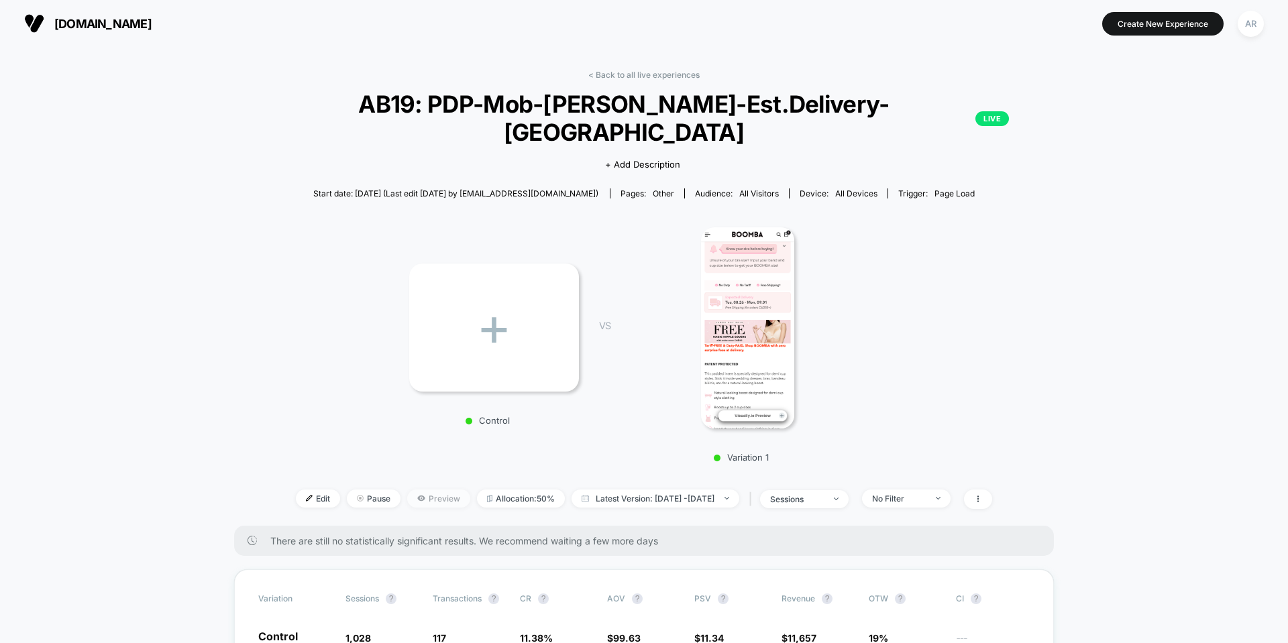
click at [413, 490] on span "Preview" at bounding box center [438, 499] width 63 height 18
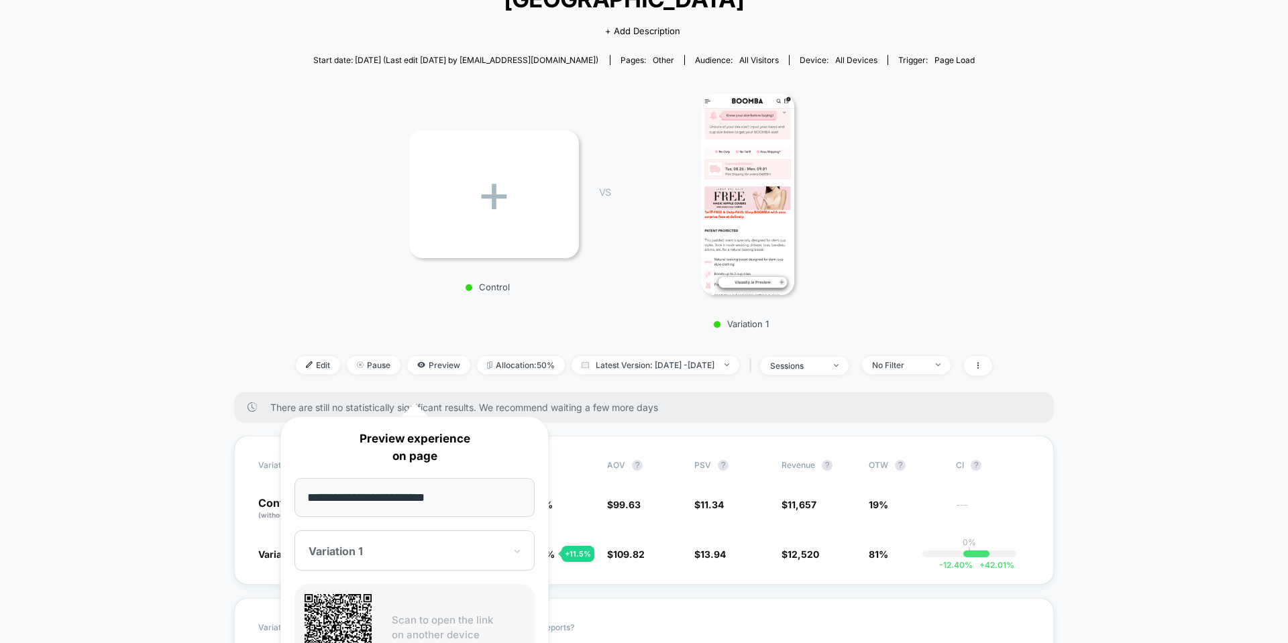
scroll to position [134, 0]
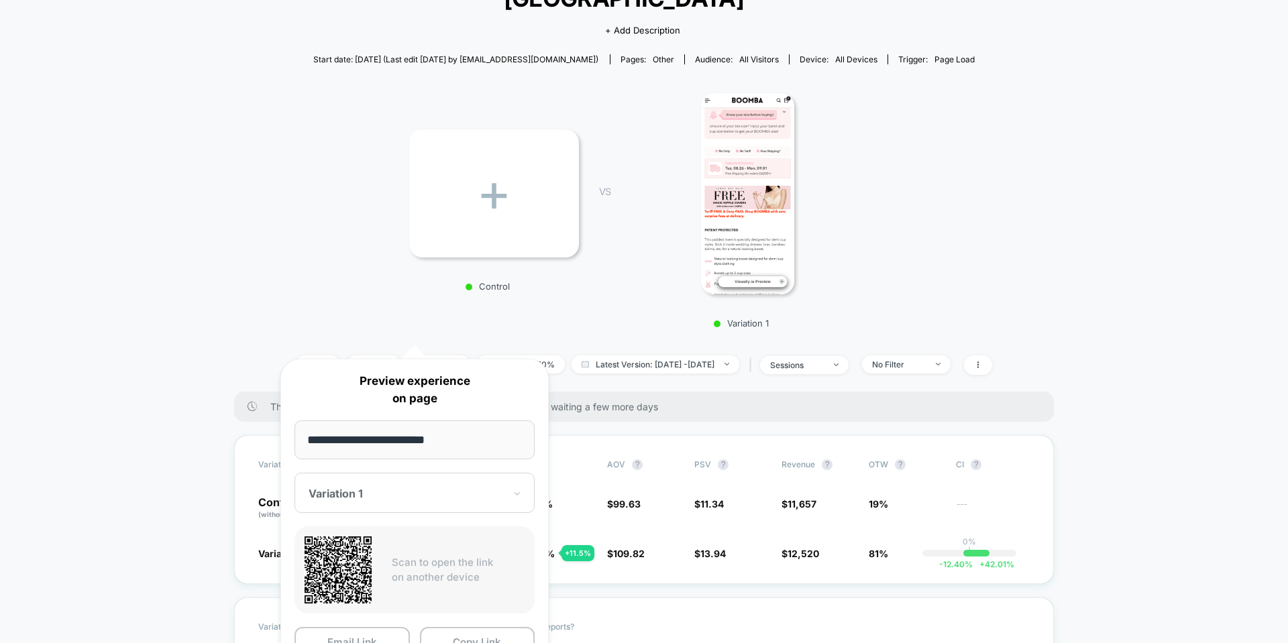
click at [409, 501] on div "Variation 1" at bounding box center [406, 494] width 199 height 16
click at [382, 549] on div "Variation 1" at bounding box center [414, 540] width 227 height 24
click at [388, 498] on div at bounding box center [407, 493] width 196 height 13
click at [384, 554] on div "CONTROL" at bounding box center [414, 564] width 227 height 24
click at [350, 641] on button "Email Link" at bounding box center [352, 642] width 115 height 30
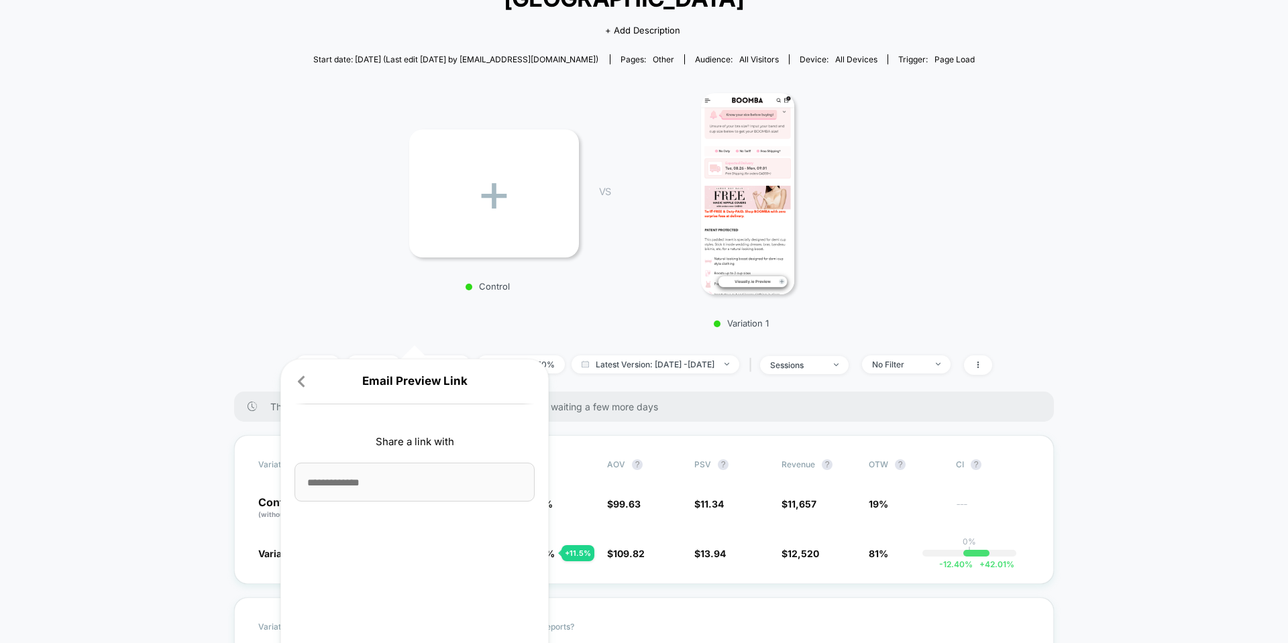
drag, startPoint x: 314, startPoint y: 386, endPoint x: 322, endPoint y: 380, distance: 10.5
click at [313, 386] on p "Email Preview Link" at bounding box center [415, 381] width 240 height 17
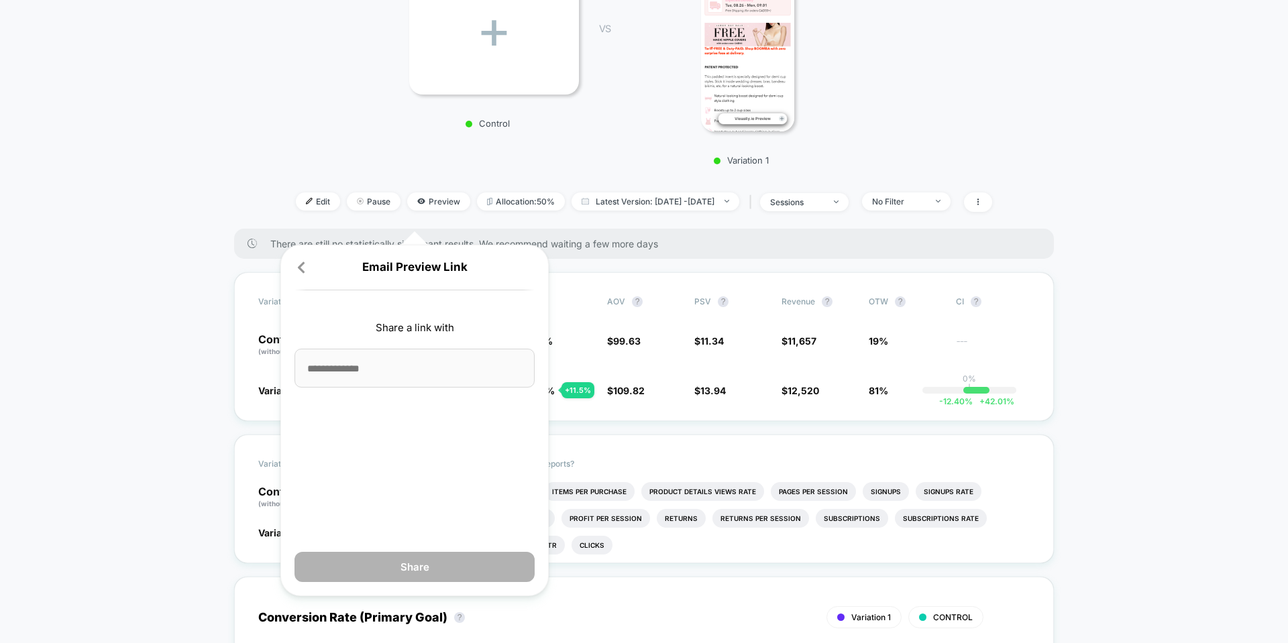
scroll to position [470, 0]
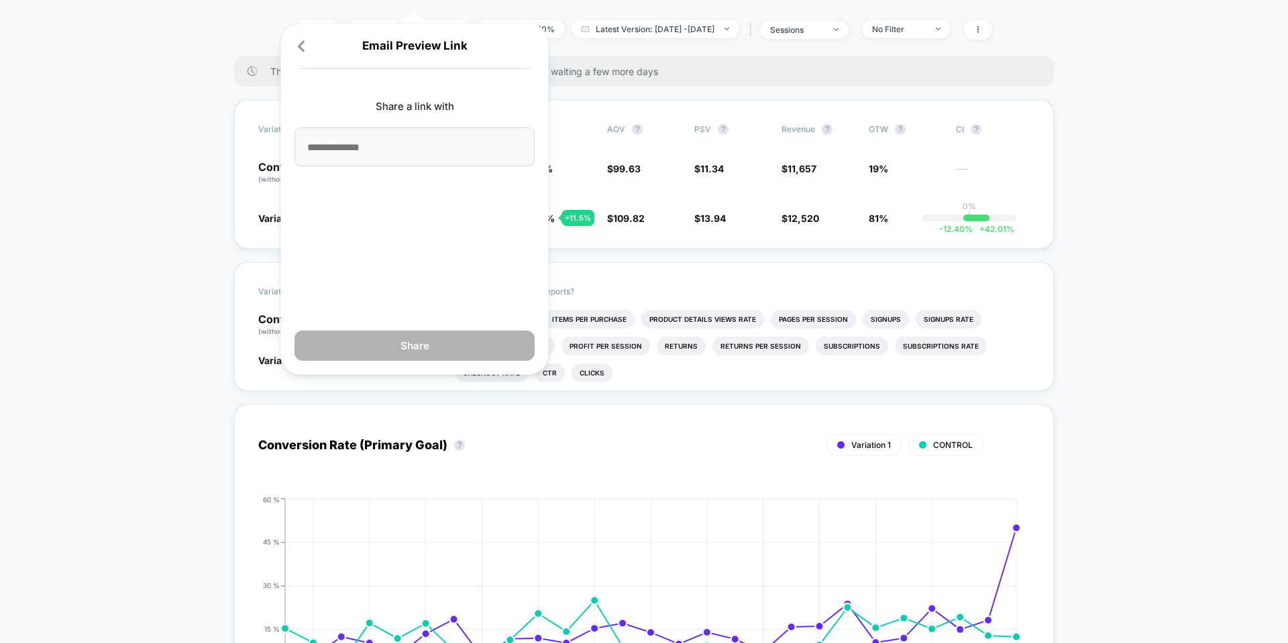
click at [310, 49] on p "Email Preview Link" at bounding box center [415, 46] width 240 height 17
click at [305, 43] on icon at bounding box center [301, 46] width 13 height 13
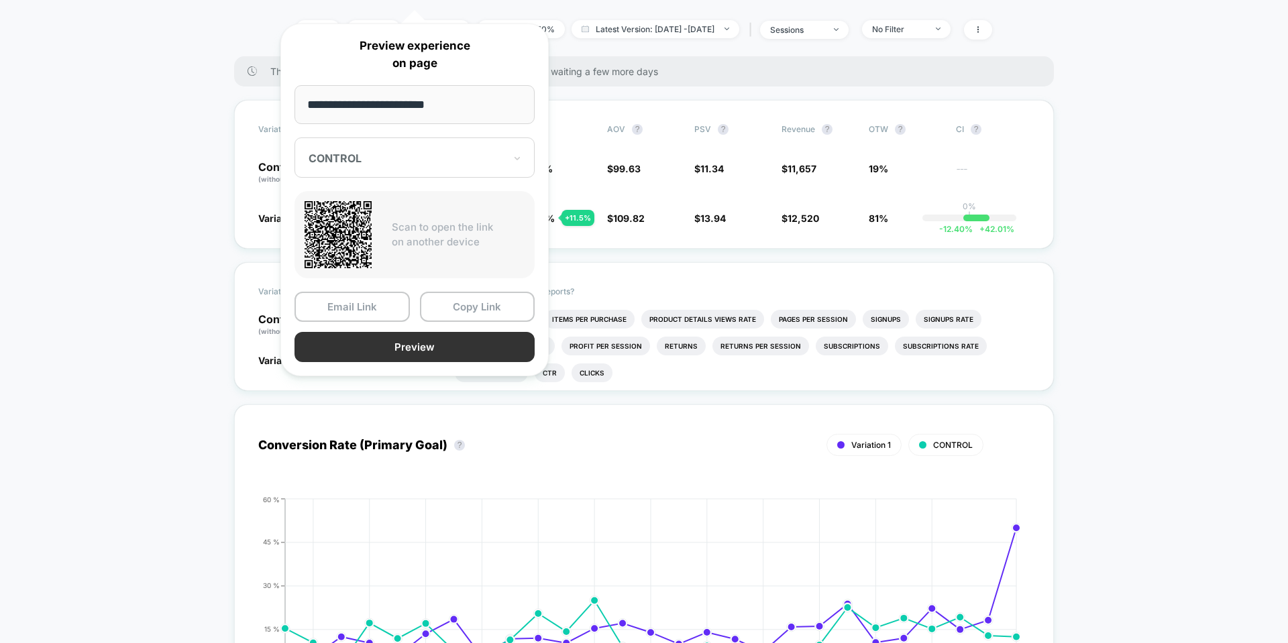
click at [382, 351] on button "Preview" at bounding box center [415, 347] width 240 height 30
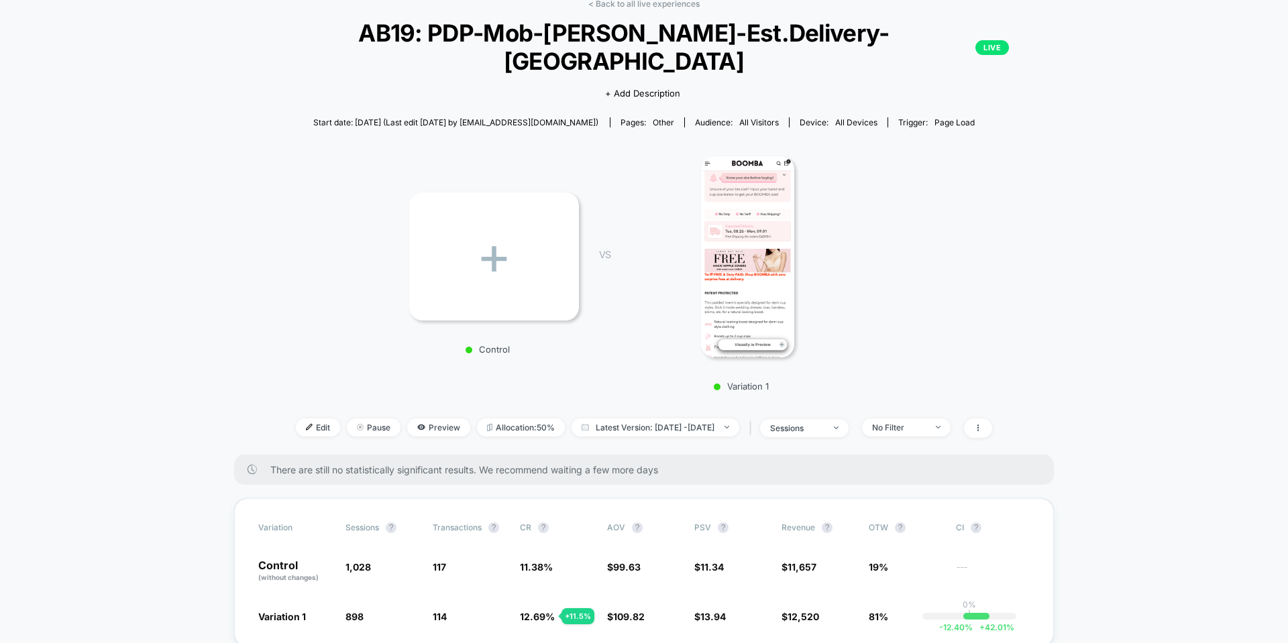
scroll to position [67, 0]
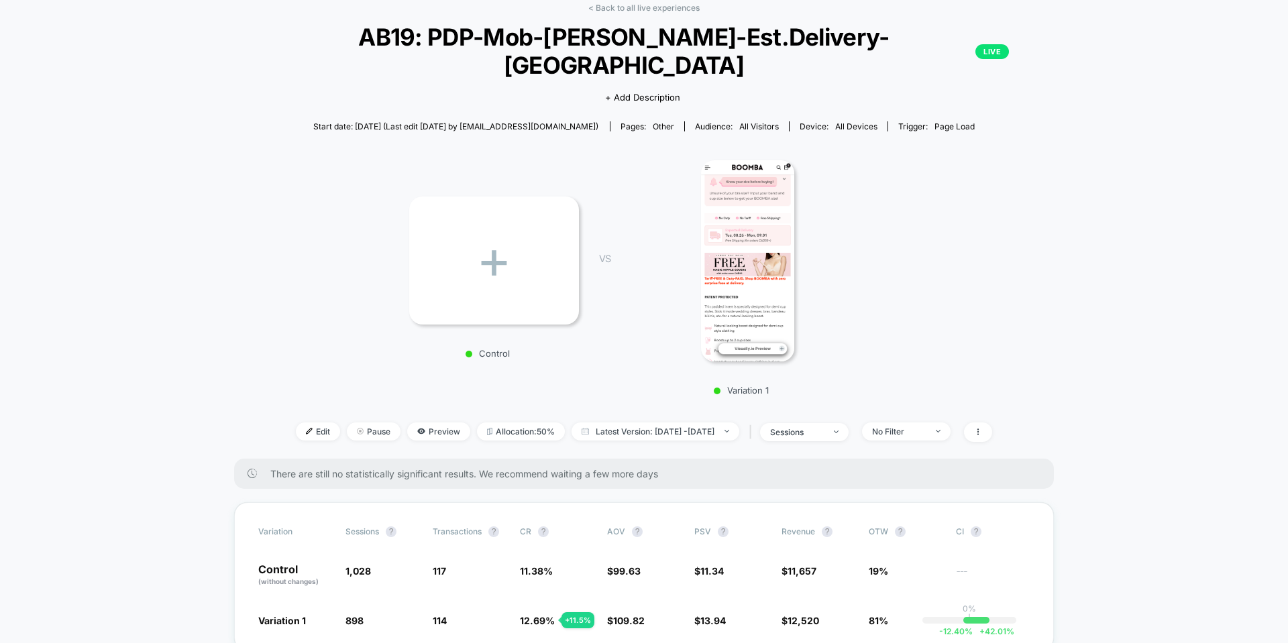
click at [535, 222] on div "+" at bounding box center [494, 261] width 170 height 128
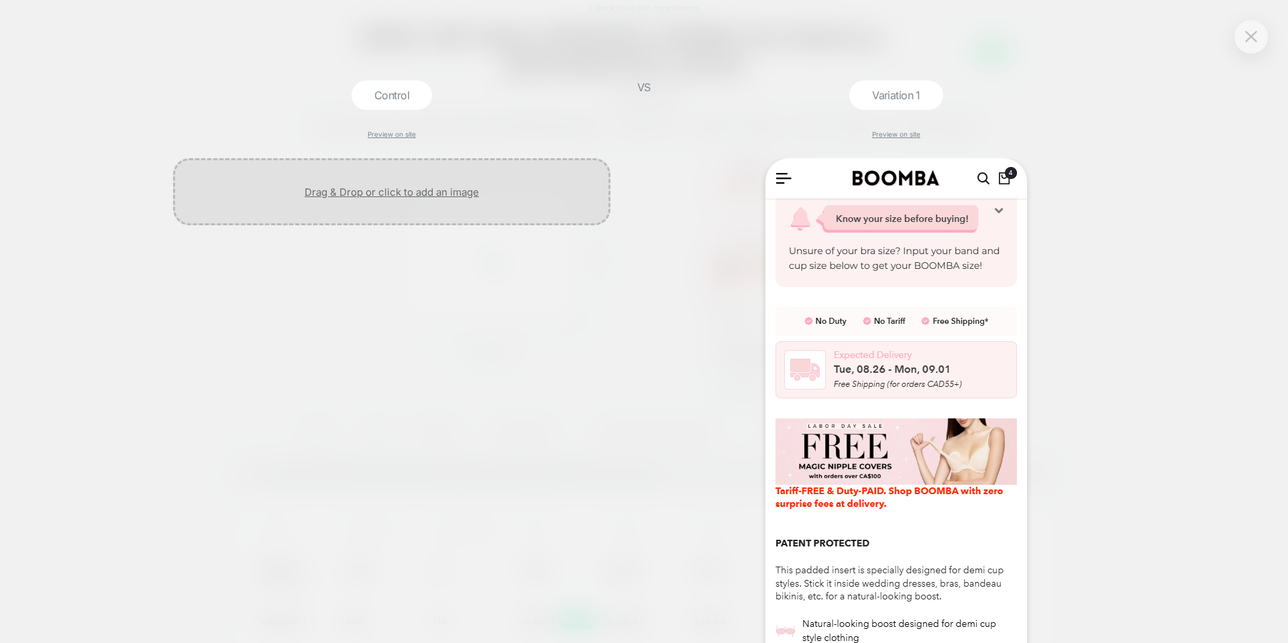
click at [425, 213] on div at bounding box center [391, 191] width 437 height 67
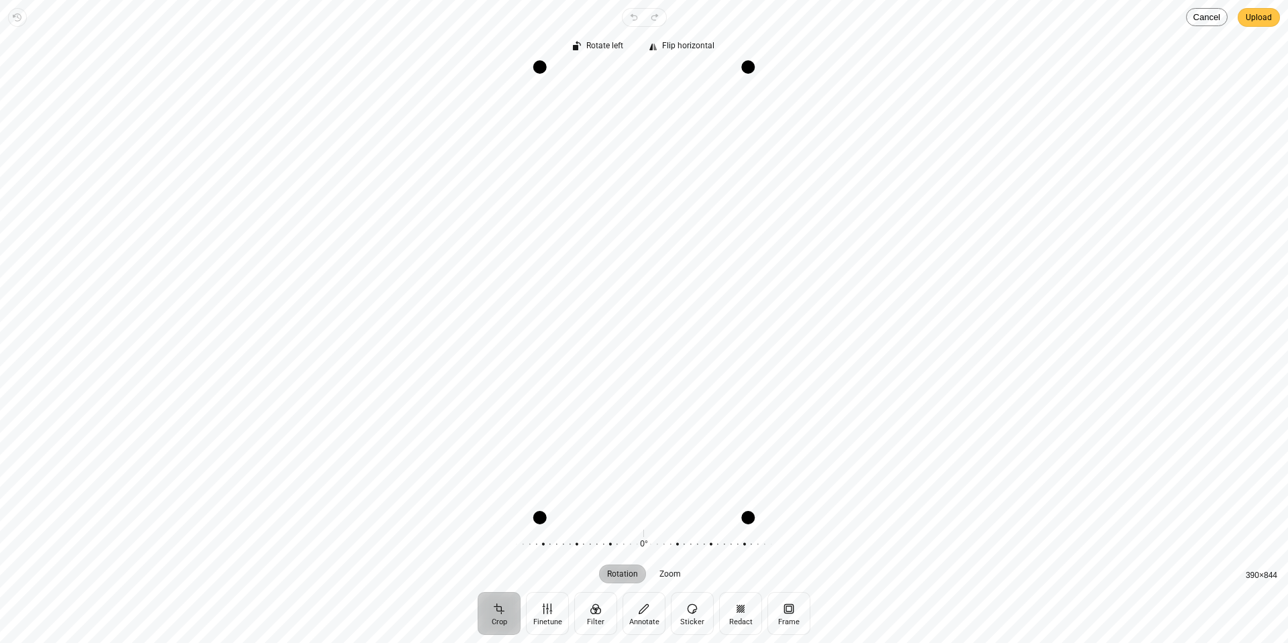
click at [1262, 13] on span "Upload" at bounding box center [1259, 17] width 26 height 16
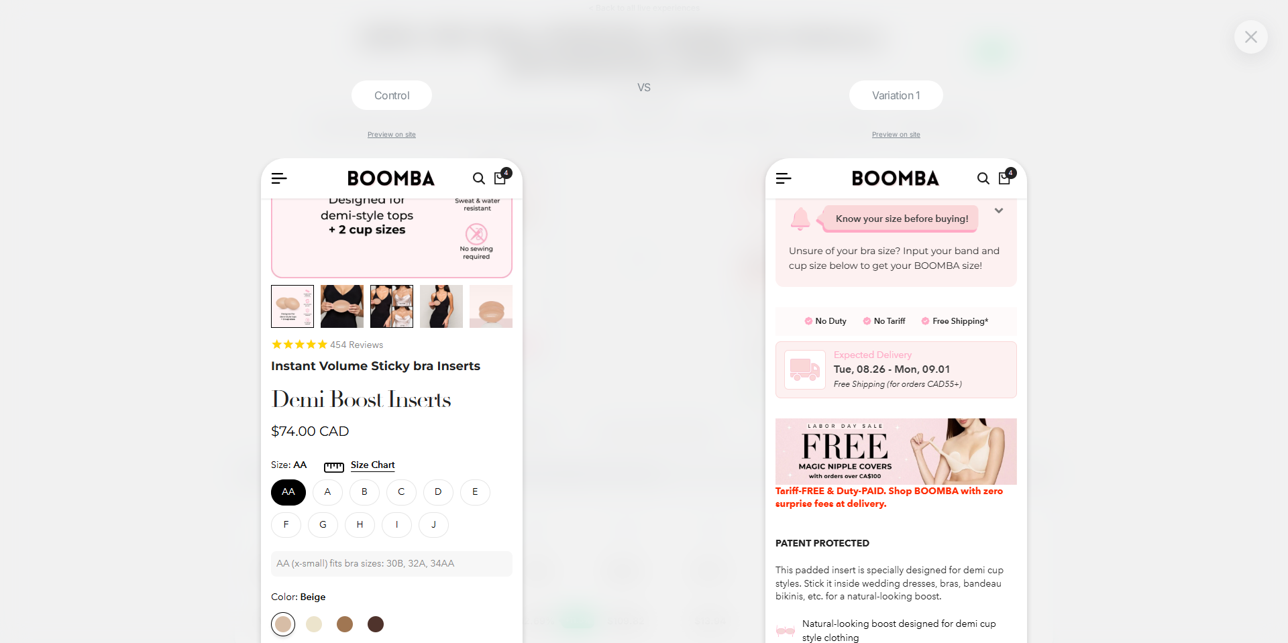
click at [1239, 42] on div at bounding box center [1251, 37] width 34 height 34
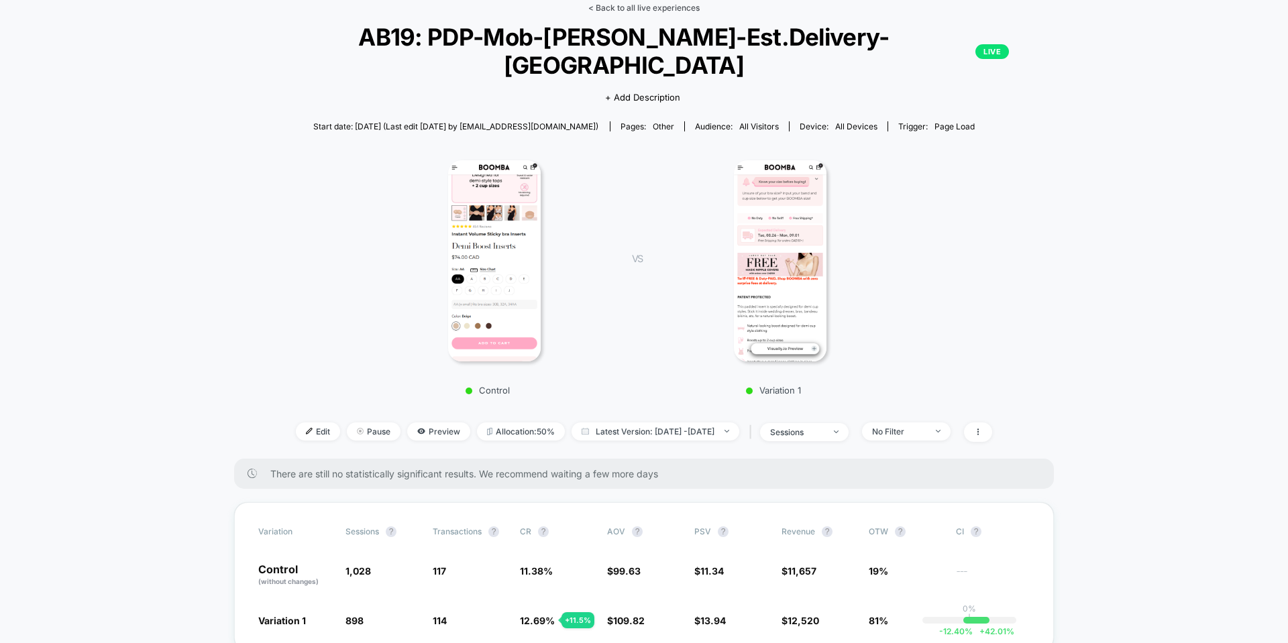
click at [654, 9] on link "< Back to all live experiences" at bounding box center [643, 8] width 111 height 10
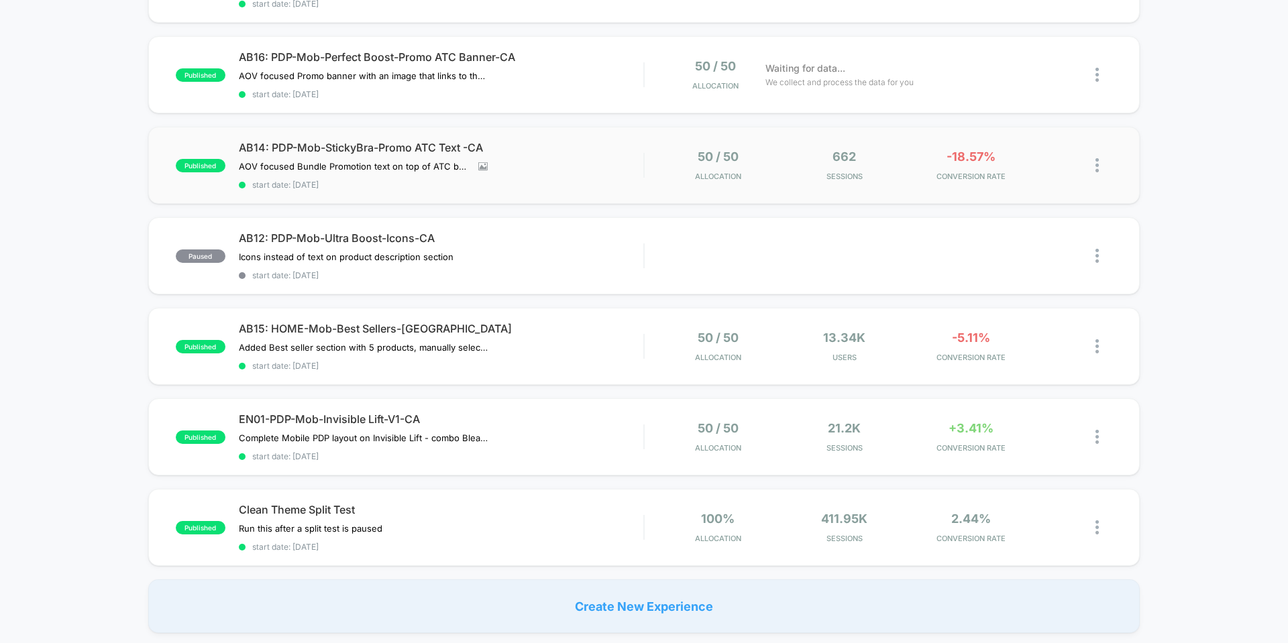
scroll to position [201, 0]
click at [392, 419] on span "EN01-PDP-Mob-Invisible Lift-V1-CA" at bounding box center [441, 418] width 405 height 13
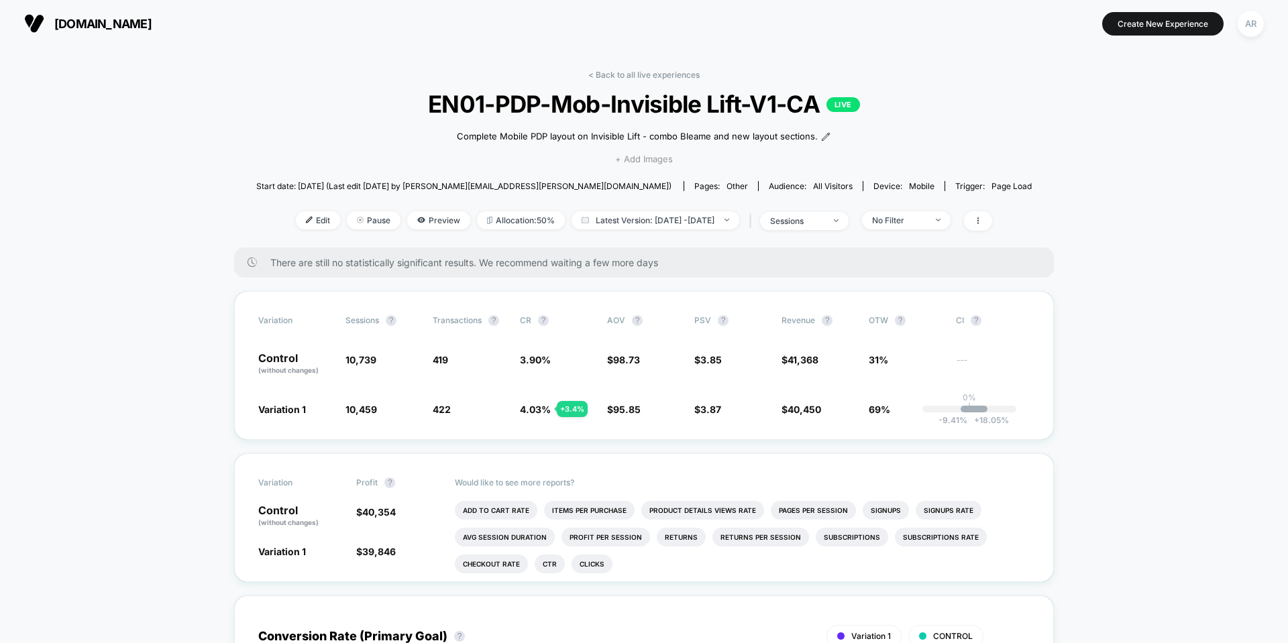
click at [634, 158] on span "+ Add Images" at bounding box center [644, 159] width 58 height 11
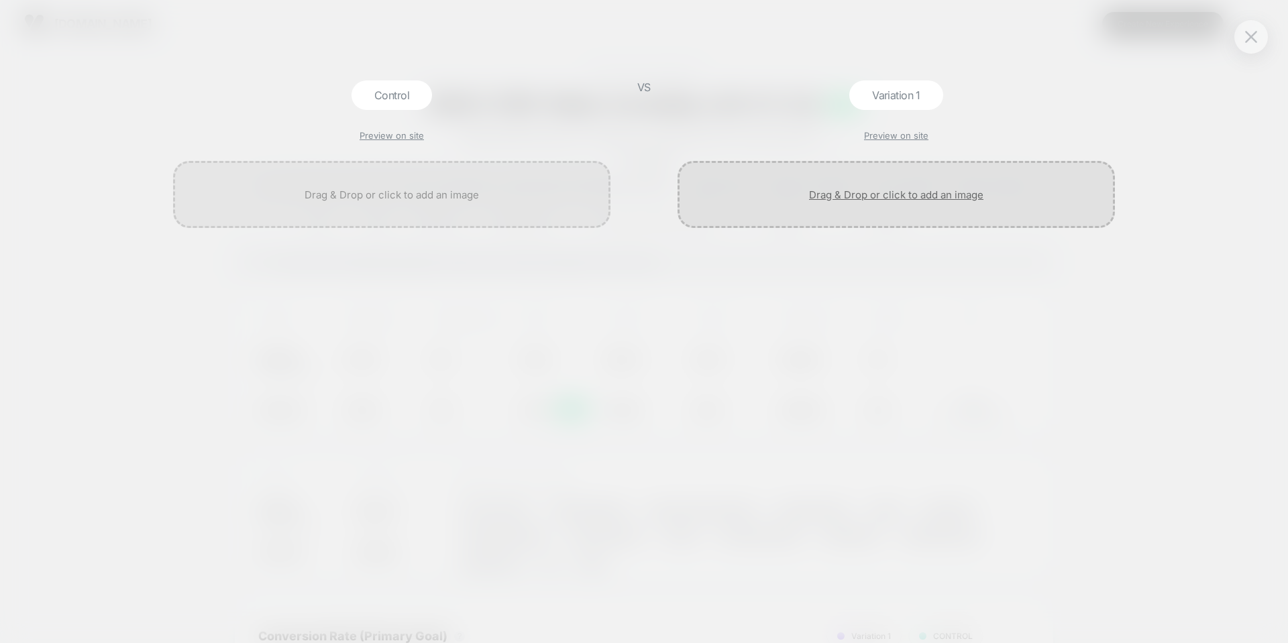
click at [884, 187] on div at bounding box center [896, 194] width 437 height 67
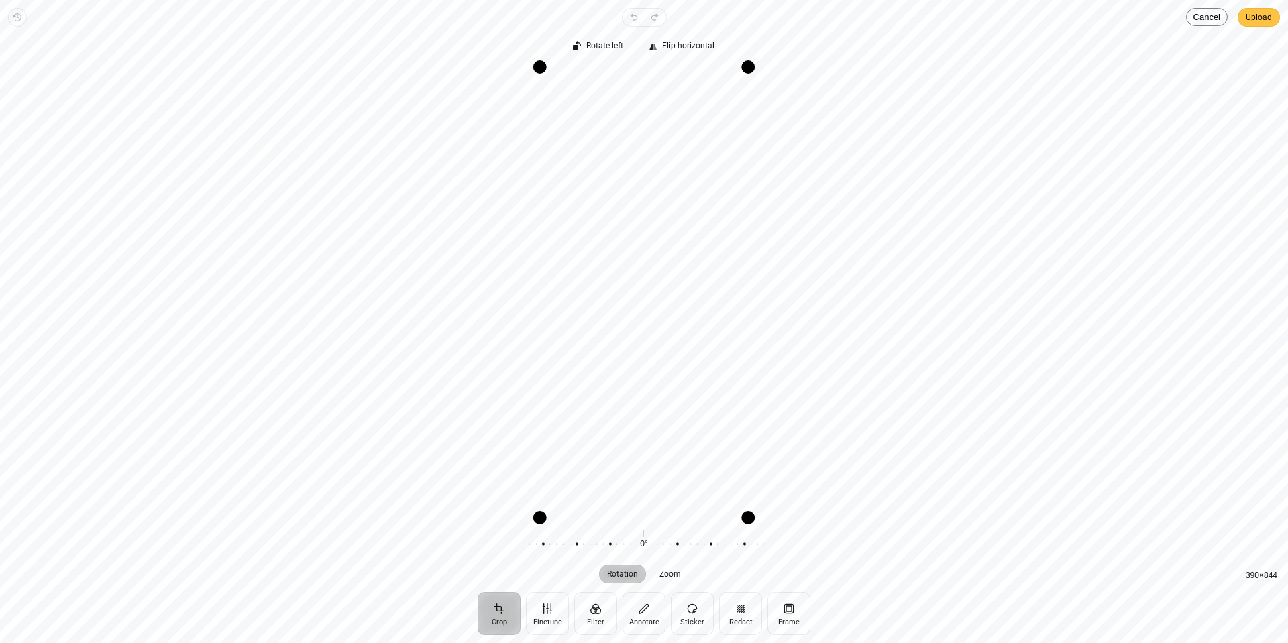
click at [1260, 16] on span "Upload" at bounding box center [1259, 17] width 26 height 16
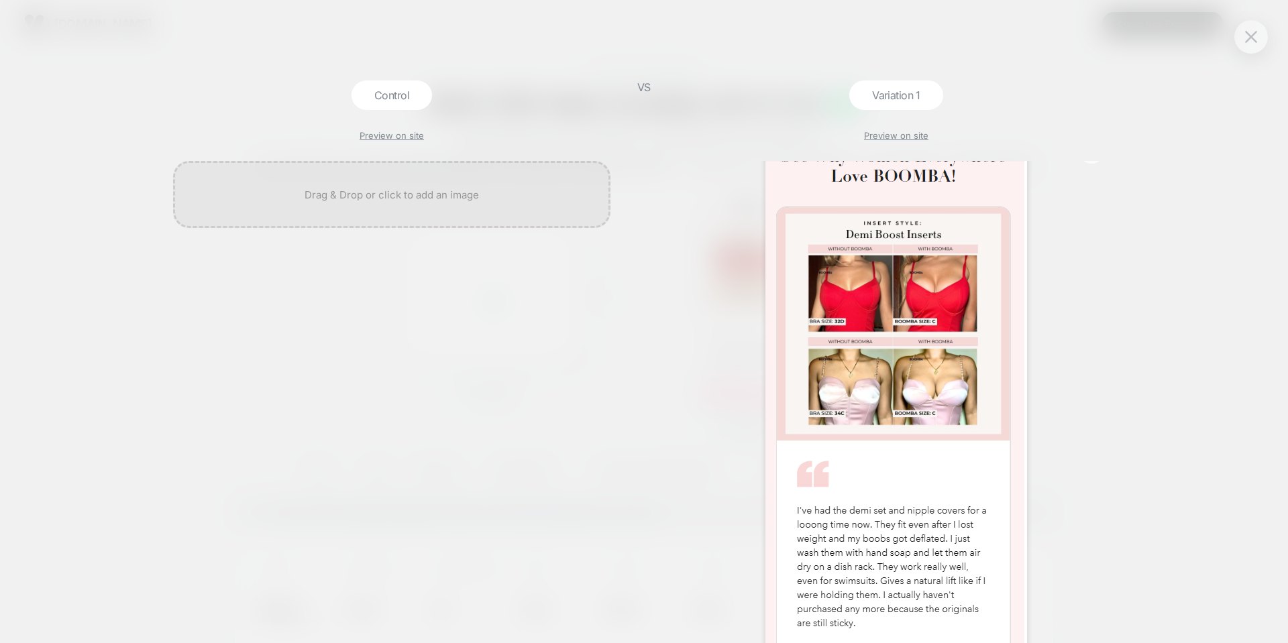
scroll to position [3, 0]
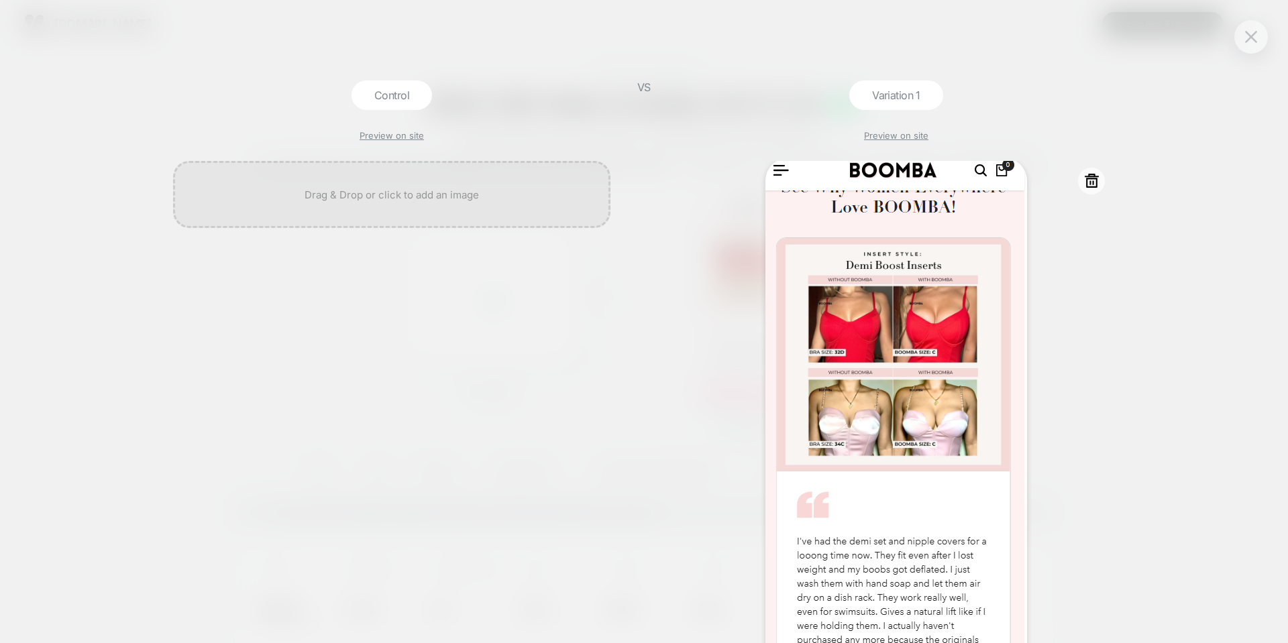
click at [931, 287] on img at bounding box center [897, 441] width 262 height 566
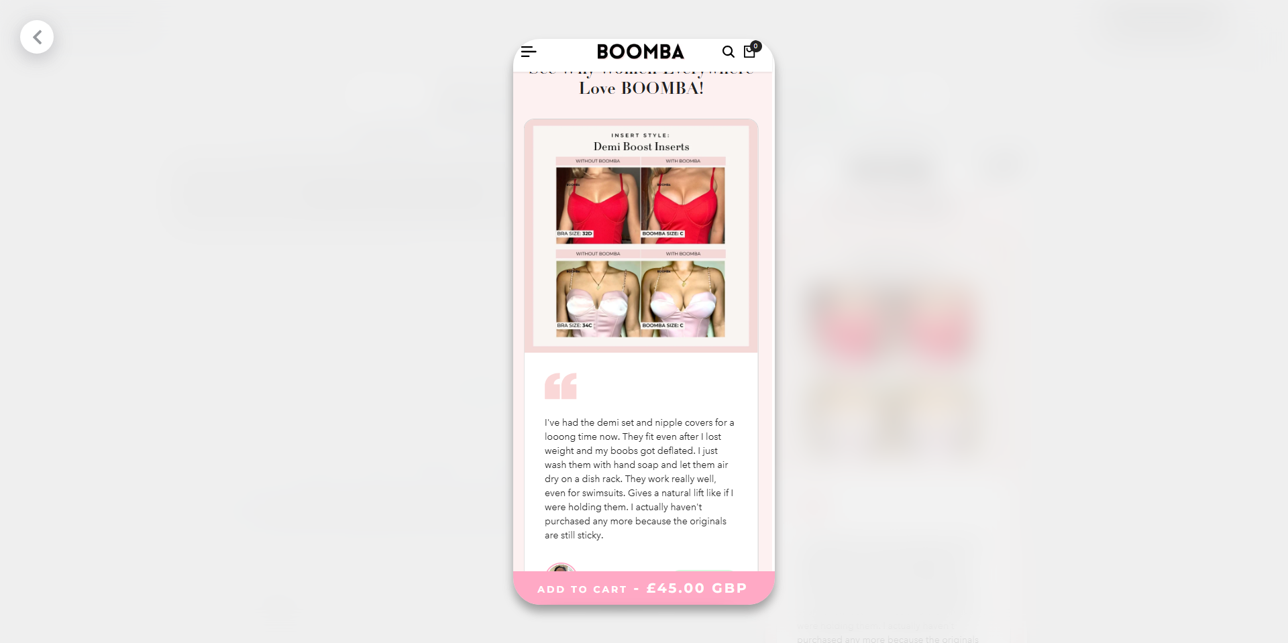
click at [973, 258] on div at bounding box center [644, 321] width 1288 height 643
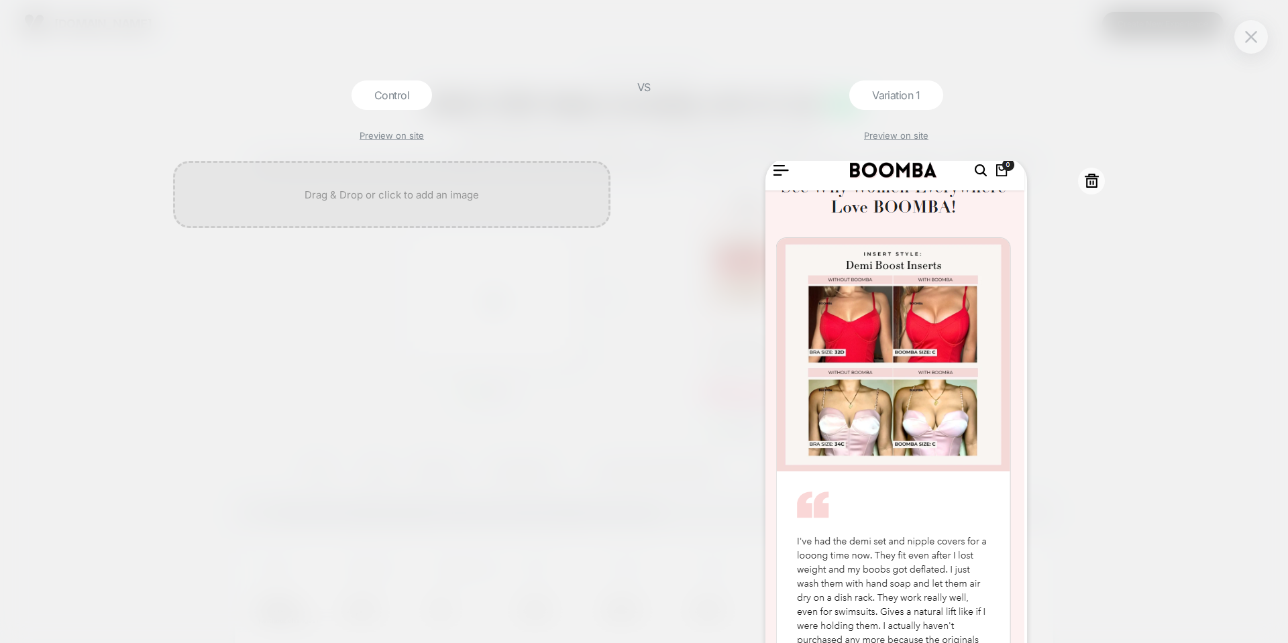
scroll to position [0, 0]
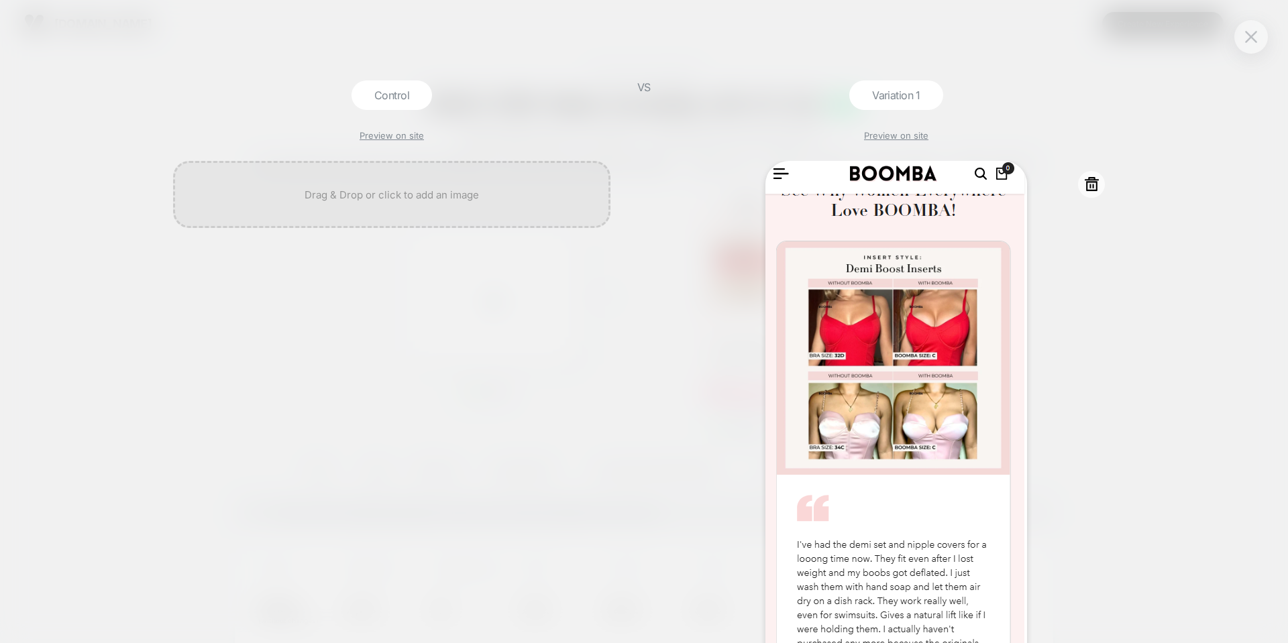
click at [1085, 186] on icon at bounding box center [1092, 184] width 17 height 17
click at [1122, 267] on button "Yes" at bounding box center [1128, 265] width 66 height 21
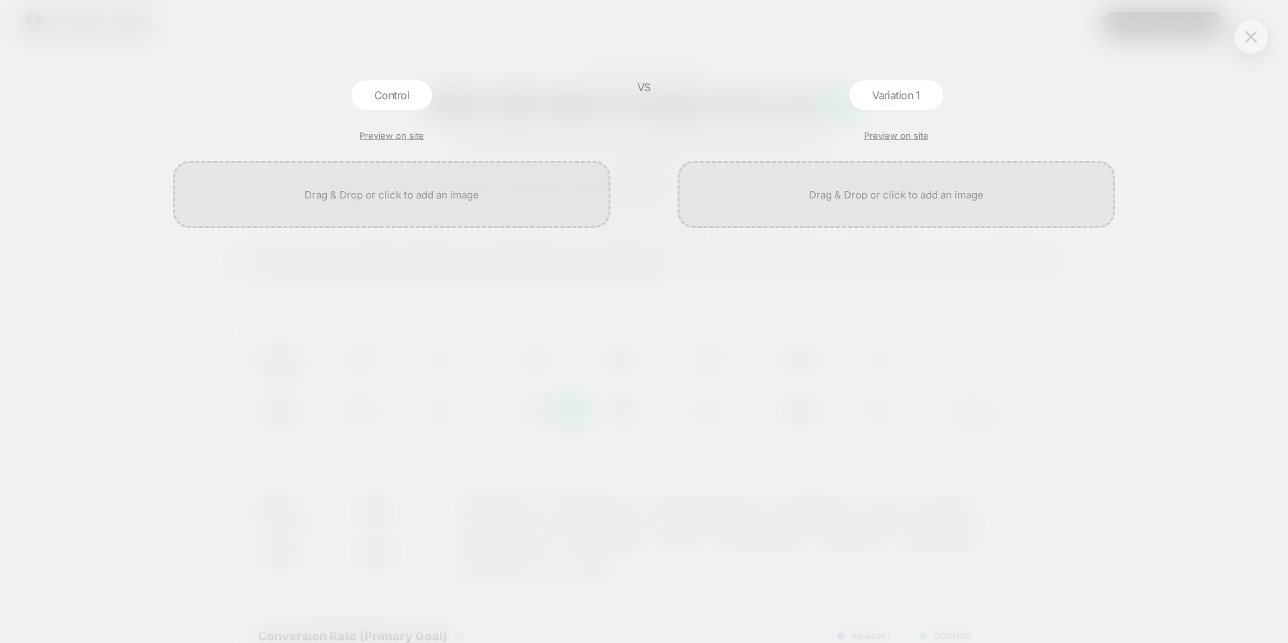
click at [1250, 36] on img at bounding box center [1251, 36] width 12 height 11
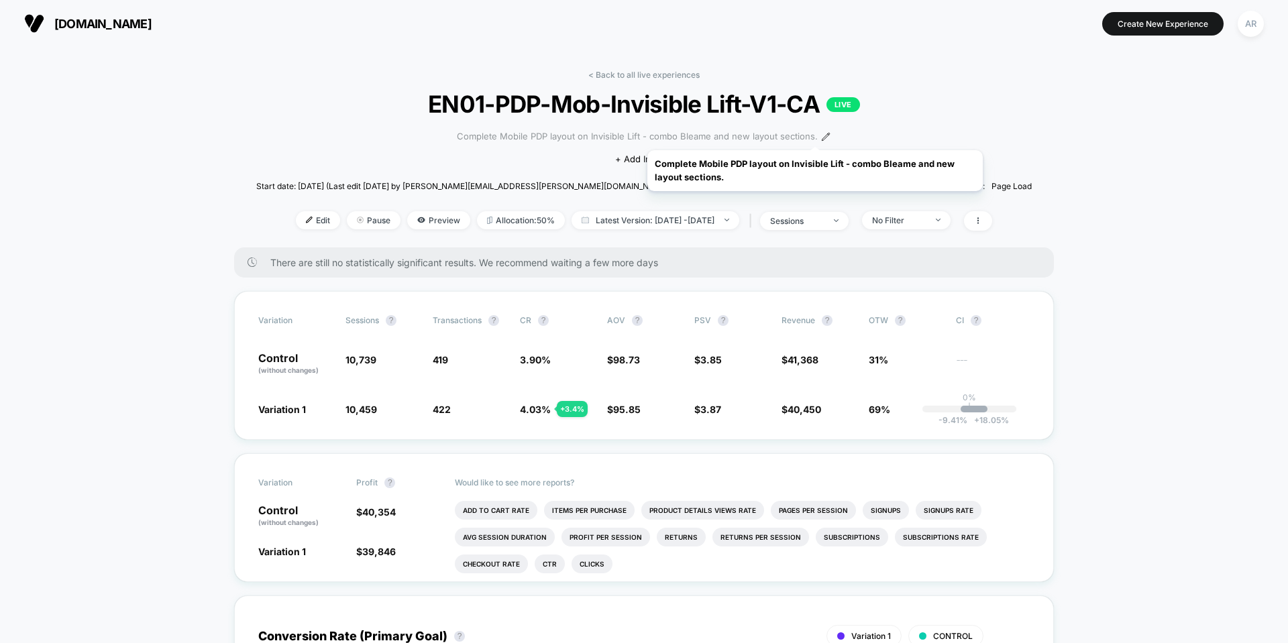
click at [815, 134] on span "Complete Mobile PDP layout on Invisible Lift - combo Bleame and new layout sect…" at bounding box center [637, 136] width 361 height 13
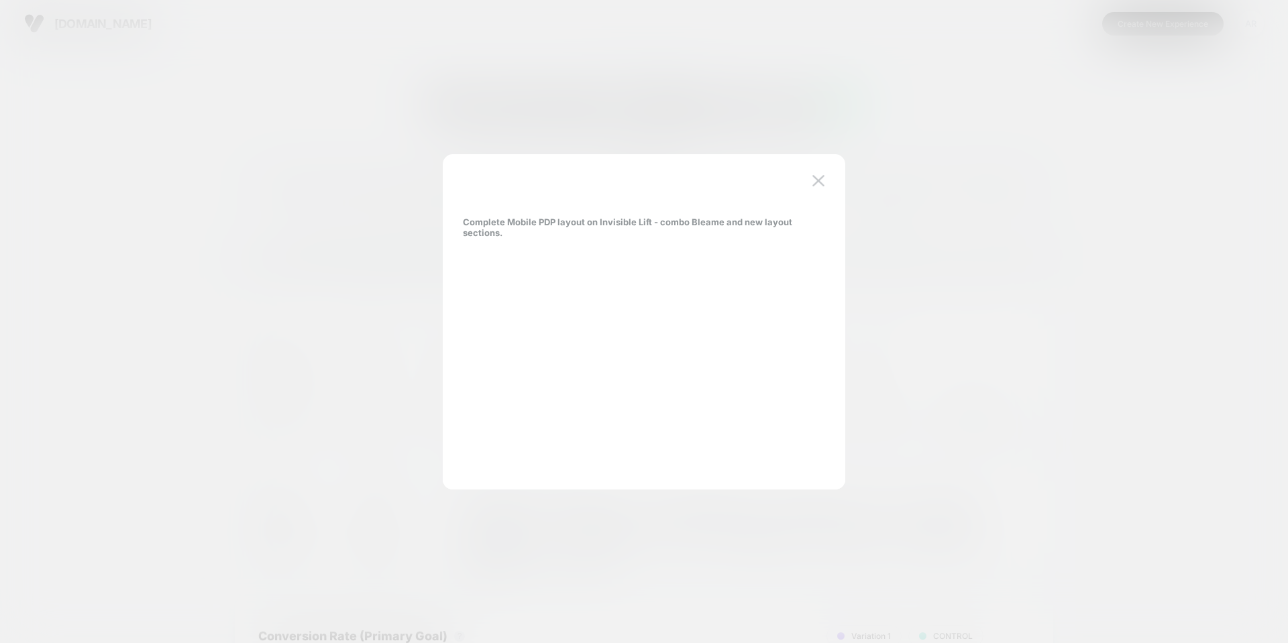
click at [910, 166] on div at bounding box center [644, 321] width 1288 height 643
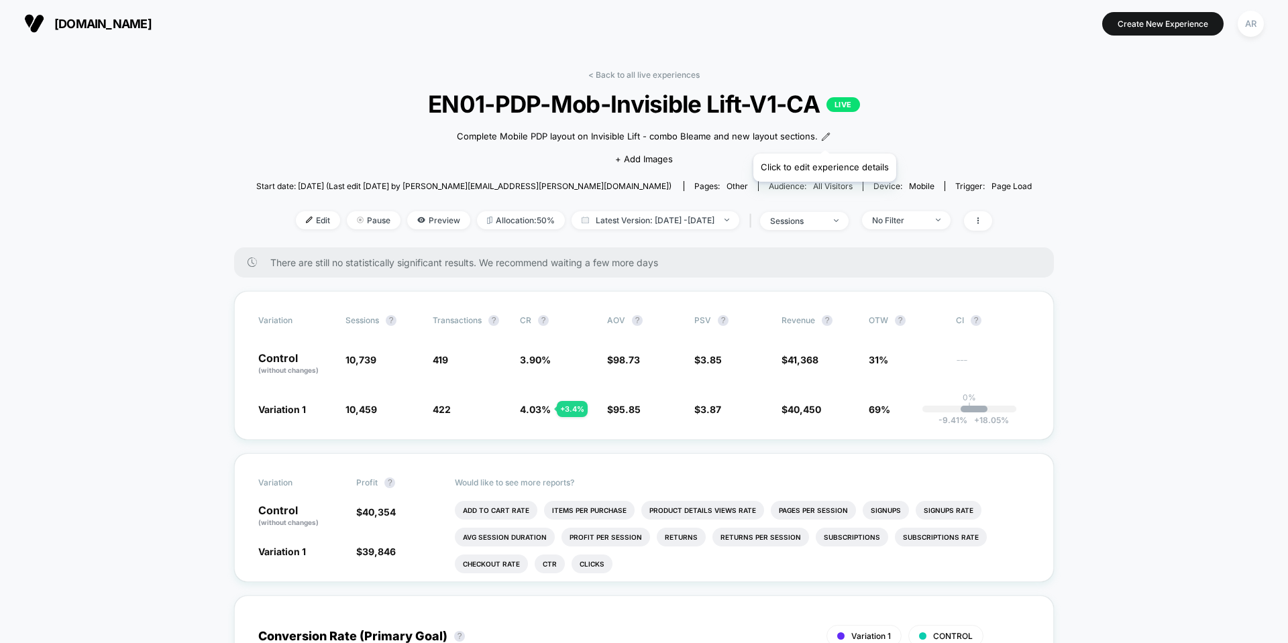
click at [821, 138] on icon at bounding box center [825, 136] width 9 height 9
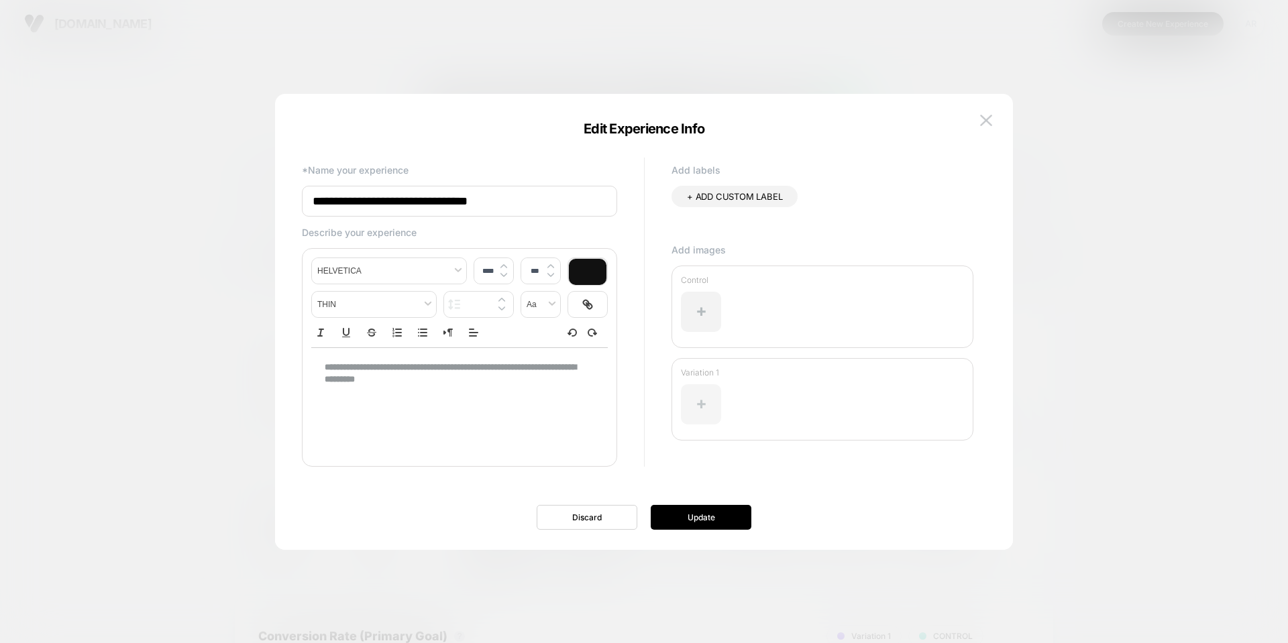
click at [710, 387] on div at bounding box center [701, 404] width 40 height 40
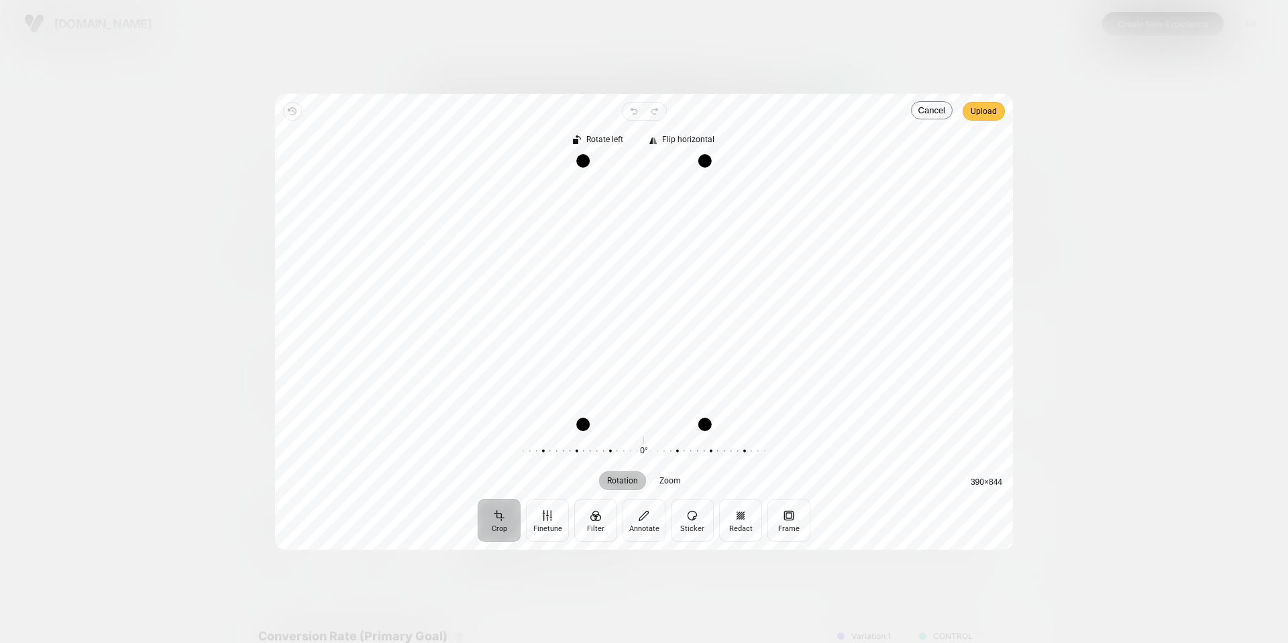
click at [979, 111] on span "Upload" at bounding box center [984, 111] width 26 height 16
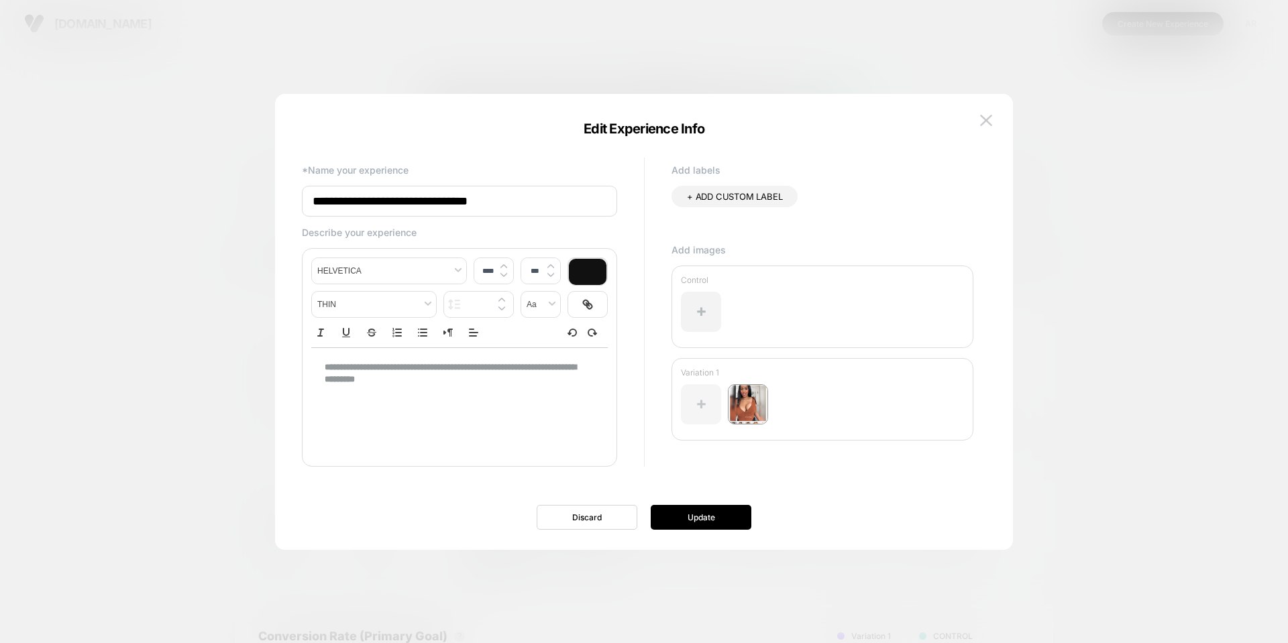
click at [709, 420] on div at bounding box center [701, 404] width 40 height 40
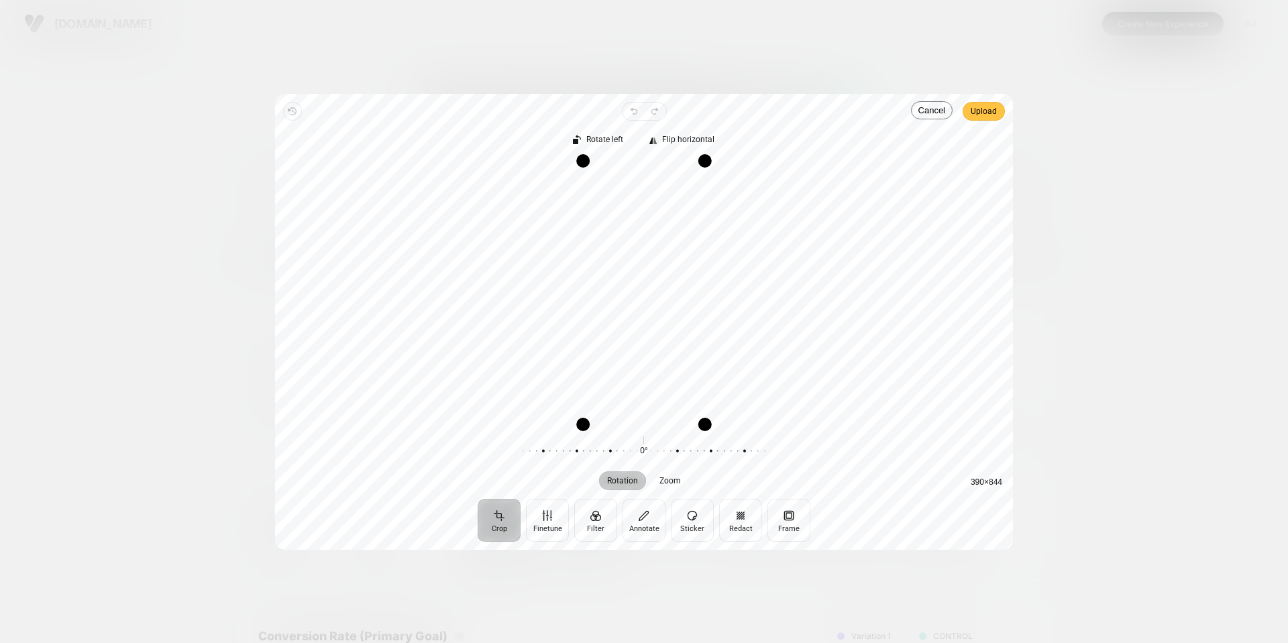
click at [986, 107] on span "Upload" at bounding box center [984, 111] width 26 height 16
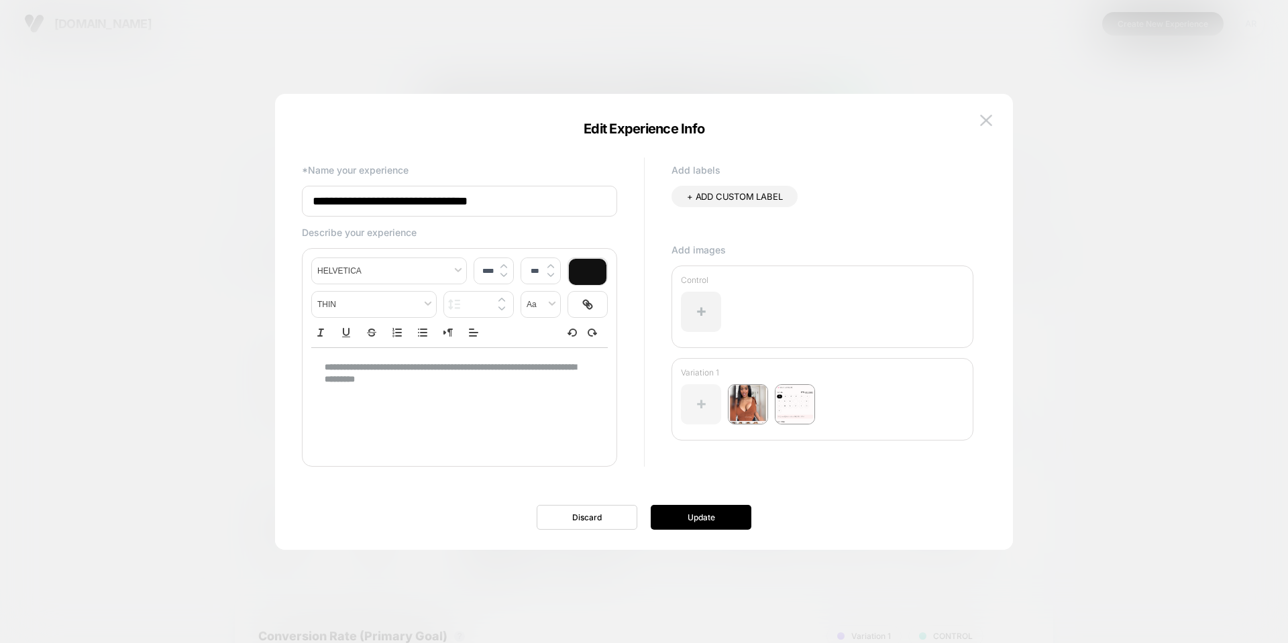
click at [703, 404] on div at bounding box center [701, 404] width 40 height 40
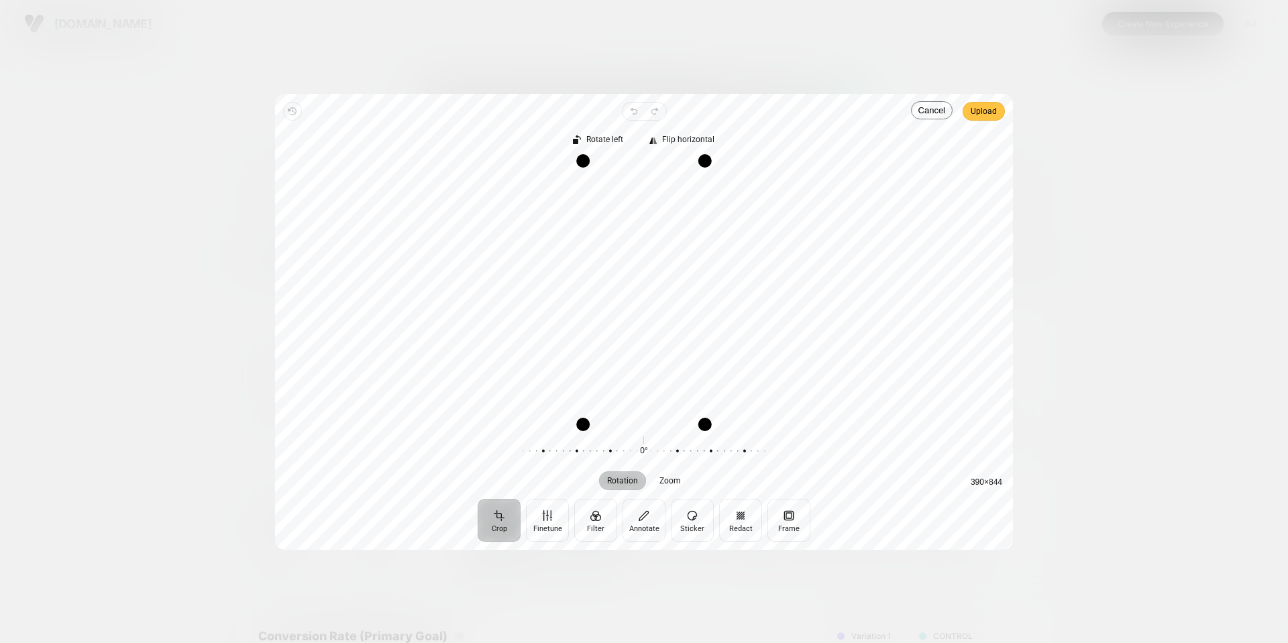
click at [987, 115] on span "Upload" at bounding box center [984, 111] width 26 height 16
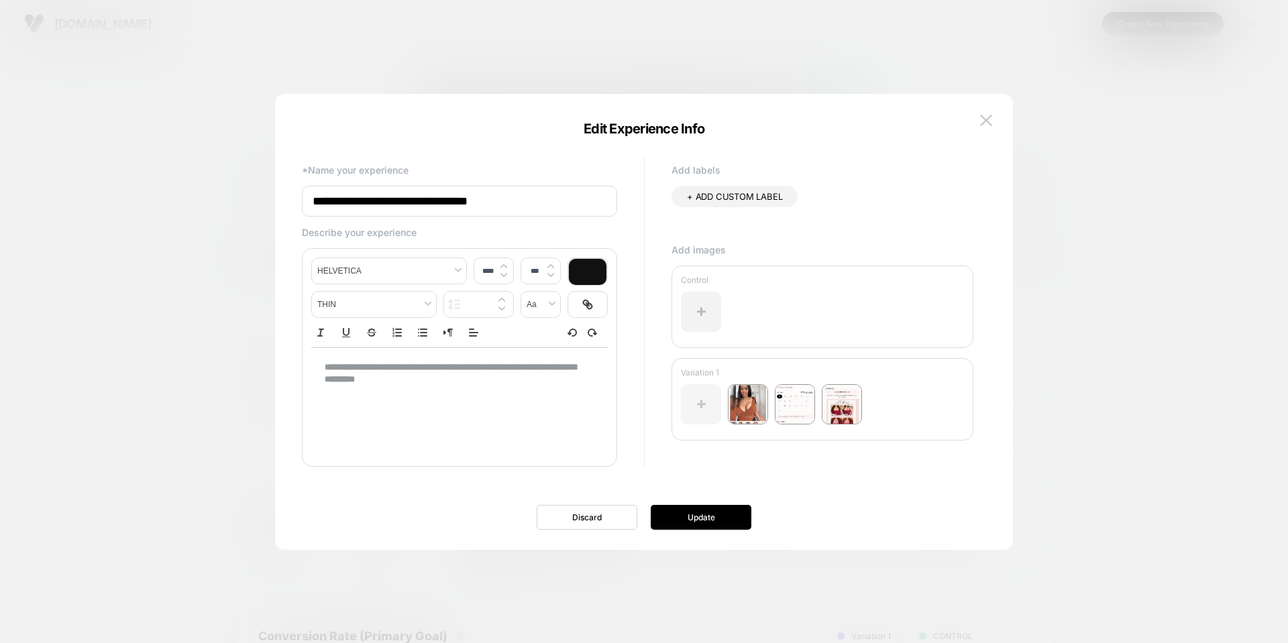
click at [704, 415] on div at bounding box center [701, 404] width 40 height 40
click at [709, 407] on div at bounding box center [701, 404] width 40 height 40
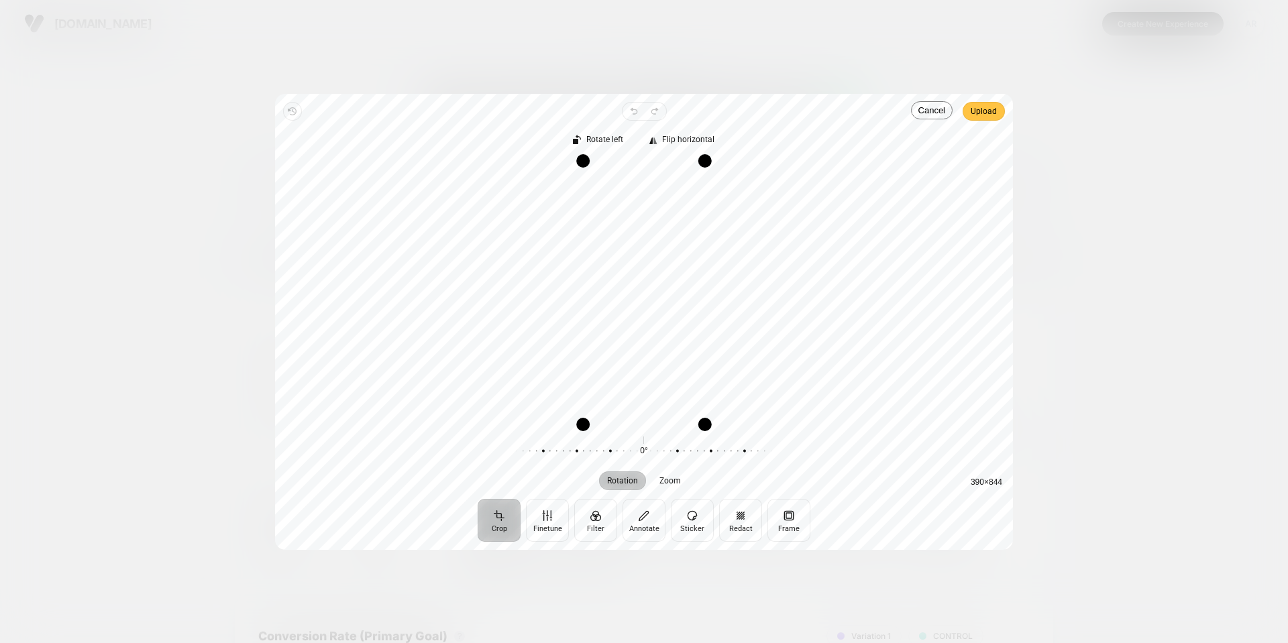
click at [985, 108] on span "Upload" at bounding box center [984, 111] width 26 height 16
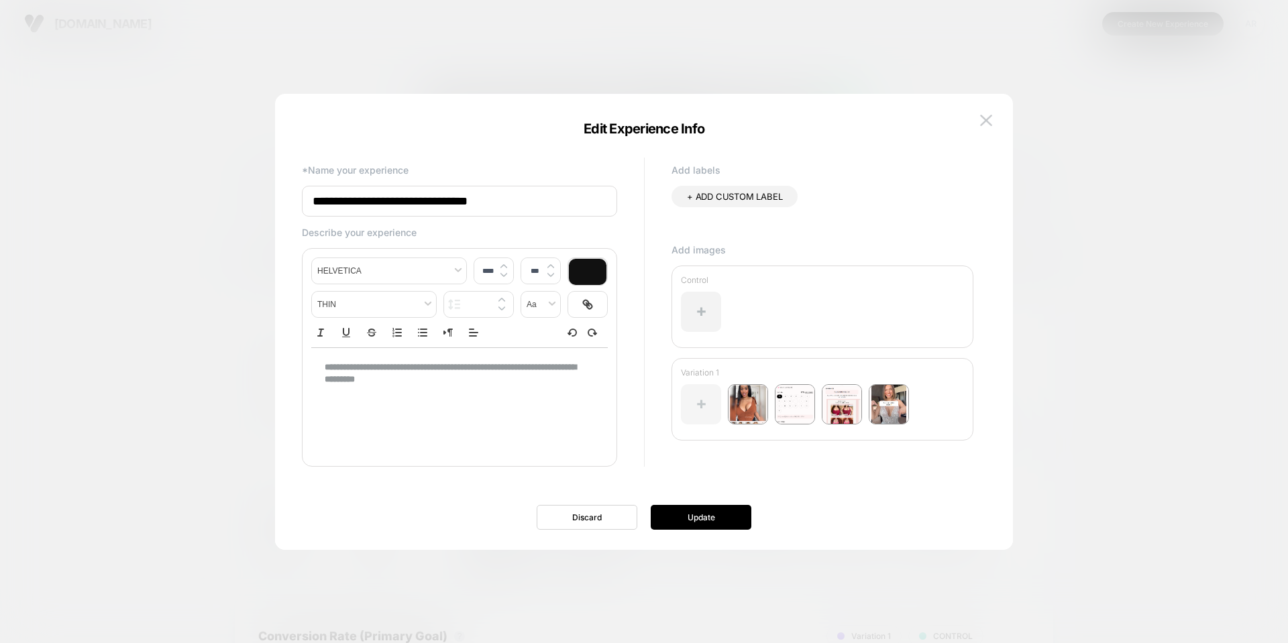
click at [696, 411] on div at bounding box center [701, 404] width 40 height 40
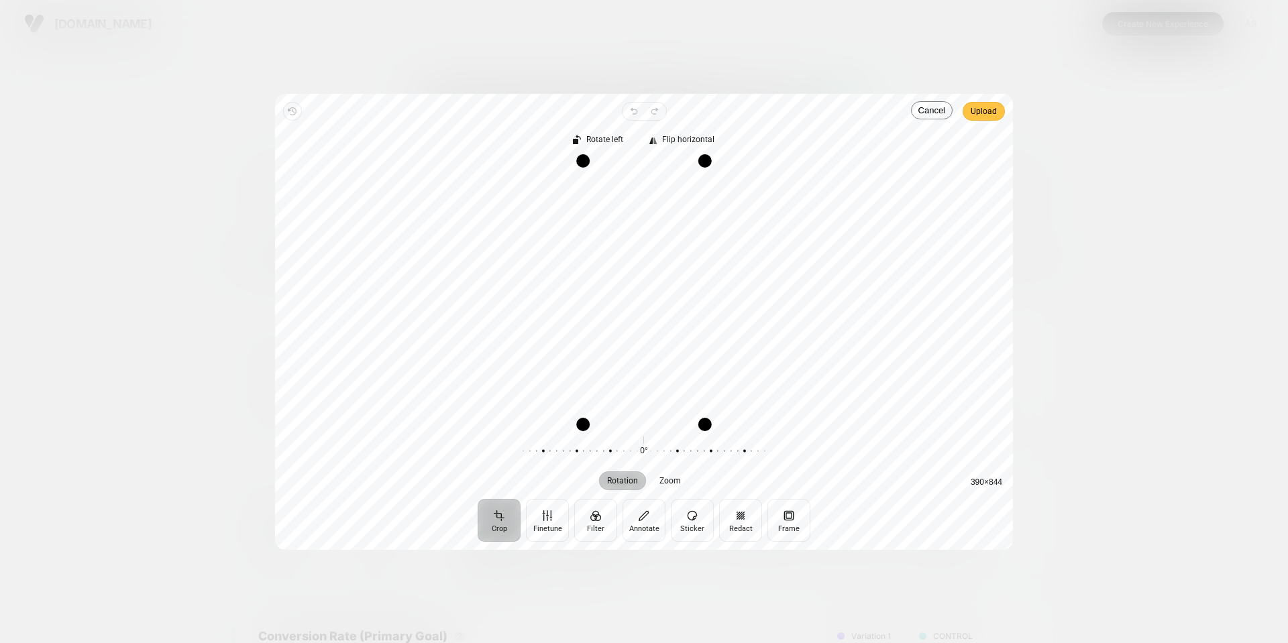
click at [988, 119] on span "Upload" at bounding box center [984, 111] width 26 height 16
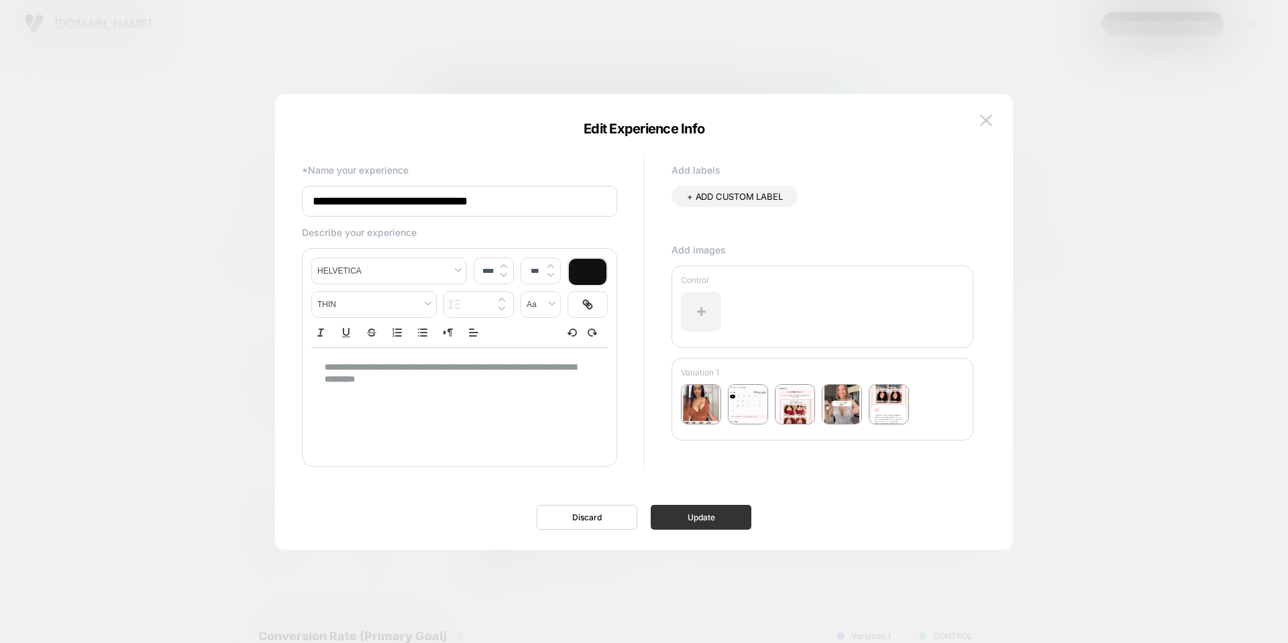
click at [708, 519] on button "Update" at bounding box center [701, 517] width 101 height 25
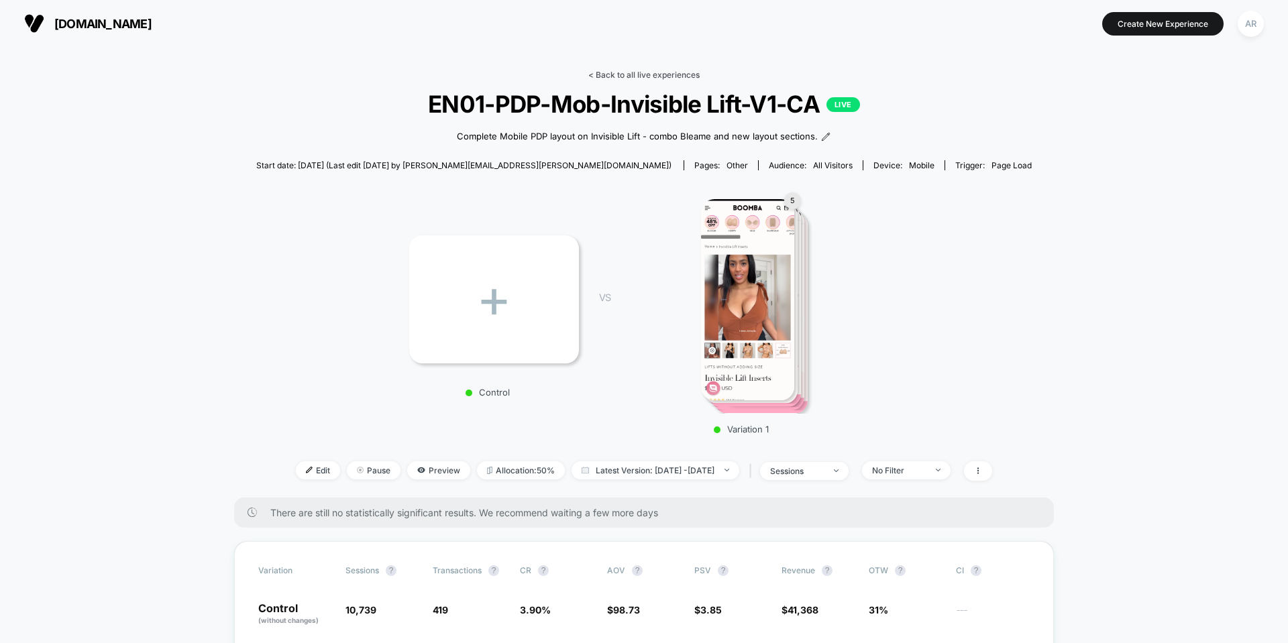
click at [675, 70] on link "< Back to all live experiences" at bounding box center [643, 75] width 111 height 10
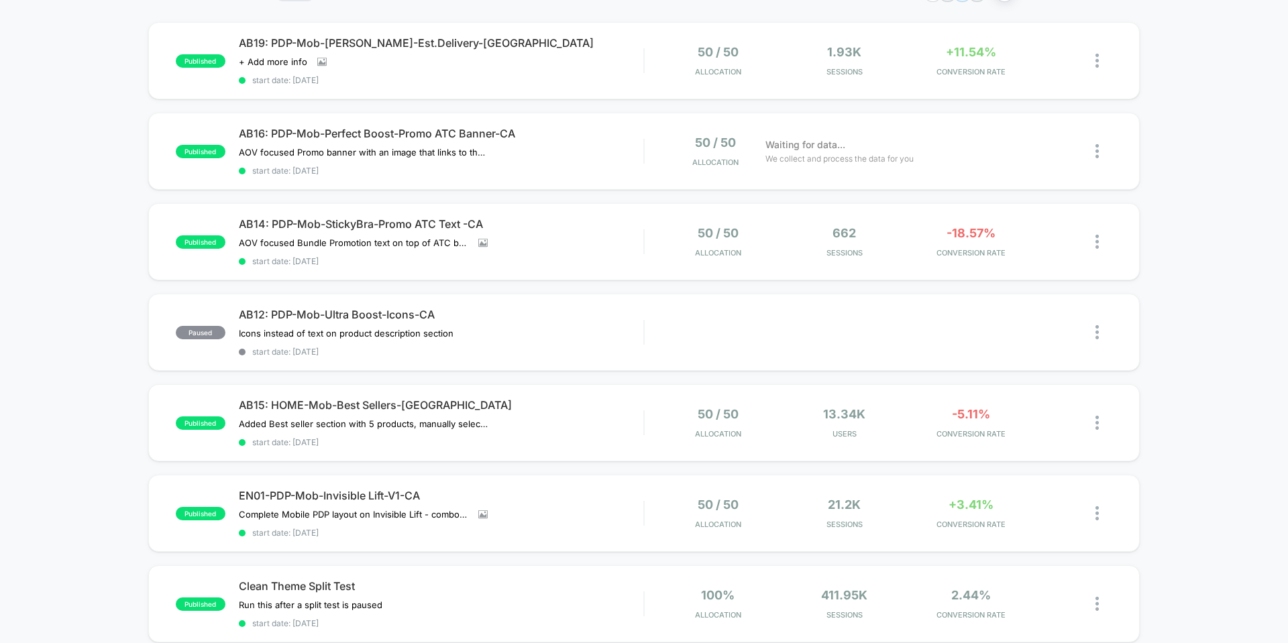
scroll to position [134, 0]
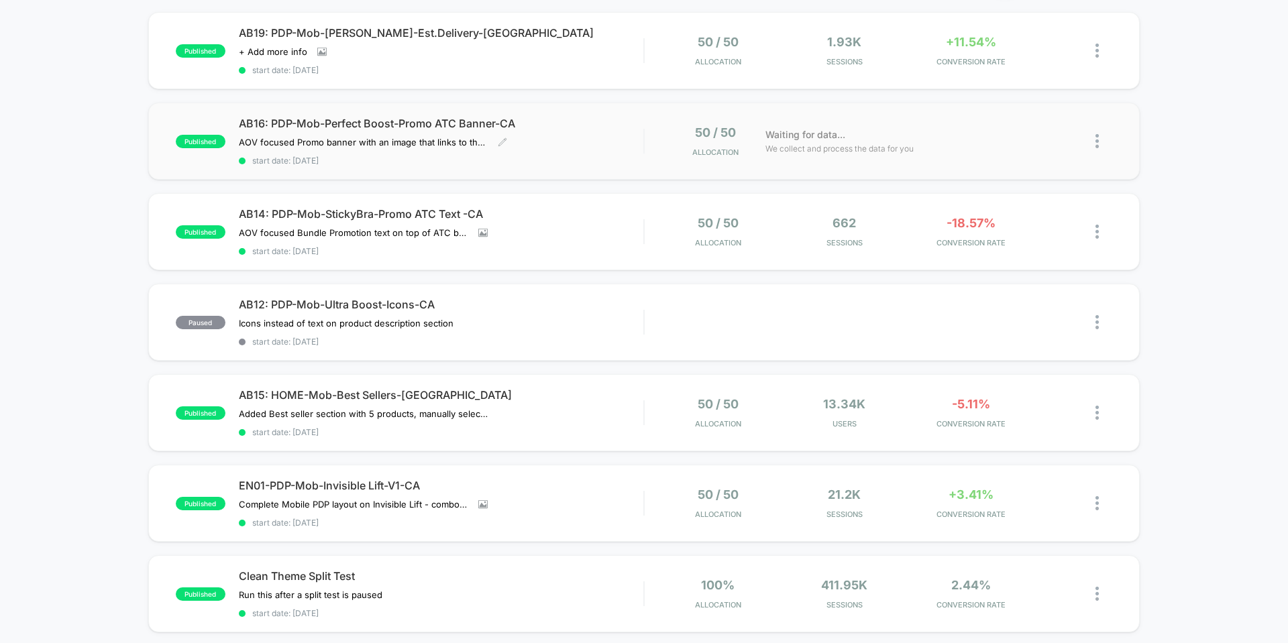
click at [457, 118] on span "AB16: PDP-Mob-Perfect Boost-Promo ATC Banner-CA" at bounding box center [441, 123] width 405 height 13
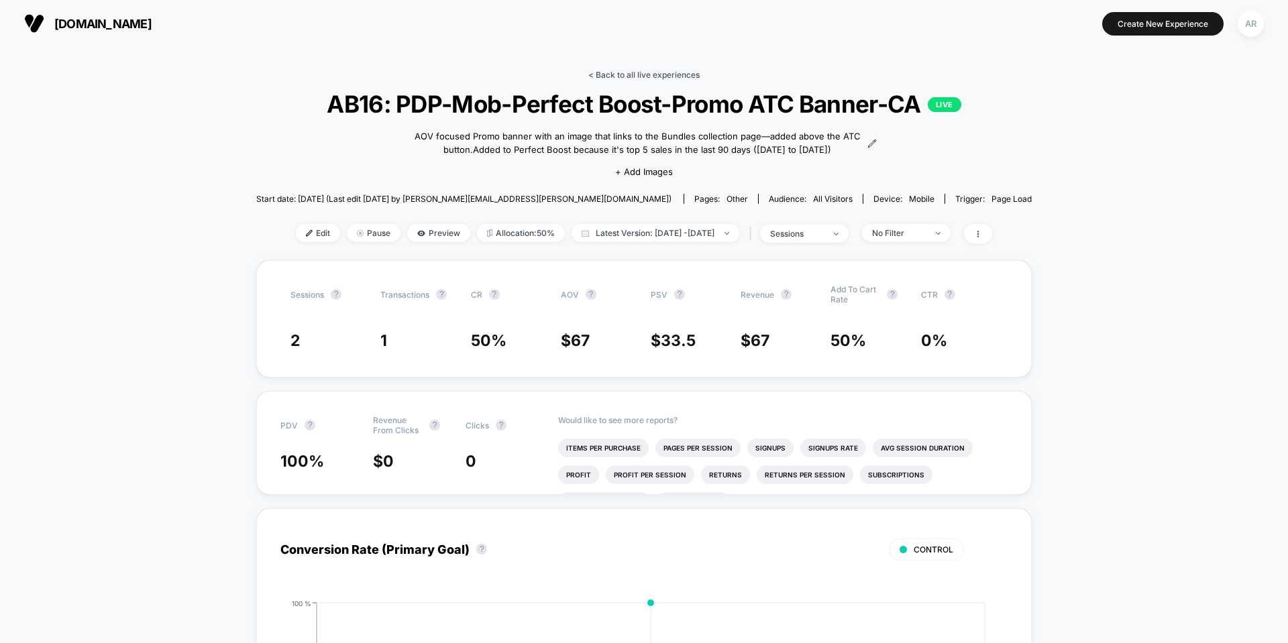
click at [669, 77] on link "< Back to all live experiences" at bounding box center [643, 75] width 111 height 10
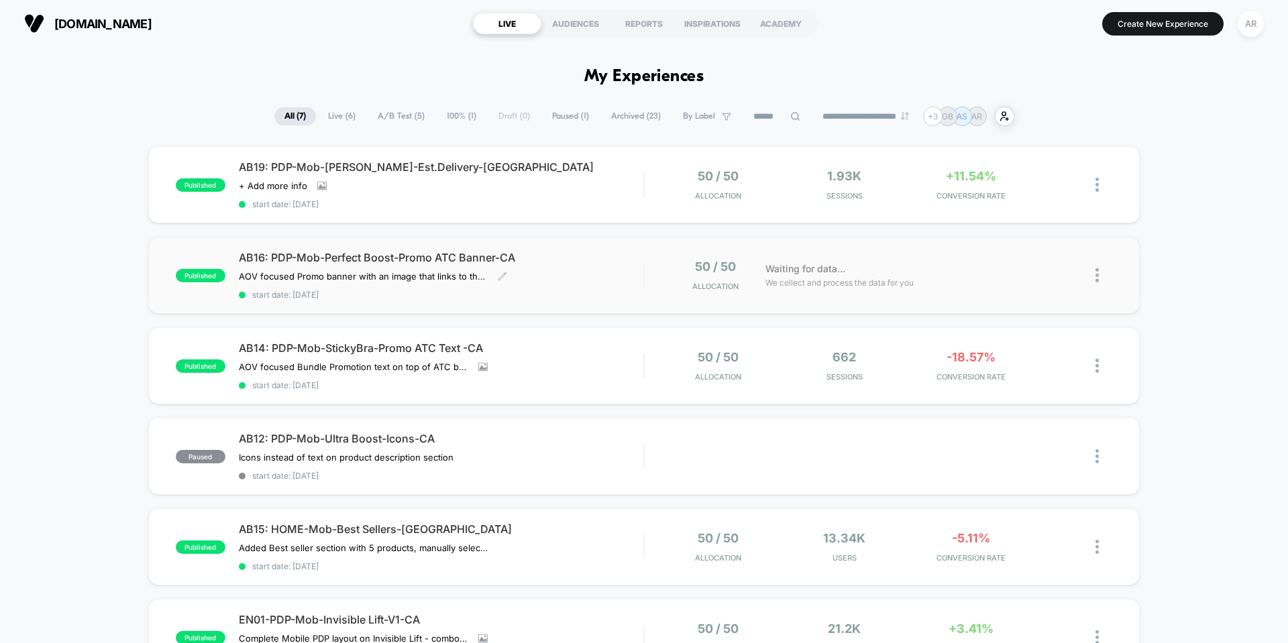
click at [364, 254] on span "AB16: PDP-Mob-Perfect Boost-Promo ATC Banner-CA" at bounding box center [441, 257] width 405 height 13
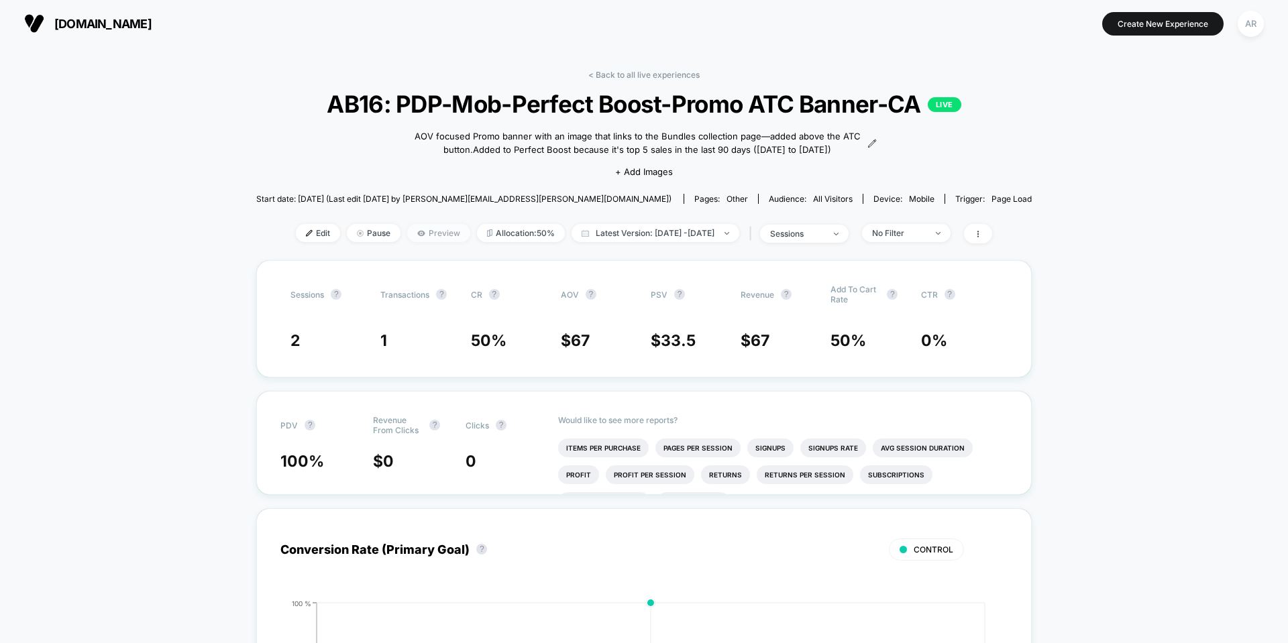
click at [437, 231] on span "Preview" at bounding box center [438, 233] width 63 height 18
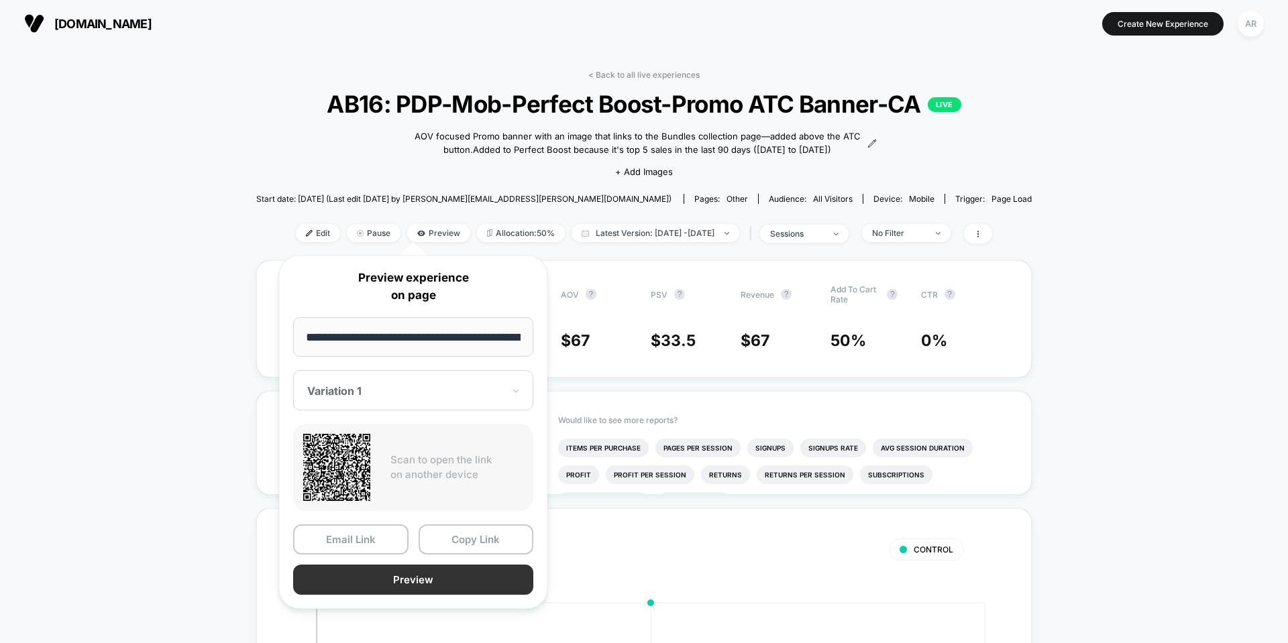
click at [436, 572] on button "Preview" at bounding box center [413, 580] width 240 height 30
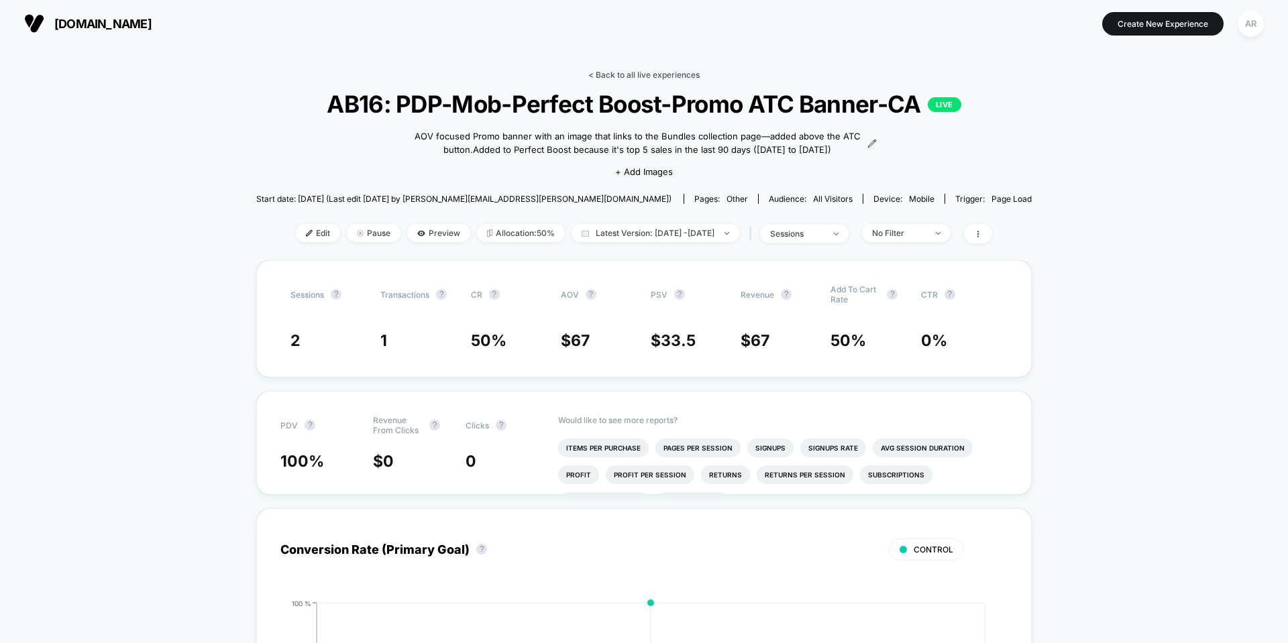
click at [607, 70] on link "< Back to all live experiences" at bounding box center [643, 75] width 111 height 10
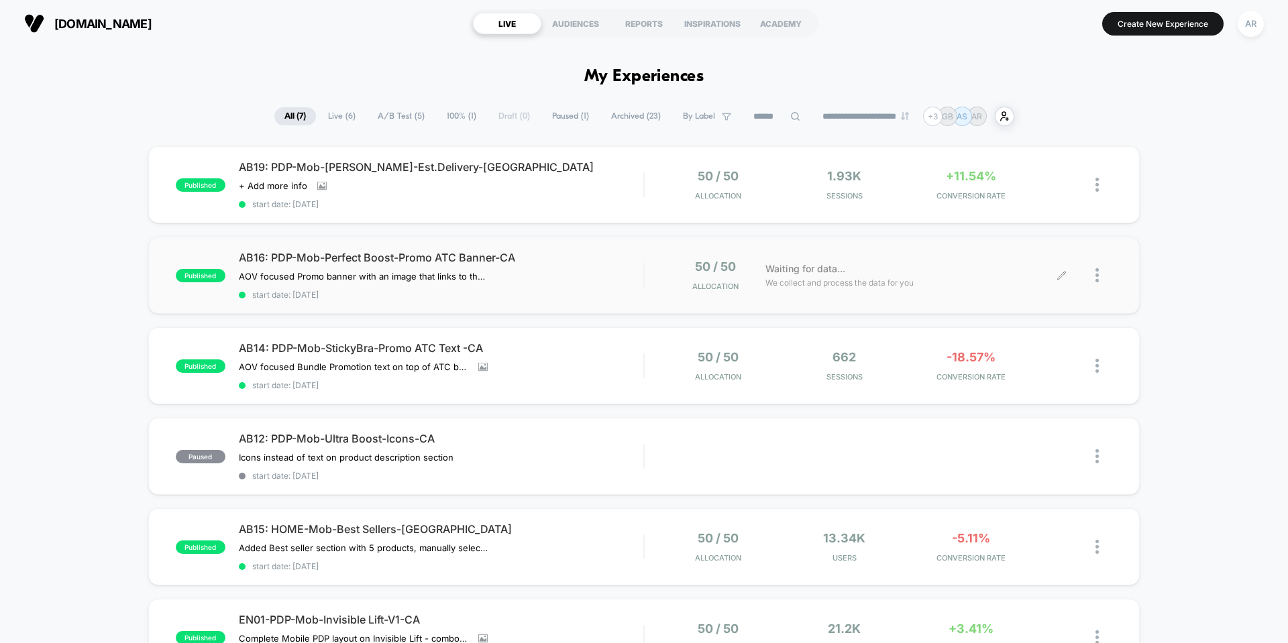
click at [1102, 278] on div at bounding box center [1104, 276] width 17 height 32
click at [1022, 262] on div "Pause" at bounding box center [1028, 260] width 121 height 30
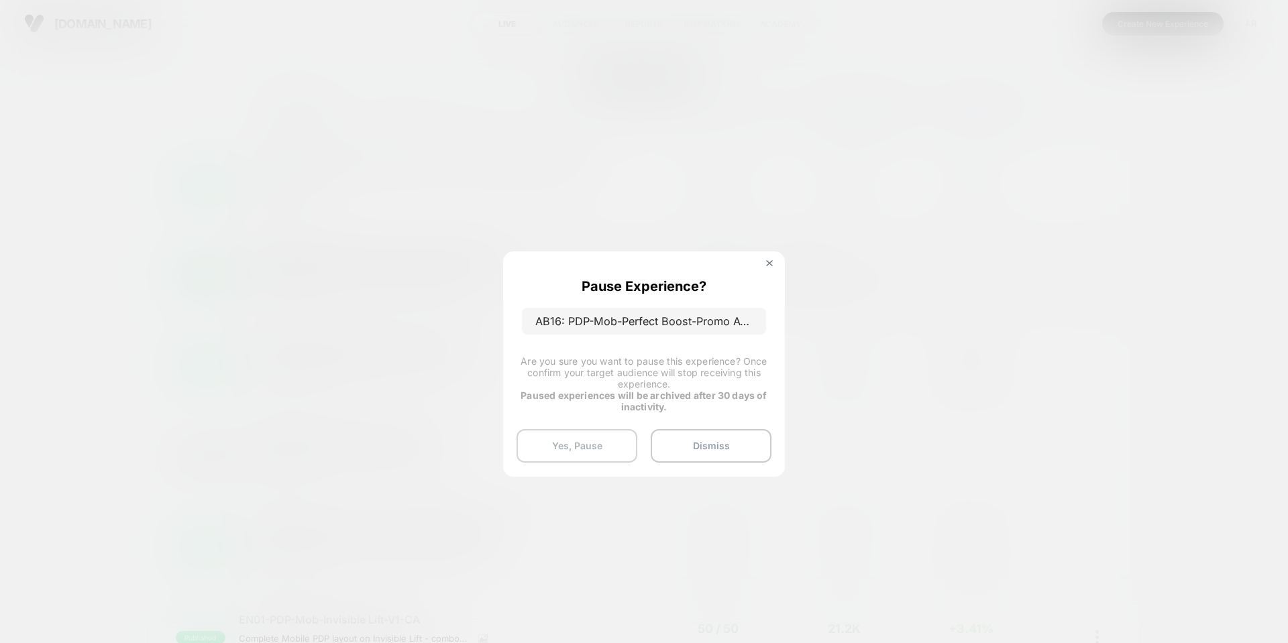
click at [595, 447] on button "Yes, Pause" at bounding box center [577, 446] width 121 height 34
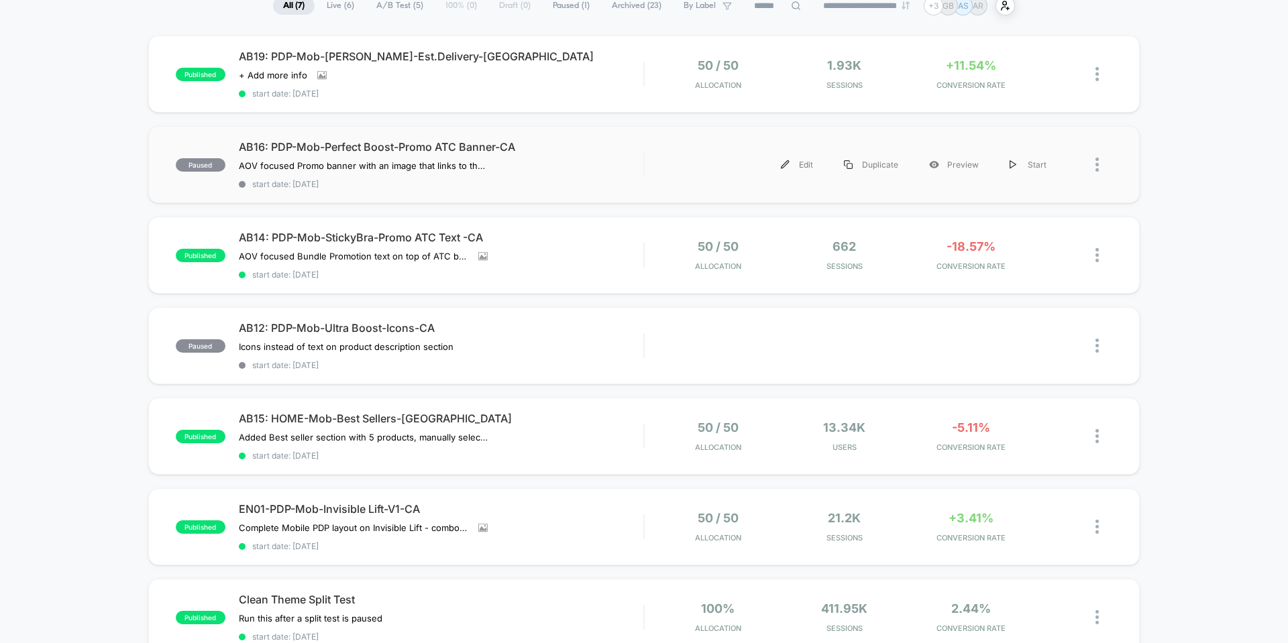
scroll to position [134, 0]
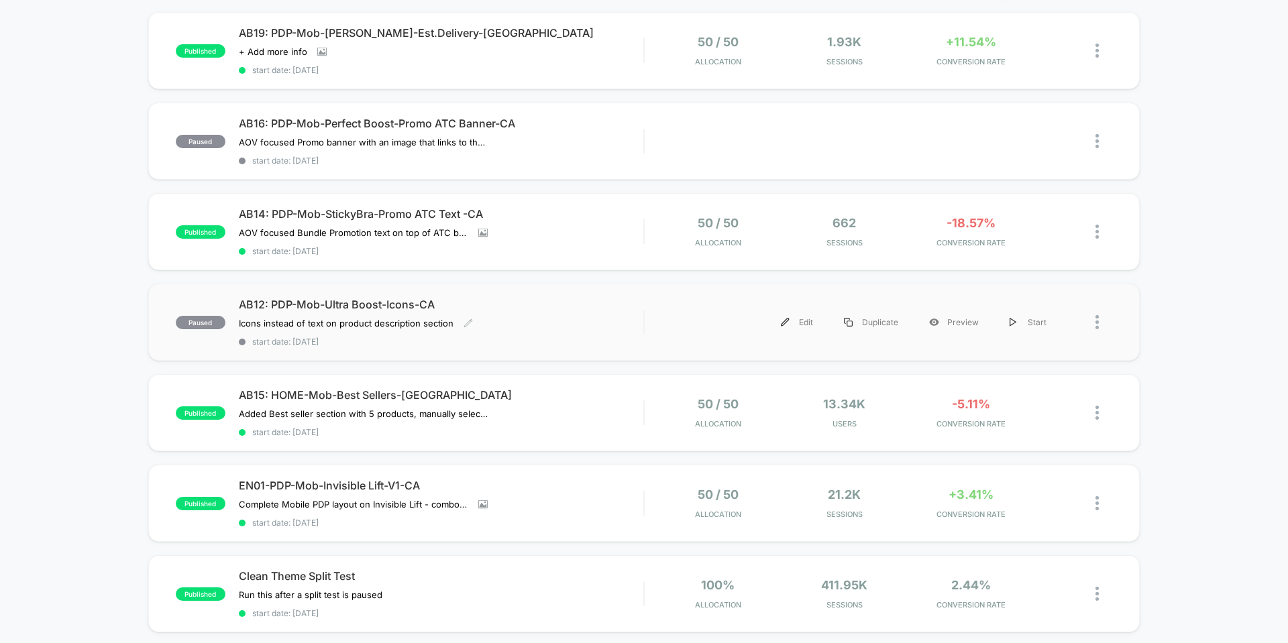
click at [288, 305] on span "AB12: PDP-Mob-Ultra Boost-Icons-CA" at bounding box center [441, 304] width 405 height 13
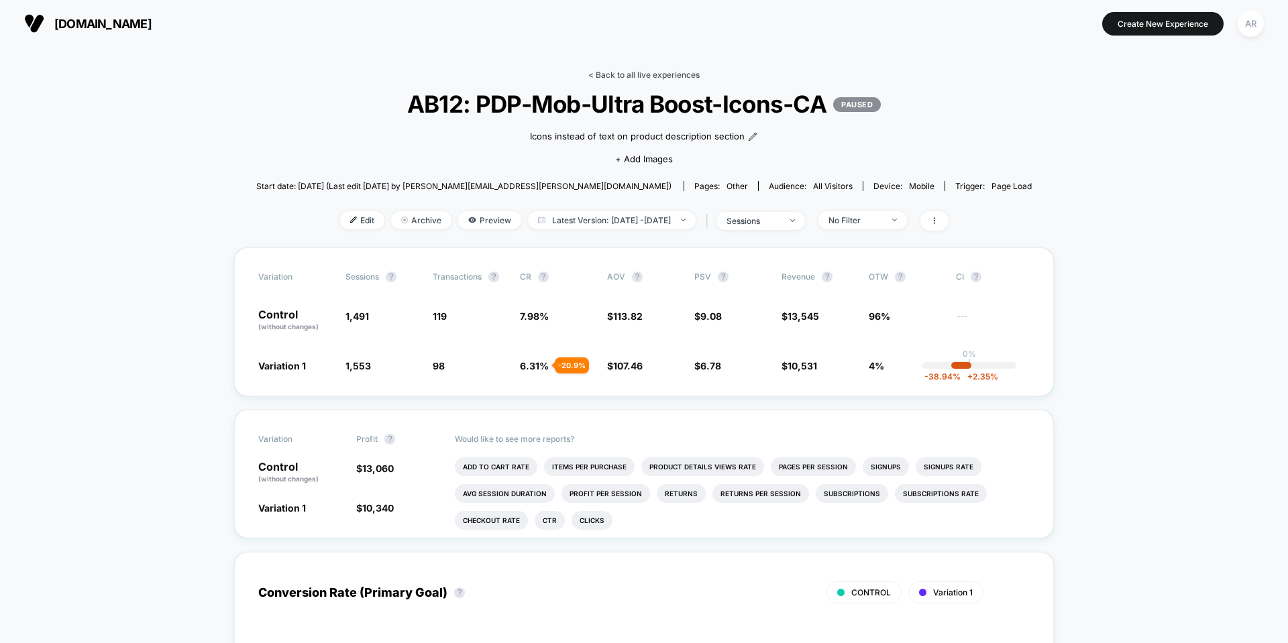
click at [608, 72] on link "< Back to all live experiences" at bounding box center [643, 75] width 111 height 10
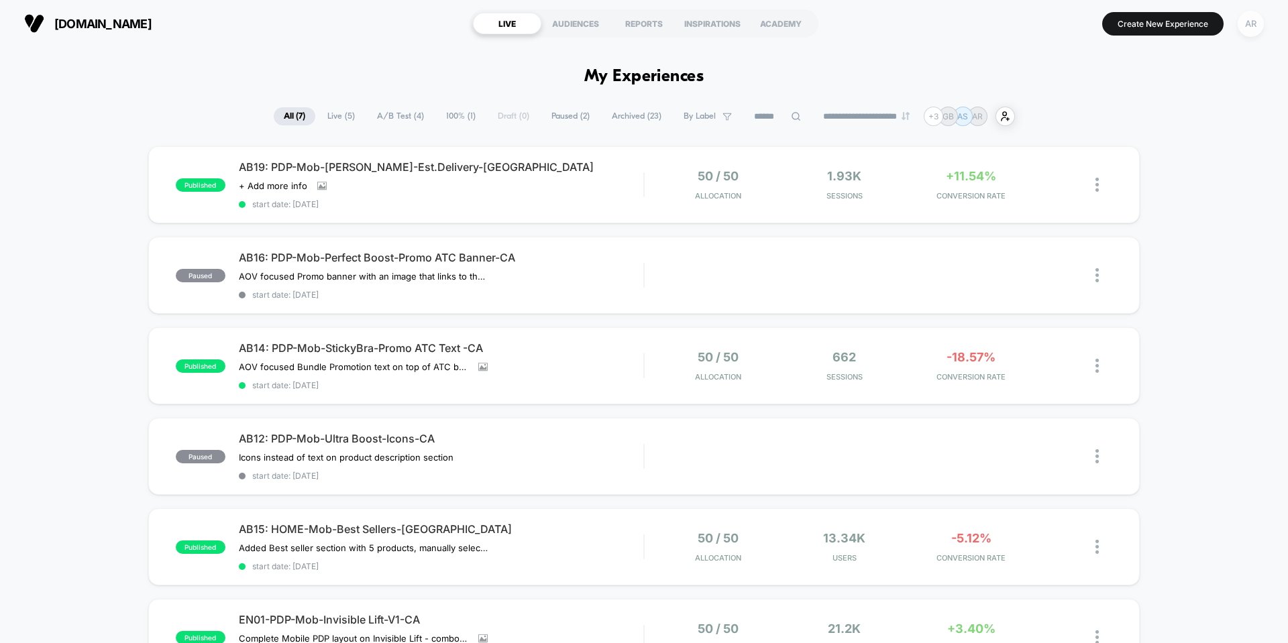
click at [1245, 25] on div "AR" at bounding box center [1251, 24] width 26 height 26
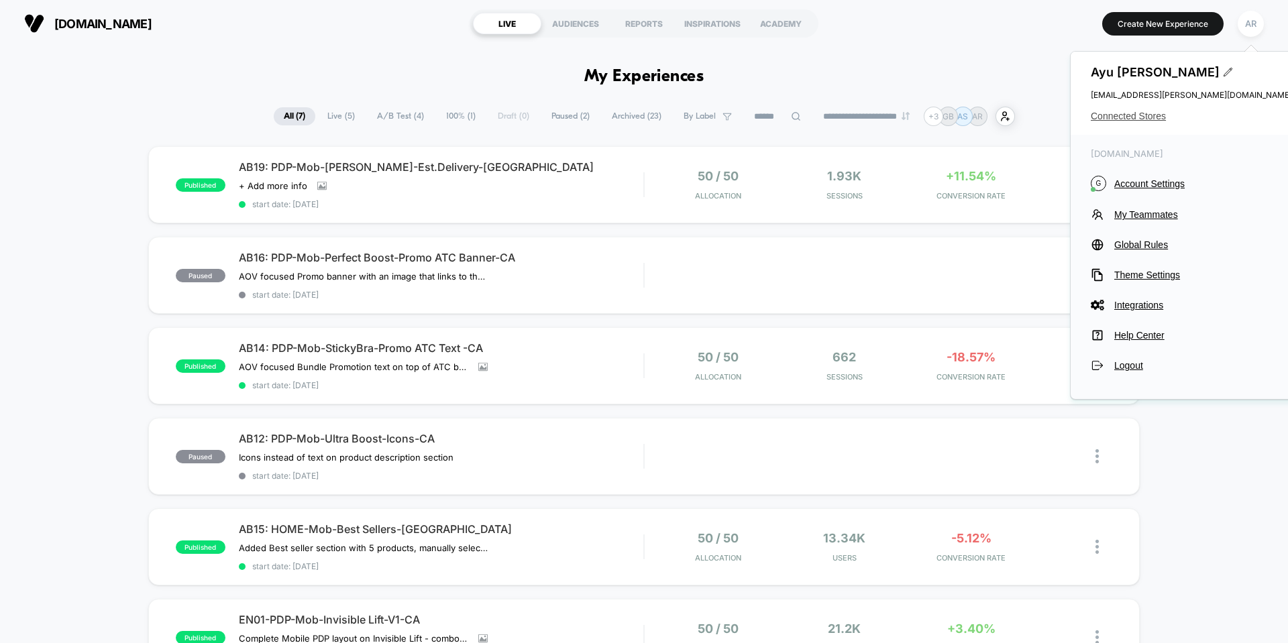
click at [1143, 115] on span "Connected Stores" at bounding box center [1191, 116] width 201 height 11
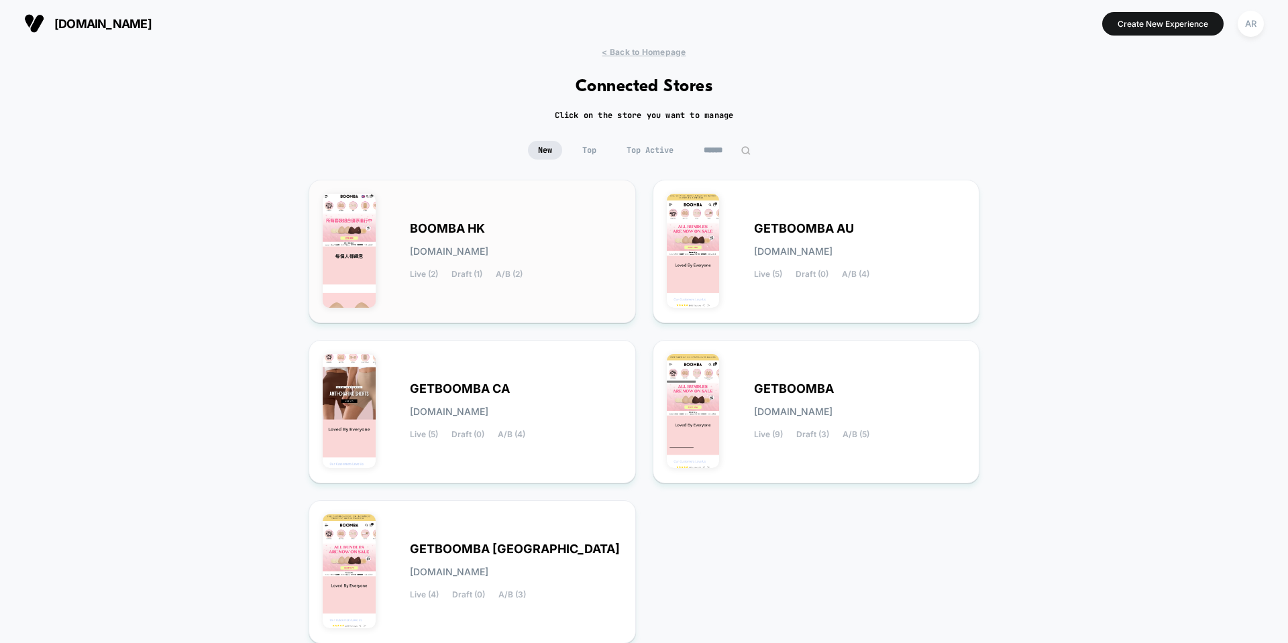
click at [491, 268] on div "BOOMBA HK boomba-hk.myshopify.com Live (2) Draft (1) A/B (2)" at bounding box center [516, 251] width 212 height 55
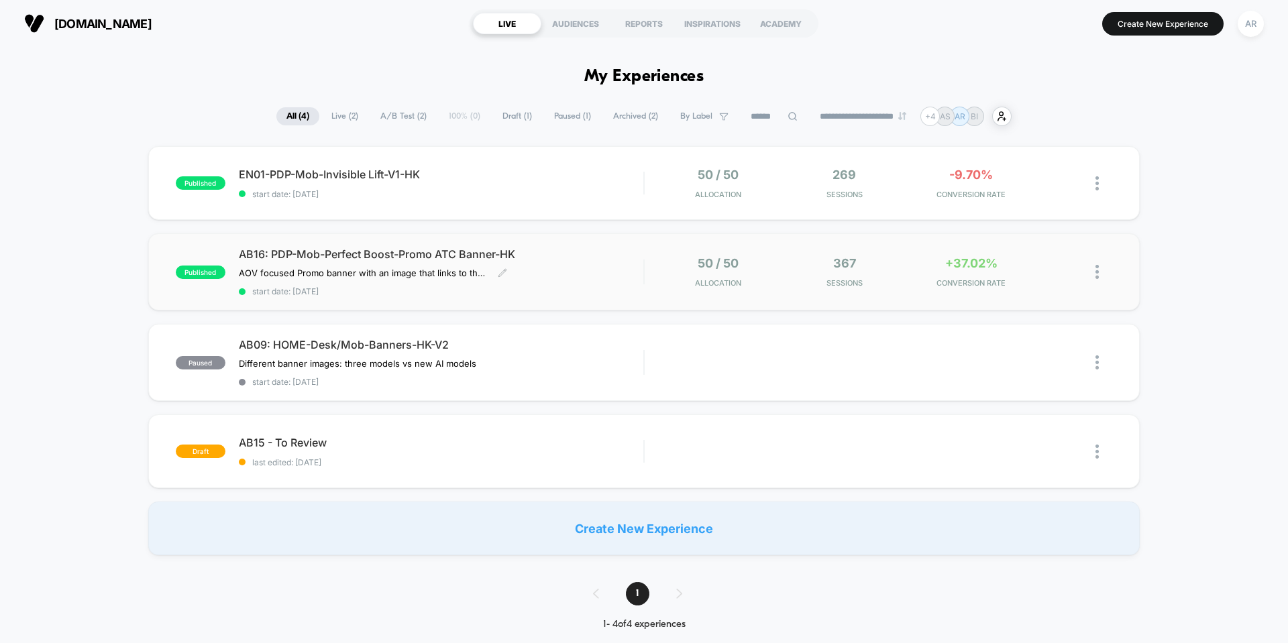
click at [441, 260] on span "AB16: PDP-Mob-Perfect Boost-Promo ATC Banner-HK" at bounding box center [441, 254] width 405 height 13
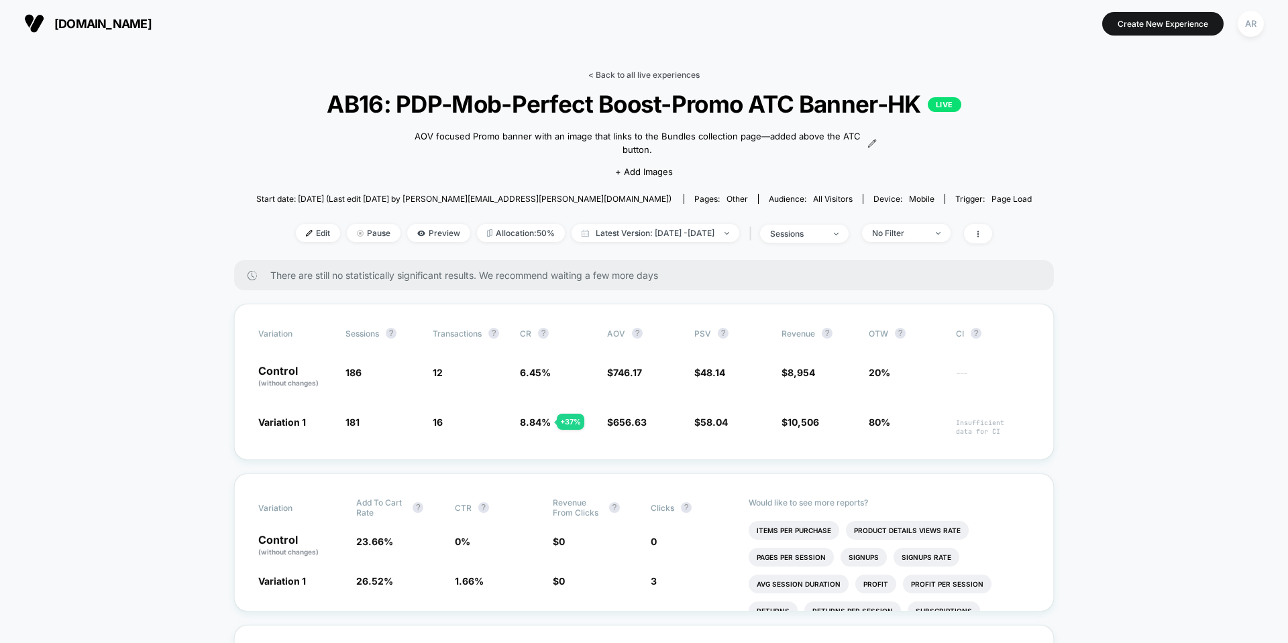
click at [635, 70] on link "< Back to all live experiences" at bounding box center [643, 75] width 111 height 10
